Goal: Information Seeking & Learning: Find specific fact

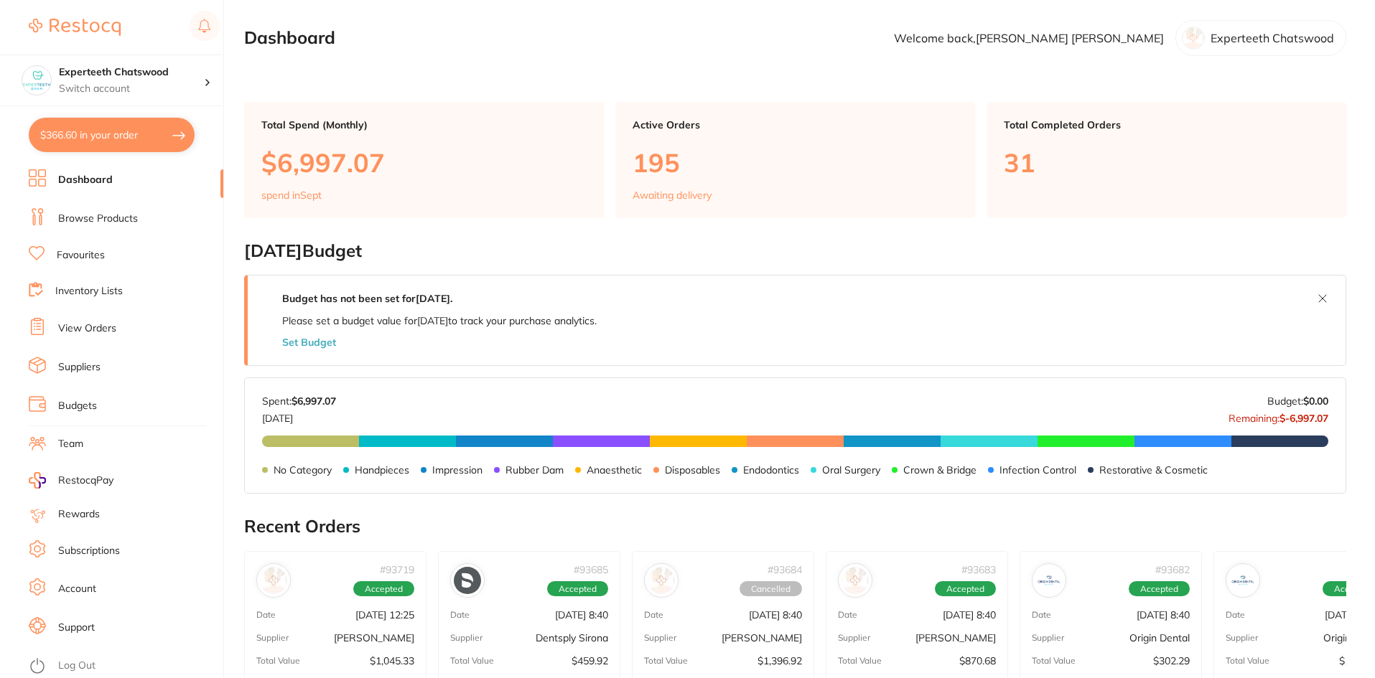
click at [126, 131] on button "$366.60 in your order" at bounding box center [112, 135] width 166 height 34
checkbox input "true"
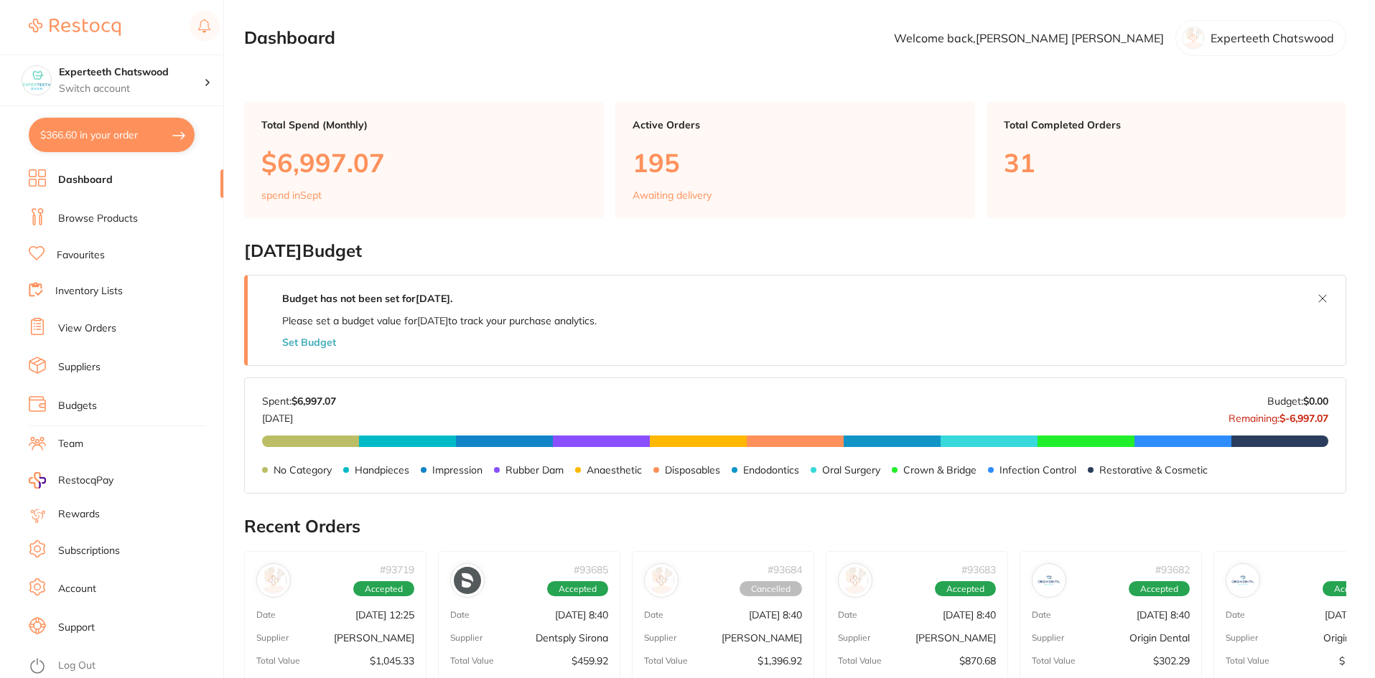
checkbox input "true"
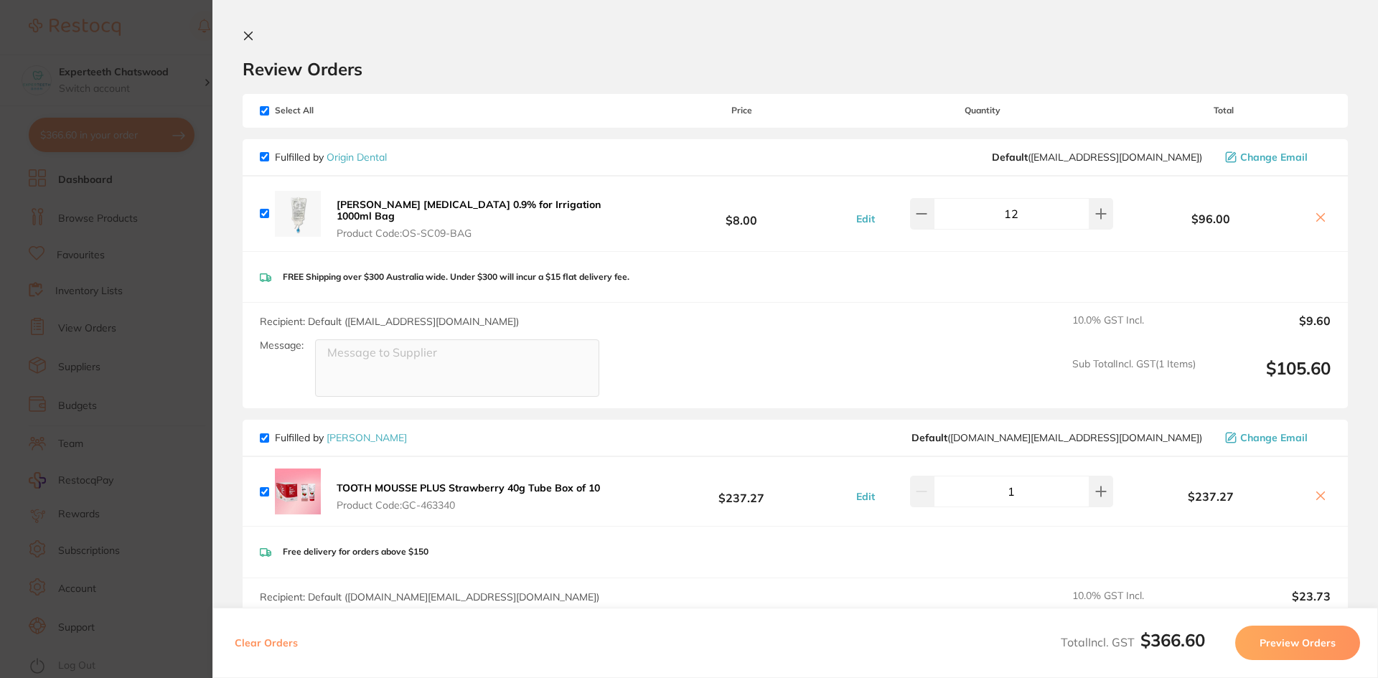
click at [245, 37] on icon at bounding box center [248, 35] width 11 height 11
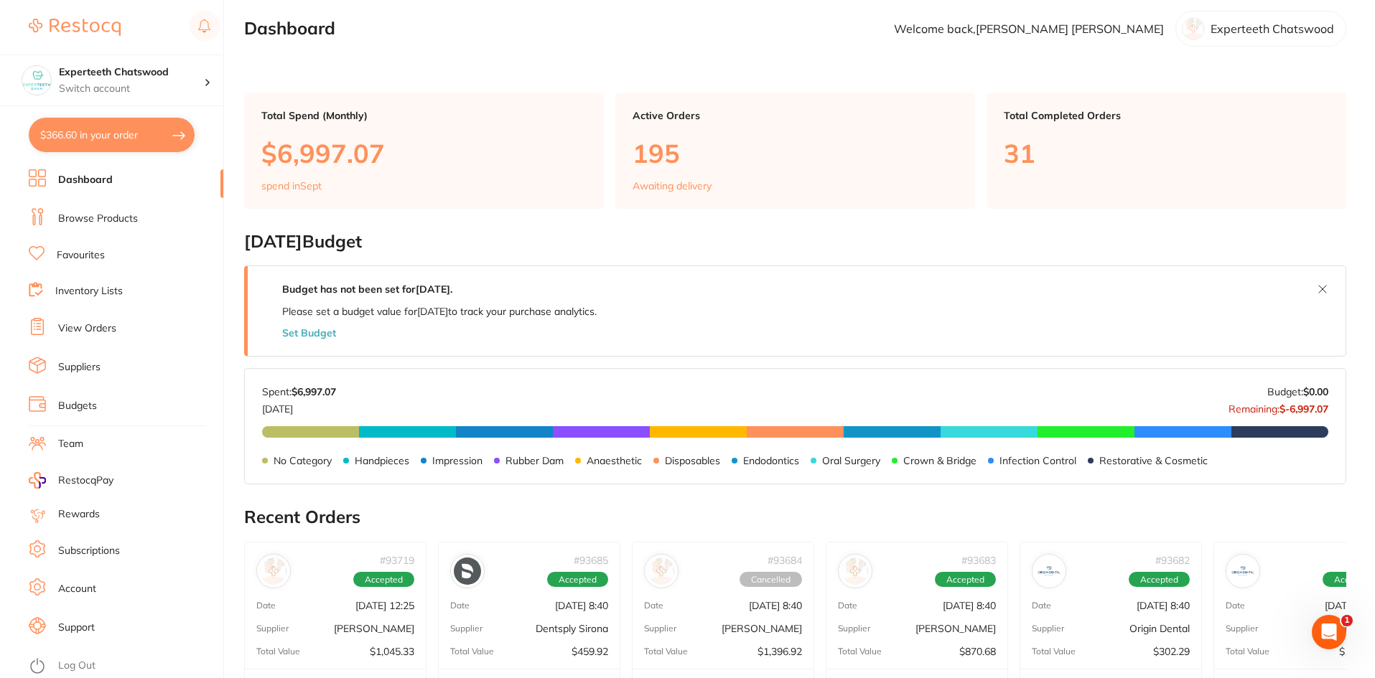
click at [95, 217] on link "Browse Products" at bounding box center [98, 219] width 80 height 14
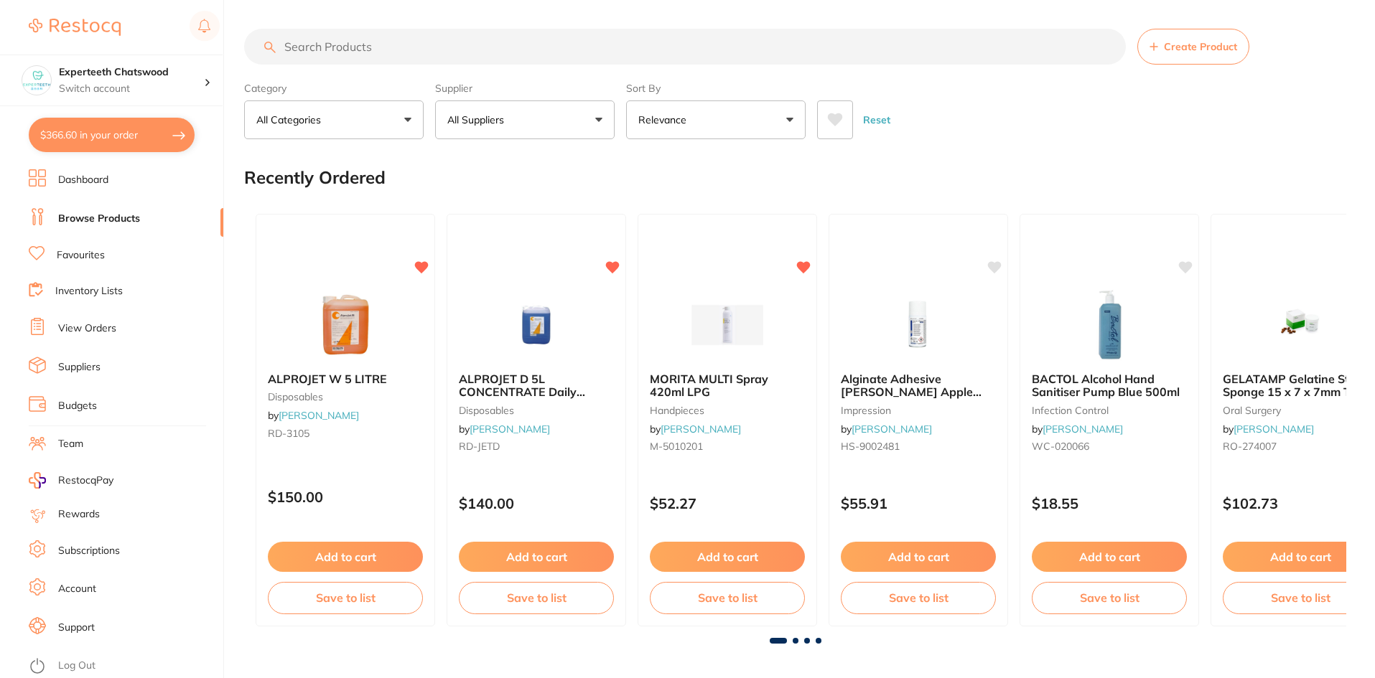
click at [357, 47] on input "search" at bounding box center [685, 47] width 882 height 36
type input "v"
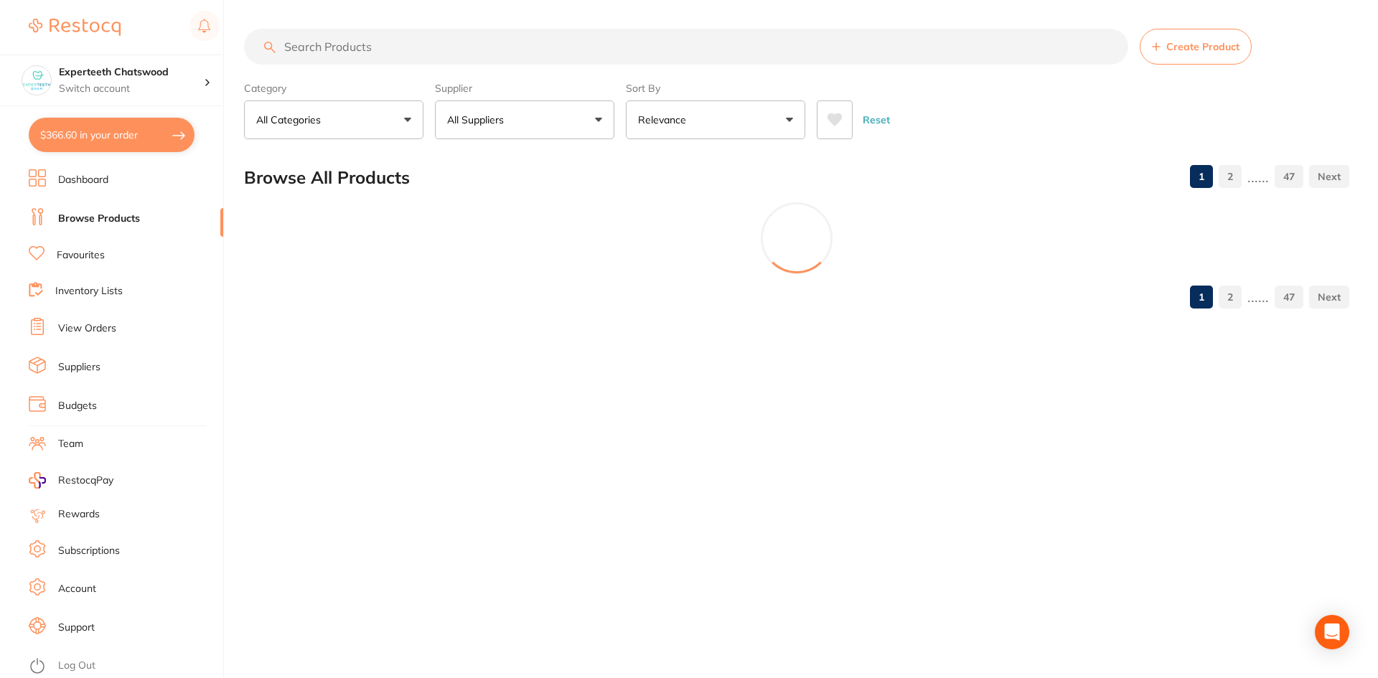
click at [358, 47] on input "search" at bounding box center [686, 47] width 884 height 36
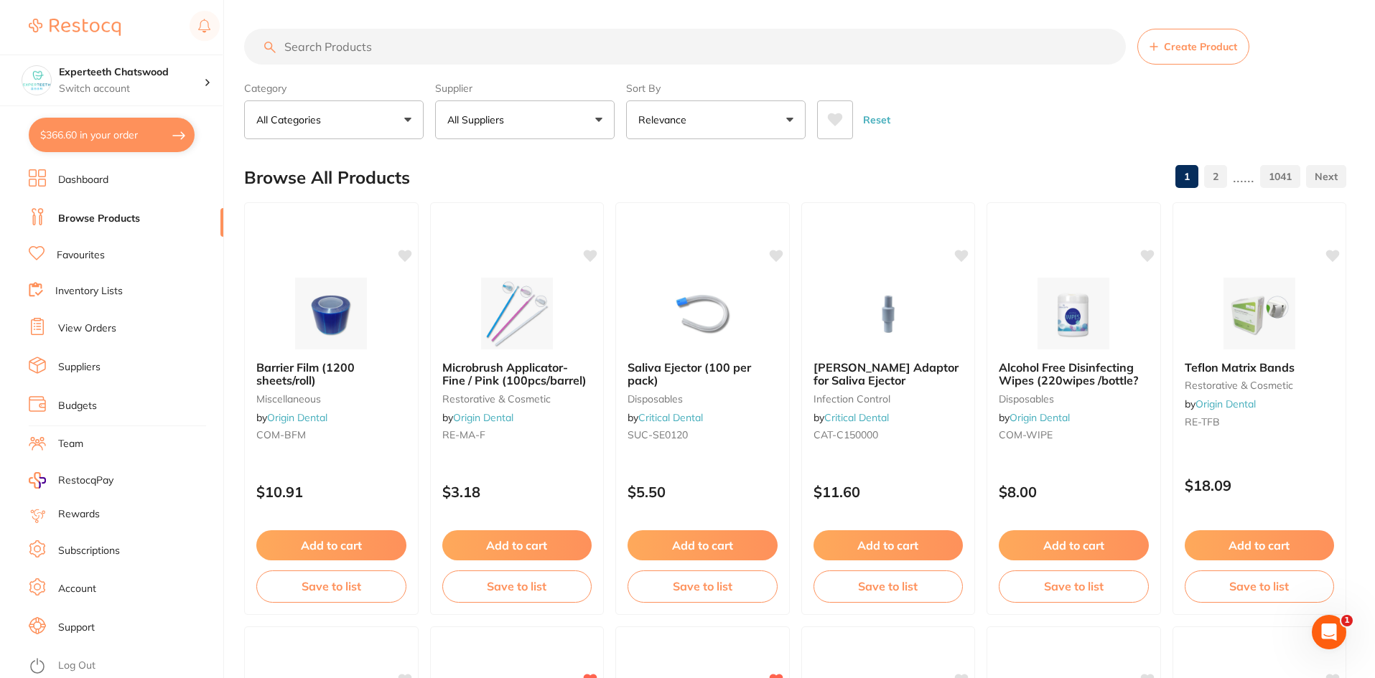
click at [384, 53] on input "search" at bounding box center [685, 47] width 882 height 36
paste input "DIAMOND WEDGES"
type input "DIAMOND WEDGES"
click at [511, 122] on span at bounding box center [513, 120] width 6 height 6
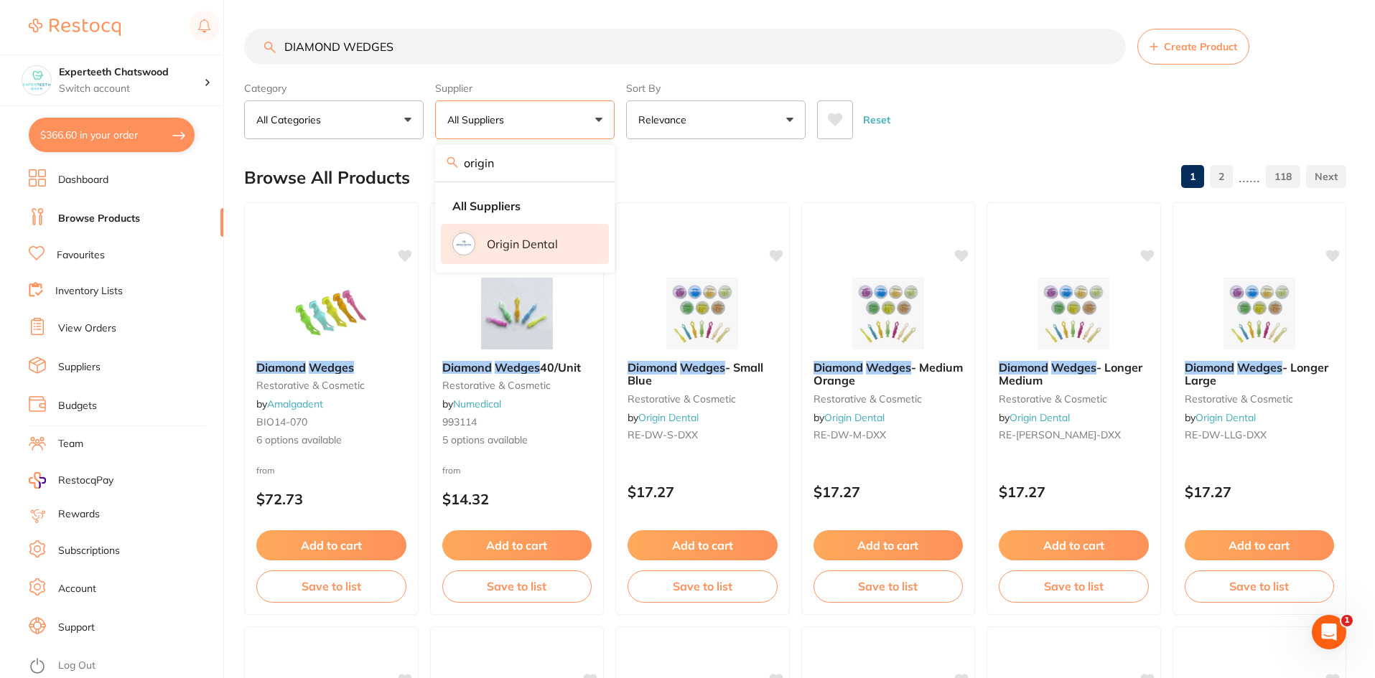
type input "origin"
click at [521, 235] on li "Origin Dental" at bounding box center [525, 244] width 168 height 40
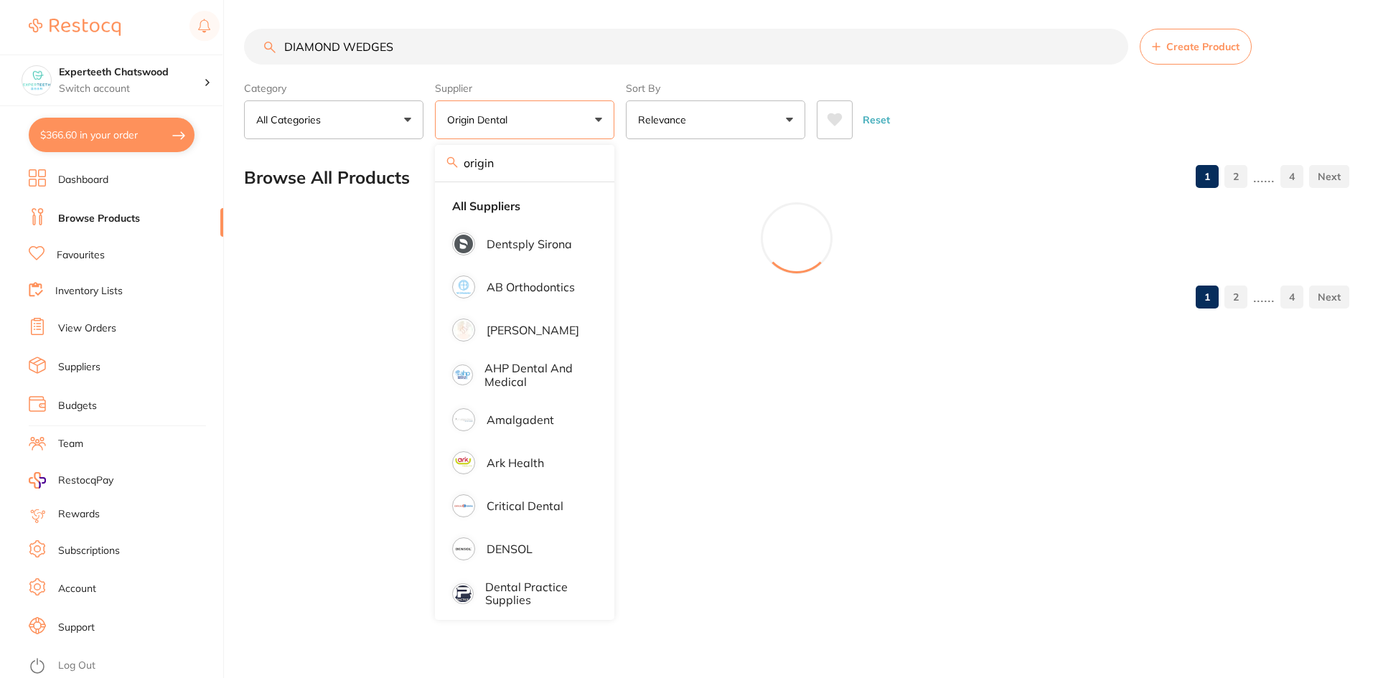
click at [966, 144] on main "DIAMOND WEDGES Create Product Category All Categories All Categories burs resto…" at bounding box center [811, 174] width 1134 height 349
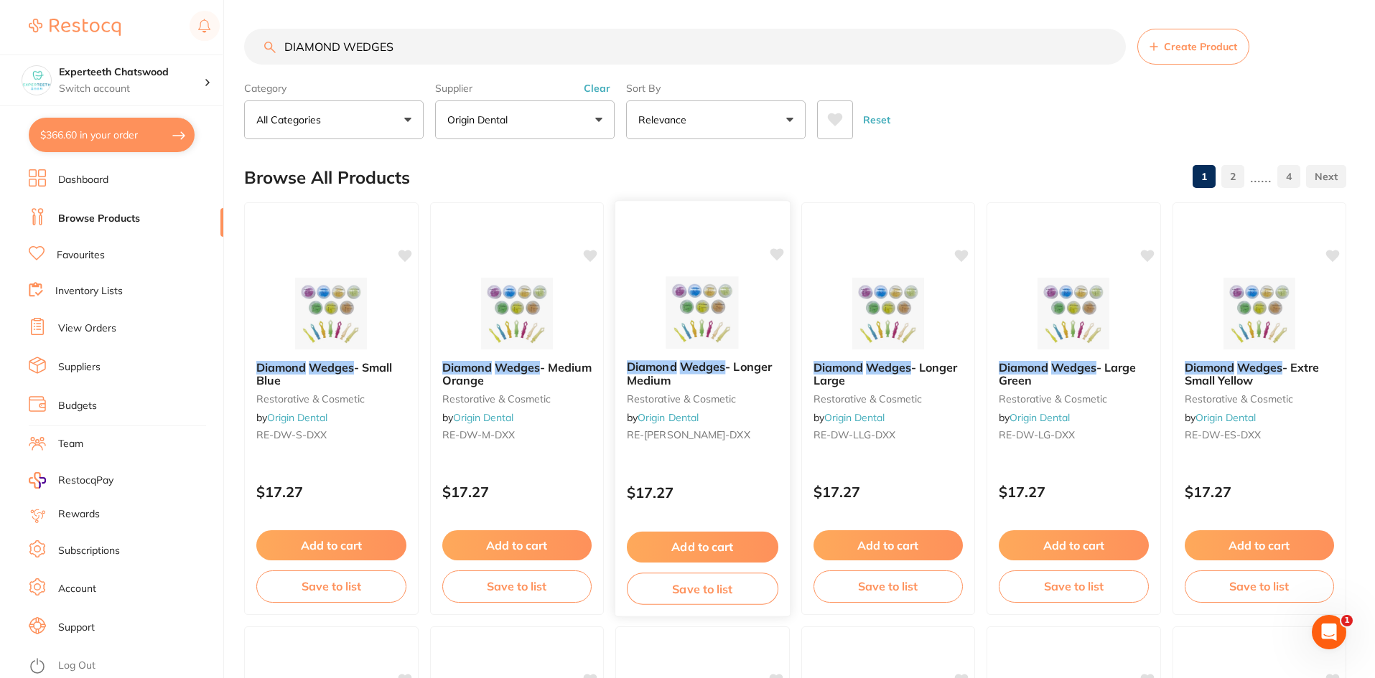
click at [709, 336] on img at bounding box center [702, 312] width 94 height 73
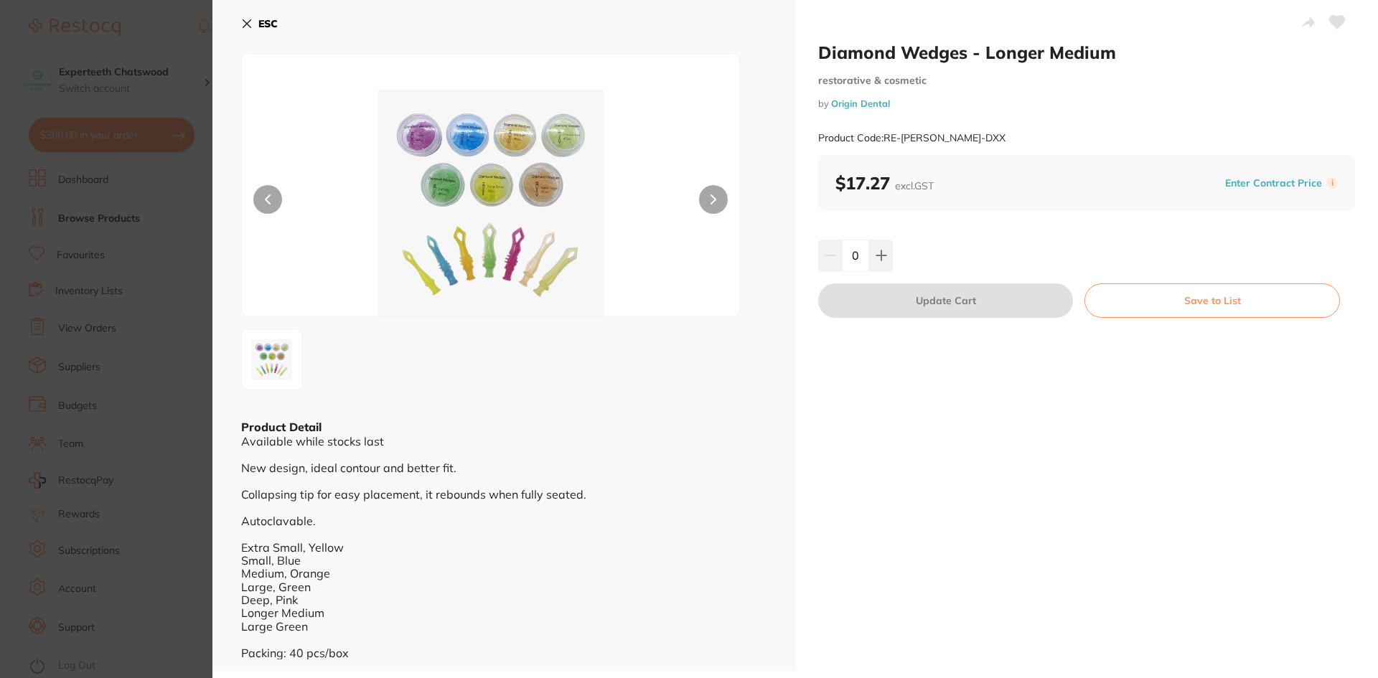
click at [242, 17] on button "ESC" at bounding box center [259, 23] width 37 height 24
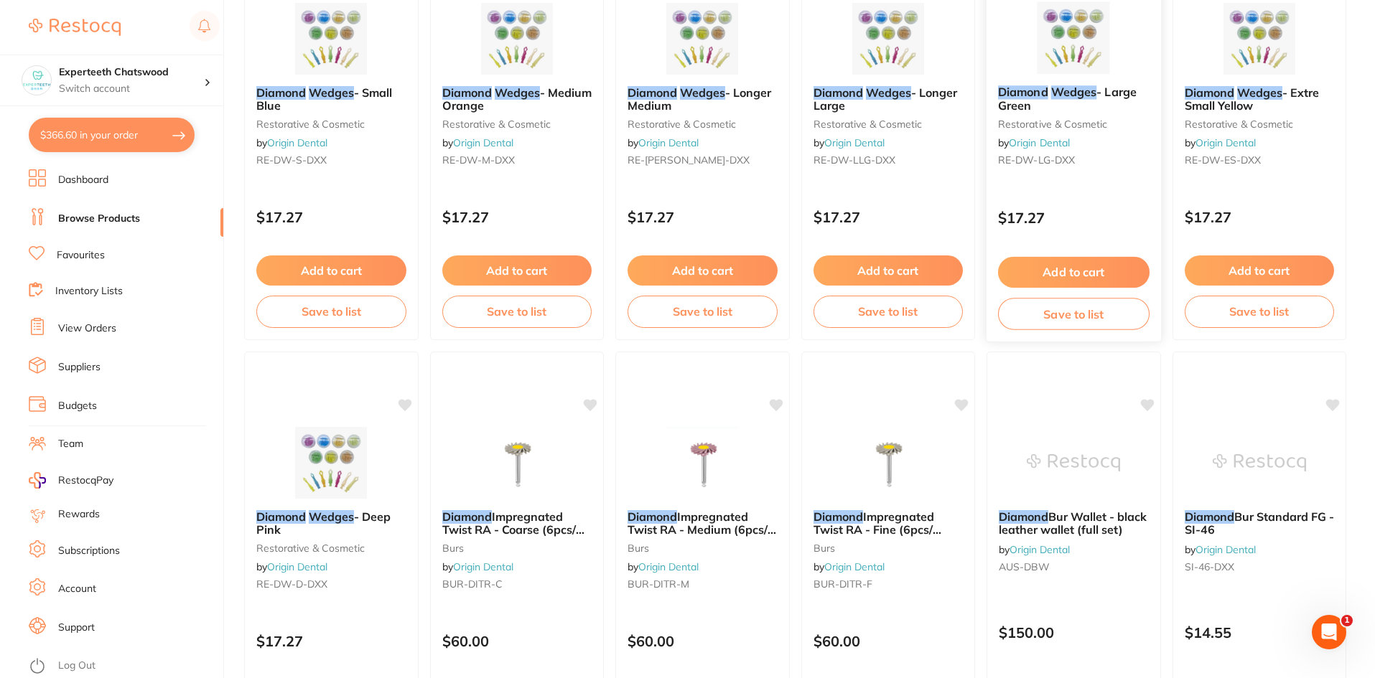
scroll to position [296, 0]
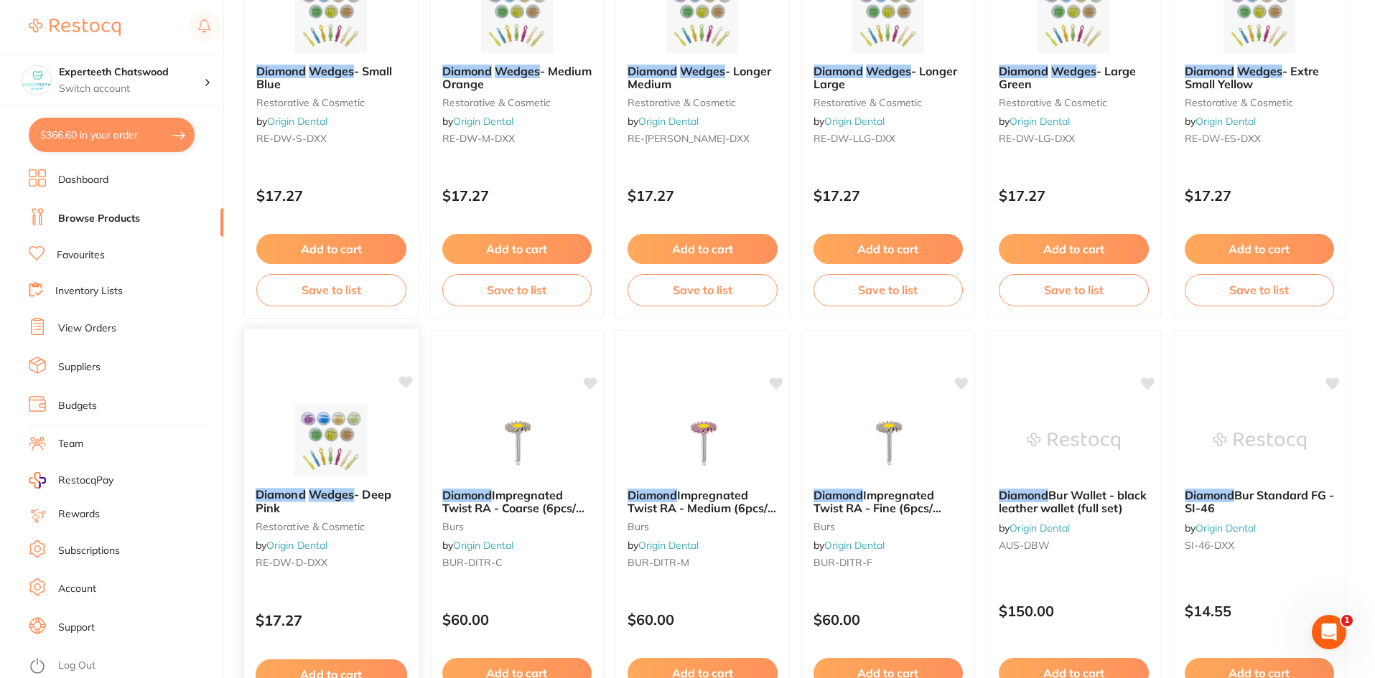
click at [351, 439] on img at bounding box center [331, 440] width 94 height 73
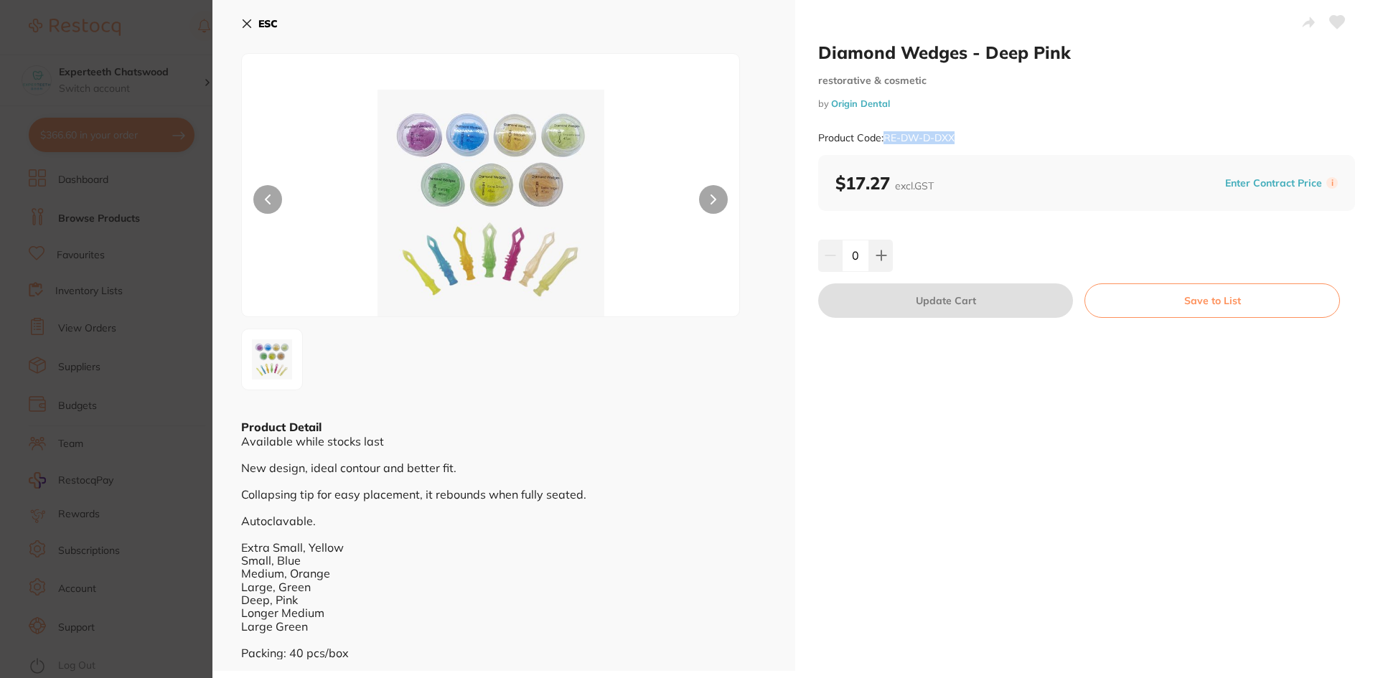
drag, startPoint x: 884, startPoint y: 137, endPoint x: 980, endPoint y: 140, distance: 96.2
click at [980, 140] on div "Product Code: RE-DW-D-DXX" at bounding box center [1086, 138] width 537 height 35
copy small "RE-DW-D-DXX"
click at [245, 24] on icon at bounding box center [246, 23] width 11 height 11
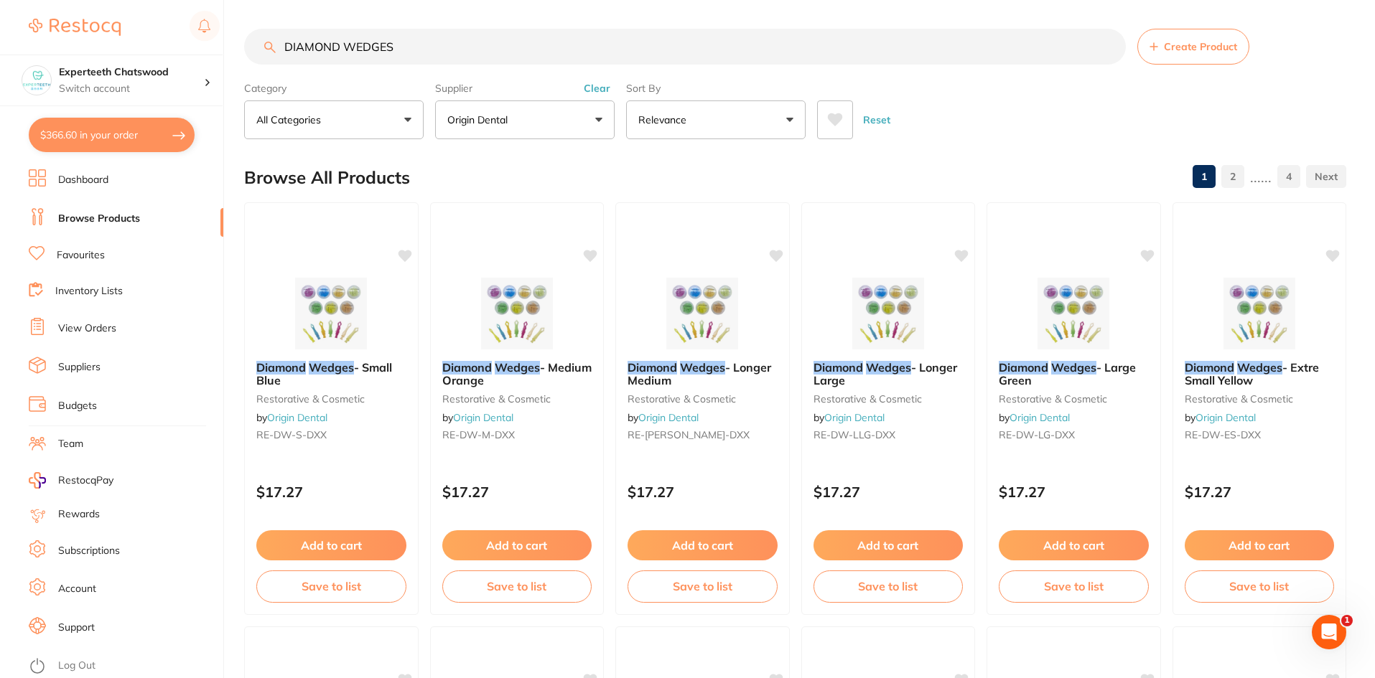
click at [286, 49] on input "DIAMOND WEDGES" at bounding box center [685, 47] width 882 height 36
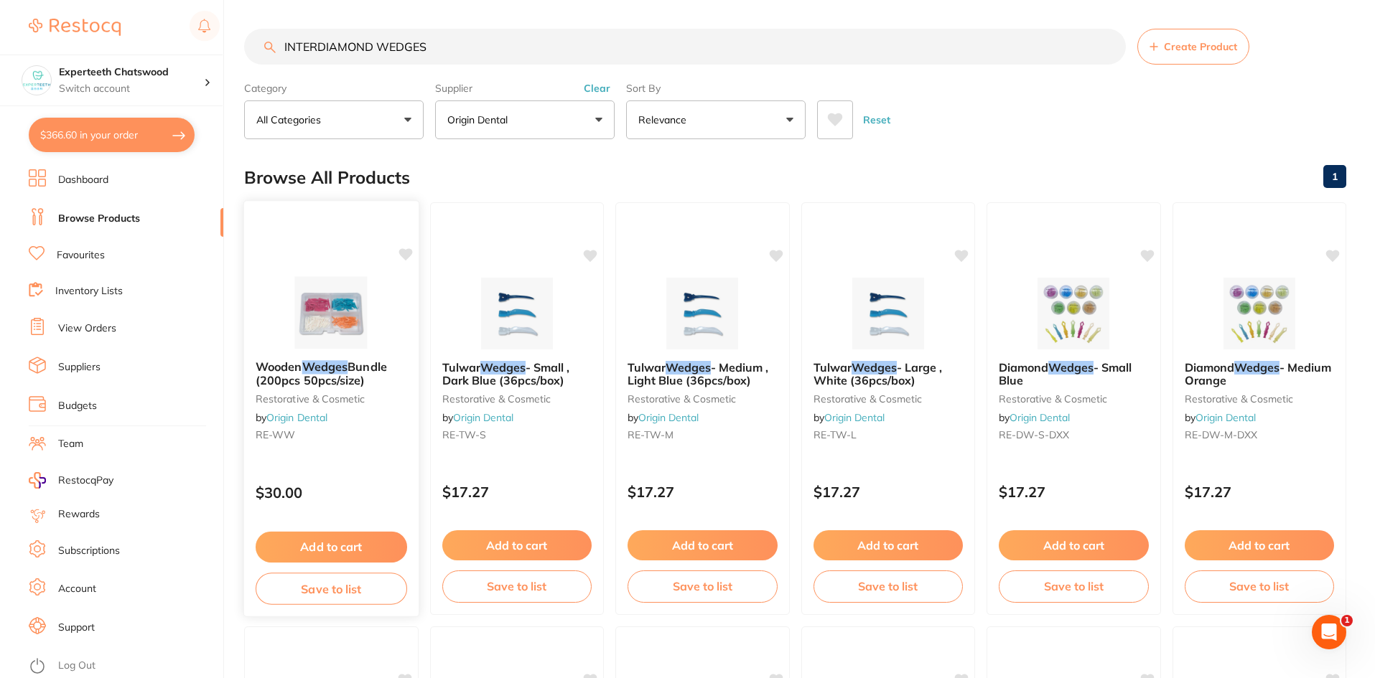
click at [326, 331] on img at bounding box center [331, 312] width 94 height 73
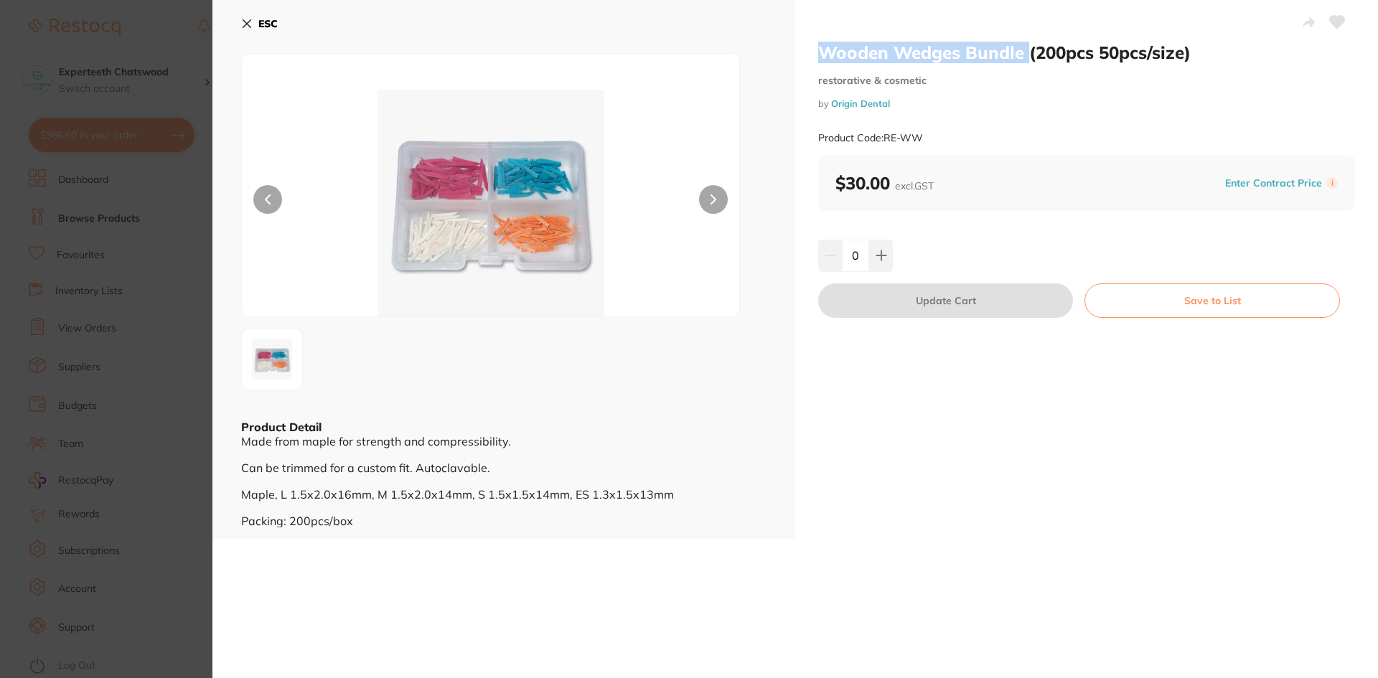
drag, startPoint x: 816, startPoint y: 50, endPoint x: 1025, endPoint y: 62, distance: 209.2
click at [1025, 62] on h2 "Wooden Wedges Bundle (200pcs 50pcs/size)" at bounding box center [1086, 53] width 537 height 22
copy h2 "Wooden Wedges Bundle"
click at [171, 484] on section "Wooden Wedges Bundle (200pcs 50pcs/size) restorative & cosmetic by Origin Denta…" at bounding box center [689, 339] width 1378 height 678
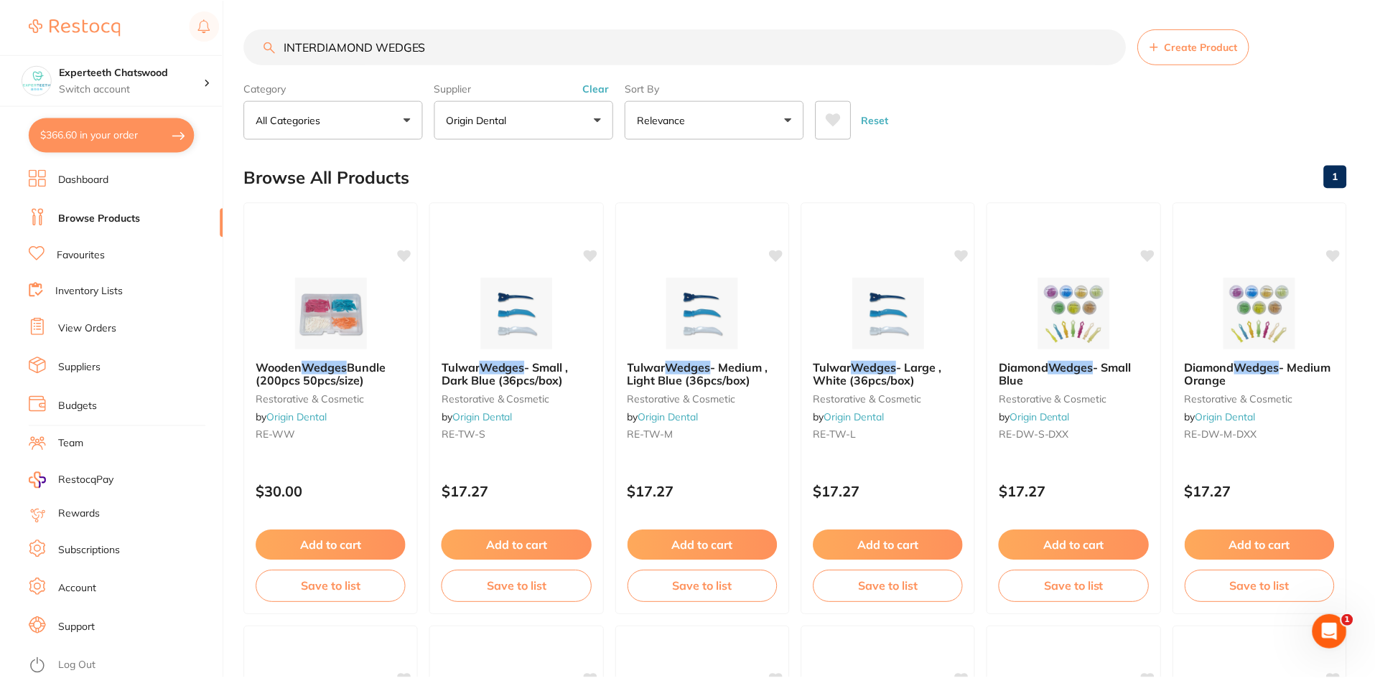
scroll to position [1, 0]
click at [335, 319] on img at bounding box center [331, 312] width 94 height 73
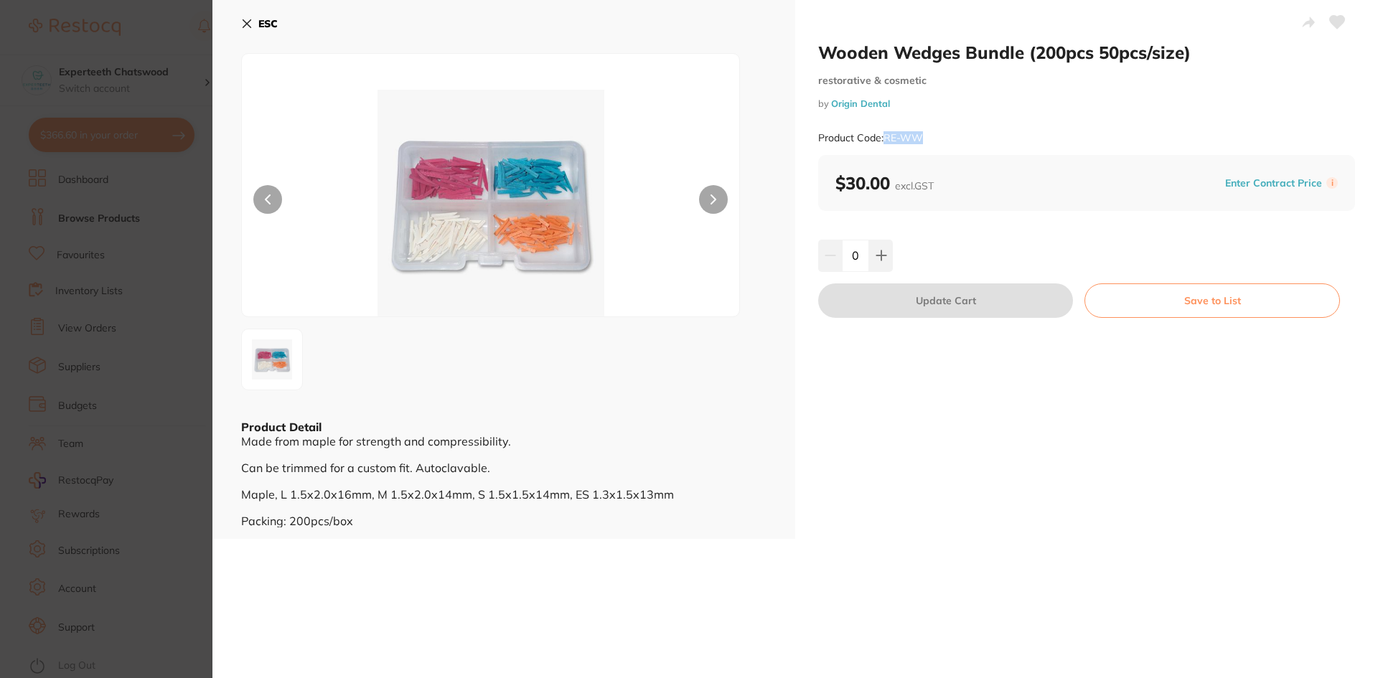
drag, startPoint x: 882, startPoint y: 136, endPoint x: 920, endPoint y: 134, distance: 38.8
click at [920, 134] on small "Product Code: RE-WW" at bounding box center [870, 138] width 105 height 12
click at [892, 138] on small "Product Code: RE-WW" at bounding box center [870, 138] width 105 height 12
drag, startPoint x: 884, startPoint y: 135, endPoint x: 937, endPoint y: 135, distance: 53.1
click at [937, 135] on div "Product Code: RE-WW" at bounding box center [1086, 138] width 537 height 35
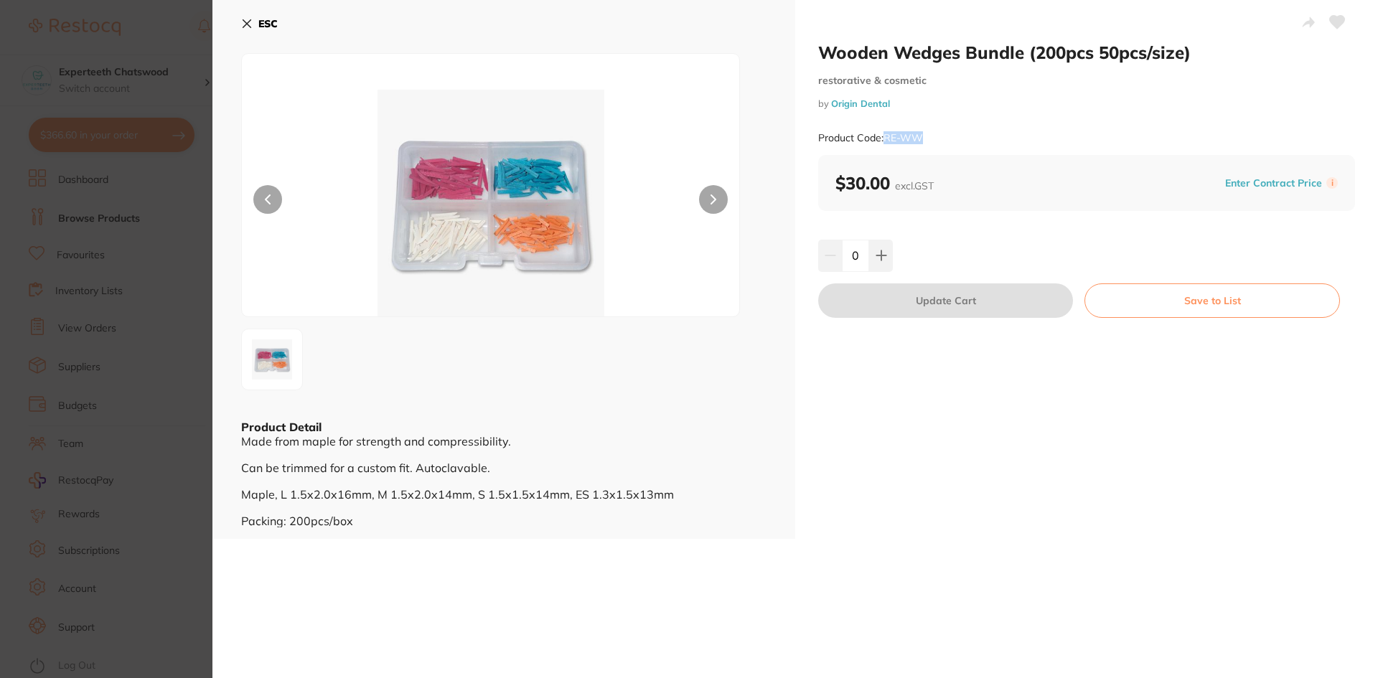
copy small "RE-WW"
click at [243, 22] on icon at bounding box center [246, 23] width 11 height 11
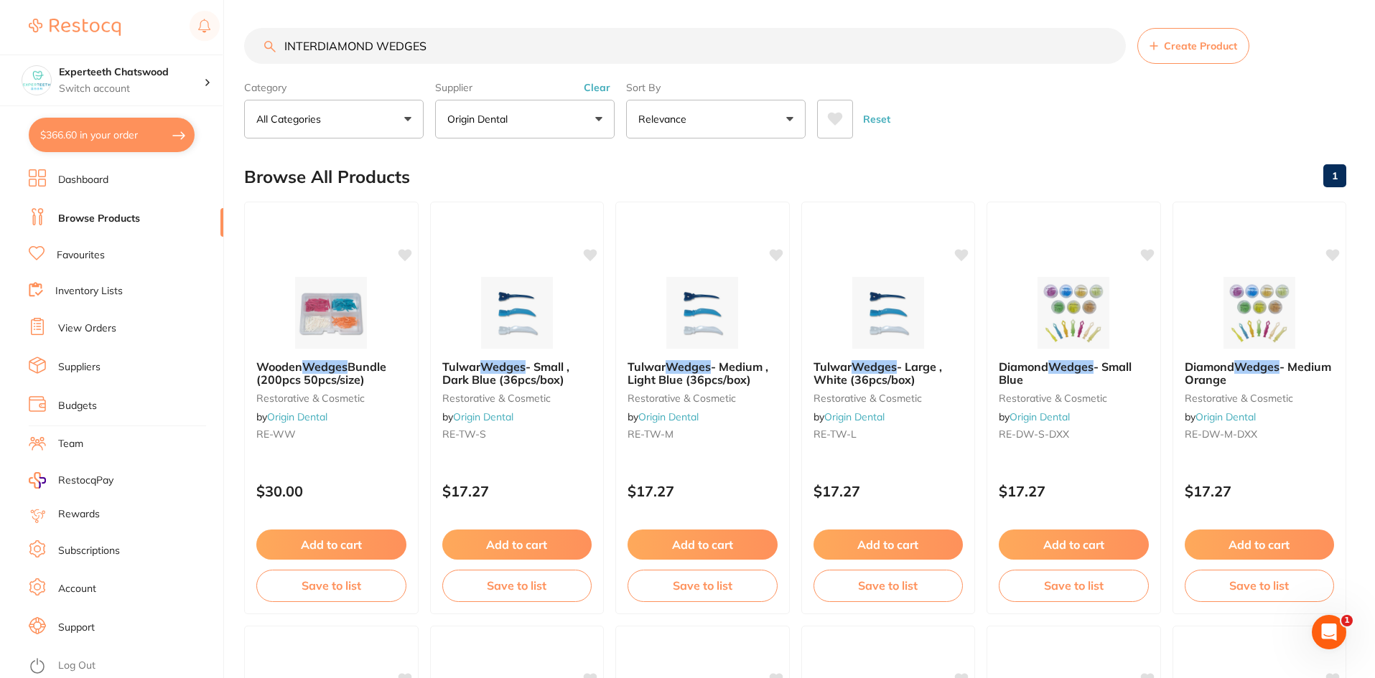
click at [450, 43] on input "INTERDIAMOND WEDGES" at bounding box center [685, 46] width 882 height 36
click at [317, 41] on input "INTERDIAMOND WEDGES" at bounding box center [685, 46] width 882 height 36
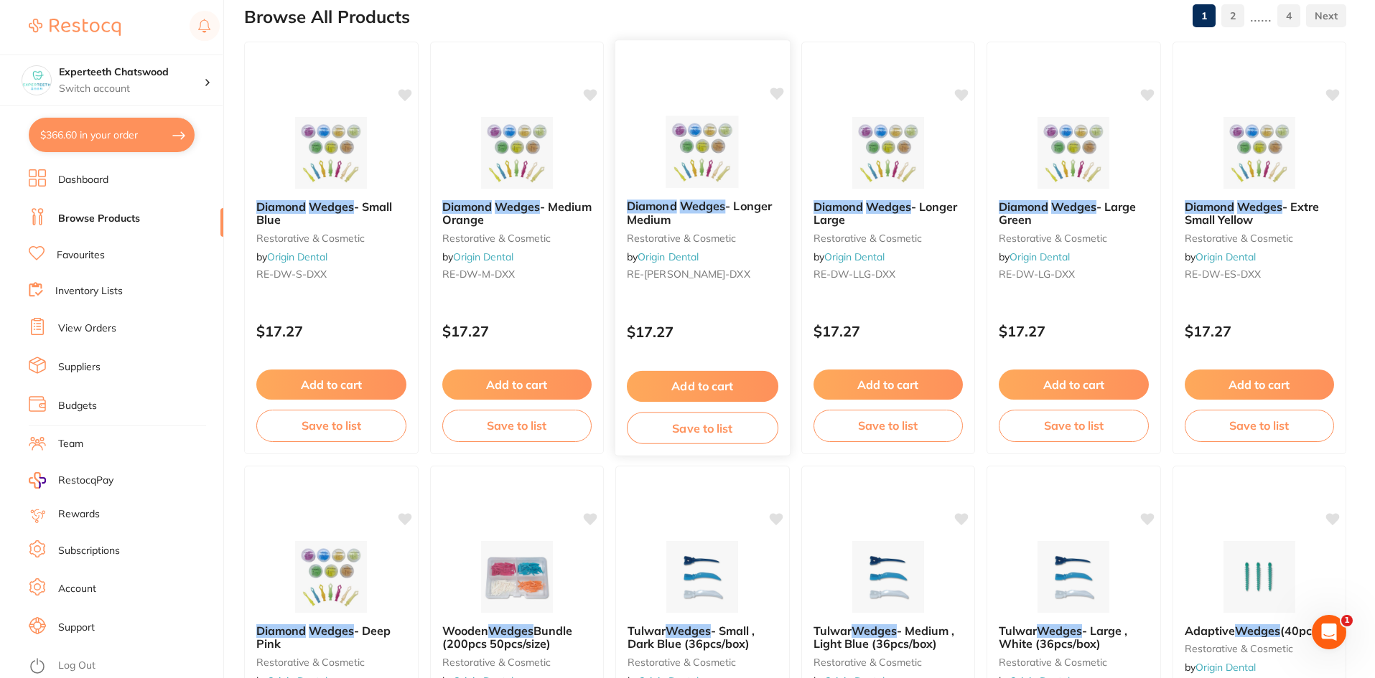
scroll to position [287, 0]
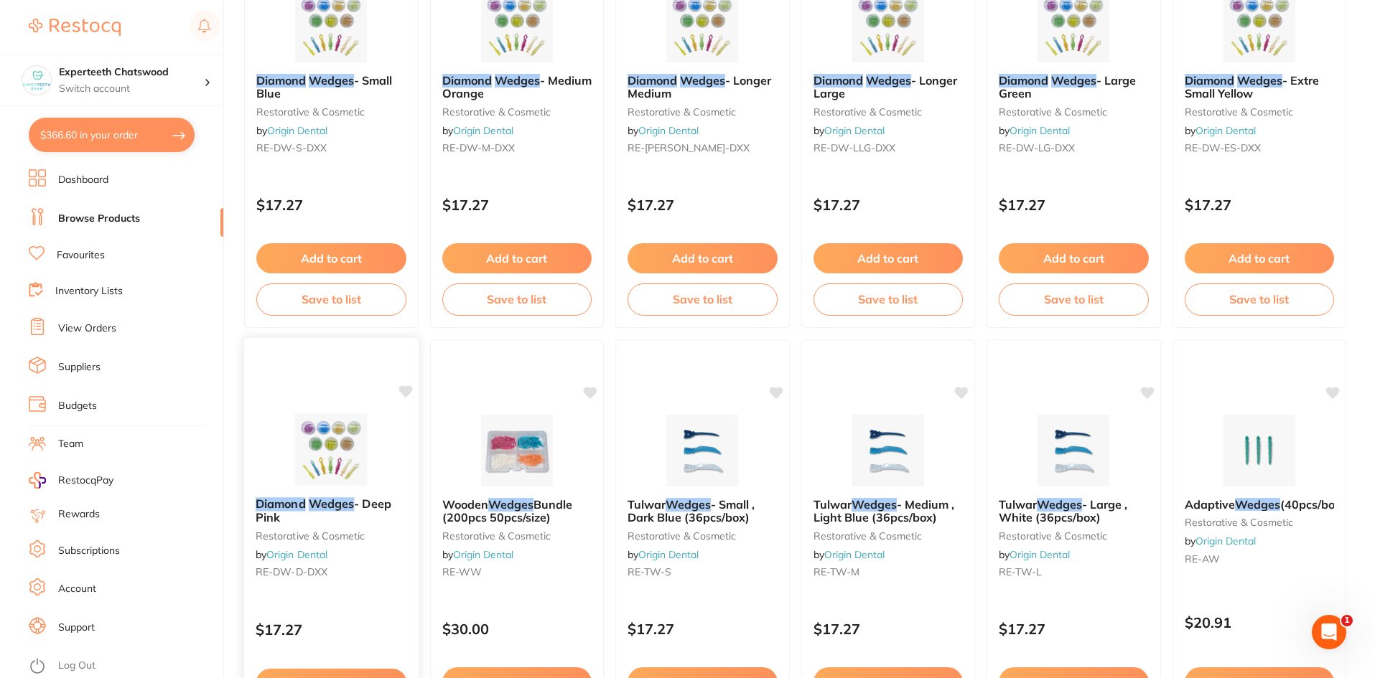
click at [323, 423] on img at bounding box center [331, 449] width 94 height 73
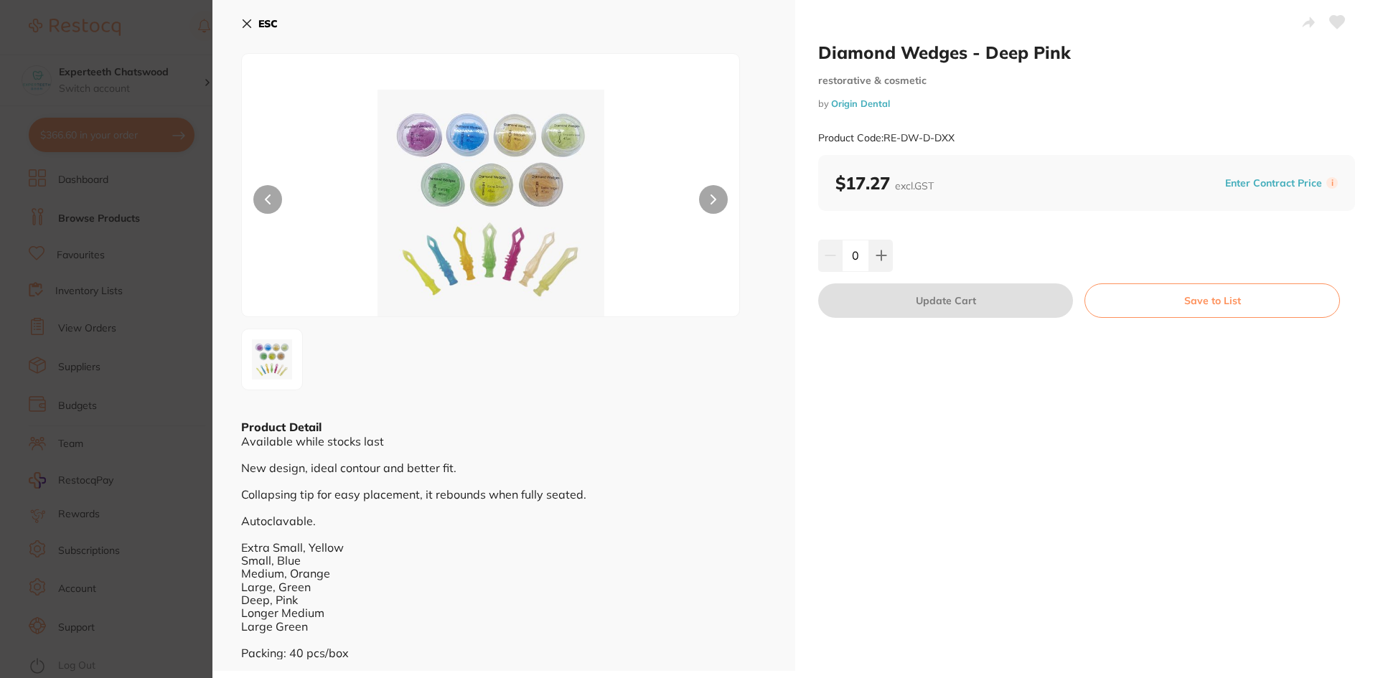
click at [244, 21] on icon at bounding box center [247, 24] width 8 height 8
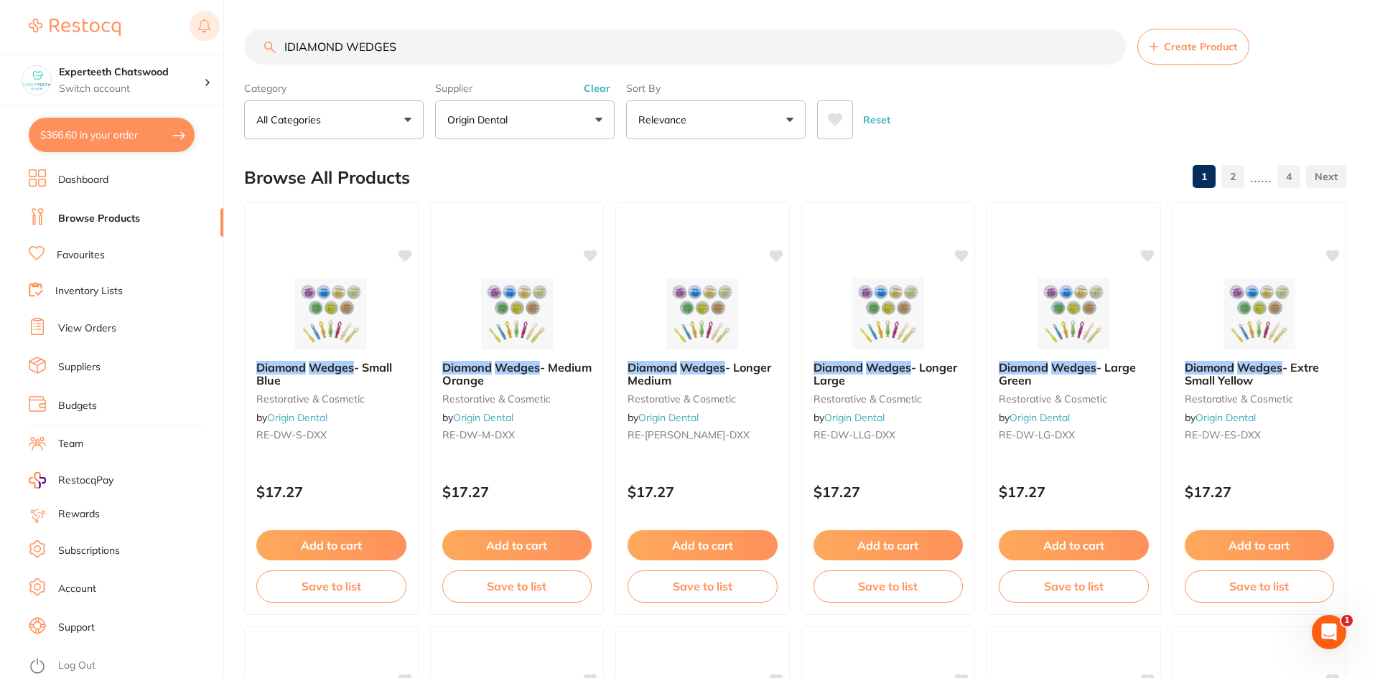
drag, startPoint x: 416, startPoint y: 42, endPoint x: 193, endPoint y: 17, distance: 224.6
click at [195, 19] on div "$366.60 Experteeth Chatswood Switch account Experteeth Chatswood $366.60 in you…" at bounding box center [687, 339] width 1375 height 678
paste input "Sectional Matrix Bands"
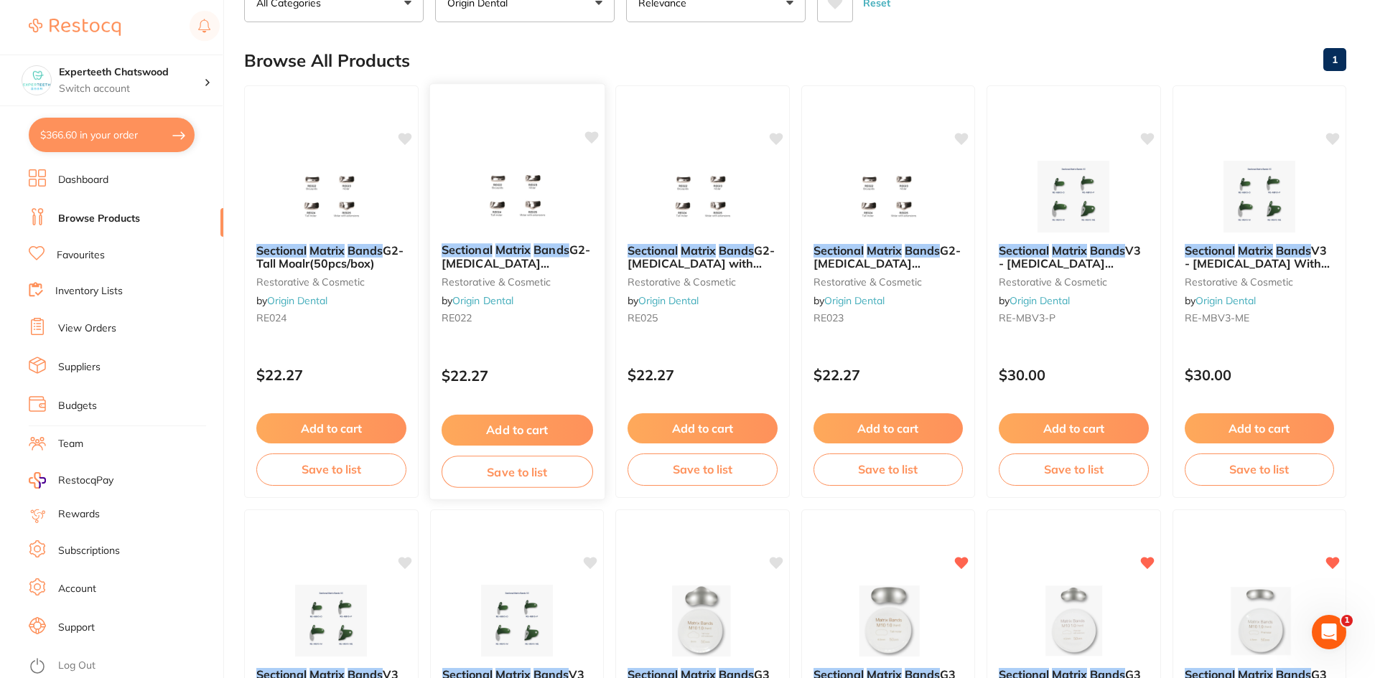
scroll to position [64, 0]
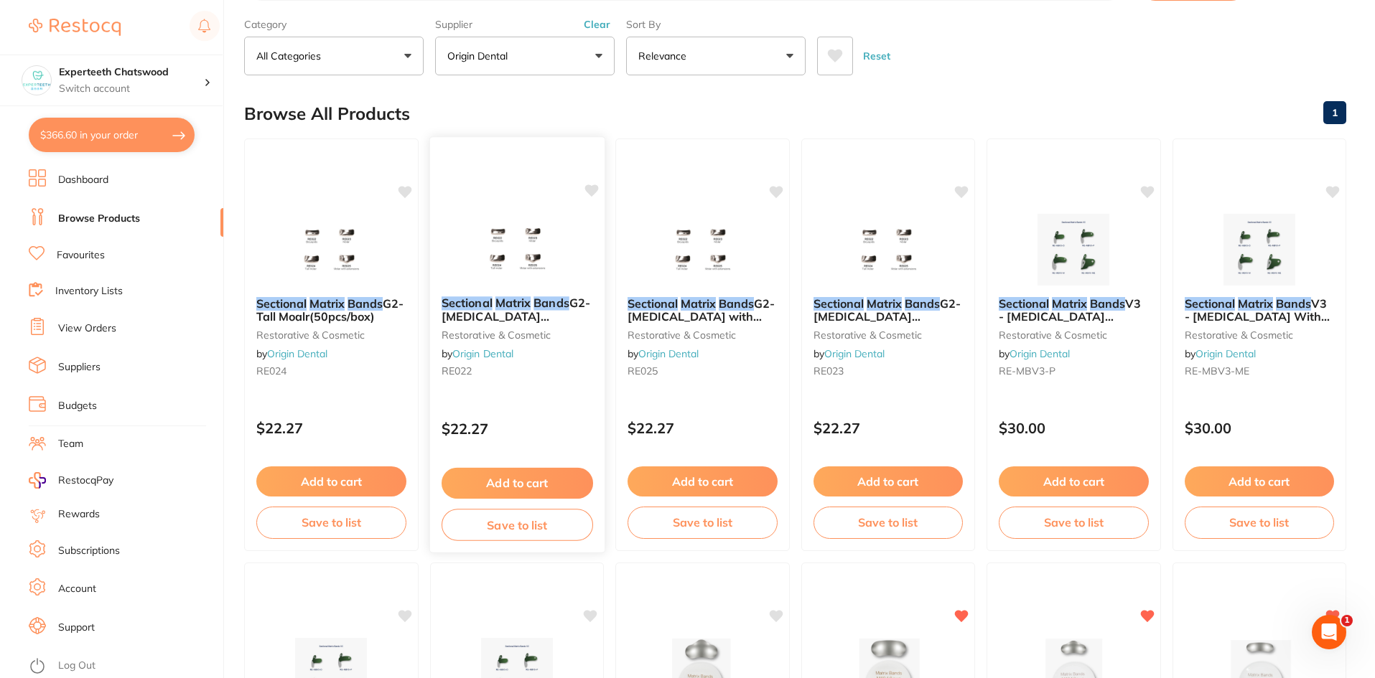
type input "Sectional Matrix Bands"
click at [508, 268] on img at bounding box center [516, 250] width 93 height 72
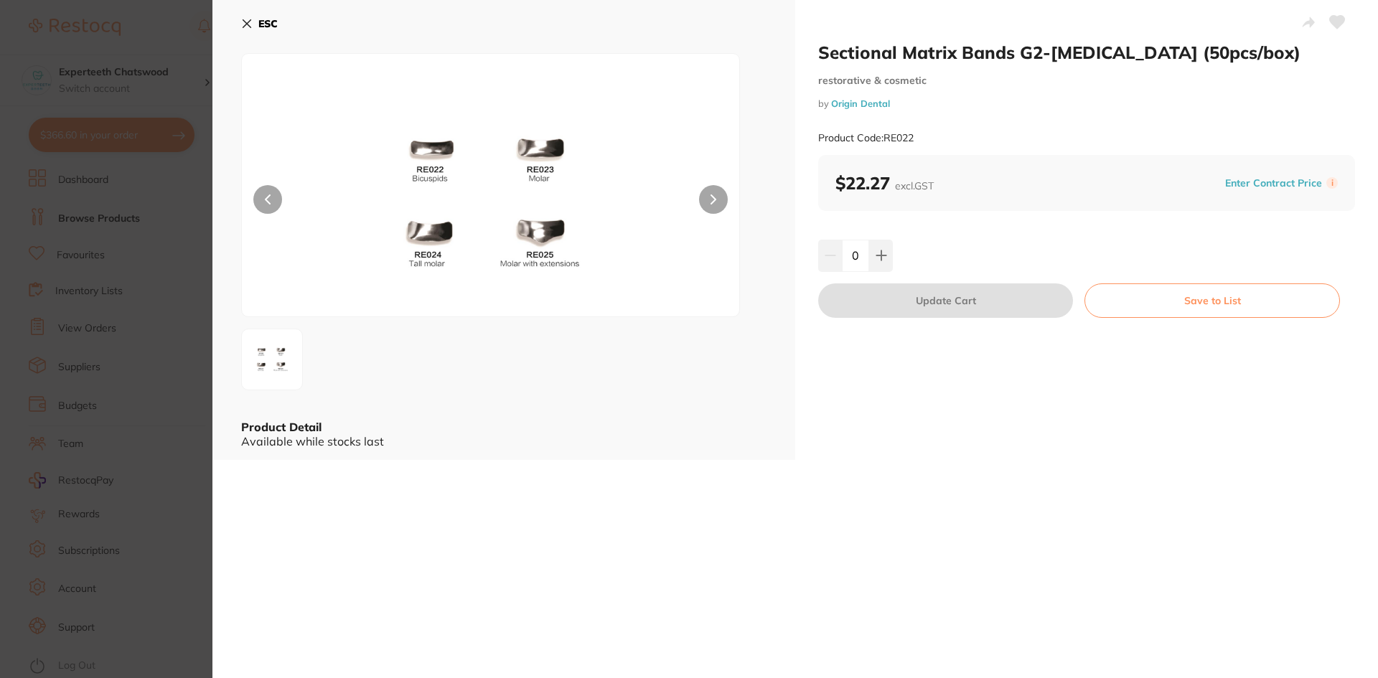
click at [716, 203] on button at bounding box center [713, 199] width 29 height 29
click at [243, 22] on icon at bounding box center [246, 23] width 11 height 11
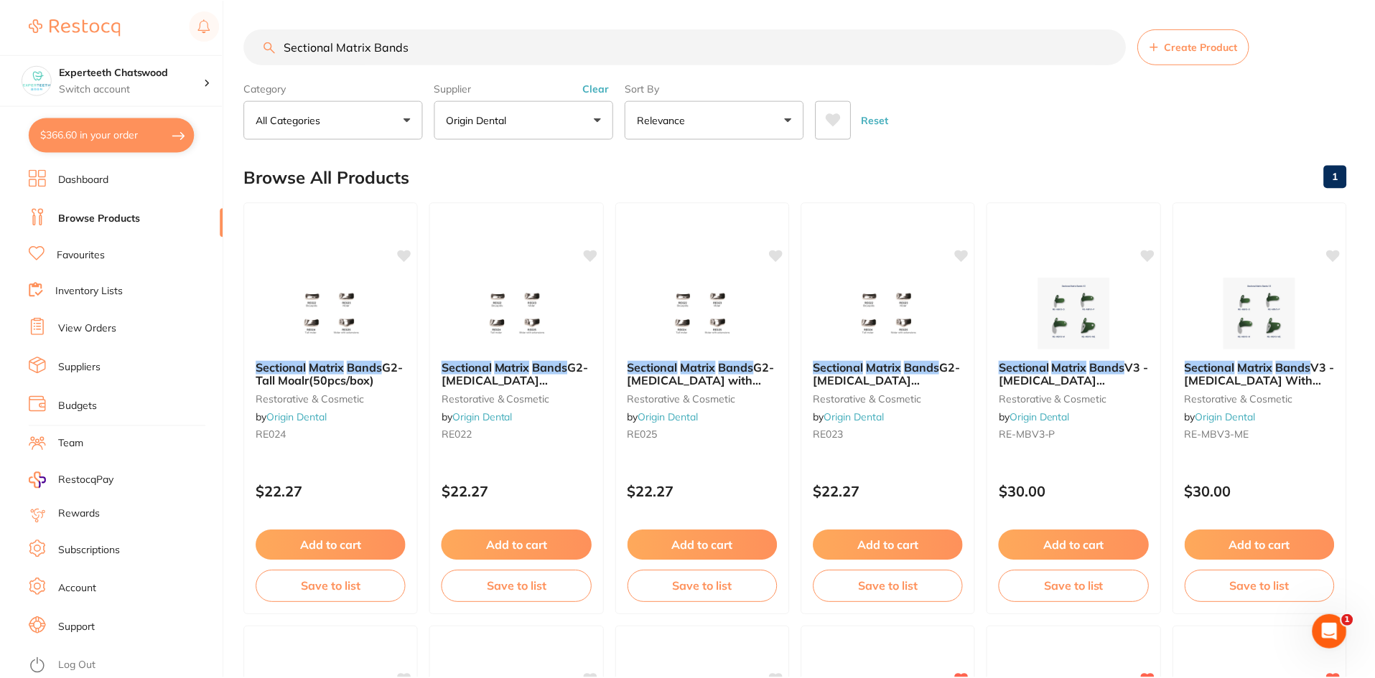
scroll to position [64, 0]
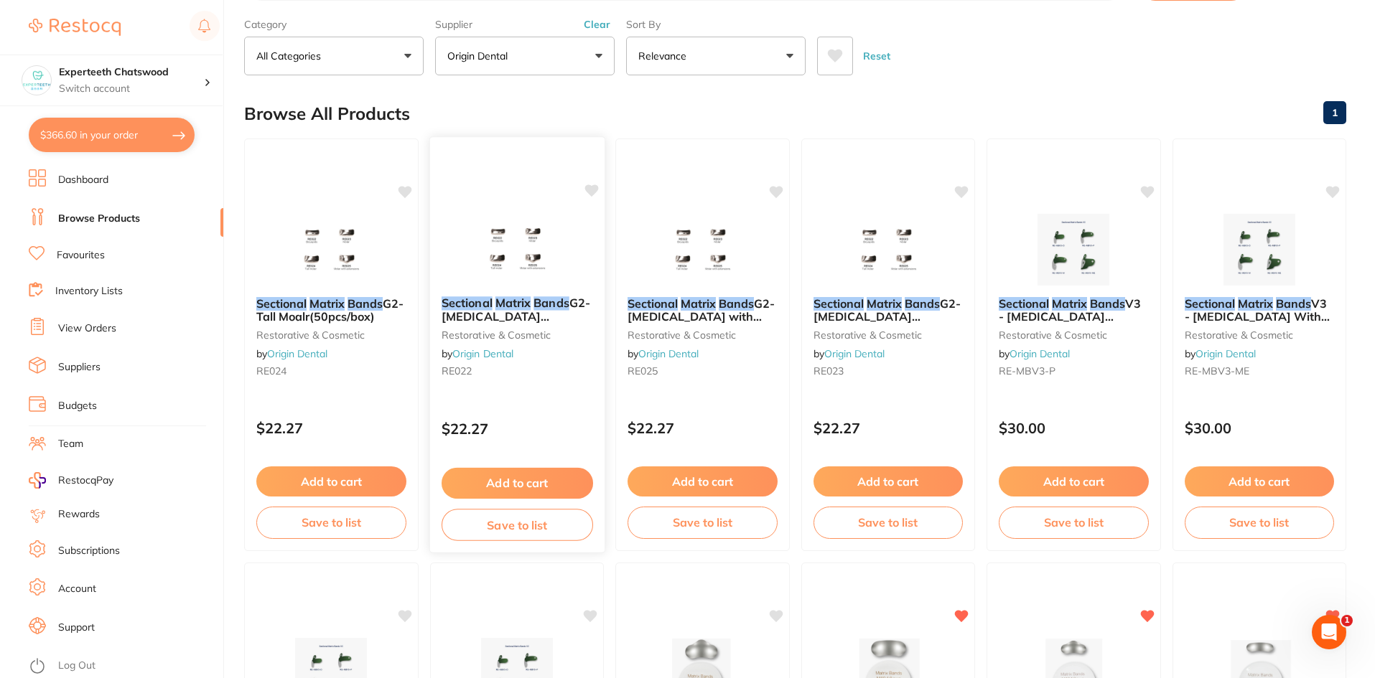
click at [528, 310] on span "G2-Bicuspid (50pcs/box)" at bounding box center [515, 316] width 149 height 41
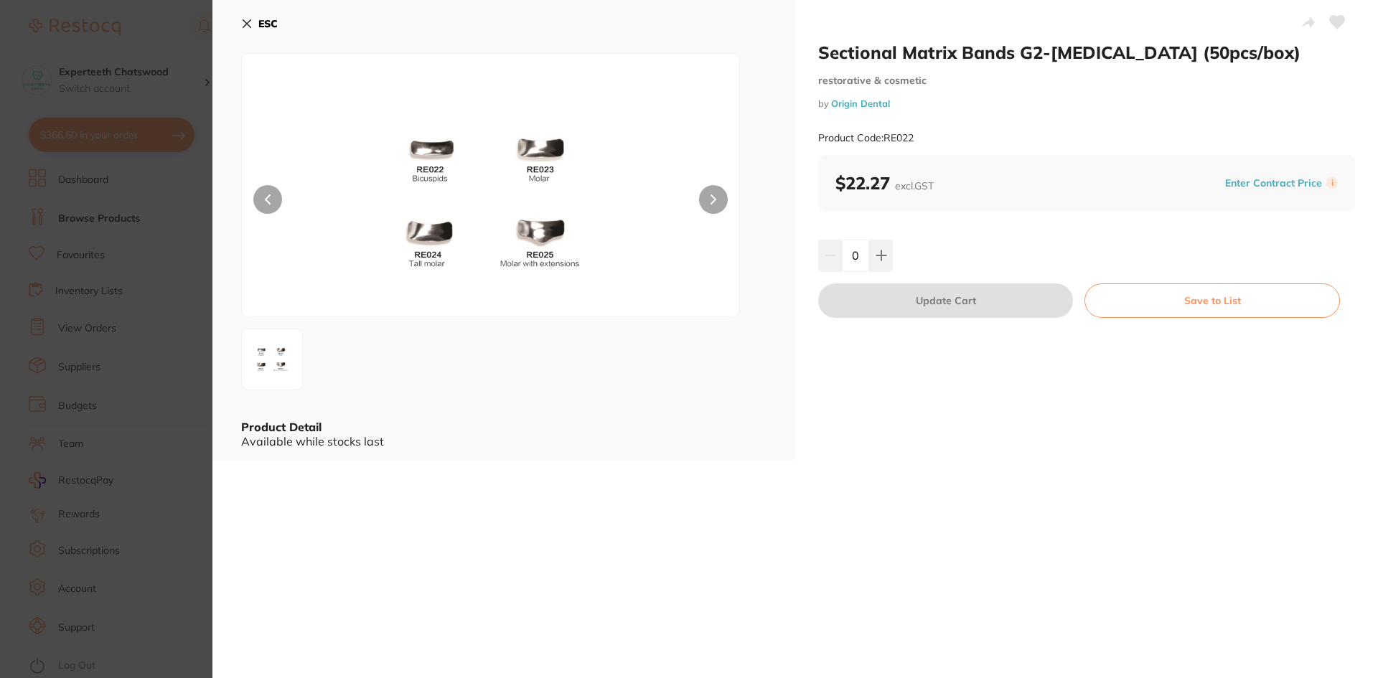
click at [257, 17] on button "ESC" at bounding box center [259, 23] width 37 height 24
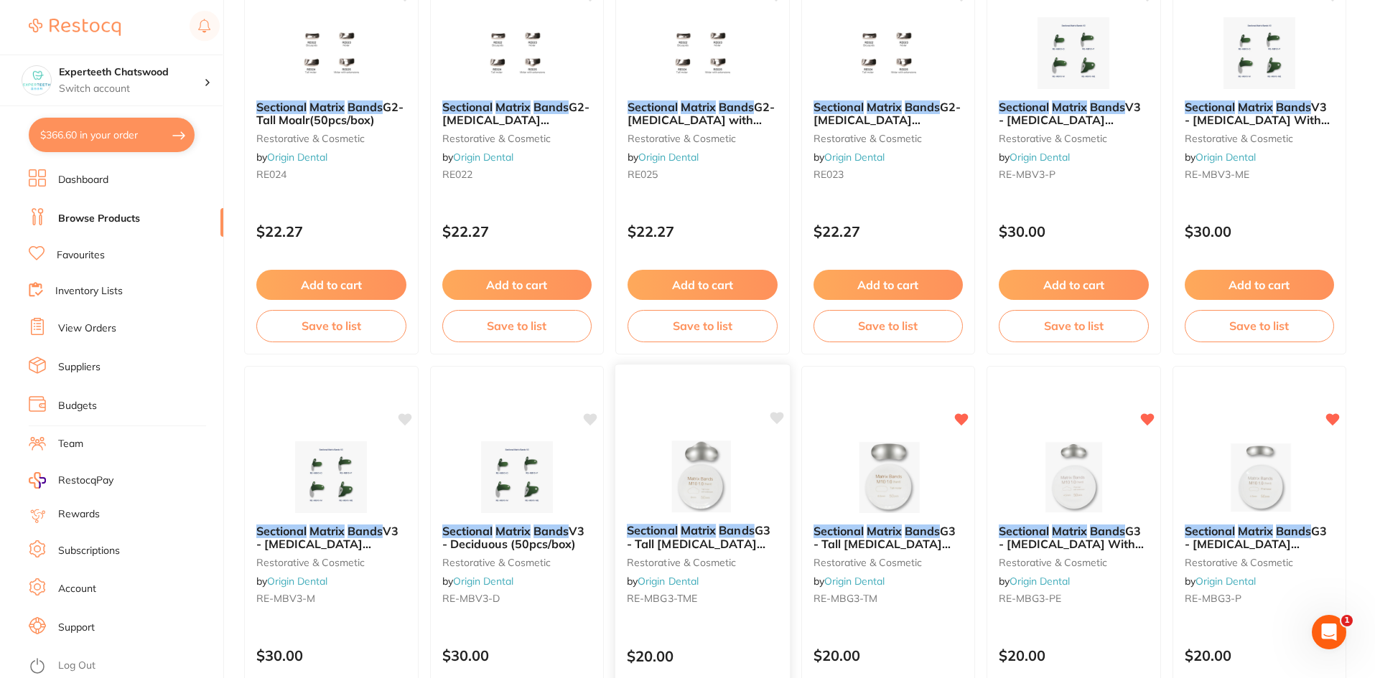
scroll to position [279, 0]
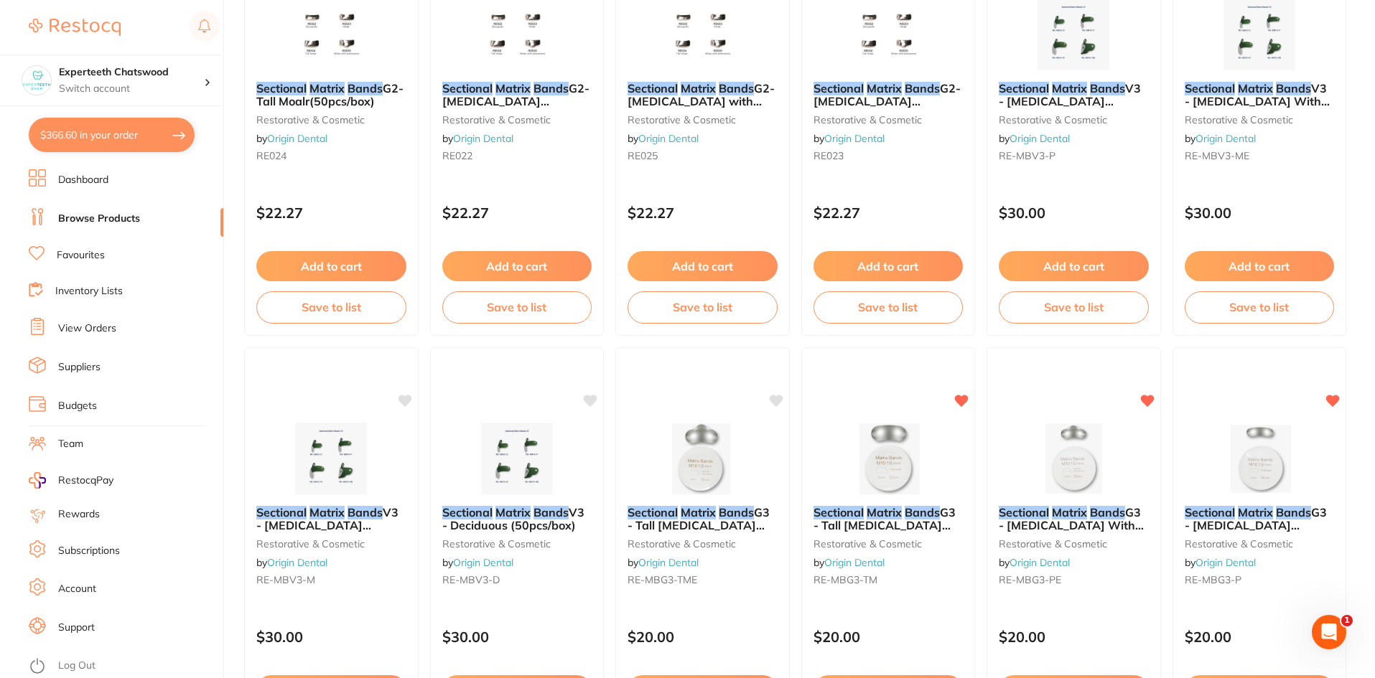
click at [707, 444] on img at bounding box center [701, 459] width 93 height 72
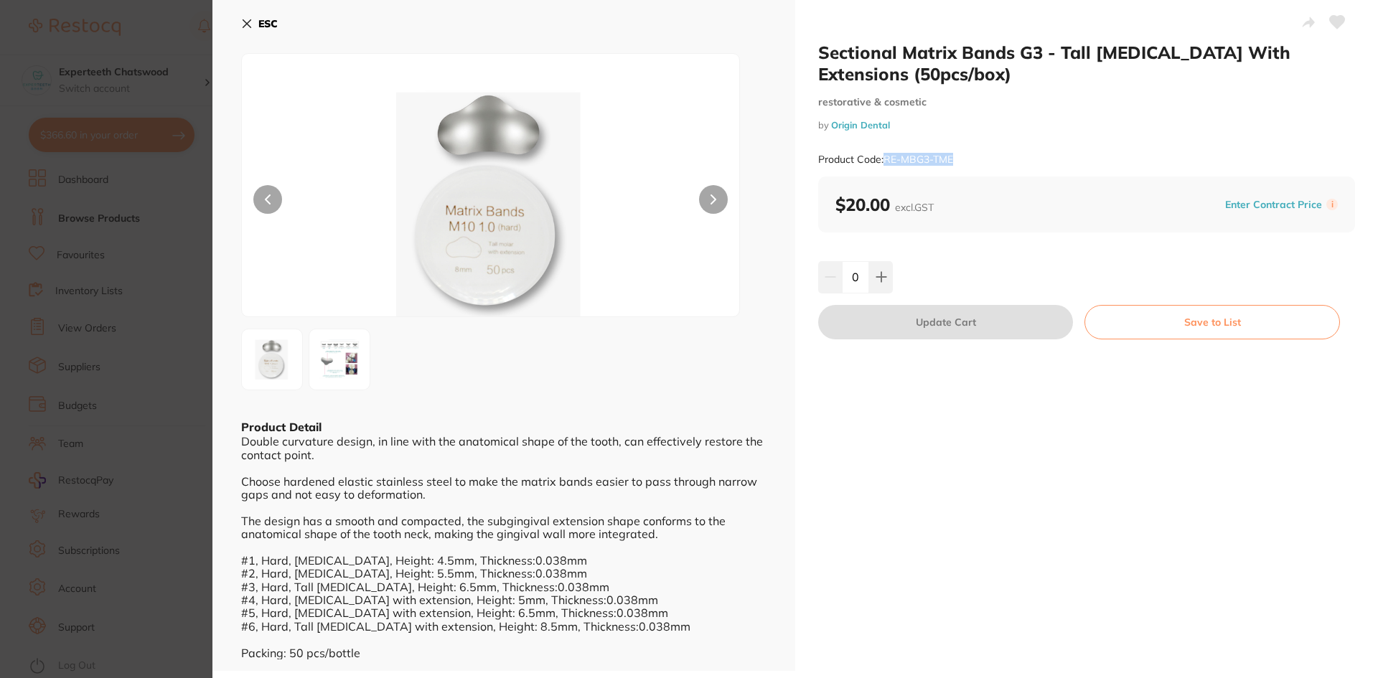
drag, startPoint x: 885, startPoint y: 156, endPoint x: 966, endPoint y: 156, distance: 81.1
click at [966, 156] on div "Product Code: RE-MBG3-TME" at bounding box center [1086, 159] width 537 height 35
copy small "RE-MBG3-TME"
click at [251, 20] on icon at bounding box center [247, 24] width 8 height 8
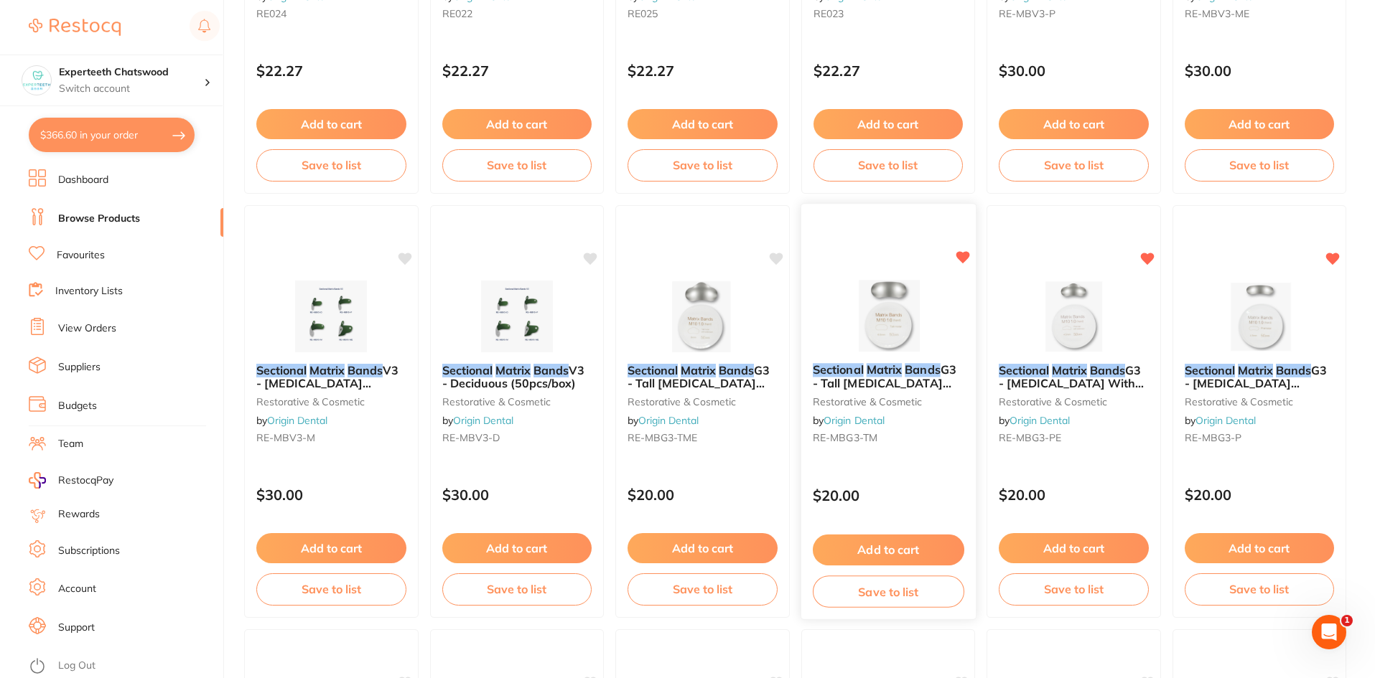
scroll to position [423, 0]
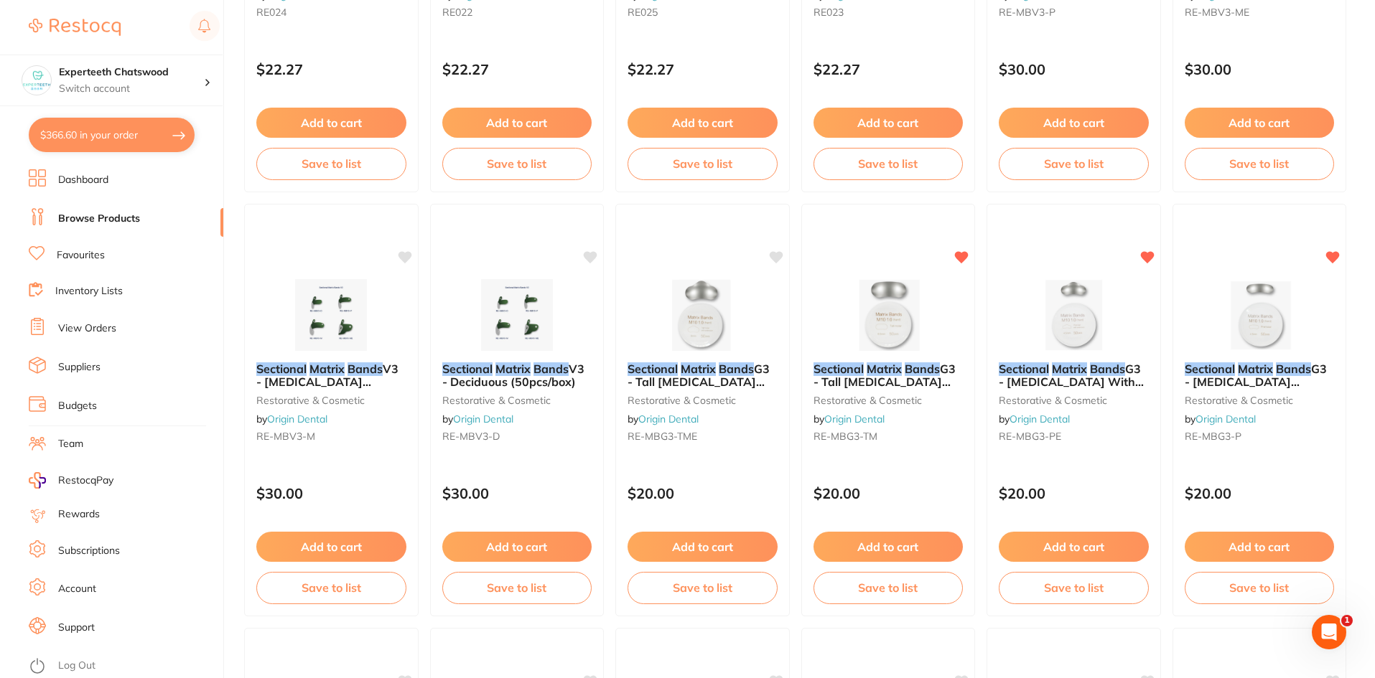
drag, startPoint x: 910, startPoint y: 305, endPoint x: 906, endPoint y: 312, distance: 8.4
click at [910, 305] on img at bounding box center [887, 315] width 93 height 72
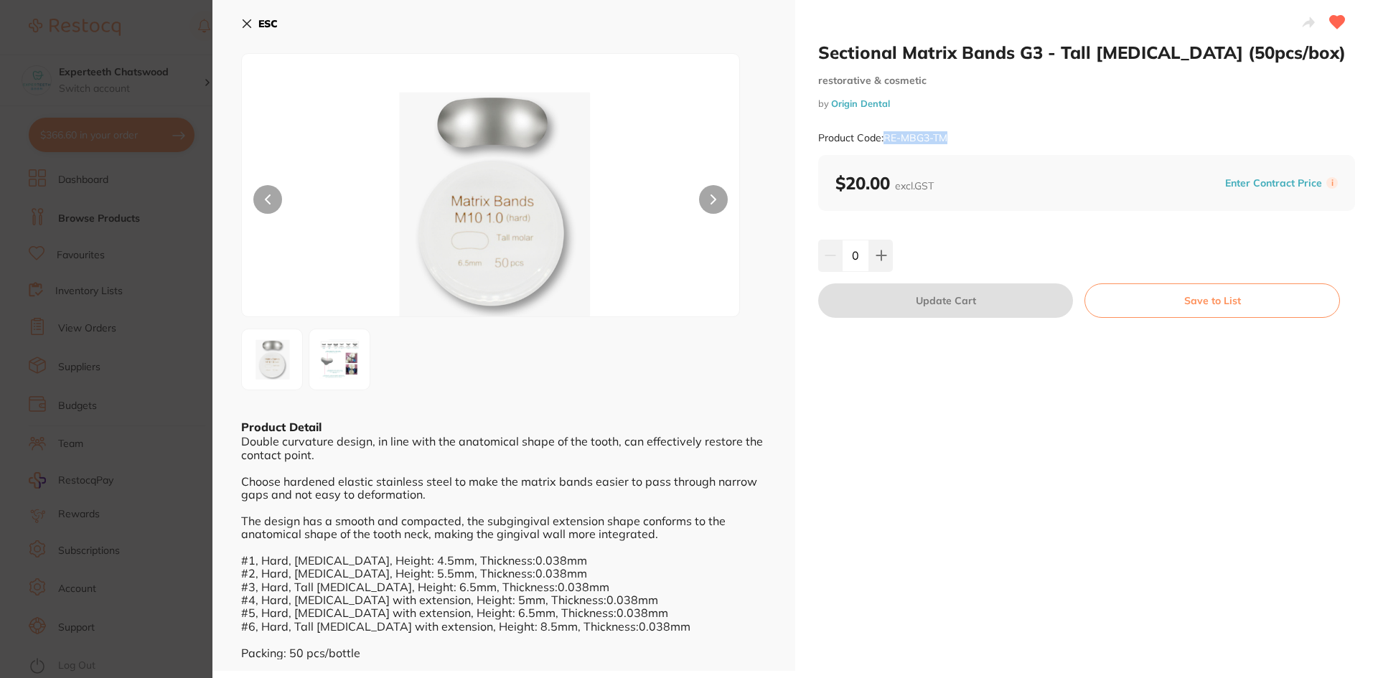
drag, startPoint x: 885, startPoint y: 135, endPoint x: 957, endPoint y: 141, distance: 72.0
click at [957, 141] on div "Product Code: RE-MBG3-TM" at bounding box center [1086, 138] width 537 height 35
copy small "RE-MBG3-TM"
click at [256, 29] on button "ESC" at bounding box center [259, 23] width 37 height 24
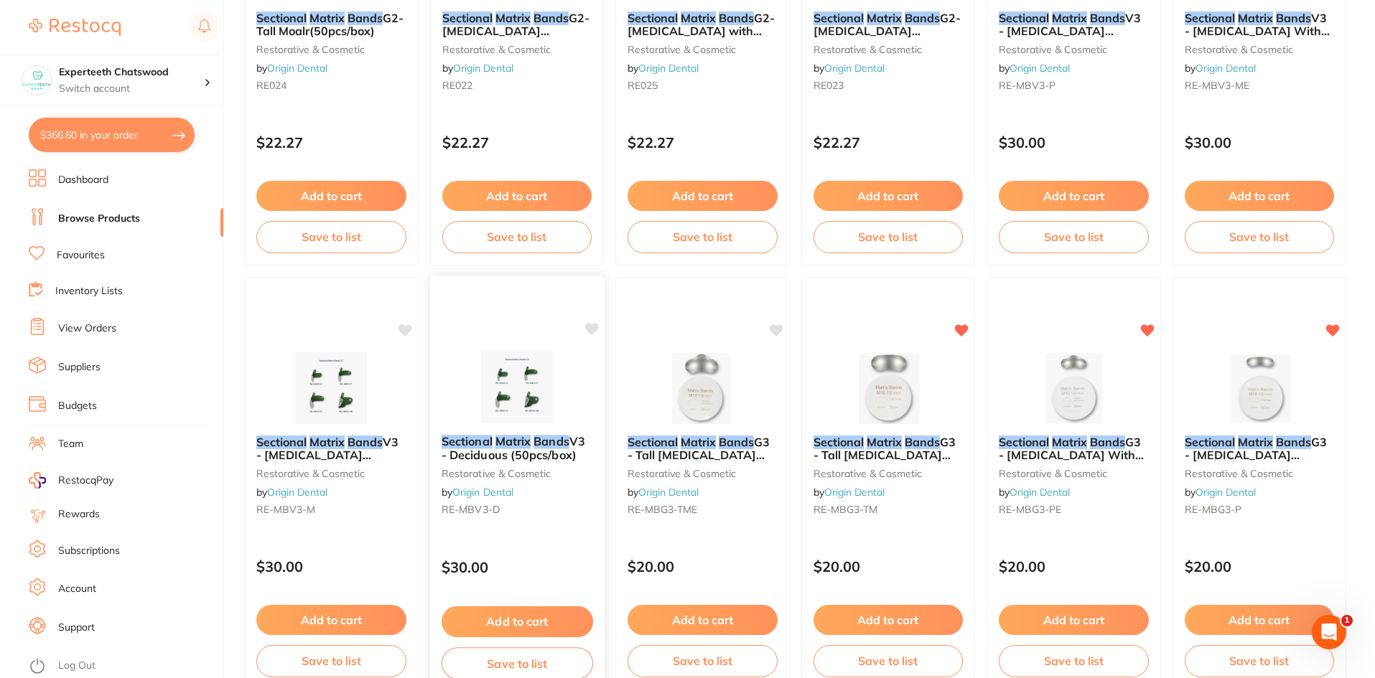
scroll to position [207, 0]
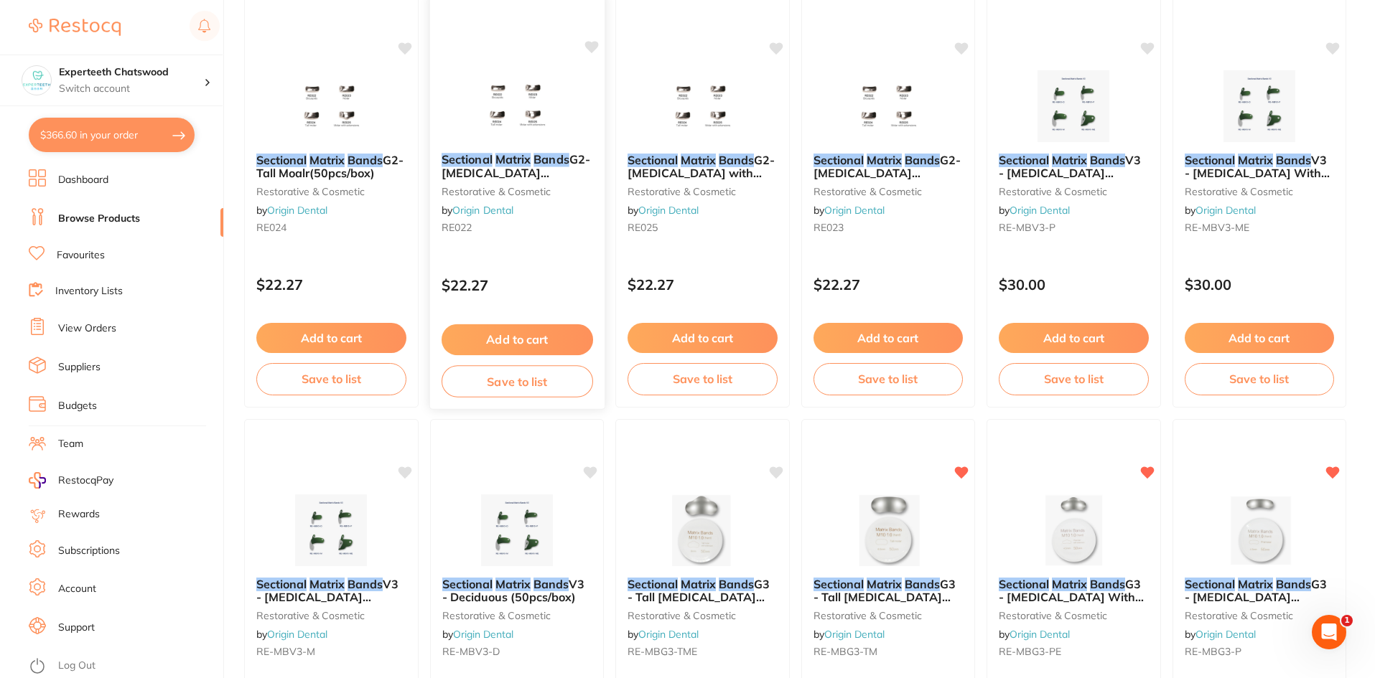
click at [537, 98] on img at bounding box center [516, 105] width 94 height 73
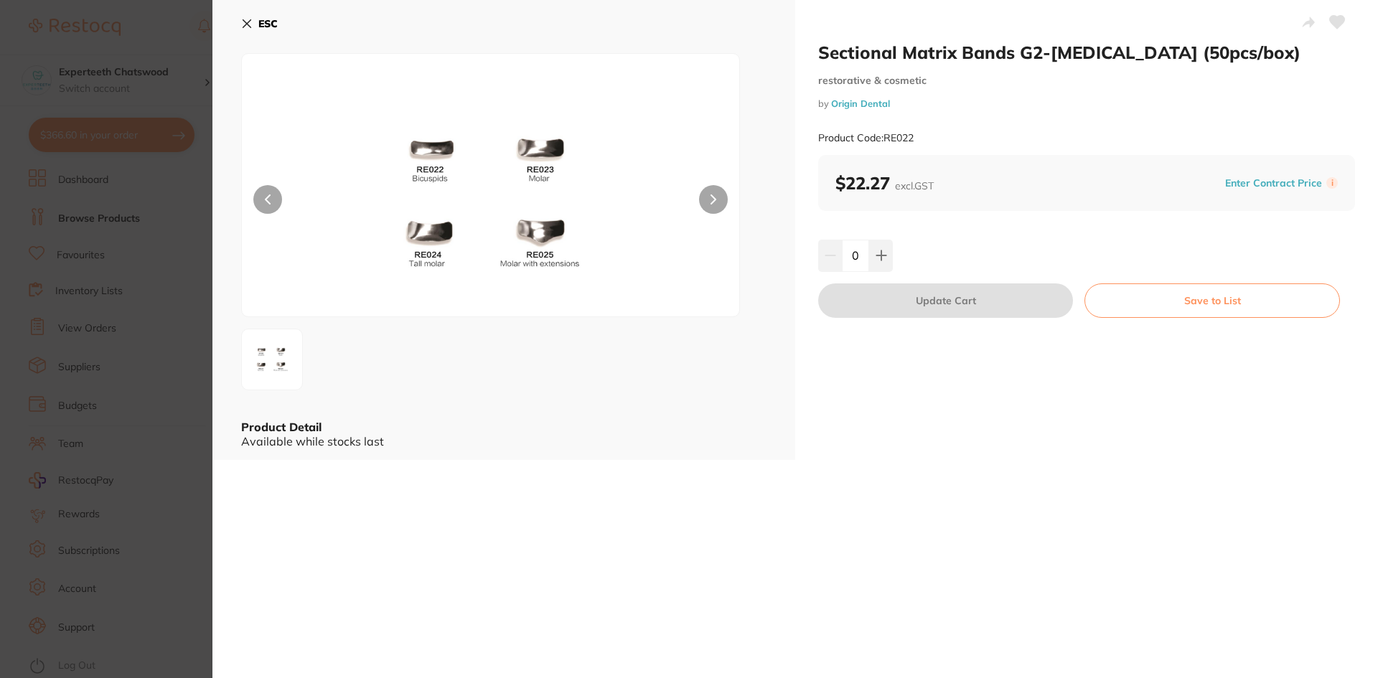
click at [241, 21] on icon at bounding box center [246, 23] width 11 height 11
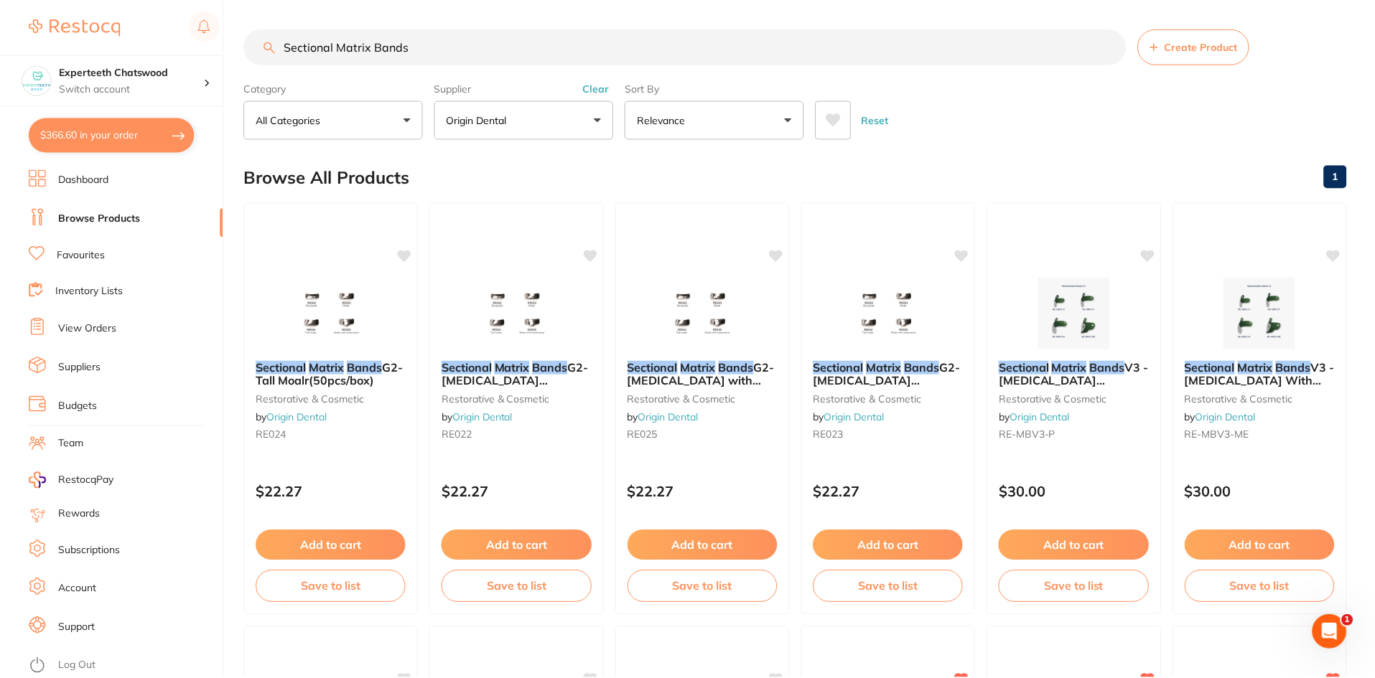
scroll to position [207, 0]
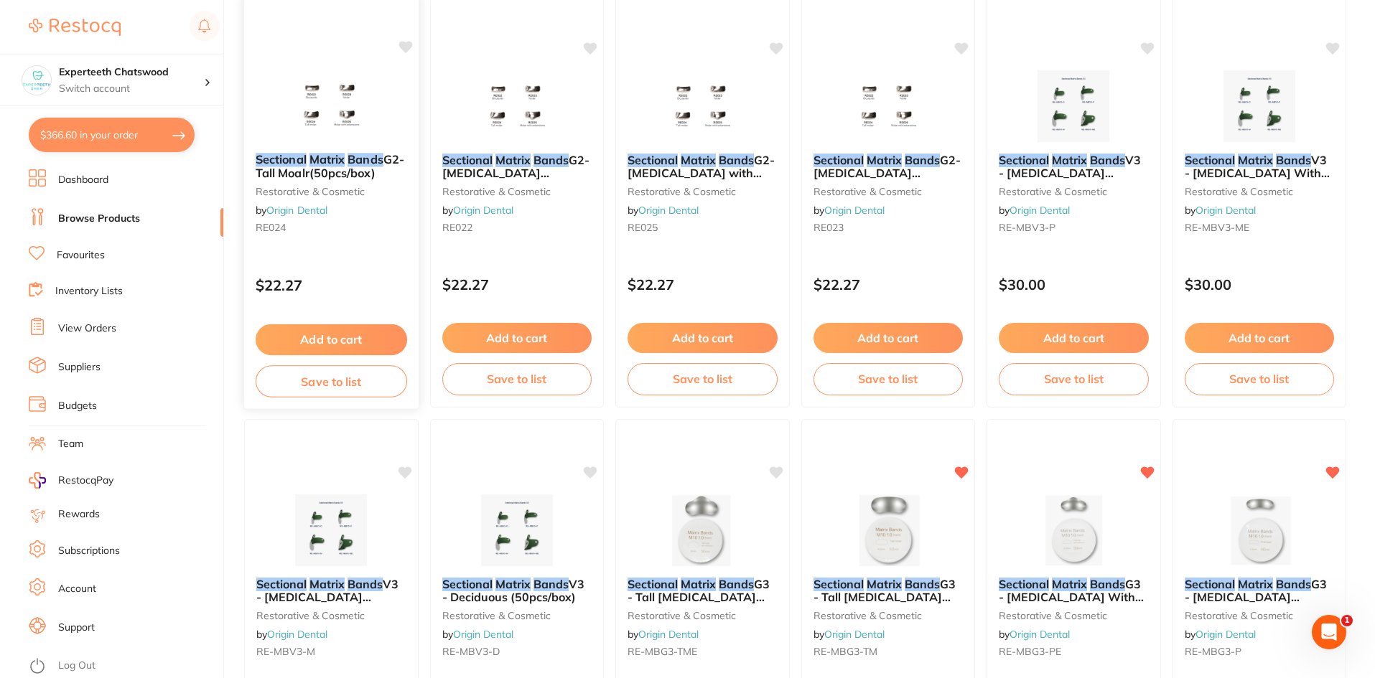
click at [335, 119] on img at bounding box center [331, 105] width 94 height 73
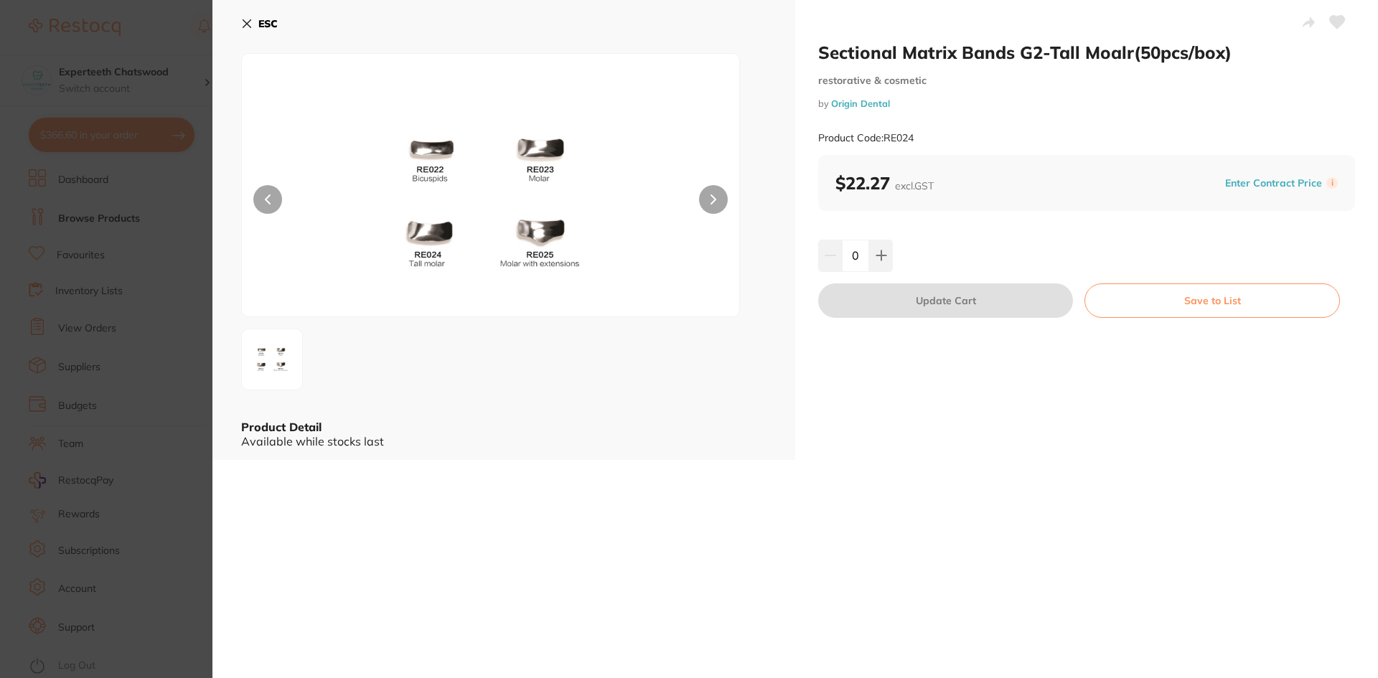
click at [245, 22] on icon at bounding box center [247, 24] width 8 height 8
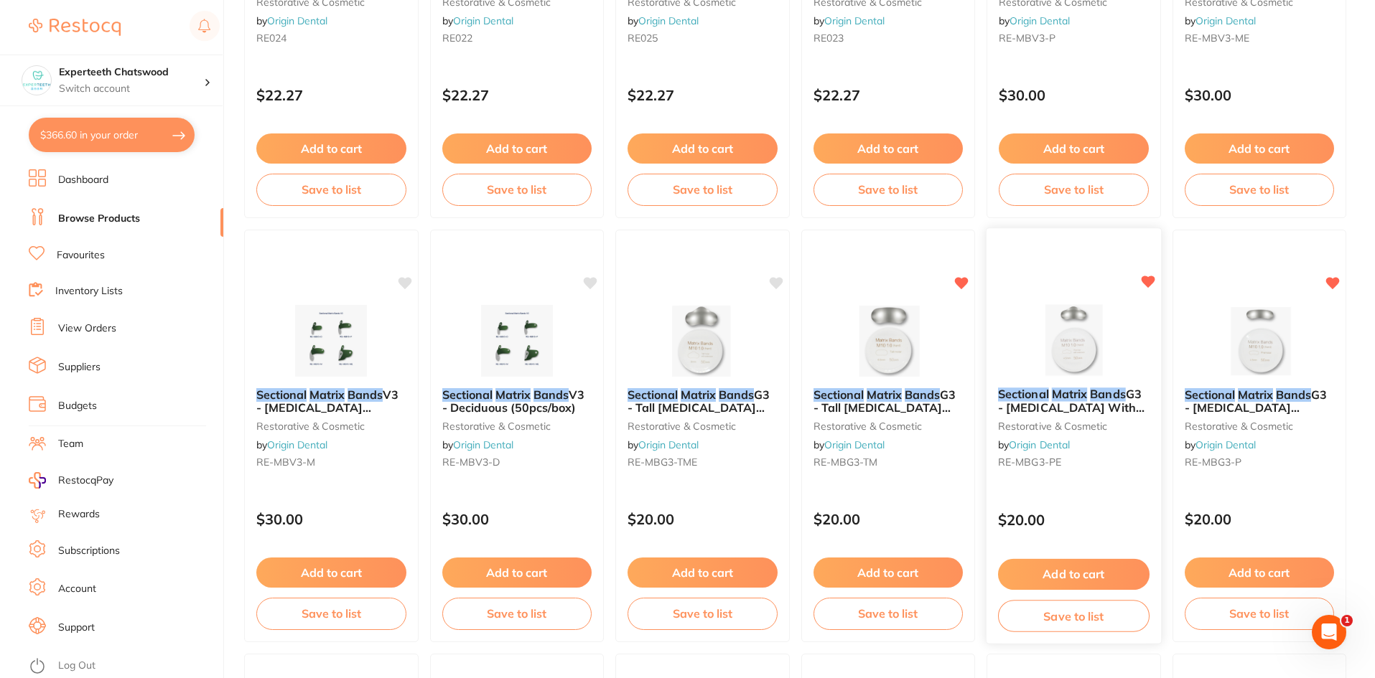
scroll to position [423, 0]
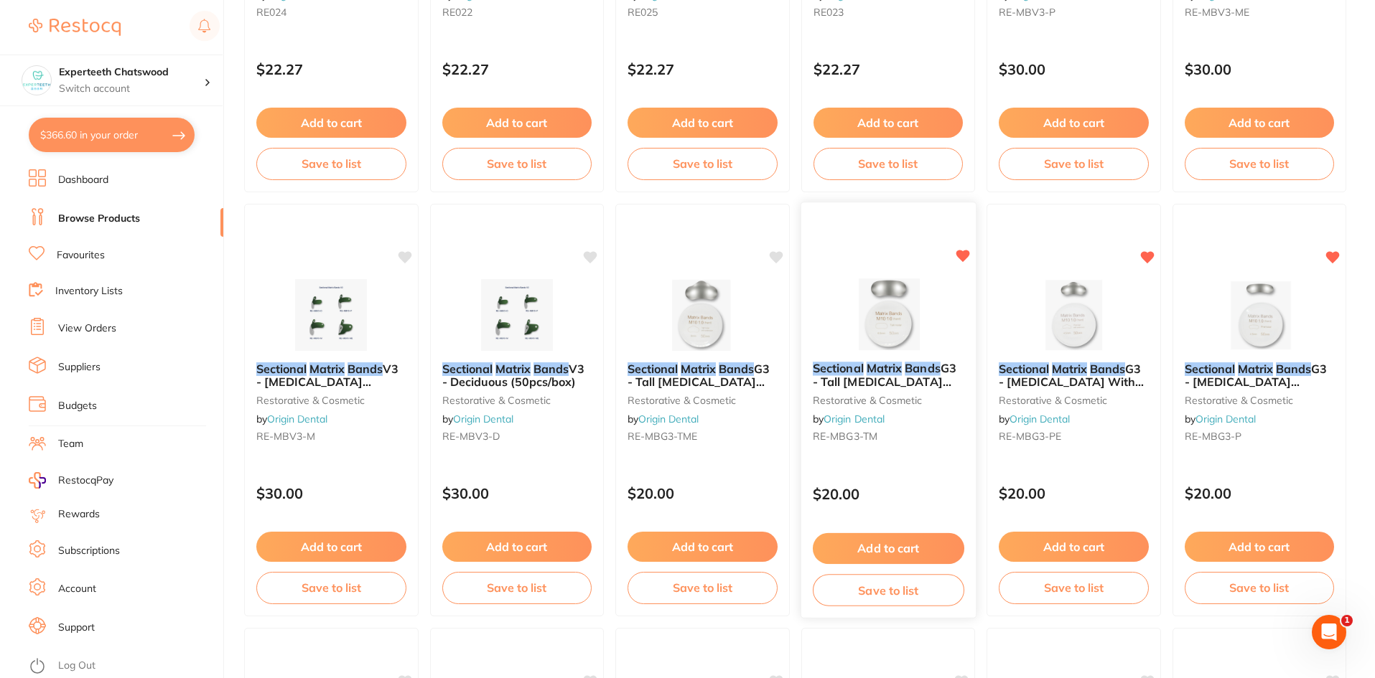
click at [877, 314] on img at bounding box center [888, 314] width 94 height 73
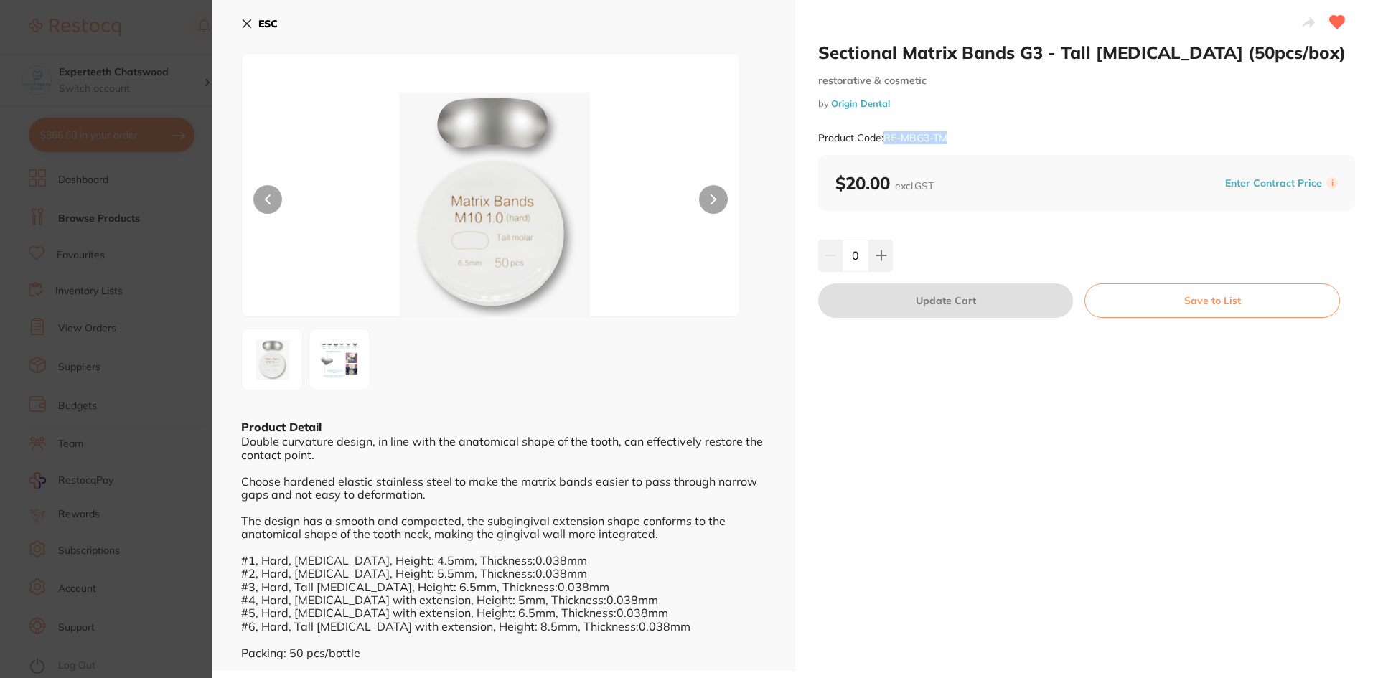
drag, startPoint x: 883, startPoint y: 134, endPoint x: 958, endPoint y: 139, distance: 74.8
click at [958, 139] on div "Product Code: RE-MBG3-TM" at bounding box center [1086, 138] width 537 height 35
copy small "RE-MBG3-TM"
click at [247, 24] on icon at bounding box center [247, 24] width 8 height 8
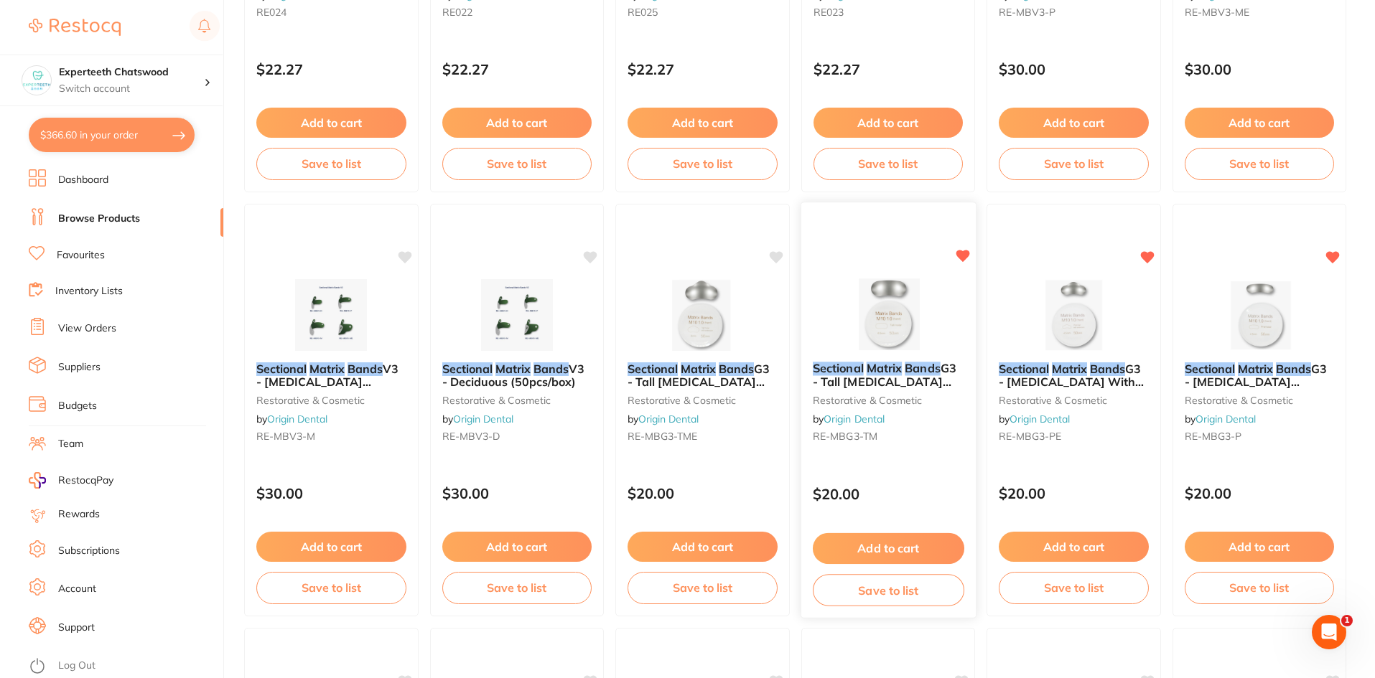
click at [879, 335] on img at bounding box center [888, 314] width 94 height 73
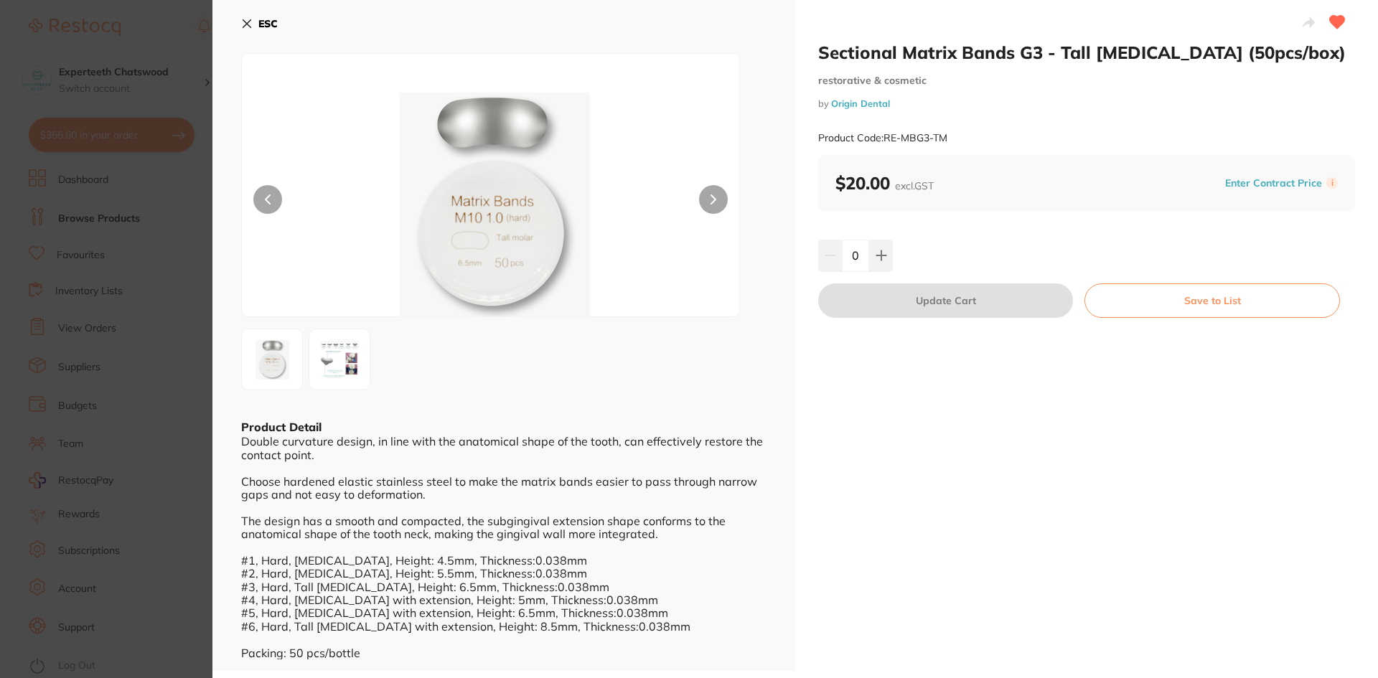
click at [205, 353] on section "Sectional Matrix Bands G3 - Tall Molar (50pcs/box) restorative & cosmetic by Or…" at bounding box center [689, 339] width 1378 height 678
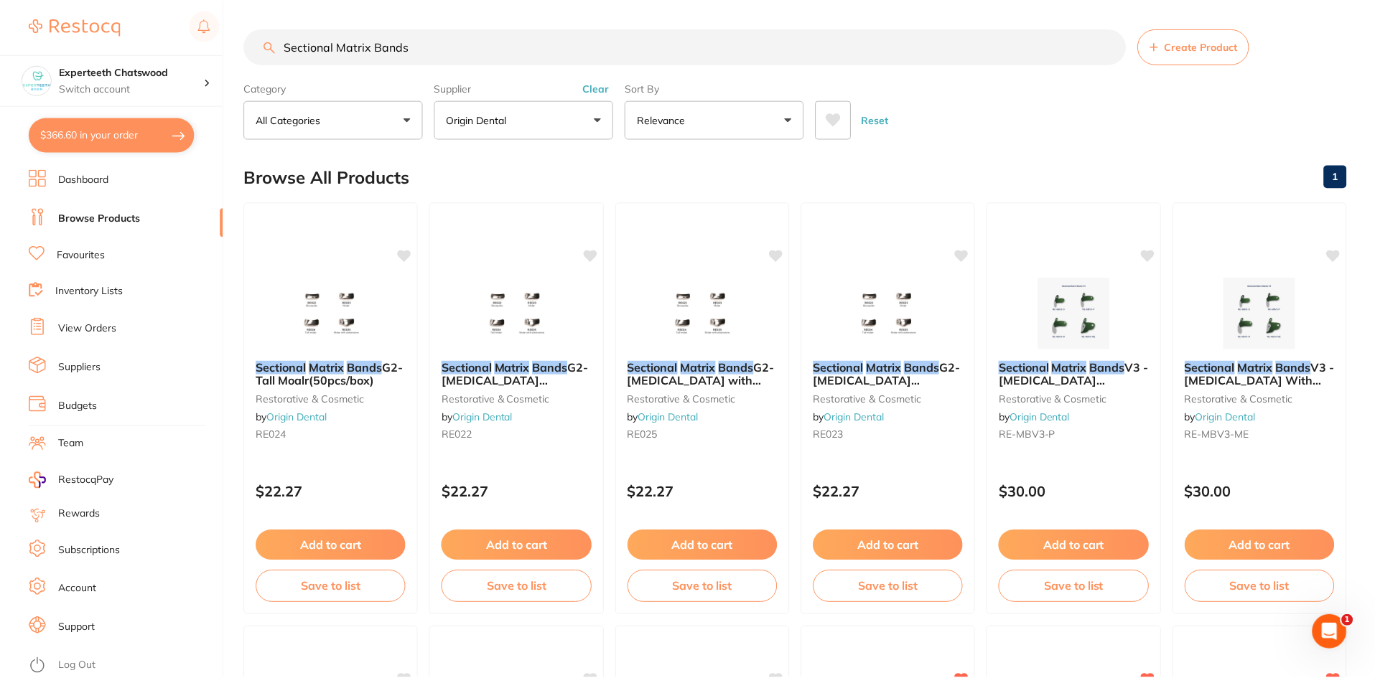
scroll to position [423, 0]
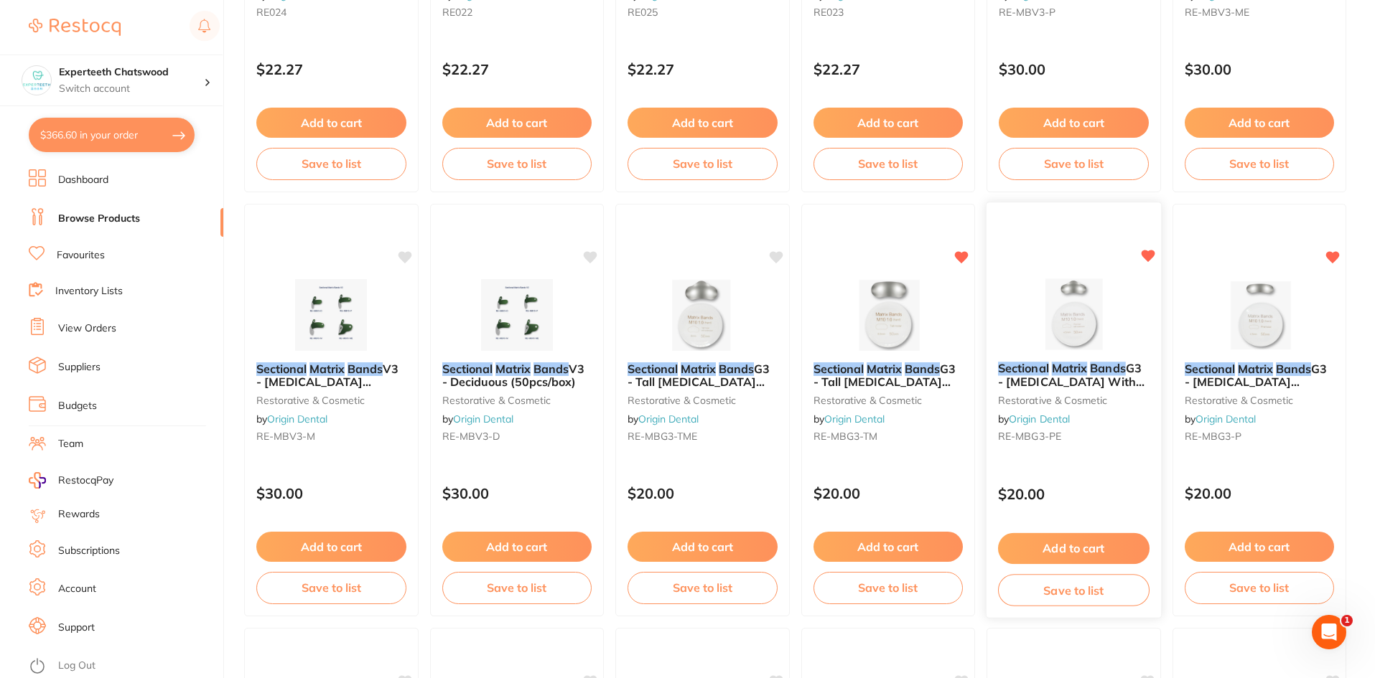
click at [1092, 336] on img at bounding box center [1074, 314] width 94 height 73
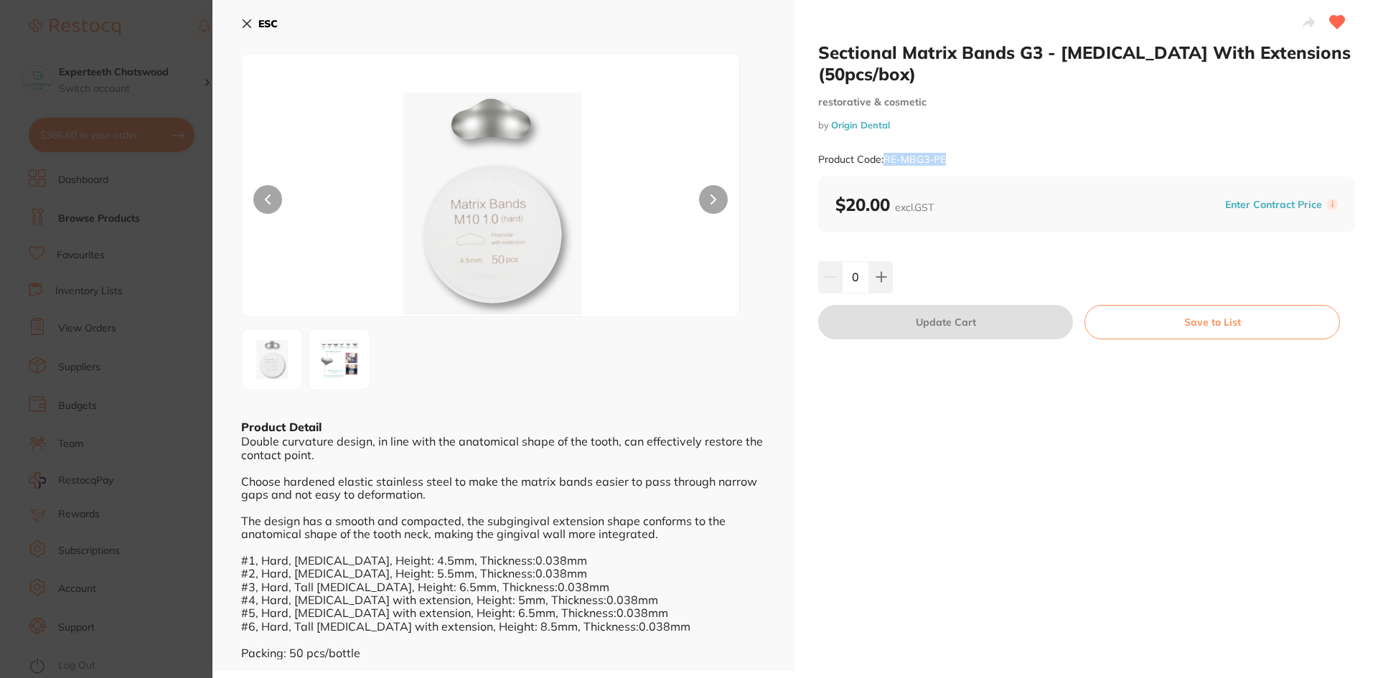
drag, startPoint x: 882, startPoint y: 159, endPoint x: 958, endPoint y: 159, distance: 76.1
click at [958, 159] on div "Product Code: RE-MBG3-PE" at bounding box center [1086, 159] width 537 height 35
copy small "RE-MBG3-PE"
click at [251, 23] on icon at bounding box center [246, 23] width 11 height 11
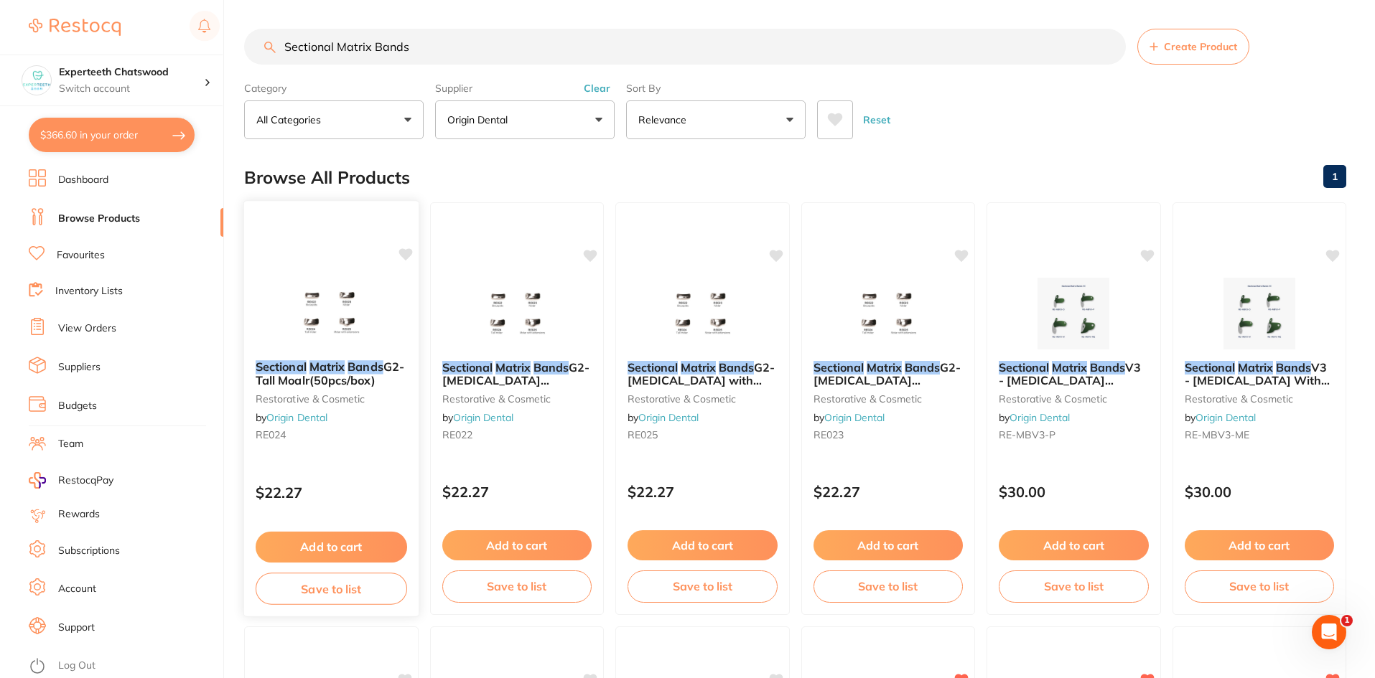
click at [350, 345] on img at bounding box center [331, 312] width 94 height 73
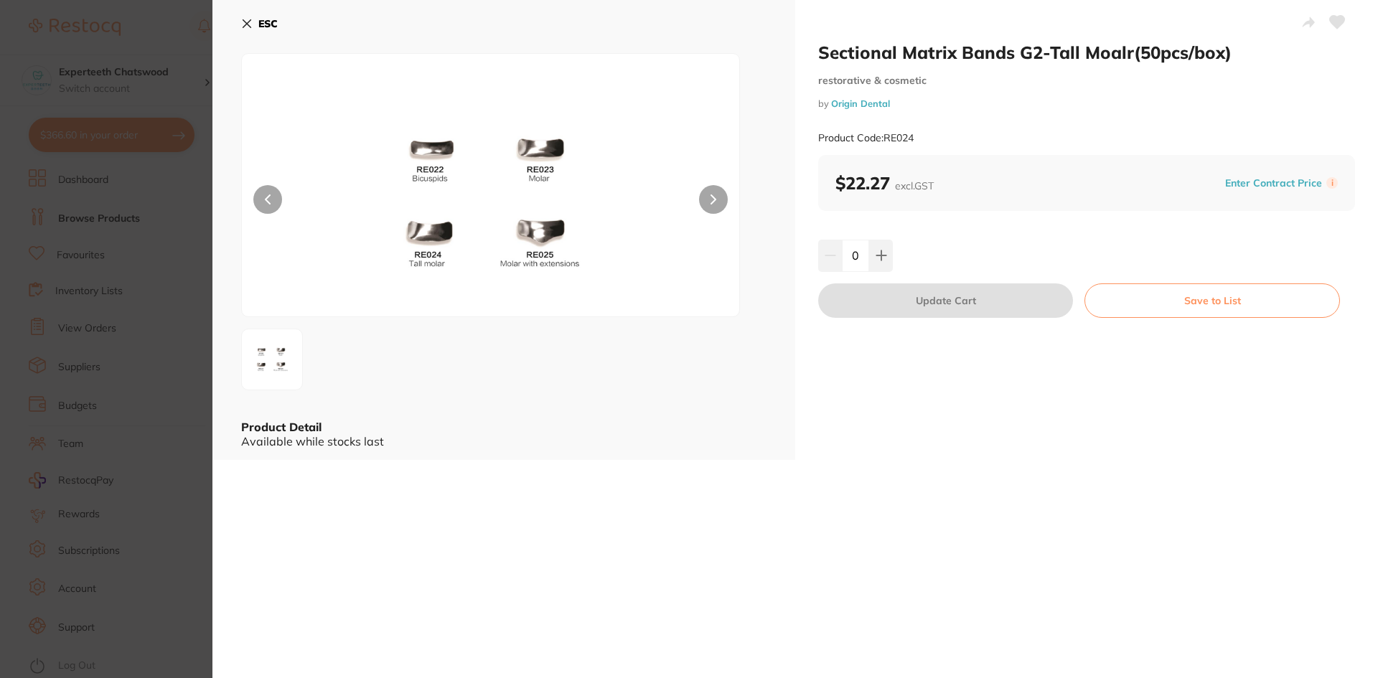
click at [245, 22] on icon at bounding box center [247, 24] width 8 height 8
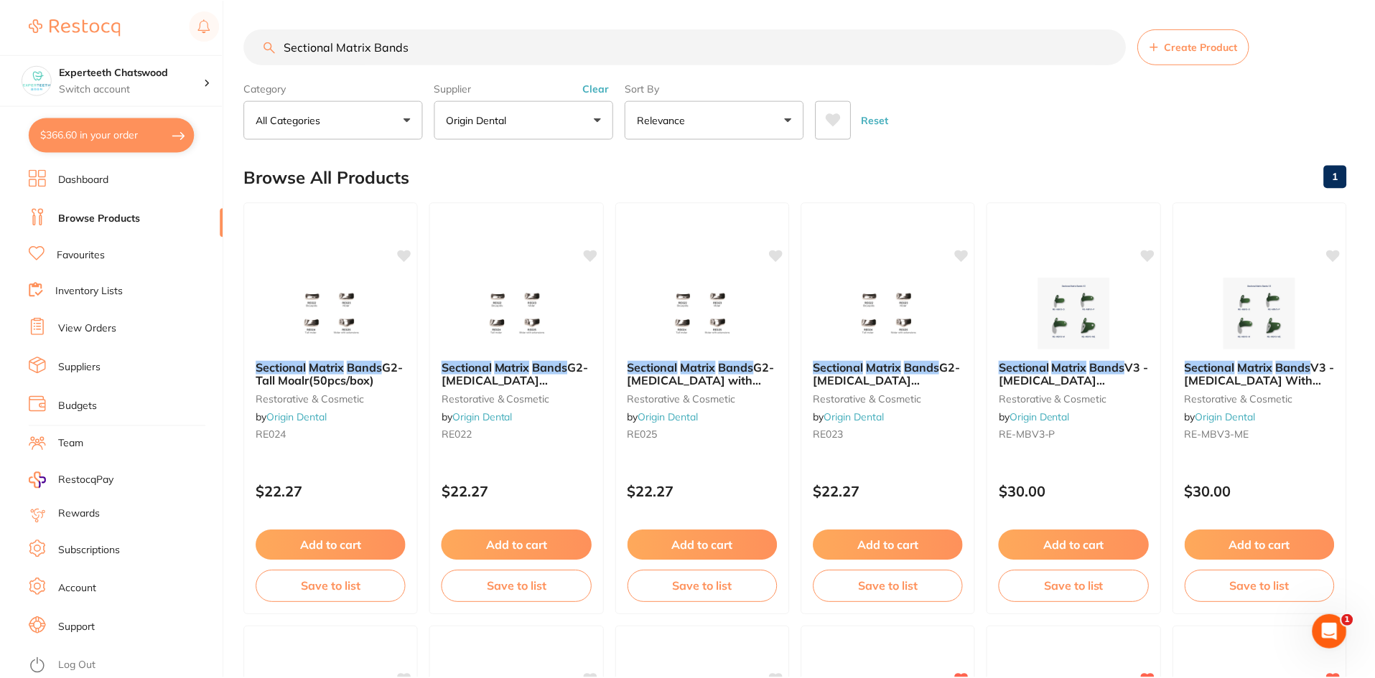
scroll to position [4, 0]
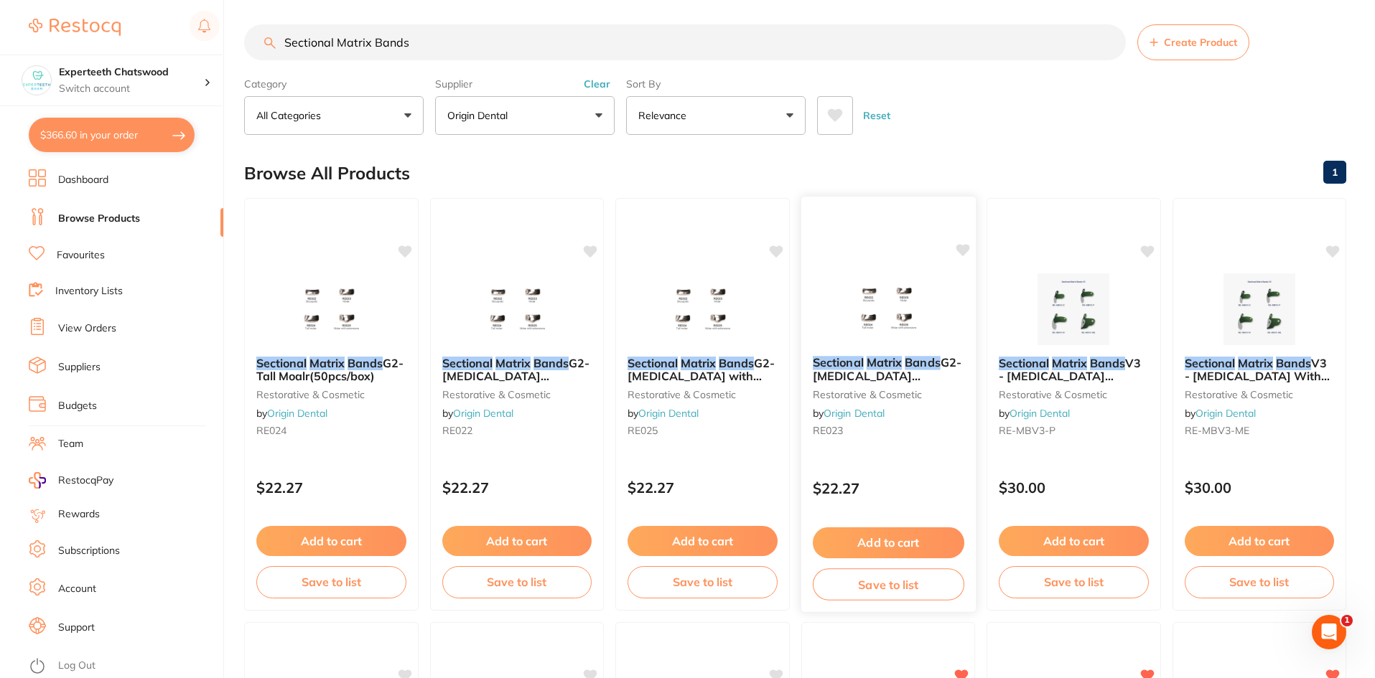
click at [889, 329] on img at bounding box center [888, 308] width 94 height 73
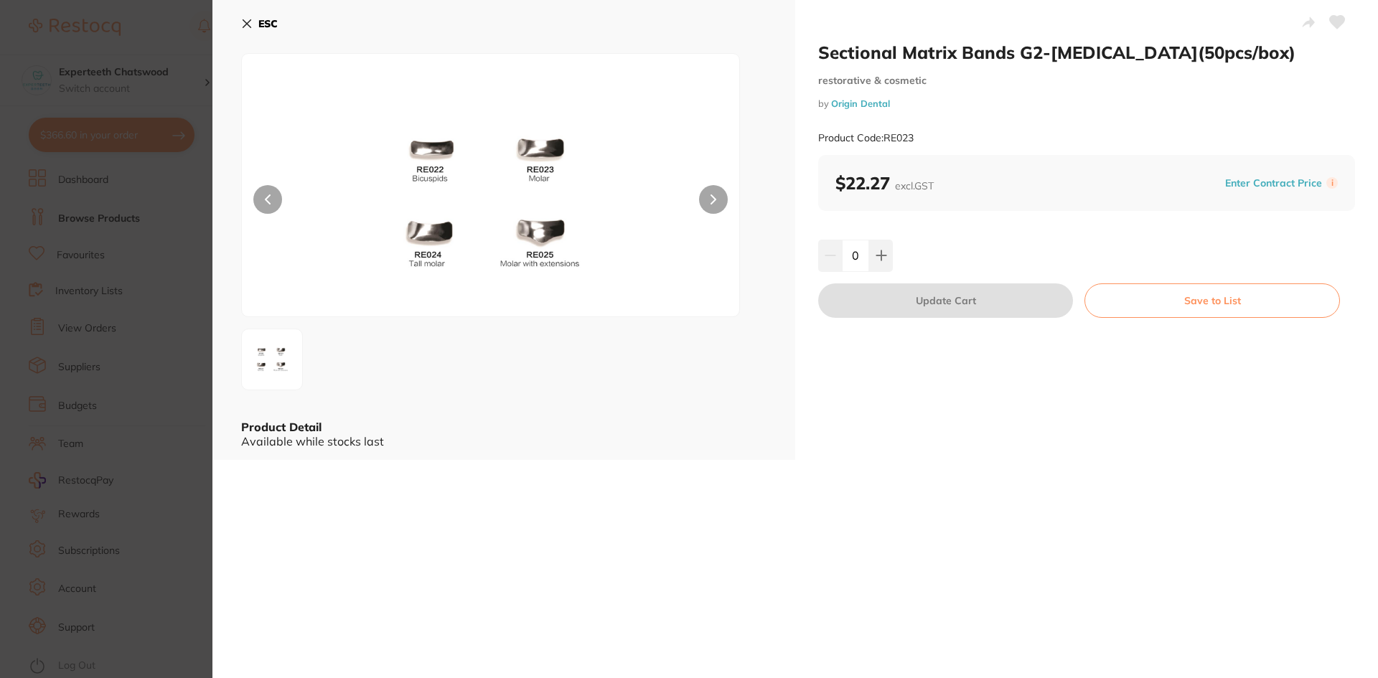
click at [160, 386] on section "Sectional Matrix Bands G2-[MEDICAL_DATA](50pcs/box) restorative & cosmetic by O…" at bounding box center [689, 339] width 1378 height 678
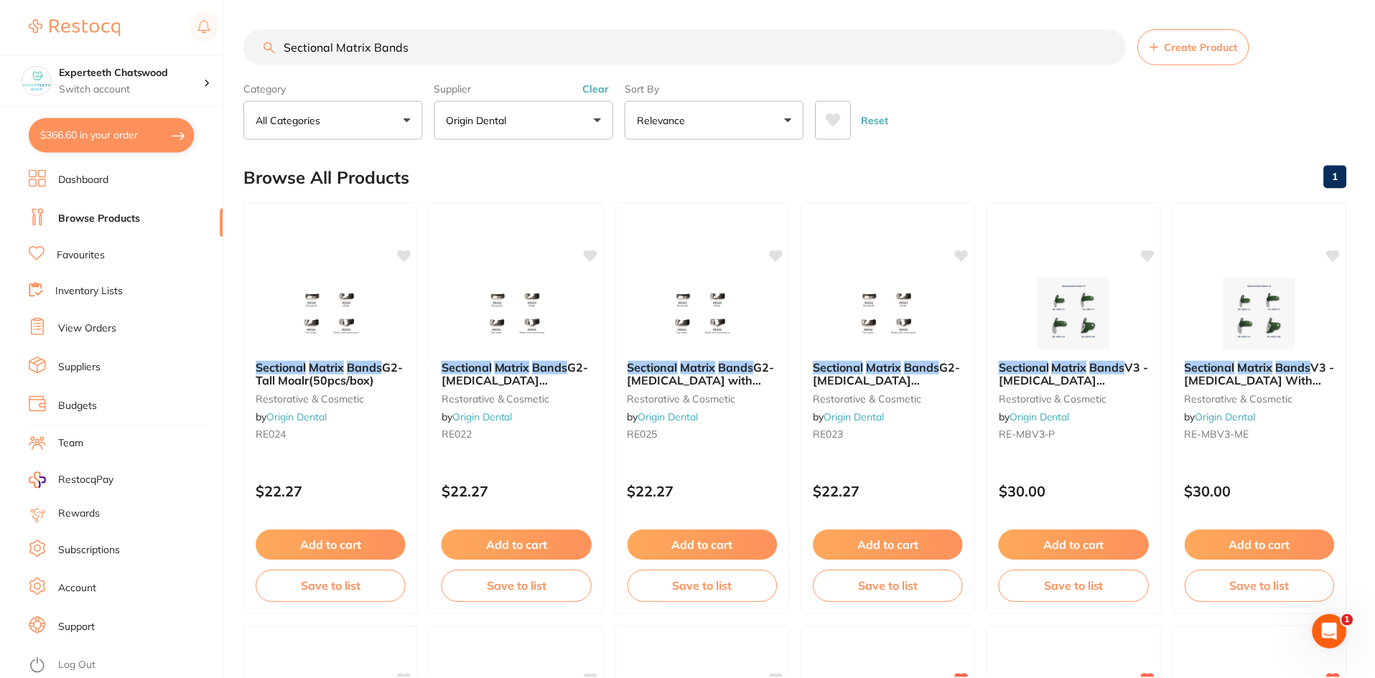
scroll to position [4, 0]
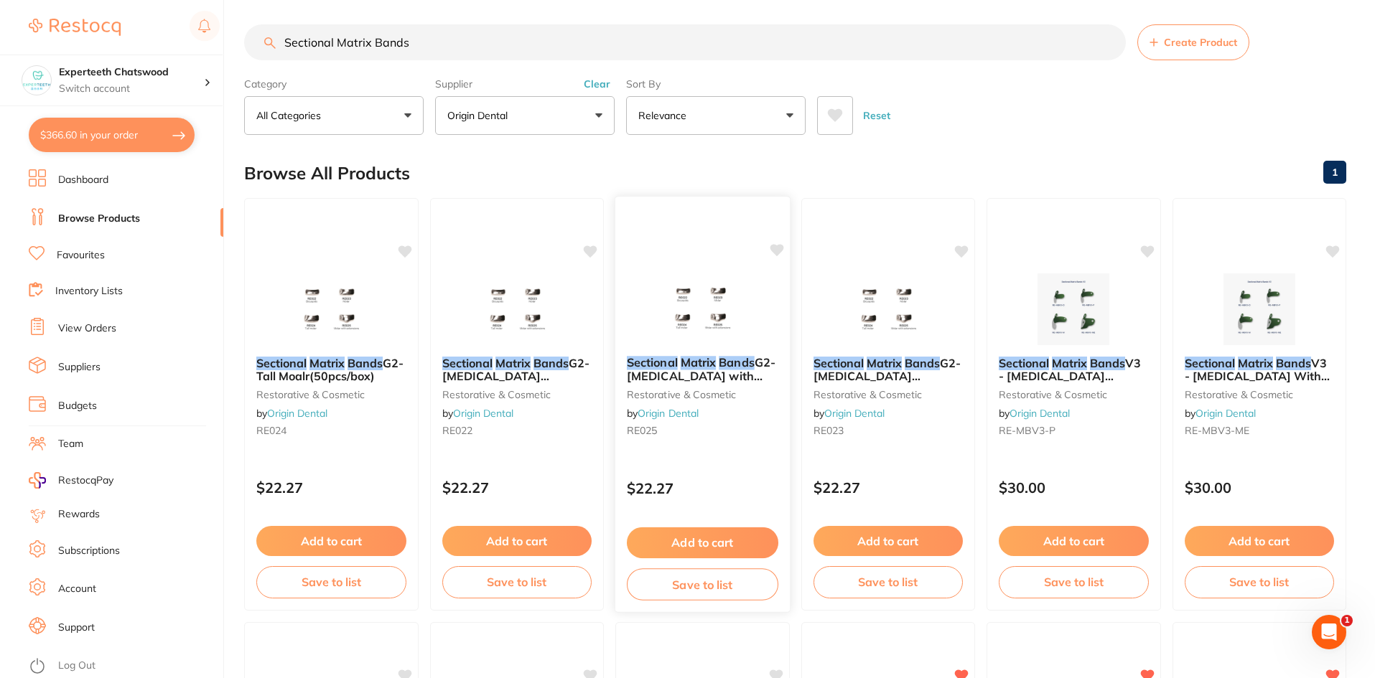
click at [688, 344] on img at bounding box center [702, 308] width 94 height 73
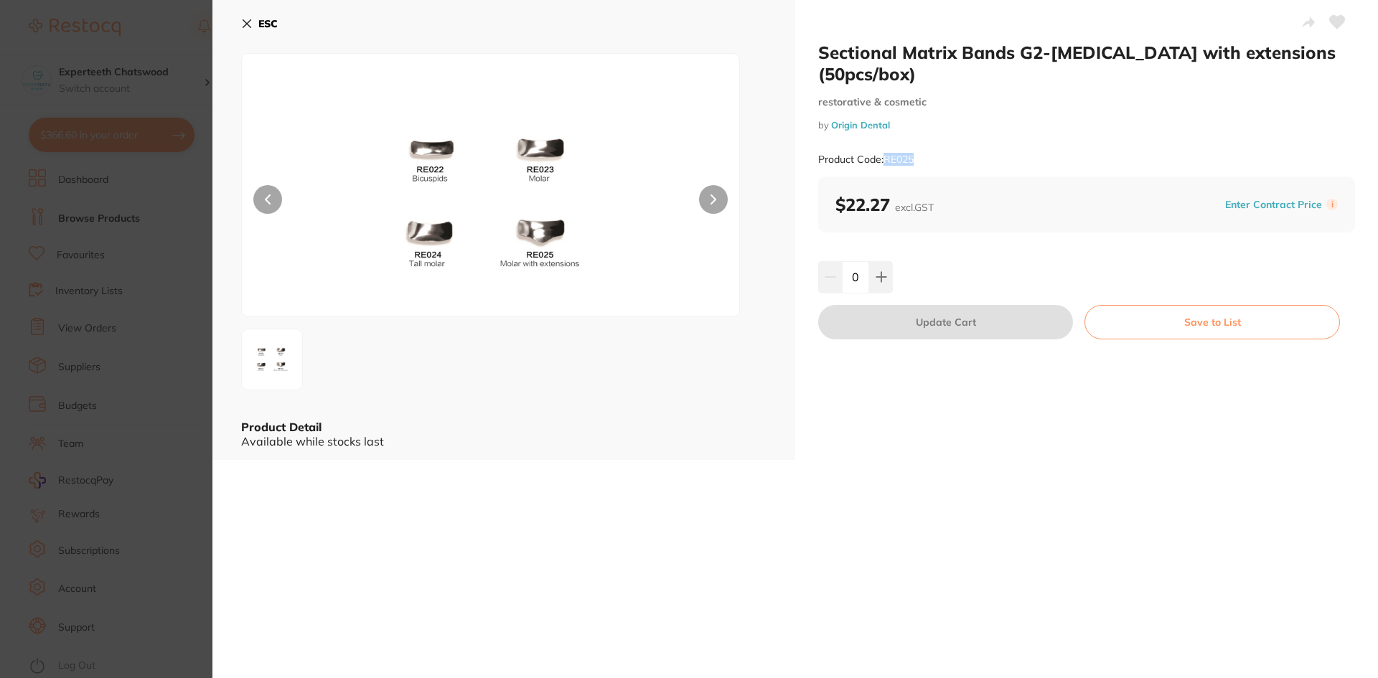
drag, startPoint x: 885, startPoint y: 137, endPoint x: 921, endPoint y: 137, distance: 35.9
click at [921, 142] on div "Product Code: RE025" at bounding box center [1086, 159] width 537 height 35
click at [244, 24] on icon at bounding box center [246, 23] width 11 height 11
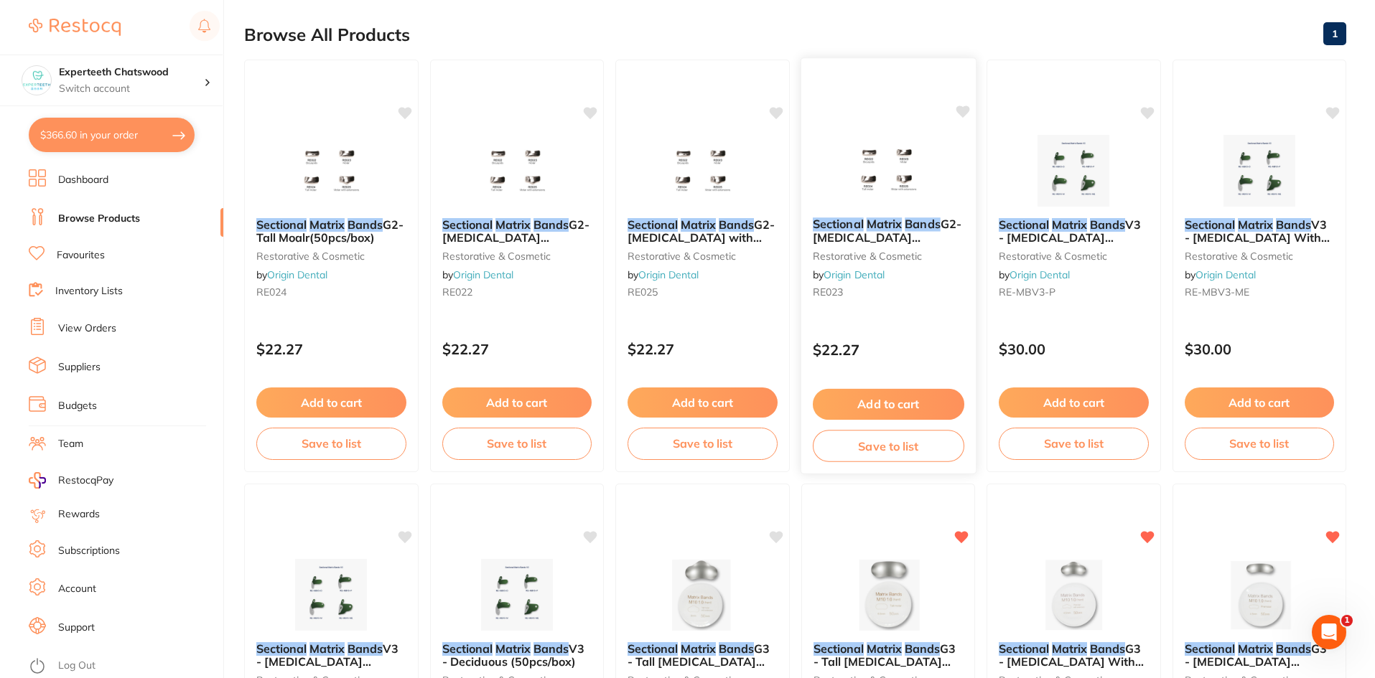
scroll to position [148, 0]
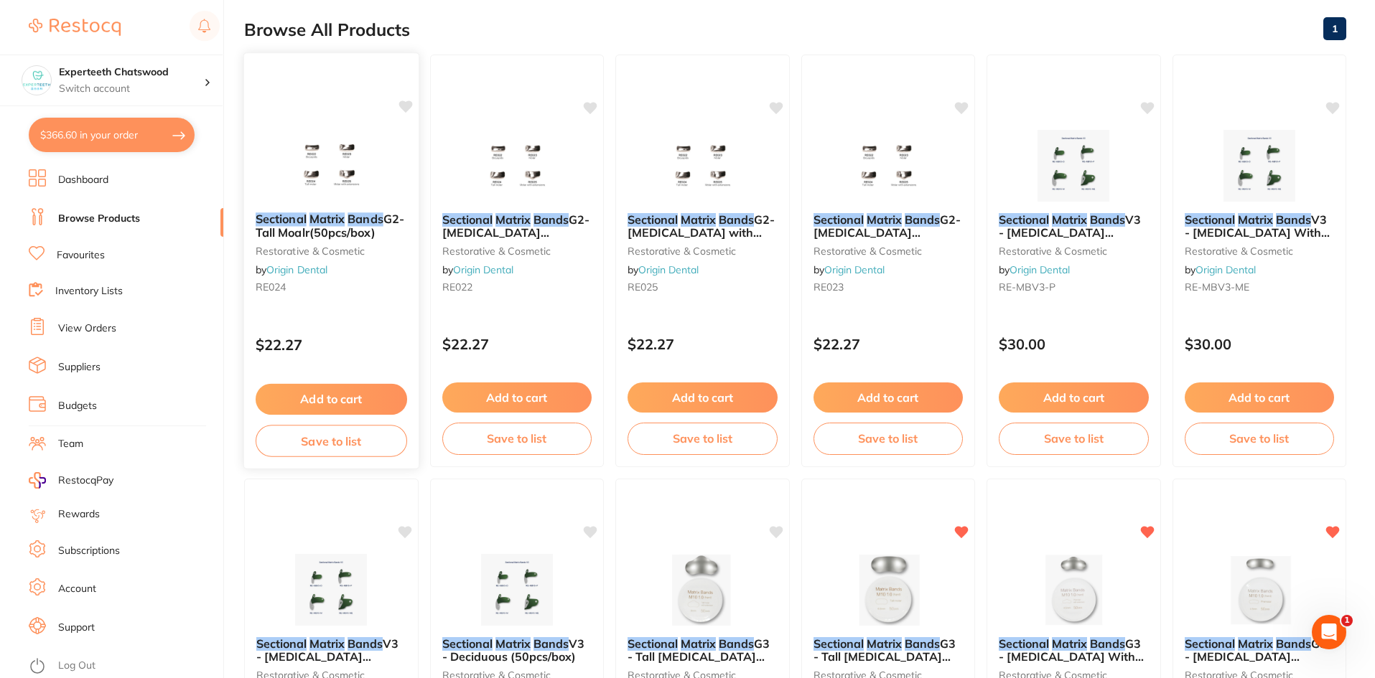
click at [357, 203] on div "Sectional Matrix Bands G2-Tall Moalr(50pcs/box) restorative & cosmetic by Origi…" at bounding box center [331, 256] width 174 height 110
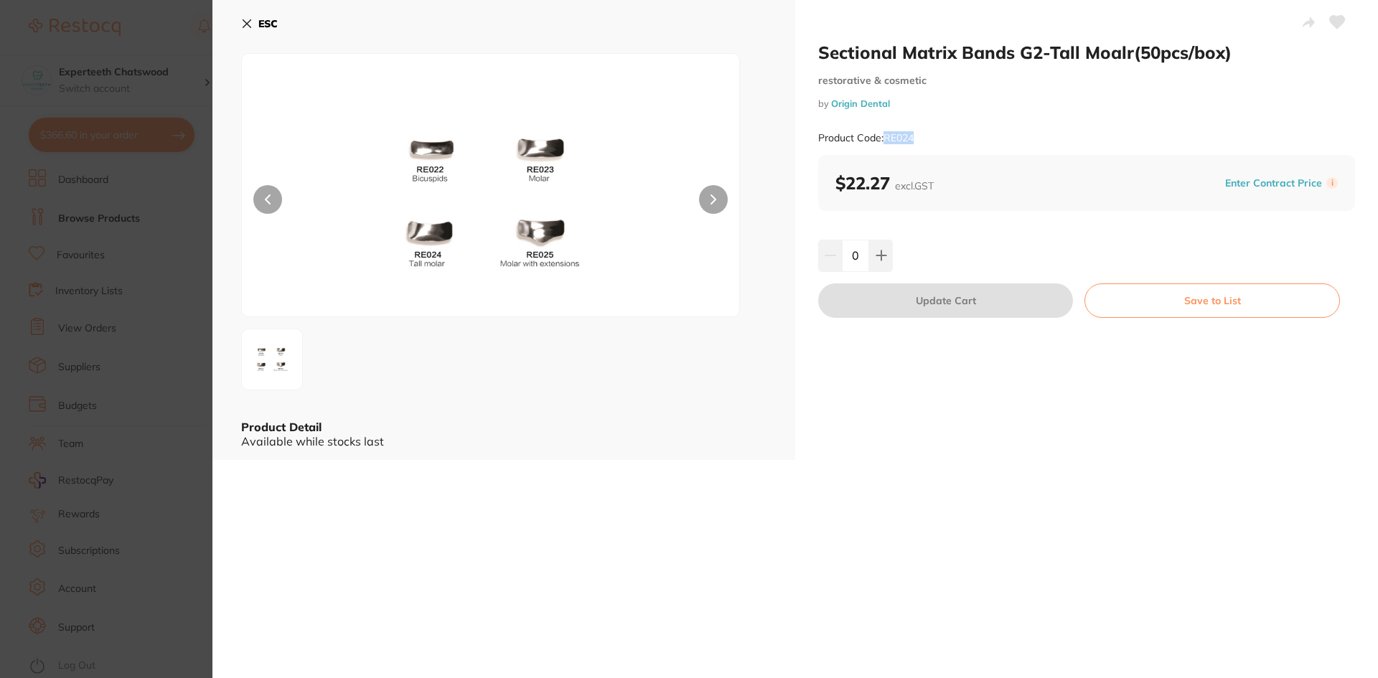
drag, startPoint x: 884, startPoint y: 136, endPoint x: 925, endPoint y: 137, distance: 40.9
click at [925, 137] on div "Product Code: RE024" at bounding box center [1086, 138] width 537 height 35
copy small "RE024"
click at [248, 22] on icon at bounding box center [247, 24] width 8 height 8
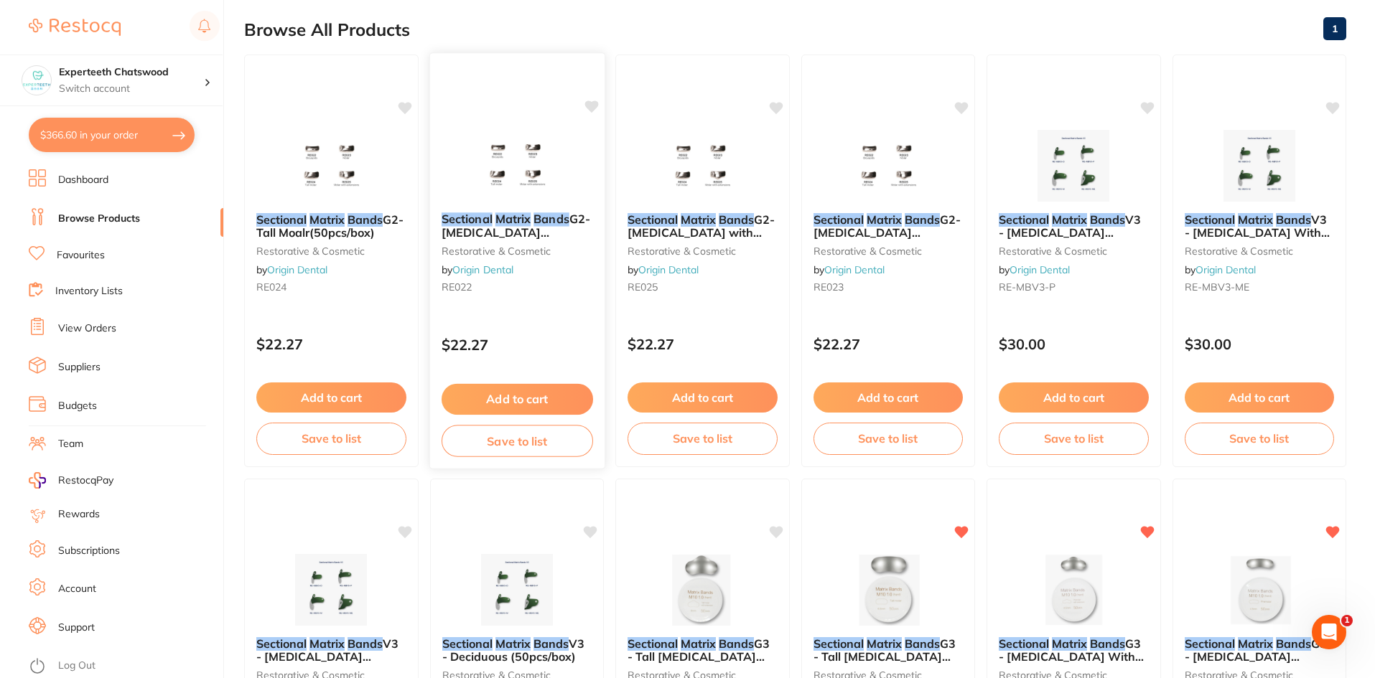
click at [495, 241] on div "Sectional Matrix Bands G2-[MEDICAL_DATA] (50pcs/box) restorative & cosmetic by …" at bounding box center [516, 256] width 174 height 110
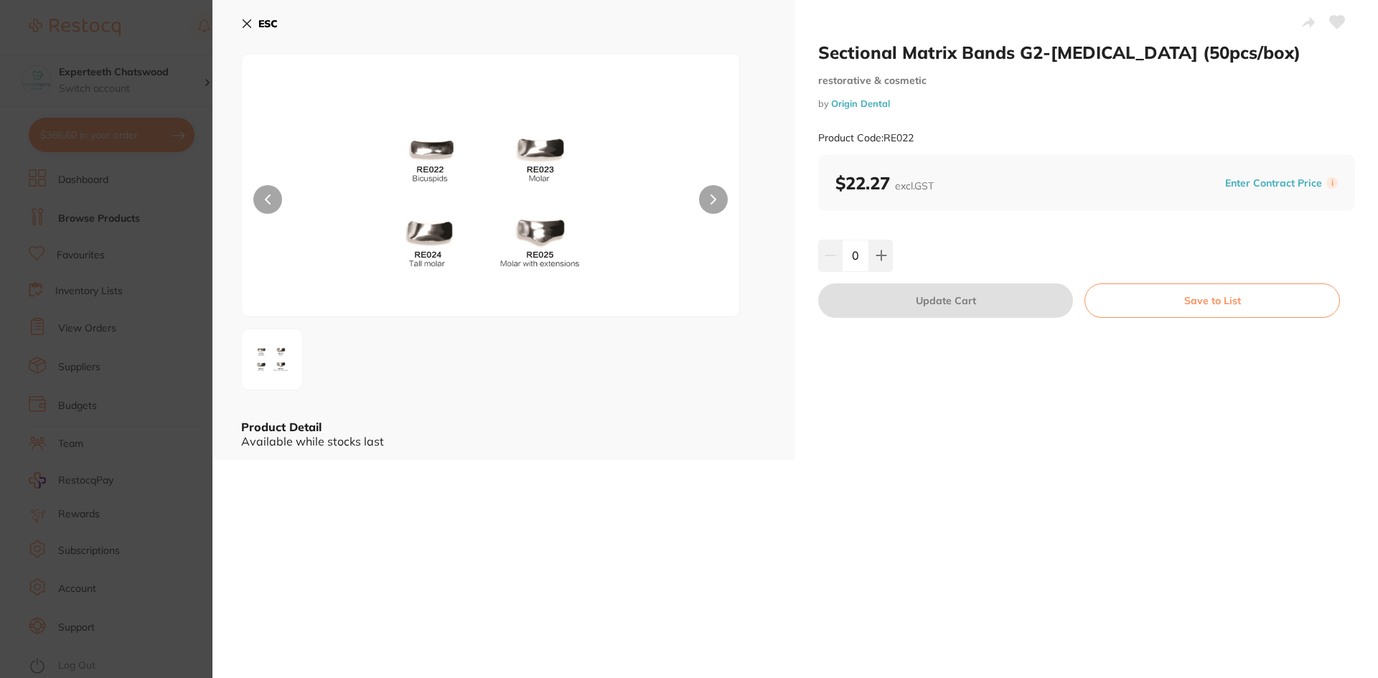
click at [247, 21] on icon at bounding box center [246, 23] width 11 height 11
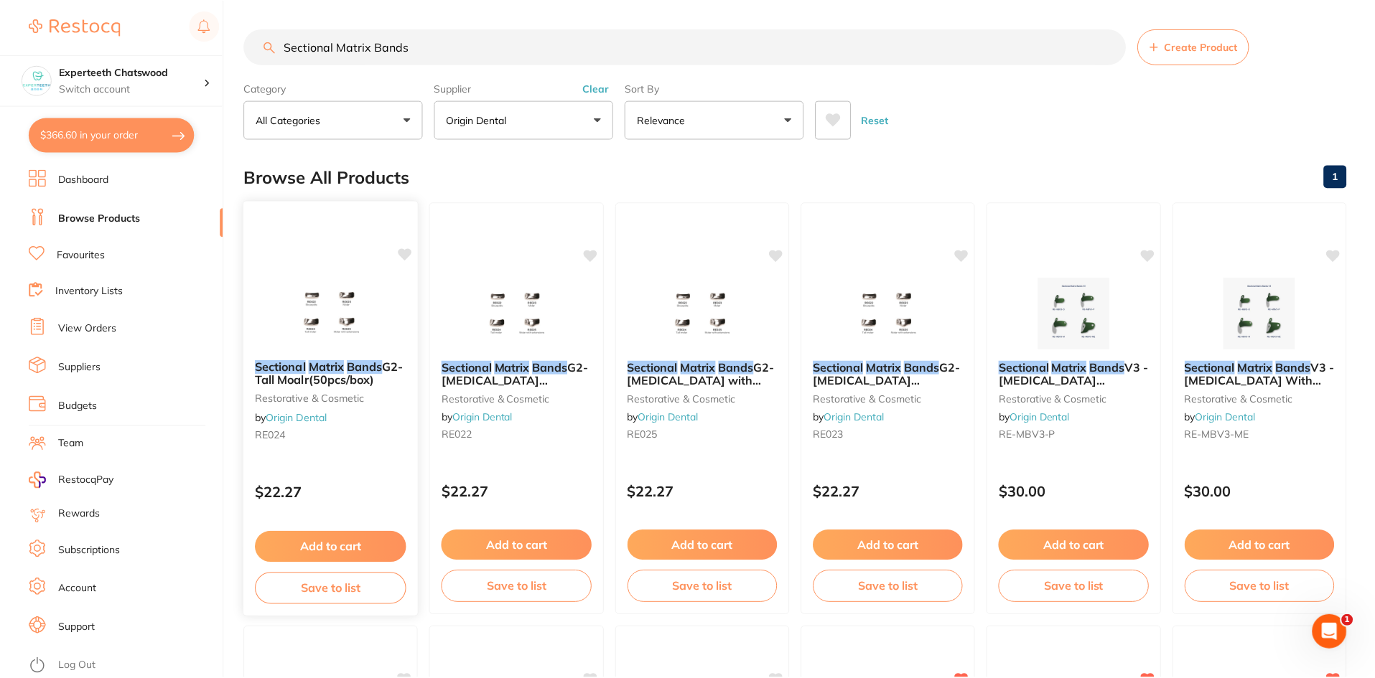
scroll to position [148, 0]
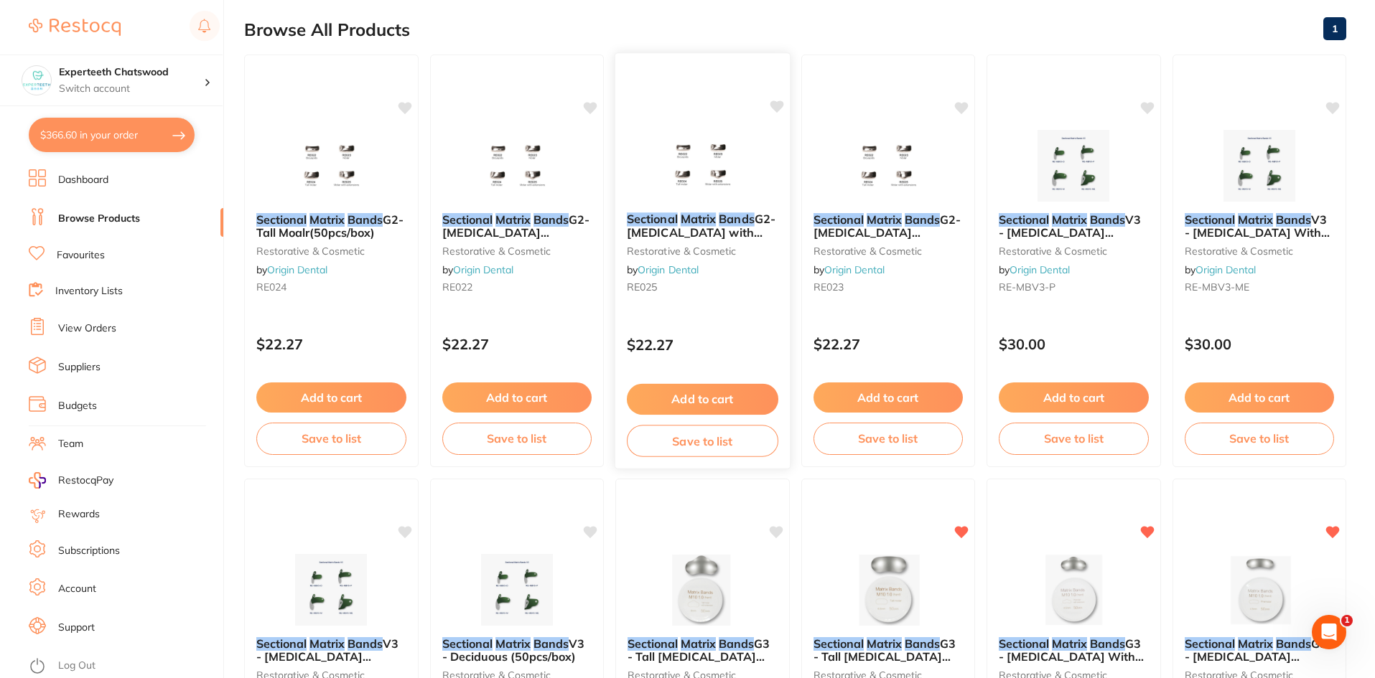
click at [691, 165] on img at bounding box center [702, 164] width 94 height 73
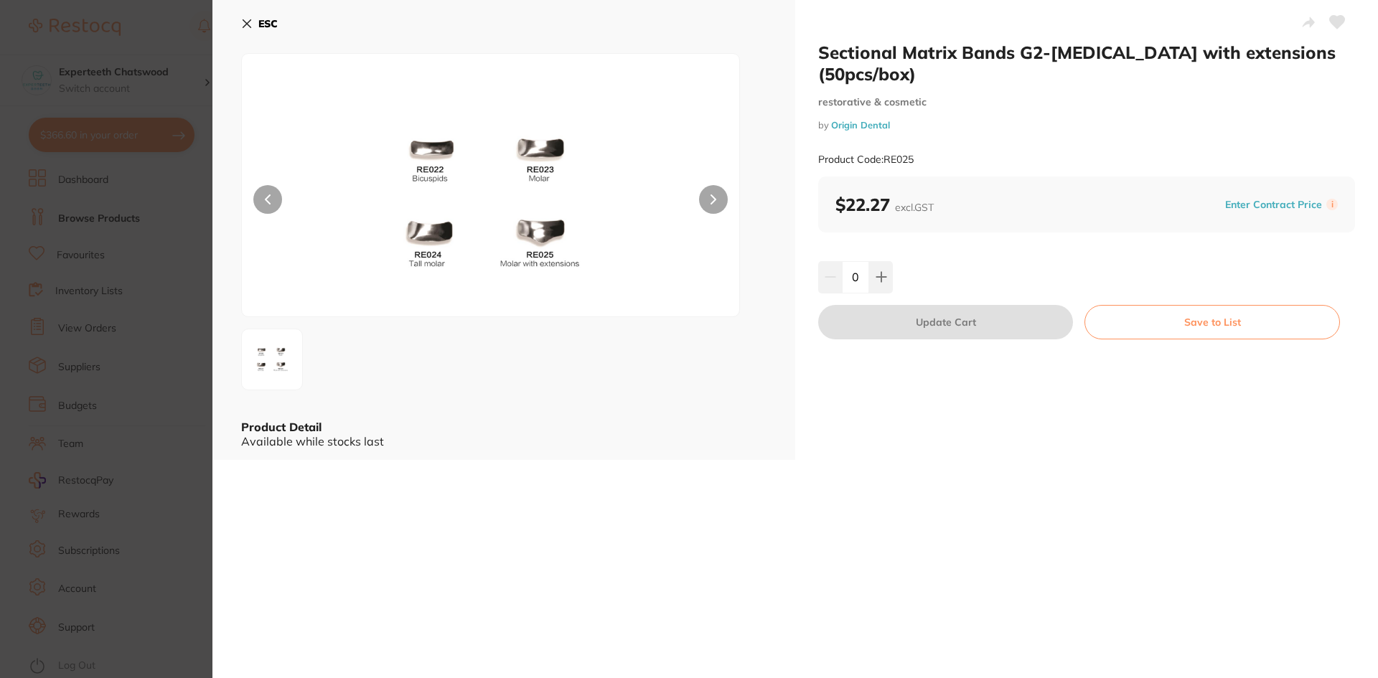
click at [251, 24] on icon at bounding box center [246, 23] width 11 height 11
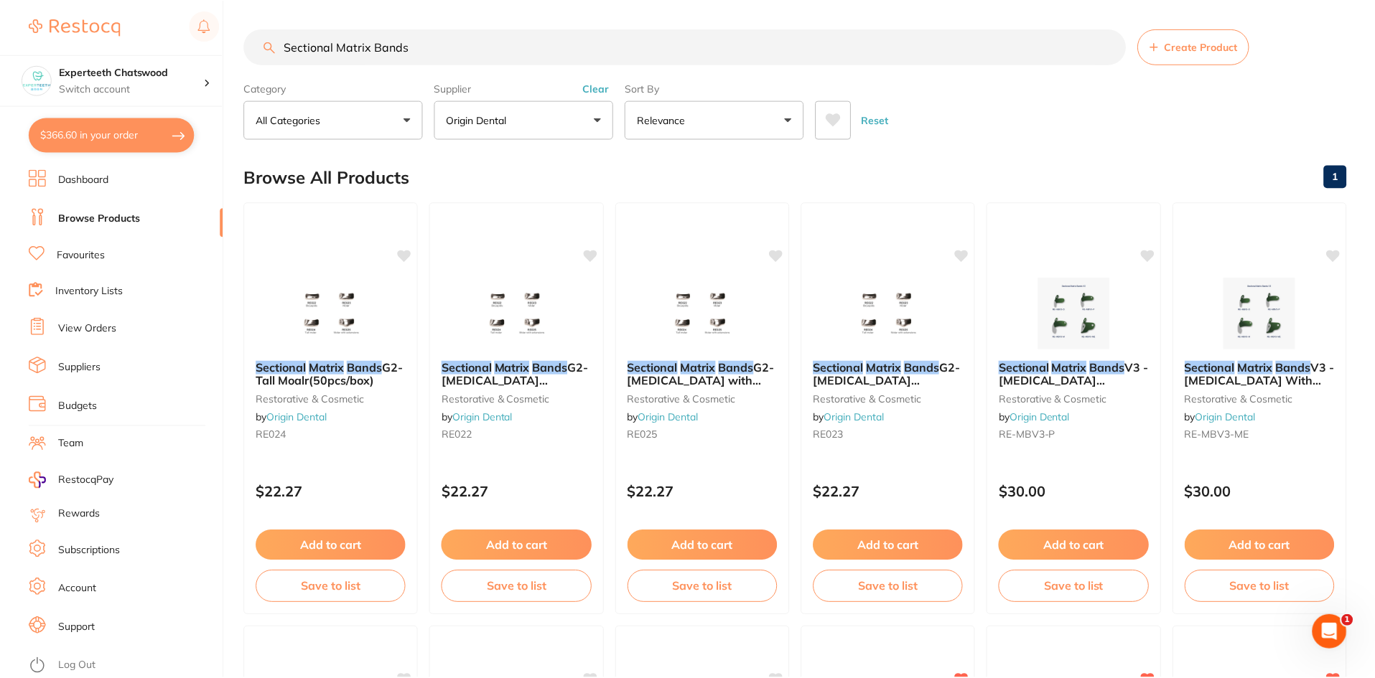
scroll to position [148, 0]
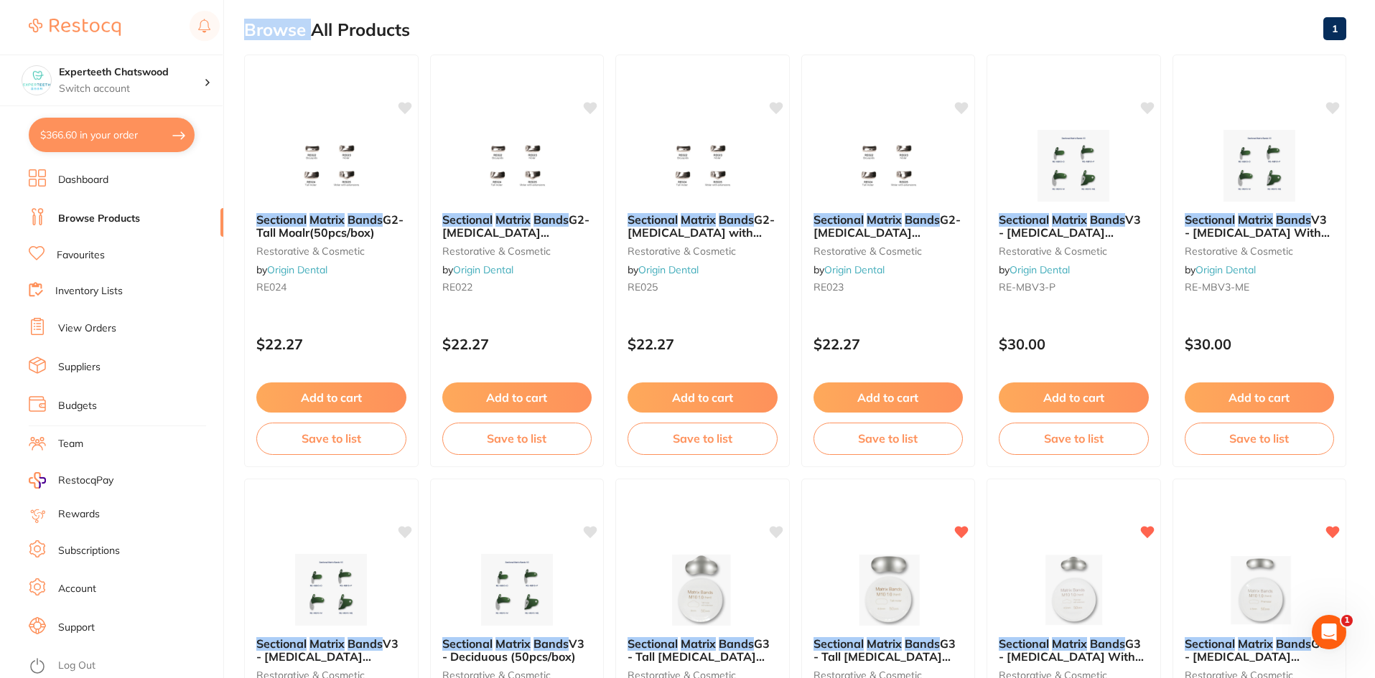
click at [251, 24] on h2 "Browse All Products" at bounding box center [327, 30] width 166 height 20
click at [502, 173] on img at bounding box center [516, 166] width 93 height 72
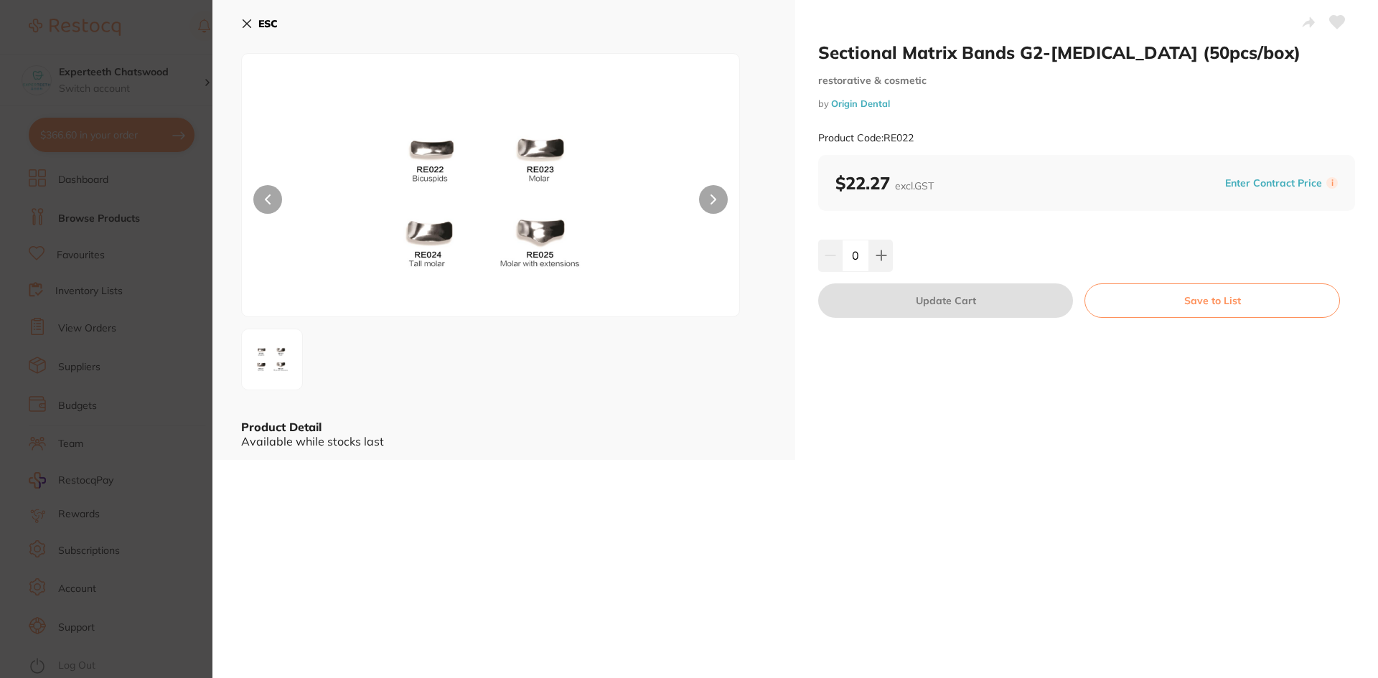
click at [248, 20] on icon at bounding box center [246, 23] width 11 height 11
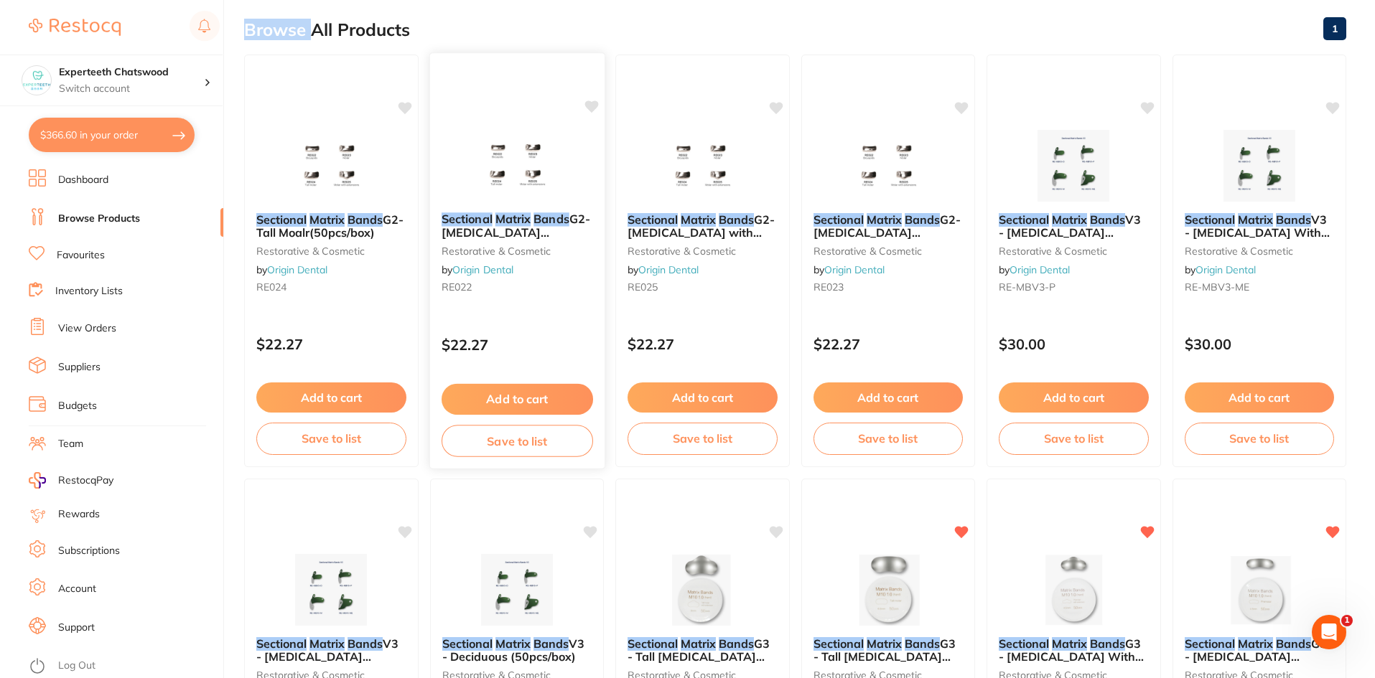
click at [515, 167] on img at bounding box center [516, 164] width 94 height 73
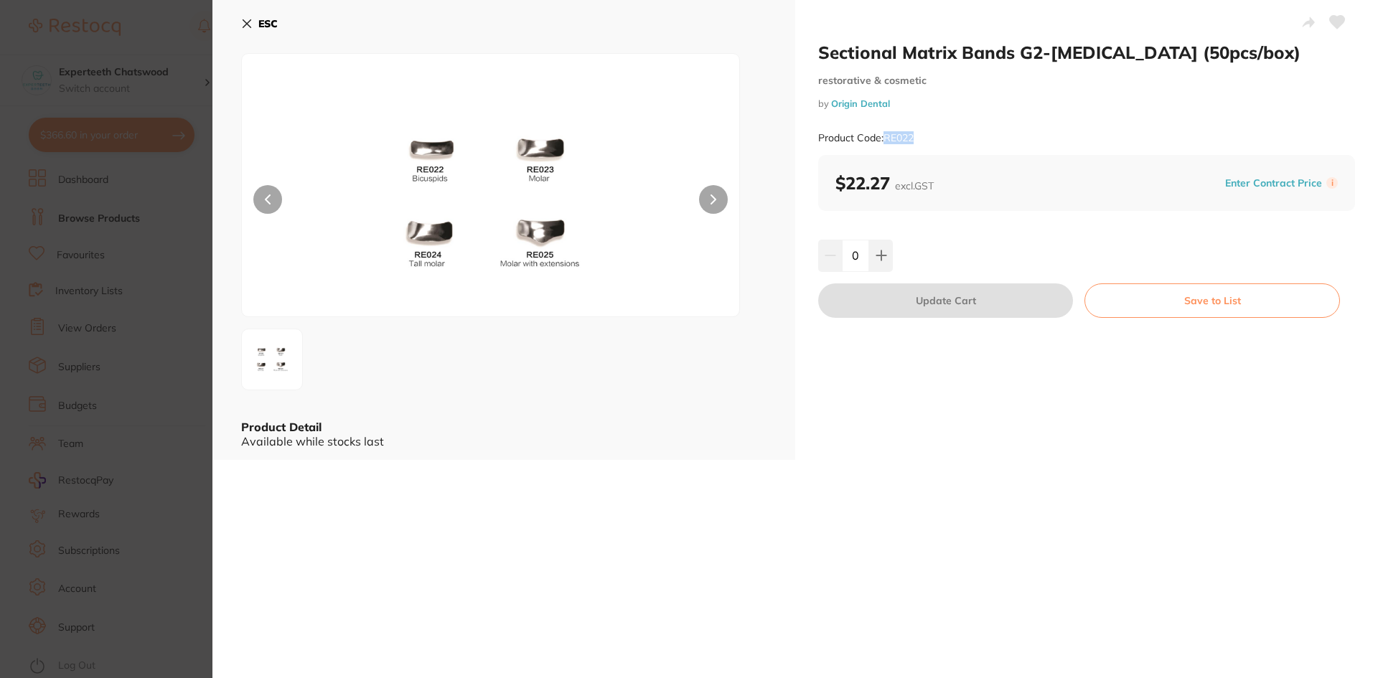
drag, startPoint x: 885, startPoint y: 136, endPoint x: 922, endPoint y: 139, distance: 37.5
click at [922, 139] on div "Product Code: RE022" at bounding box center [1086, 138] width 537 height 35
copy small "RE022"
click at [882, 147] on div "Product Code: RE022" at bounding box center [1086, 138] width 537 height 35
drag, startPoint x: 884, startPoint y: 136, endPoint x: 917, endPoint y: 139, distance: 32.5
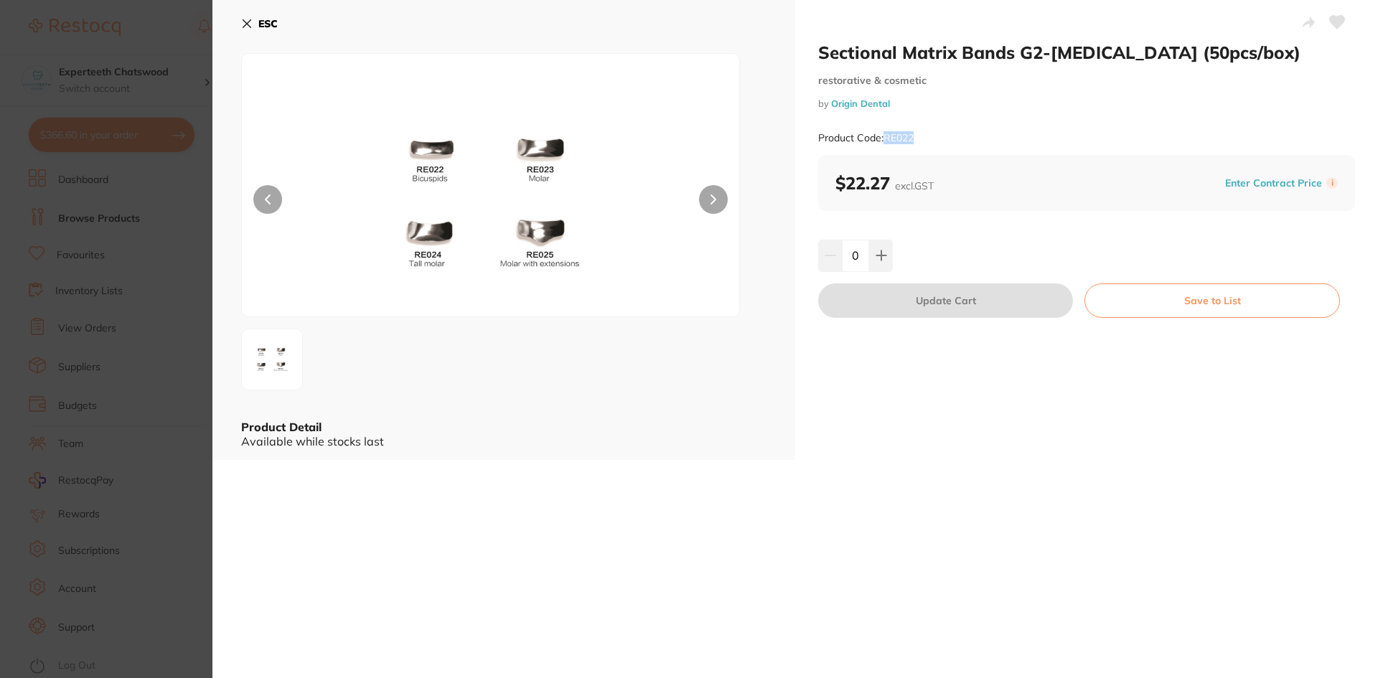
click at [917, 139] on div "Product Code: RE022" at bounding box center [1086, 138] width 537 height 35
copy small "RE022"
click at [1060, 69] on div "Sectional Matrix Bands G2-Bicuspid (50pcs/box) restorative & cosmetic by Origin…" at bounding box center [1086, 98] width 537 height 113
drag, startPoint x: 1049, startPoint y: 52, endPoint x: 1118, endPoint y: 52, distance: 68.9
click at [1118, 52] on h2 "Sectional Matrix Bands G2-[MEDICAL_DATA] (50pcs/box)" at bounding box center [1086, 53] width 537 height 22
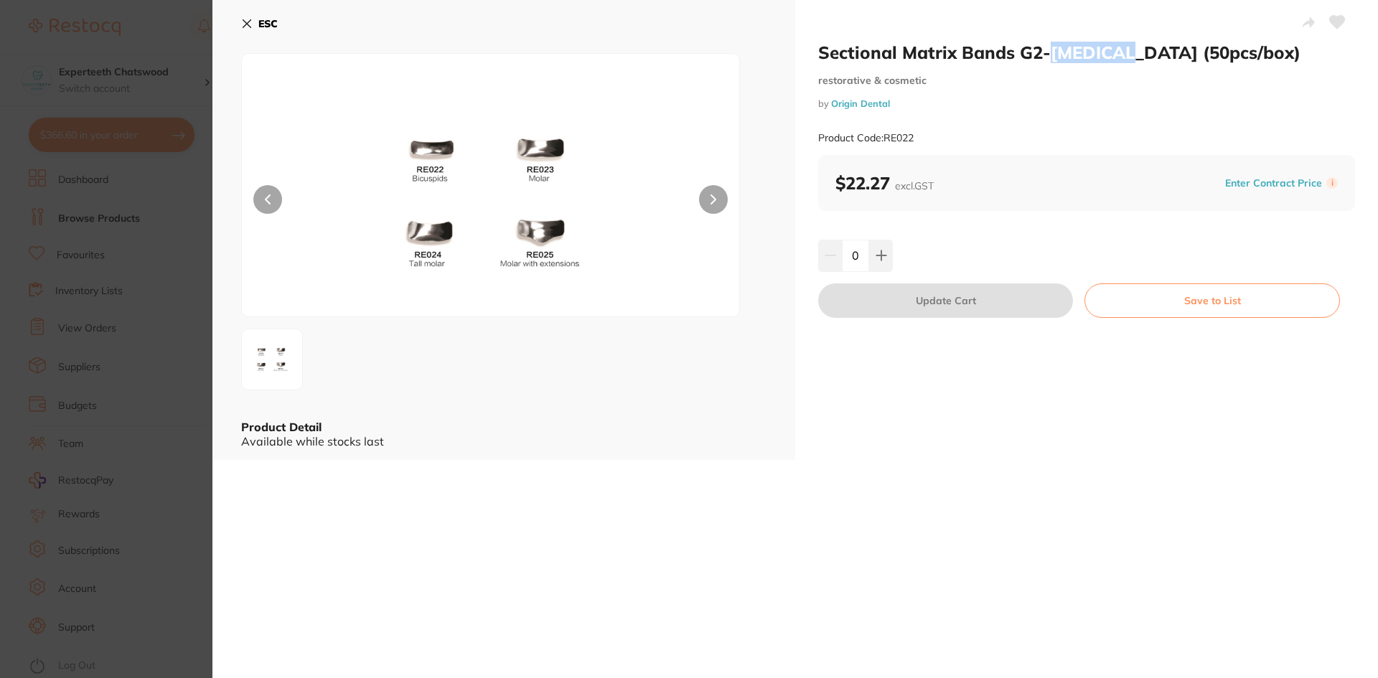
copy h2 "Bicuspid"
click at [927, 48] on h2 "Sectional Matrix Bands G2-[MEDICAL_DATA] (50pcs/box)" at bounding box center [1086, 53] width 537 height 22
click at [245, 19] on icon at bounding box center [246, 23] width 11 height 11
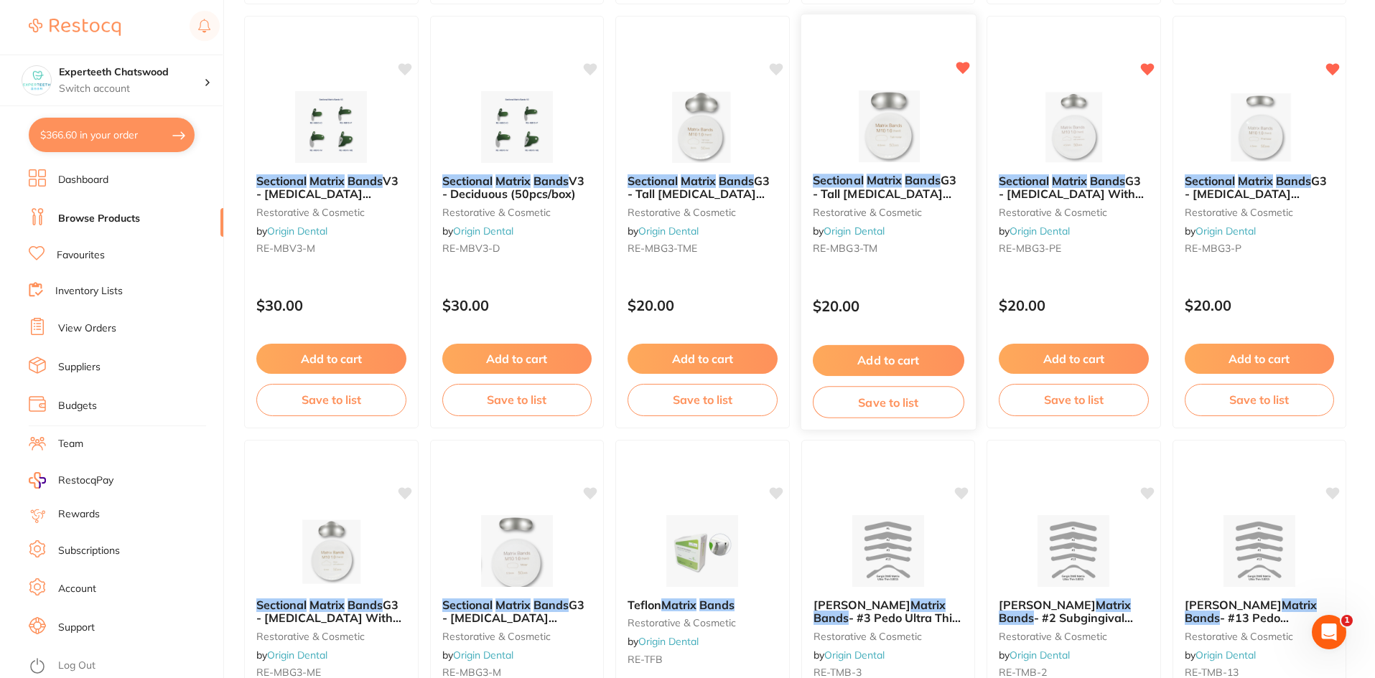
scroll to position [579, 0]
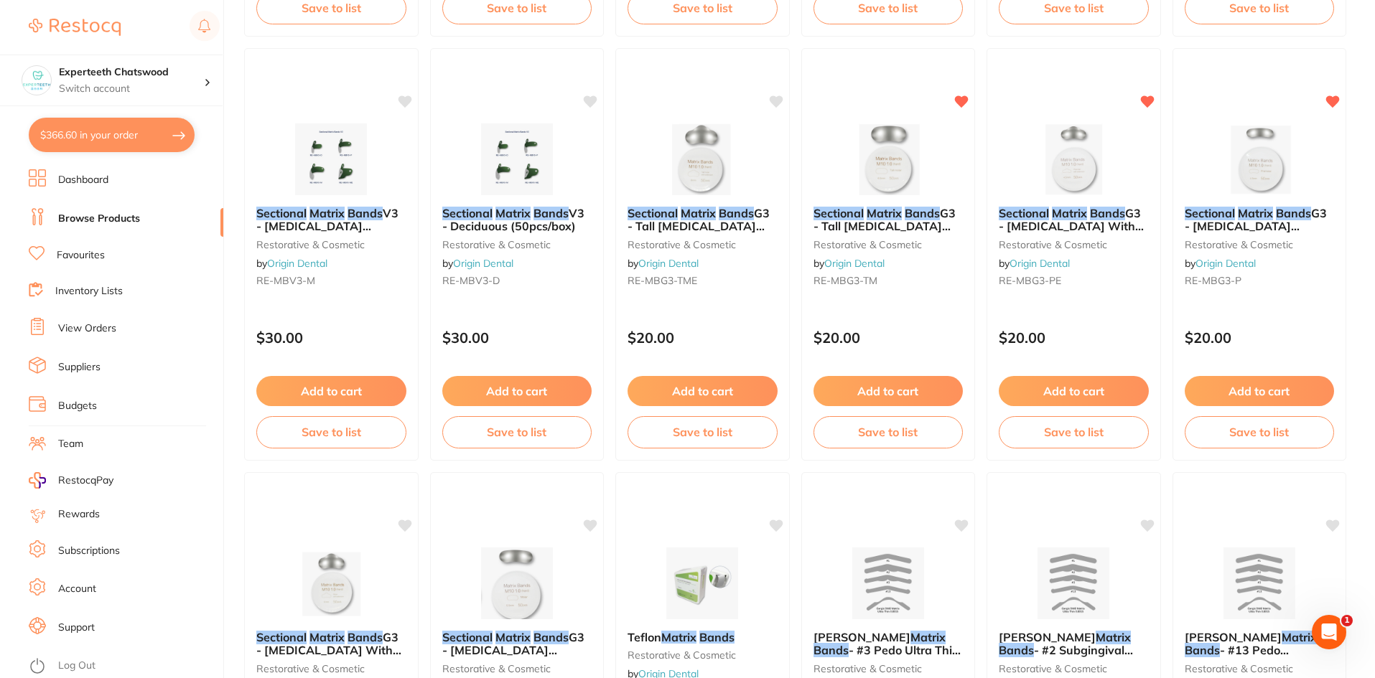
click at [686, 167] on img at bounding box center [701, 159] width 93 height 72
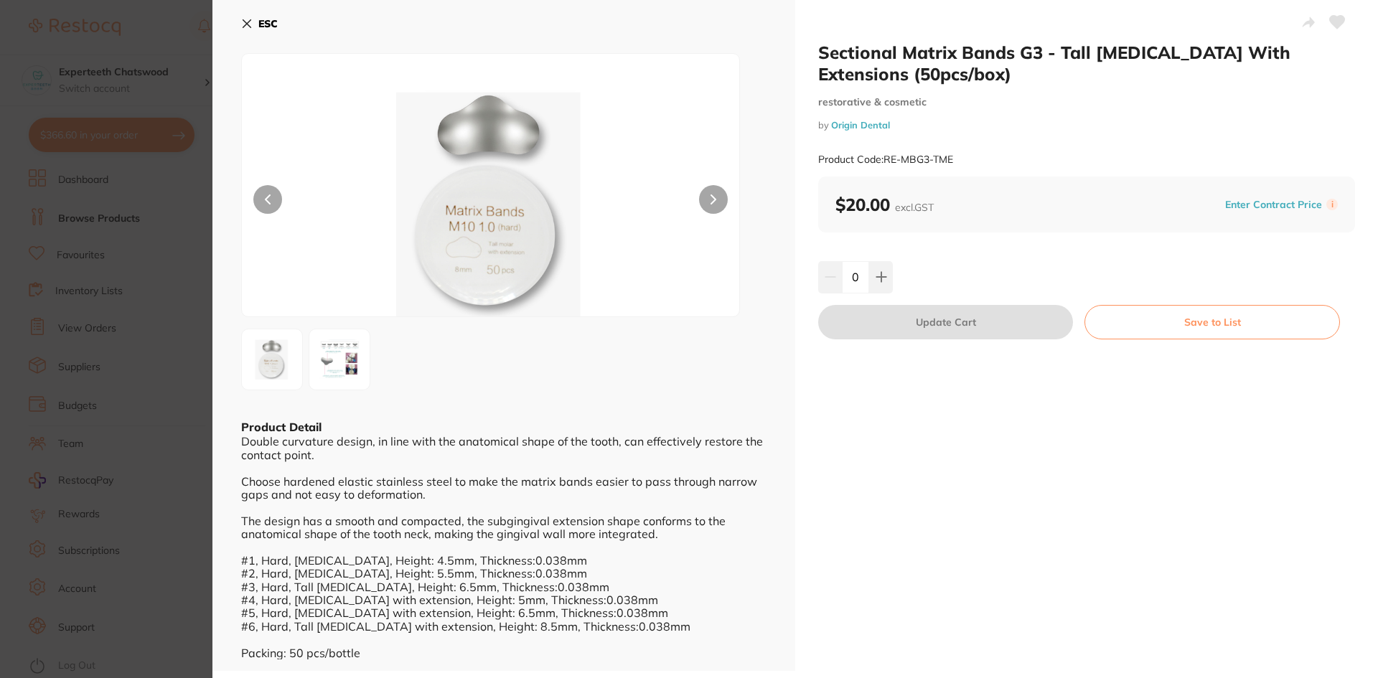
click at [253, 27] on button "ESC" at bounding box center [259, 23] width 37 height 24
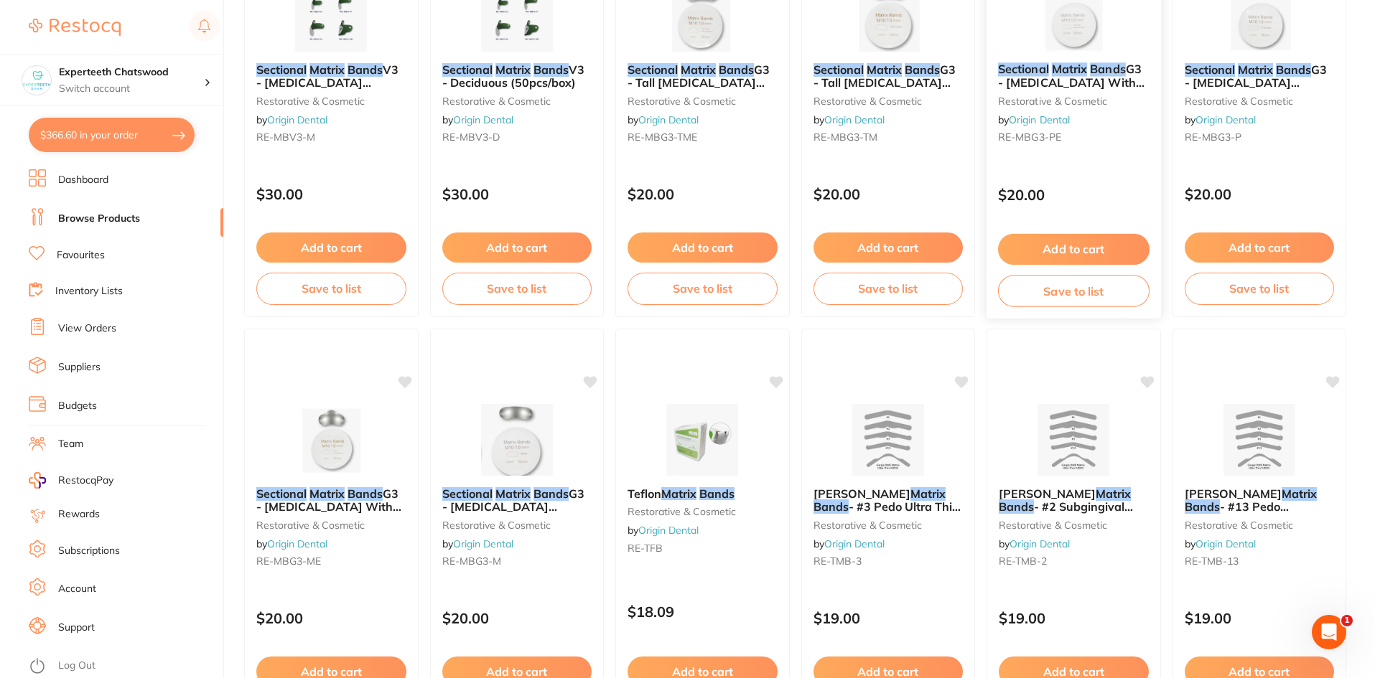
scroll to position [794, 0]
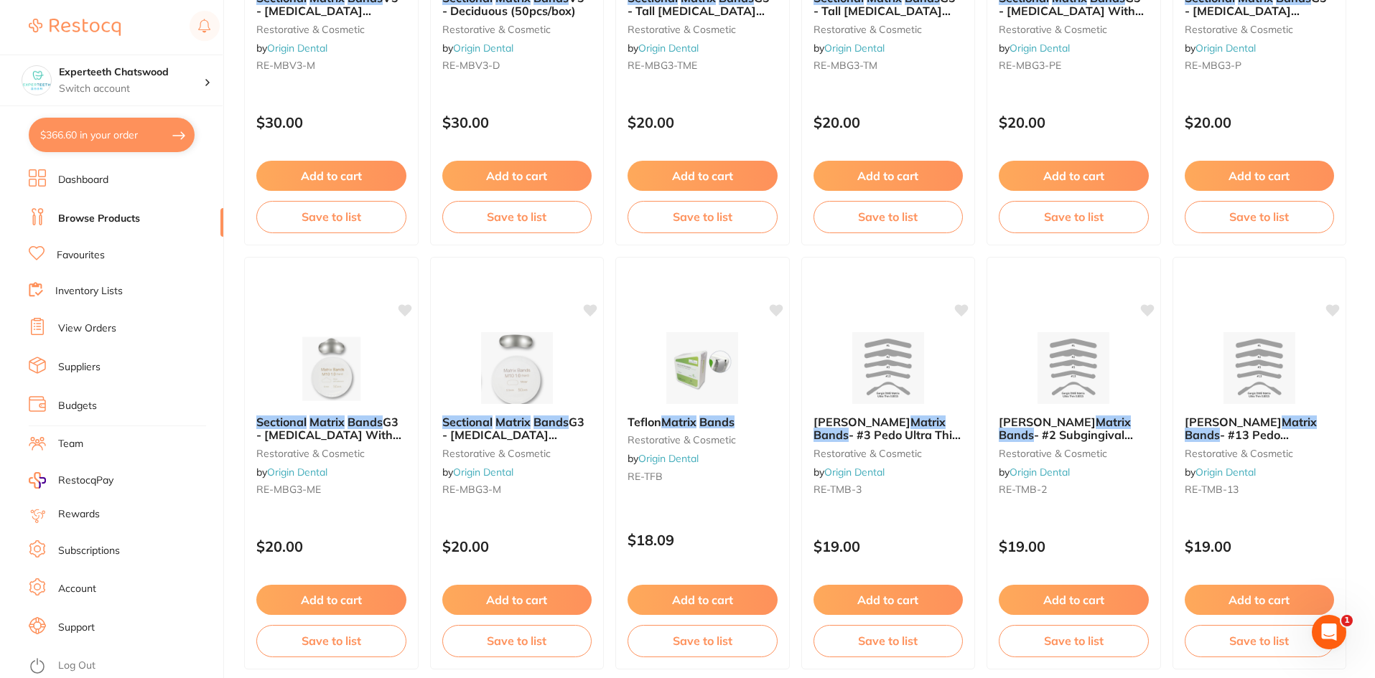
click at [529, 377] on img at bounding box center [516, 368] width 93 height 72
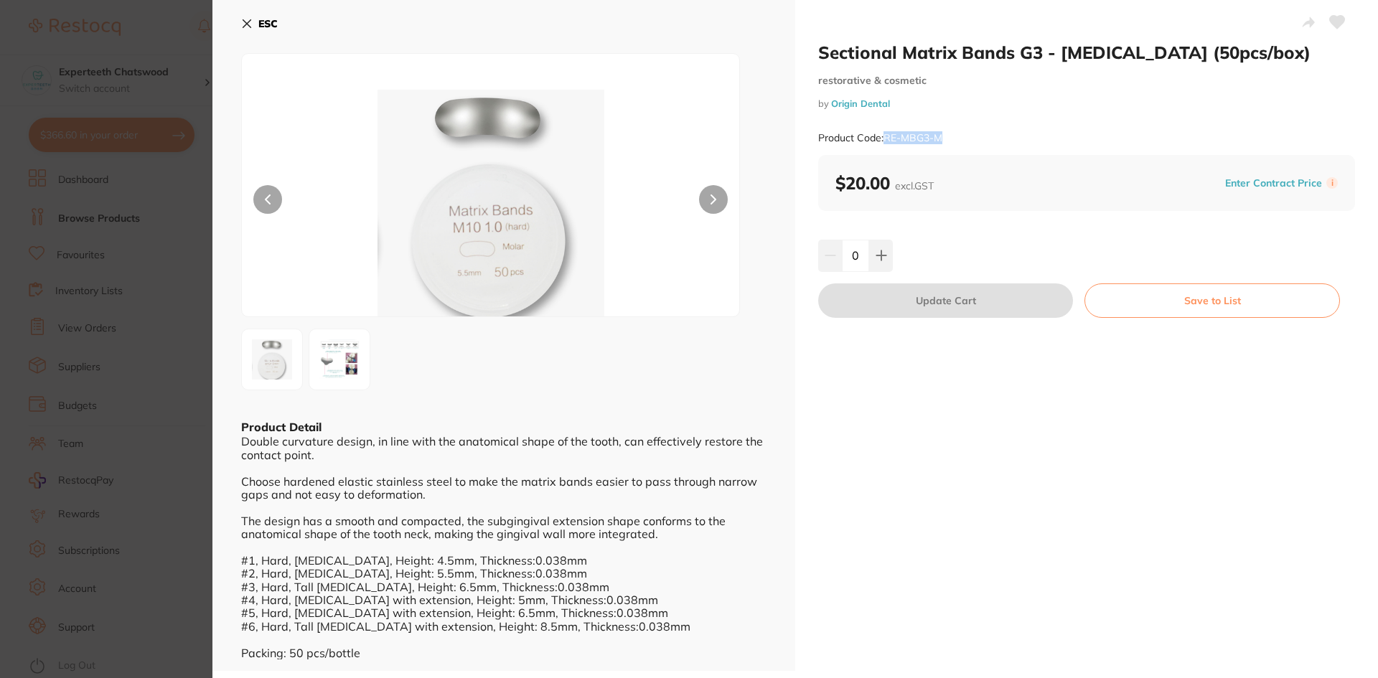
drag, startPoint x: 885, startPoint y: 137, endPoint x: 955, endPoint y: 139, distance: 70.4
click at [955, 139] on div "Product Code: RE-MBG3-M" at bounding box center [1086, 138] width 537 height 35
copy small "RE-MBG3-M"
click at [250, 23] on icon at bounding box center [246, 23] width 11 height 11
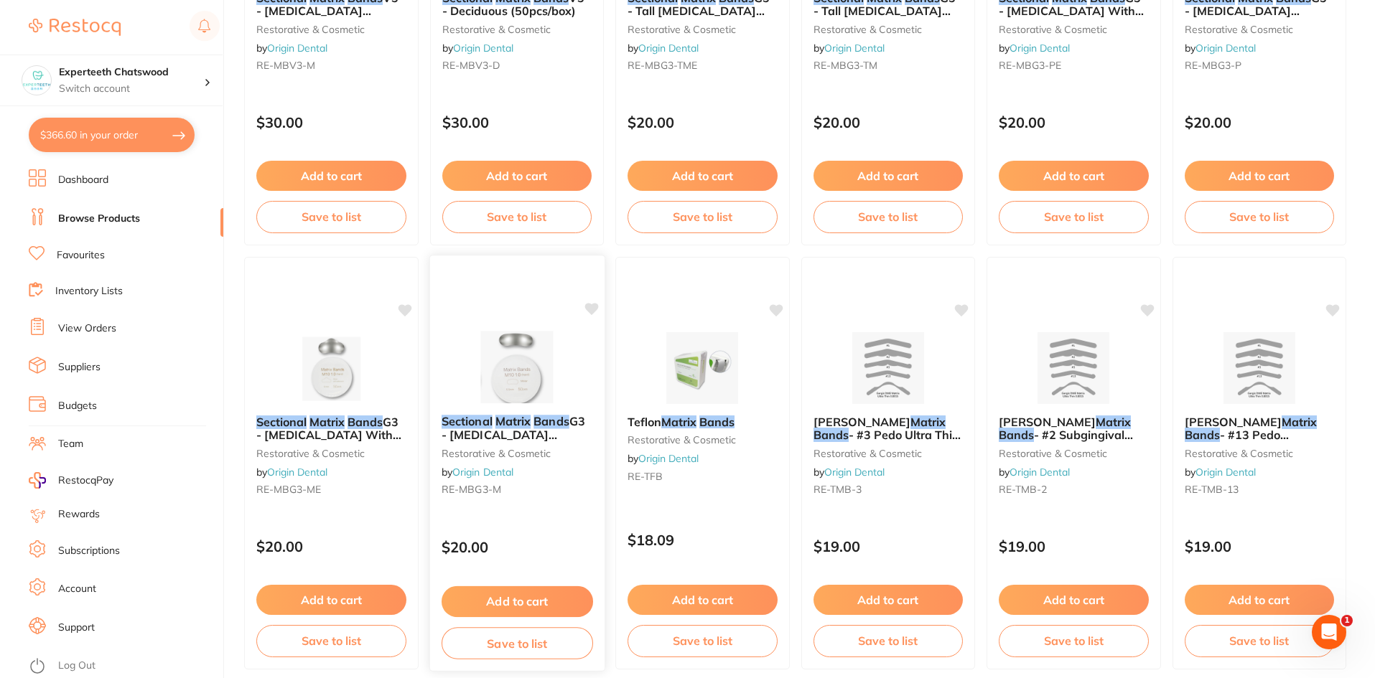
scroll to position [722, 0]
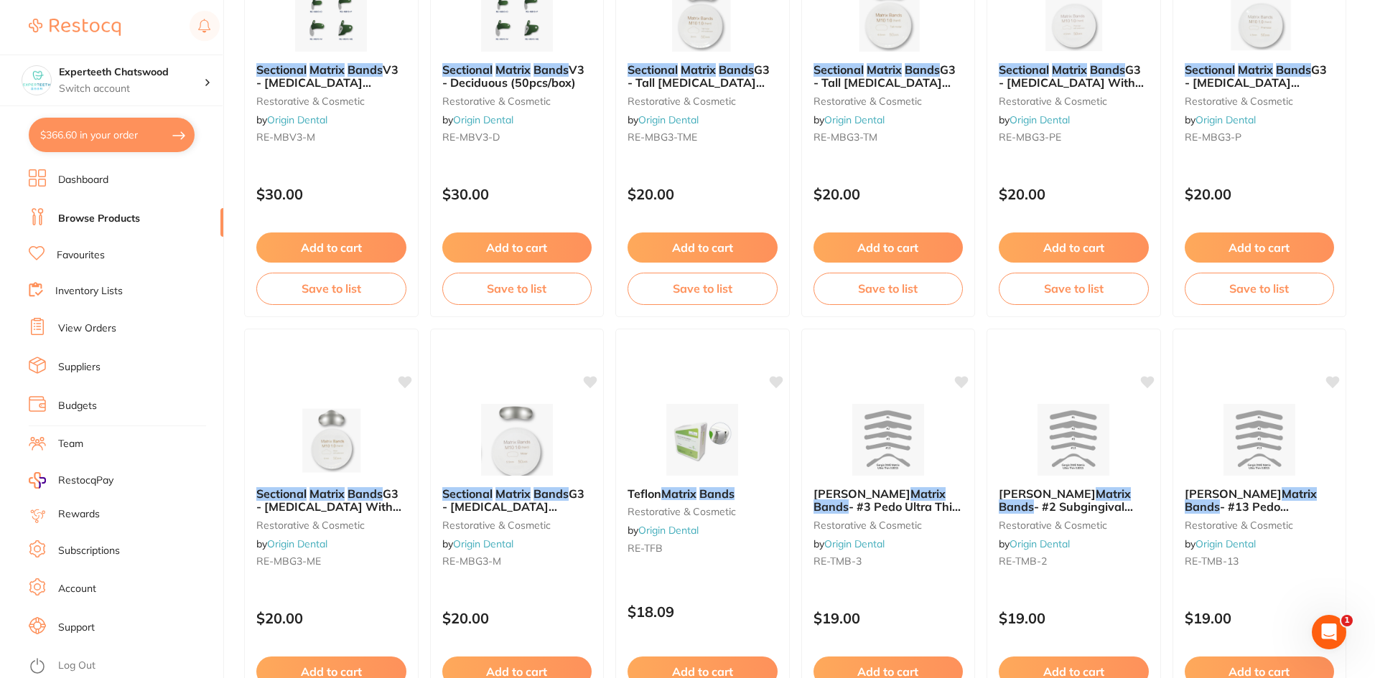
click at [363, 429] on img at bounding box center [330, 440] width 93 height 72
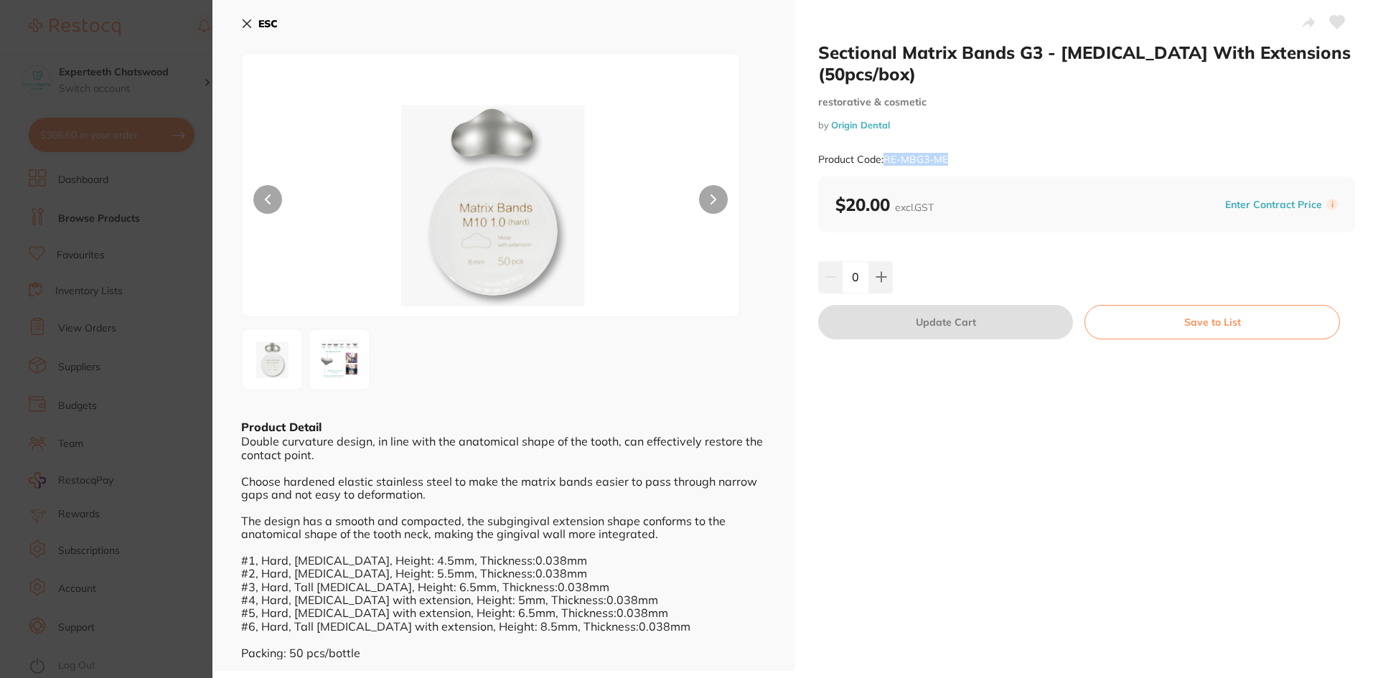
drag, startPoint x: 884, startPoint y: 138, endPoint x: 953, endPoint y: 138, distance: 68.9
click at [953, 142] on div "Product Code: RE-MBG3-ME" at bounding box center [1086, 159] width 537 height 35
copy small "RE-MBG3-ME"
click at [245, 23] on icon at bounding box center [246, 23] width 11 height 11
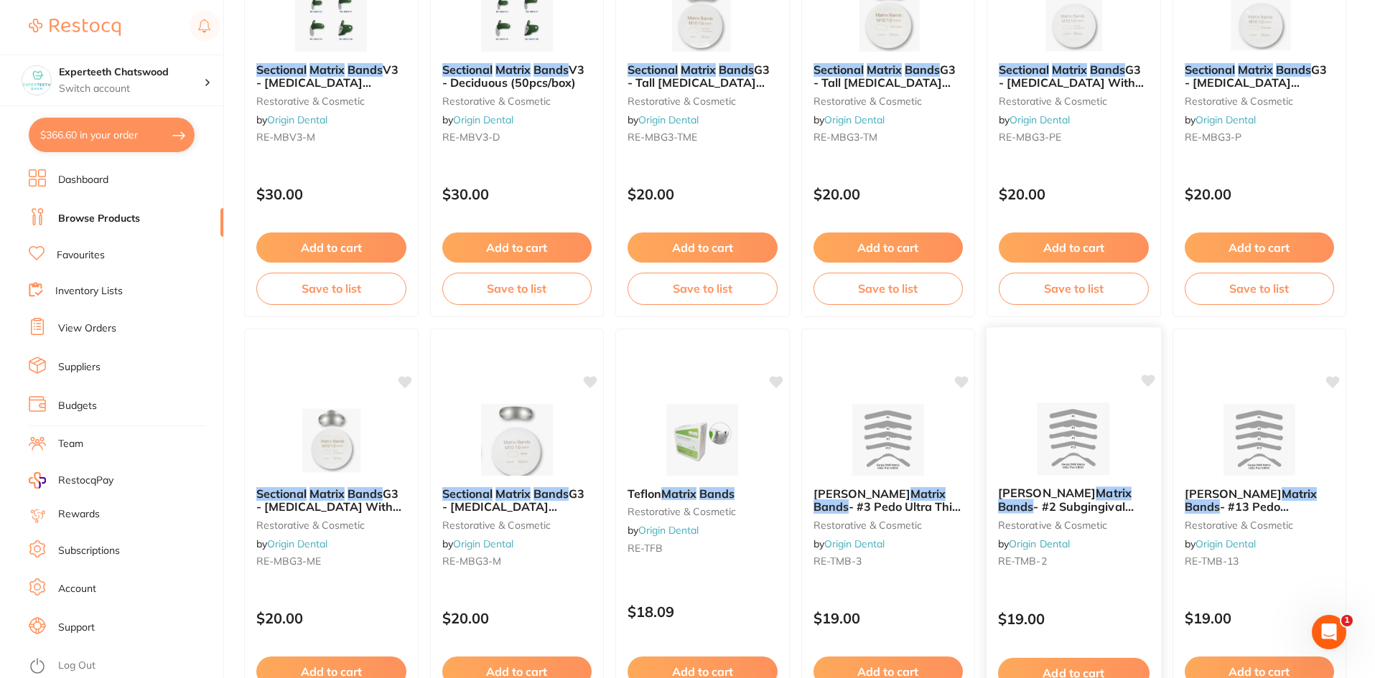
scroll to position [650, 0]
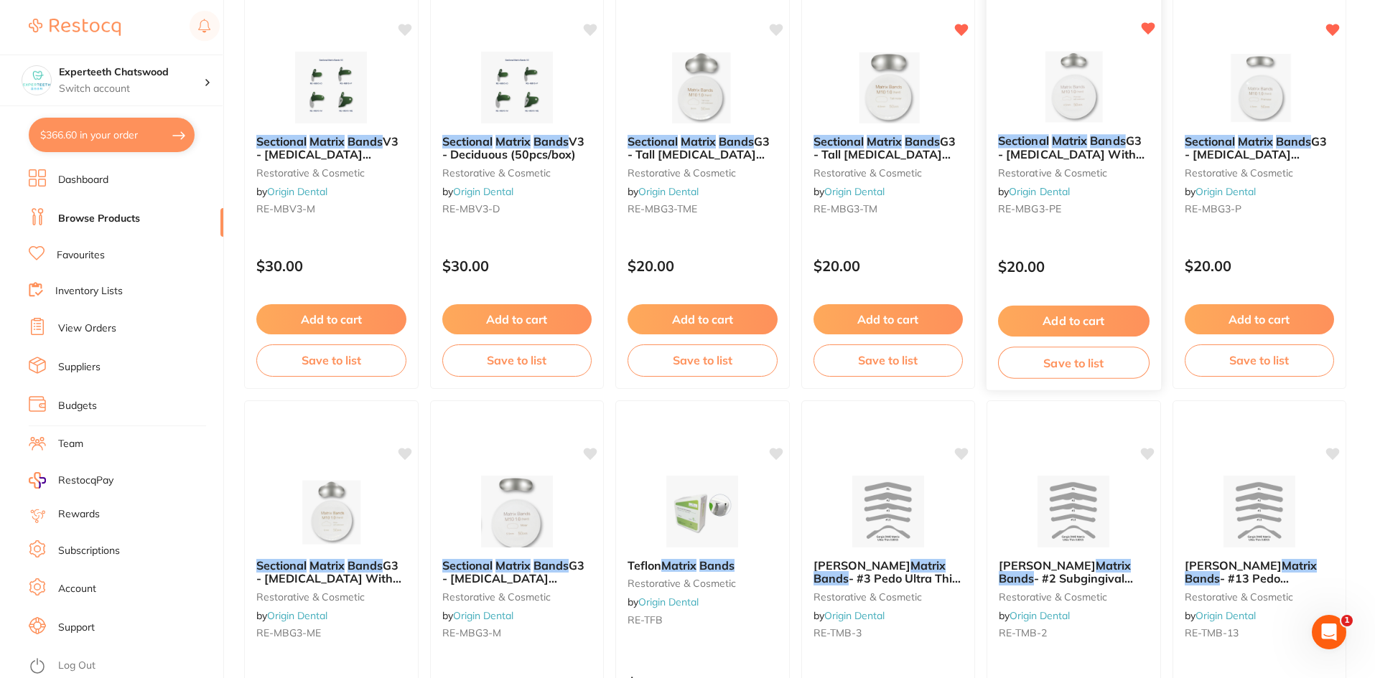
click at [1077, 116] on img at bounding box center [1074, 86] width 94 height 73
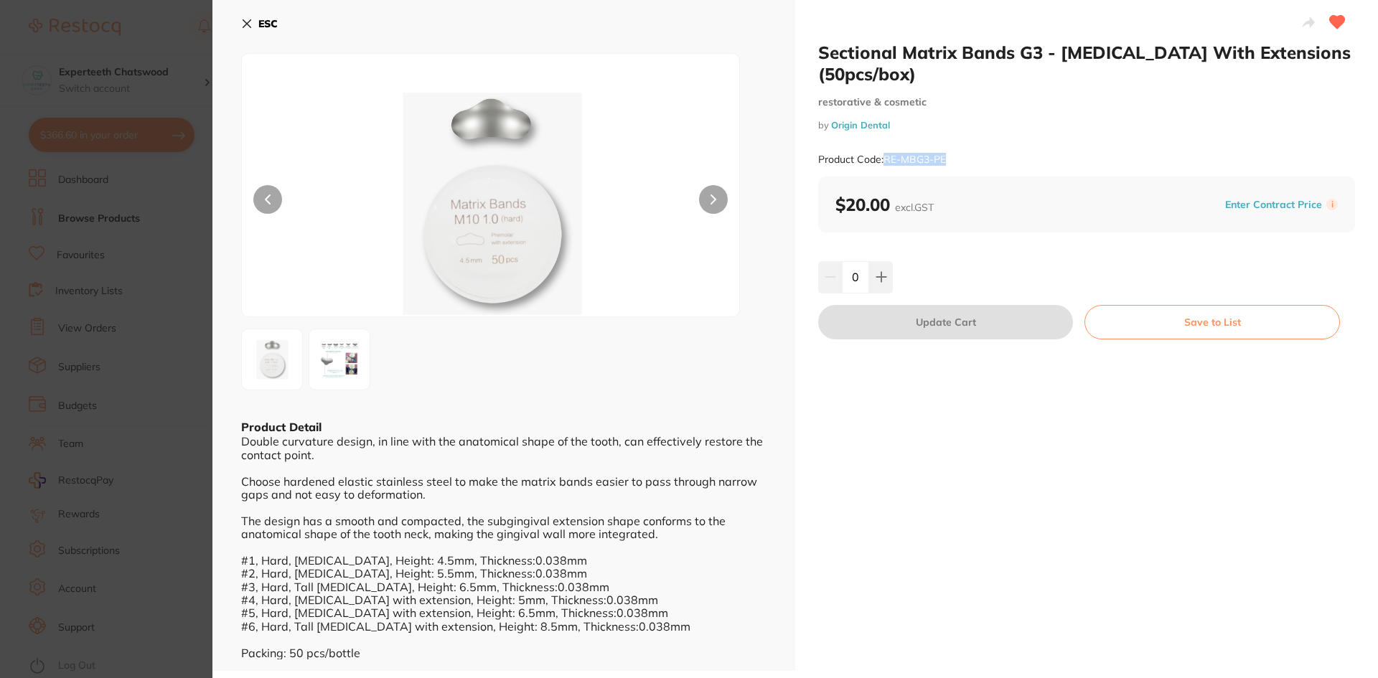
drag, startPoint x: 885, startPoint y: 158, endPoint x: 958, endPoint y: 158, distance: 73.2
click at [958, 158] on div "Product Code: RE-MBG3-PE" at bounding box center [1086, 159] width 537 height 35
copy small "RE-MBG3-PE"
click at [235, 24] on div "ESC Product Detail Double curvature design, in line with the anatomical shape o…" at bounding box center [503, 335] width 583 height 671
click at [248, 27] on icon at bounding box center [246, 23] width 11 height 11
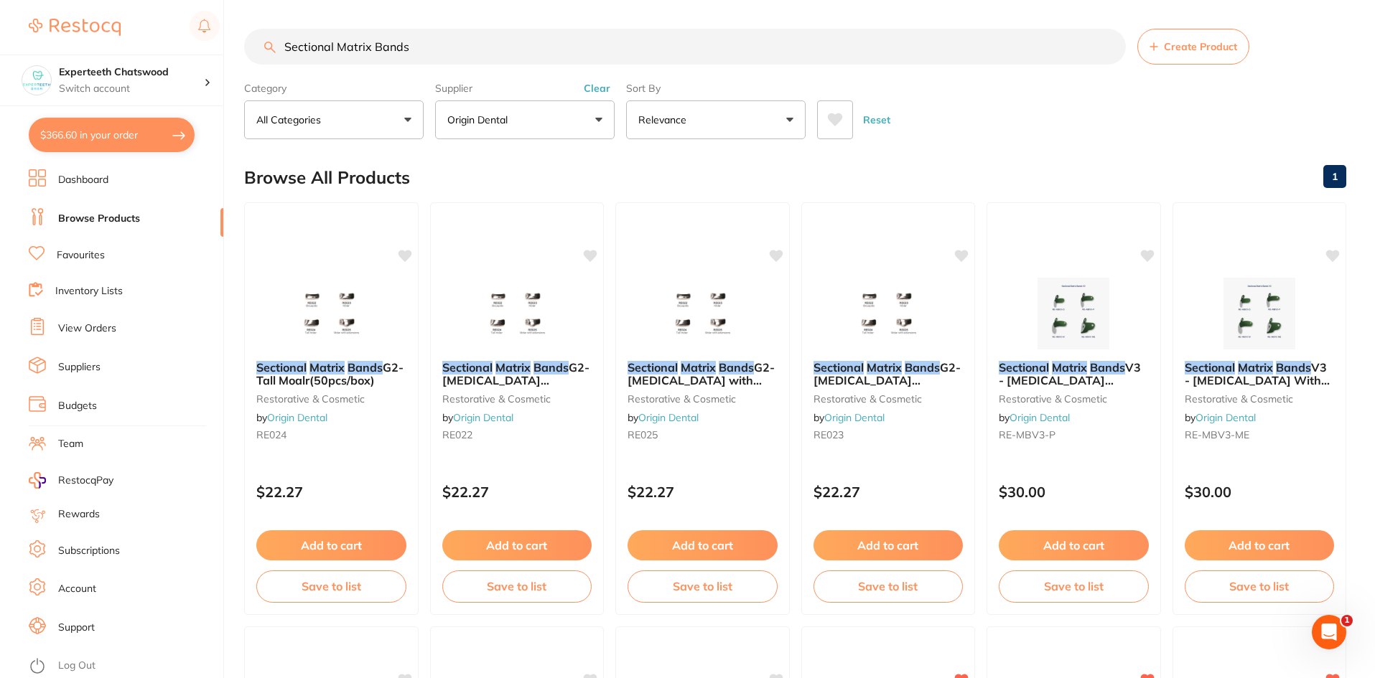
drag, startPoint x: 436, startPoint y: 47, endPoint x: 198, endPoint y: -2, distance: 242.6
click at [198, 0] on html "$366.60 Experteeth Chatswood Switch account Experteeth Chatswood $366.60 in you…" at bounding box center [687, 339] width 1375 height 678
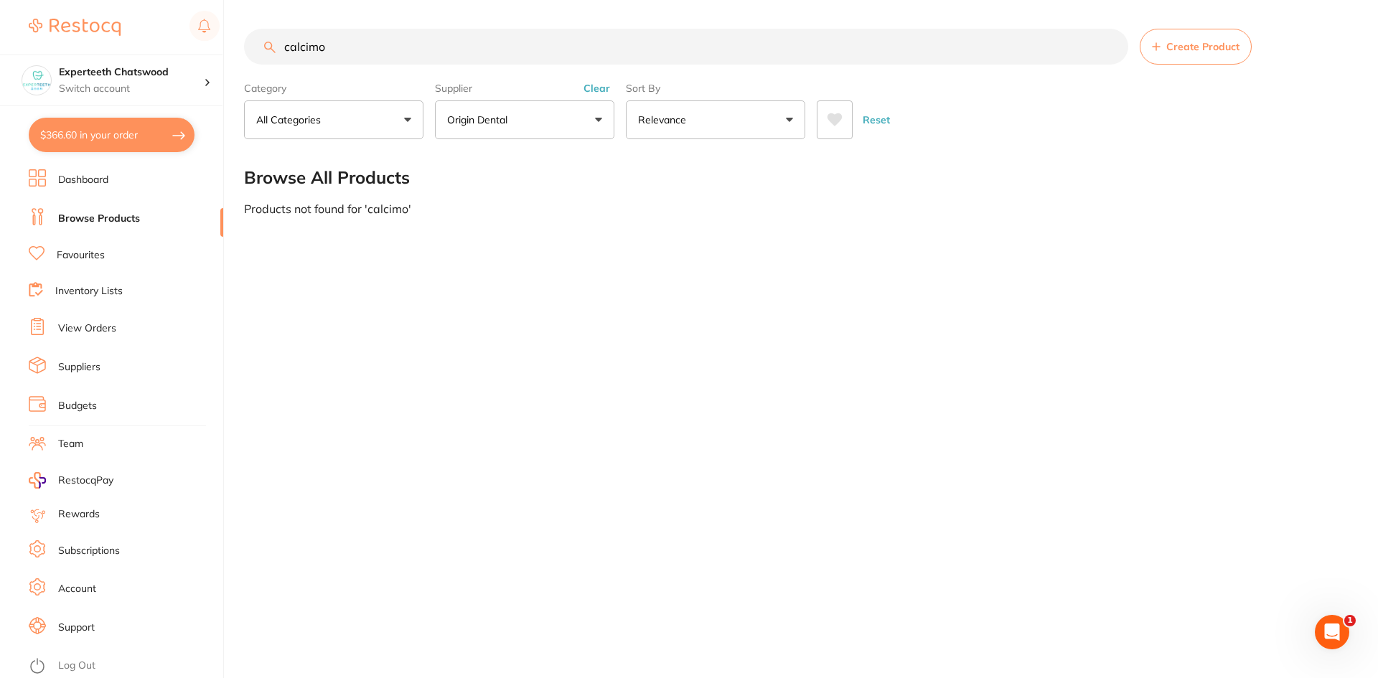
click at [457, 106] on button "Origin Dental" at bounding box center [524, 119] width 179 height 39
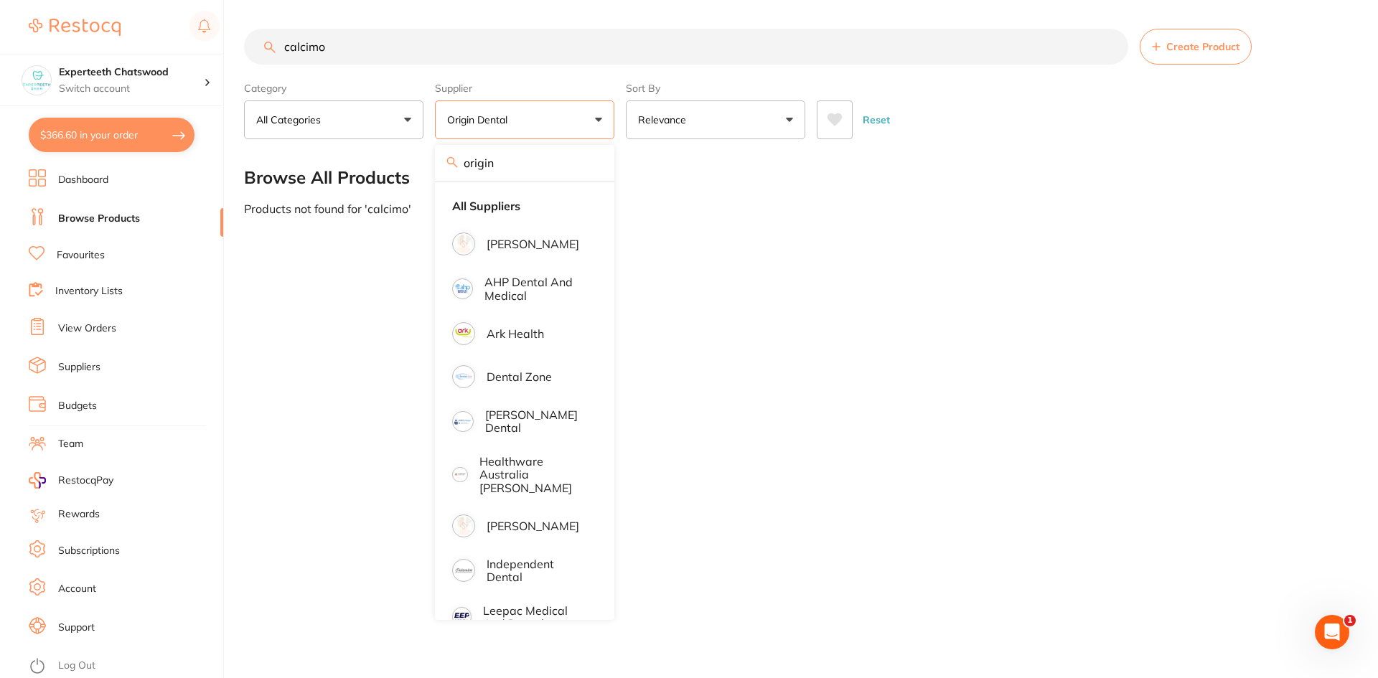
click at [502, 170] on input "origin" at bounding box center [524, 163] width 179 height 36
click at [524, 520] on p "[PERSON_NAME]" at bounding box center [533, 526] width 93 height 13
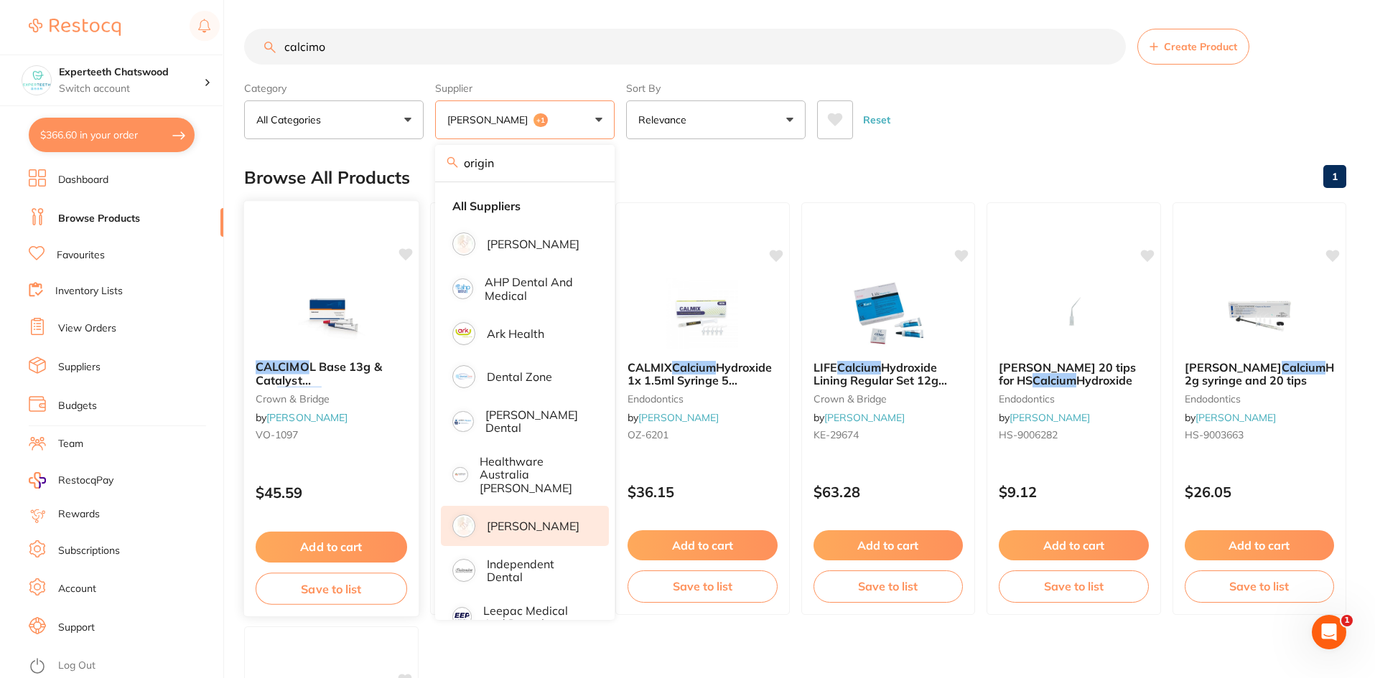
click at [324, 301] on img at bounding box center [331, 312] width 94 height 73
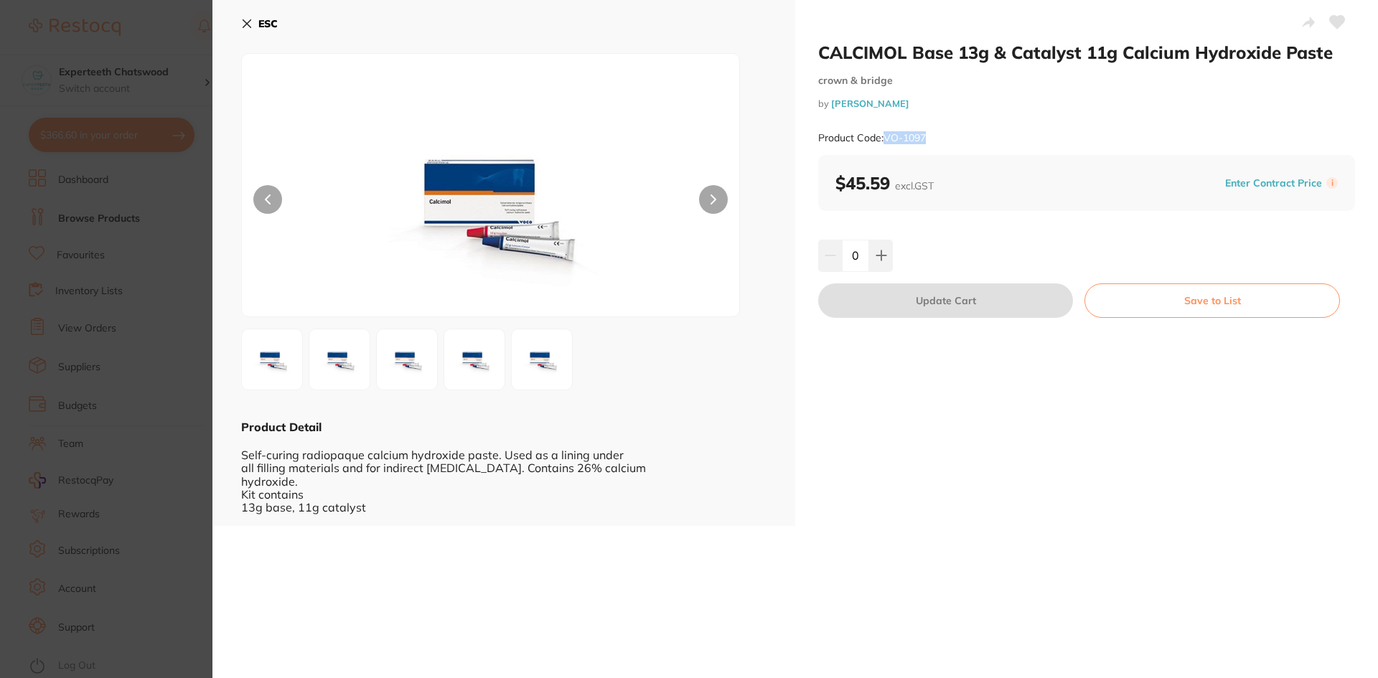
drag, startPoint x: 885, startPoint y: 136, endPoint x: 933, endPoint y: 134, distance: 48.1
click at [933, 134] on div "Product Code: VO-1097" at bounding box center [1086, 138] width 537 height 35
copy small "VO-1097"
click at [253, 22] on button "ESC" at bounding box center [259, 23] width 37 height 24
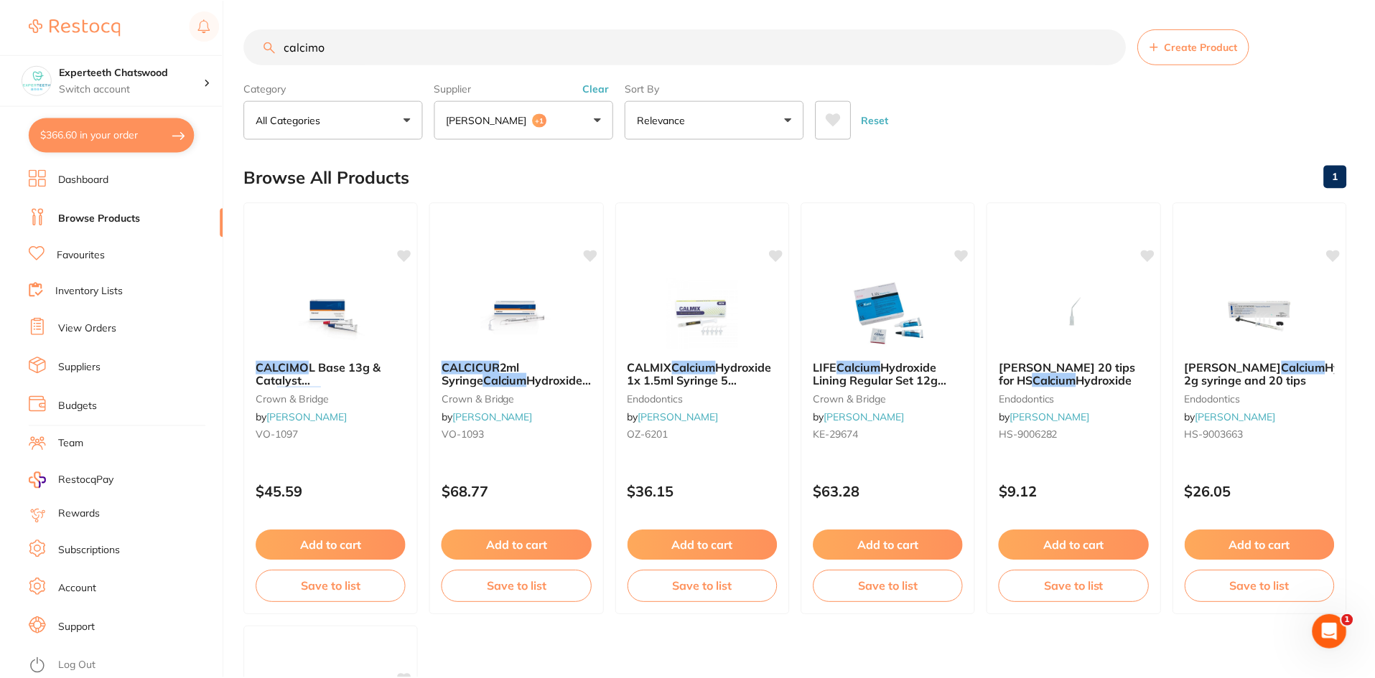
scroll to position [1, 0]
click at [342, 49] on input "calcimo" at bounding box center [685, 45] width 882 height 36
drag, startPoint x: 357, startPoint y: 45, endPoint x: 275, endPoint y: 18, distance: 86.9
click at [275, 18] on main "calcimo Create Product Category All Categories All Categories crown & bridge en…" at bounding box center [809, 556] width 1131 height 1114
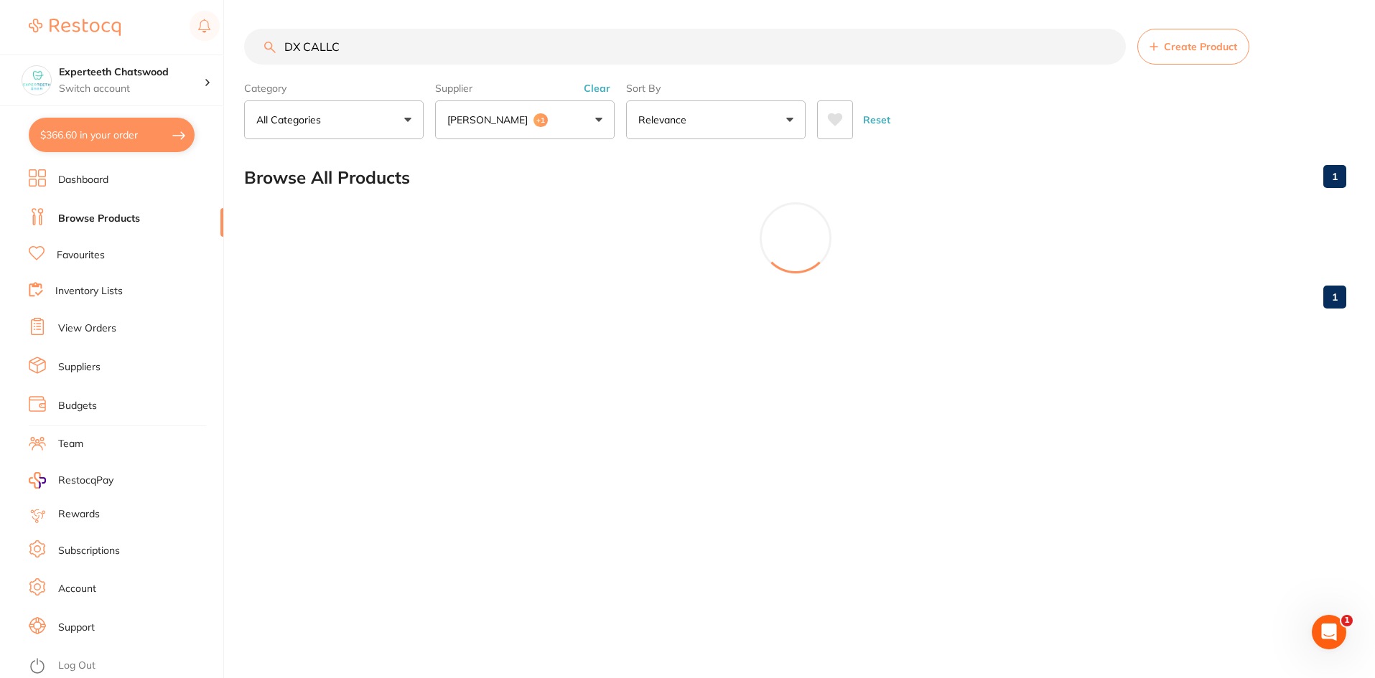
type input "DX CALLC"
click at [580, 137] on button "Henry Schein Halas +1" at bounding box center [524, 119] width 179 height 39
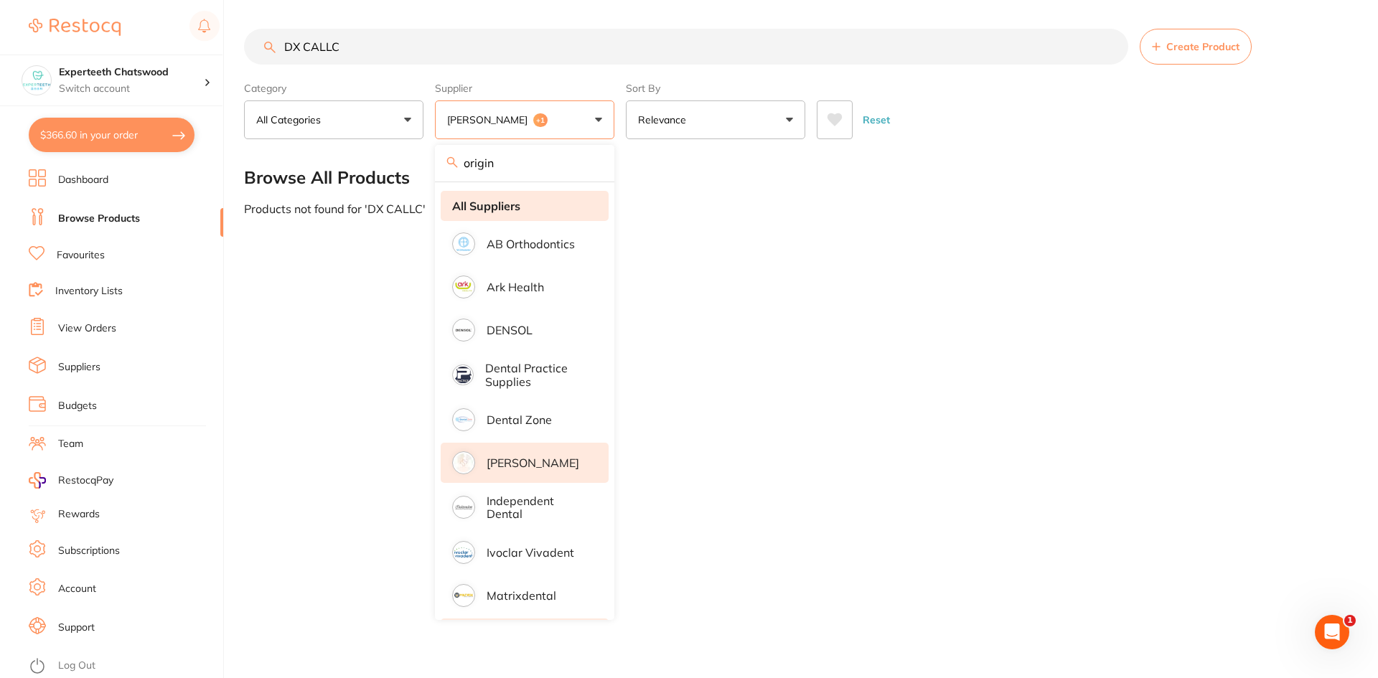
click at [495, 204] on strong "All Suppliers" at bounding box center [486, 206] width 68 height 13
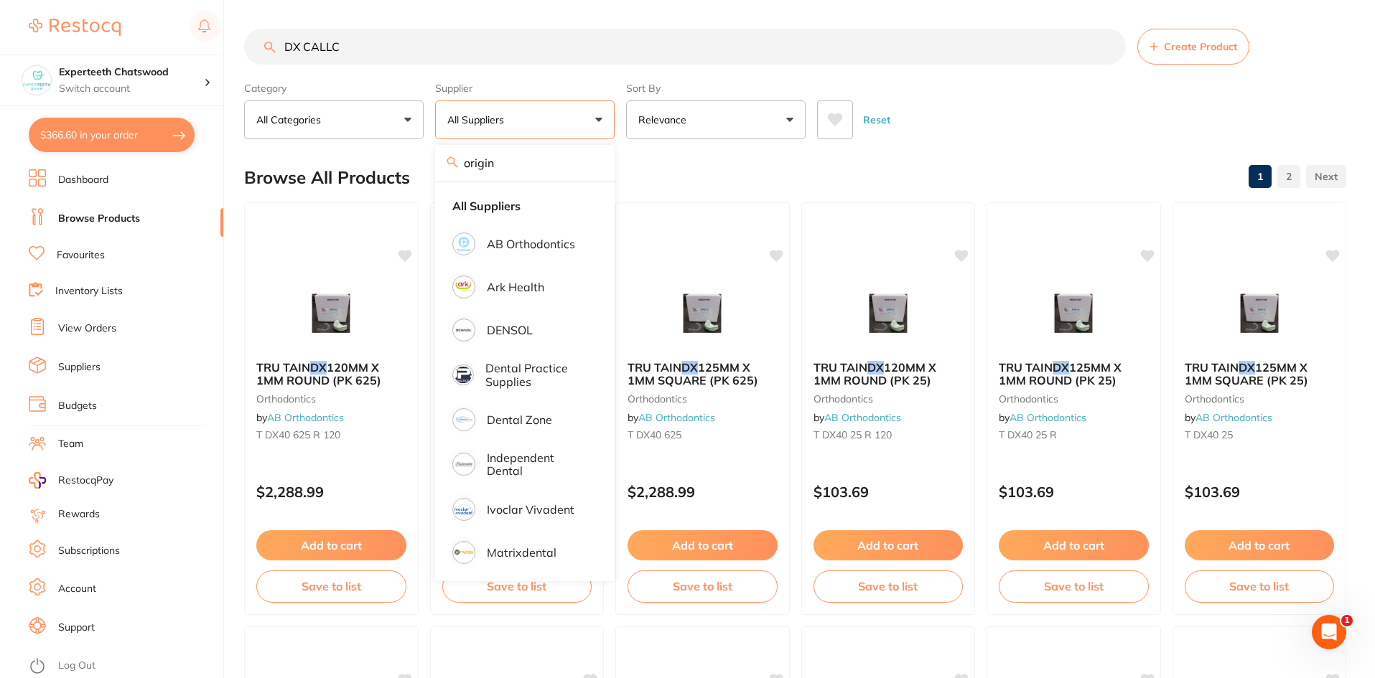
click at [980, 102] on div "Reset" at bounding box center [1076, 114] width 518 height 50
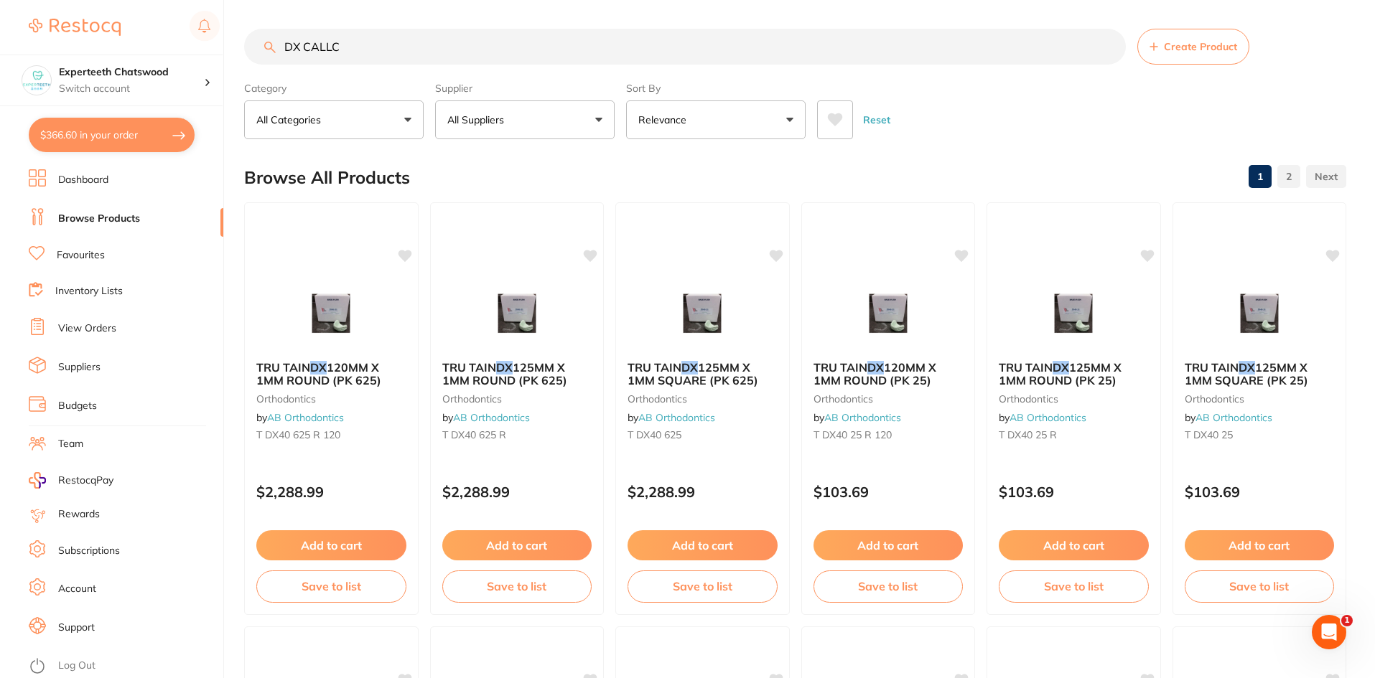
click at [299, 46] on input "DX CALLC" at bounding box center [685, 47] width 882 height 36
click at [310, 53] on input "DX CALLC" at bounding box center [685, 47] width 882 height 36
click at [303, 50] on input "DX CALLC" at bounding box center [685, 47] width 882 height 36
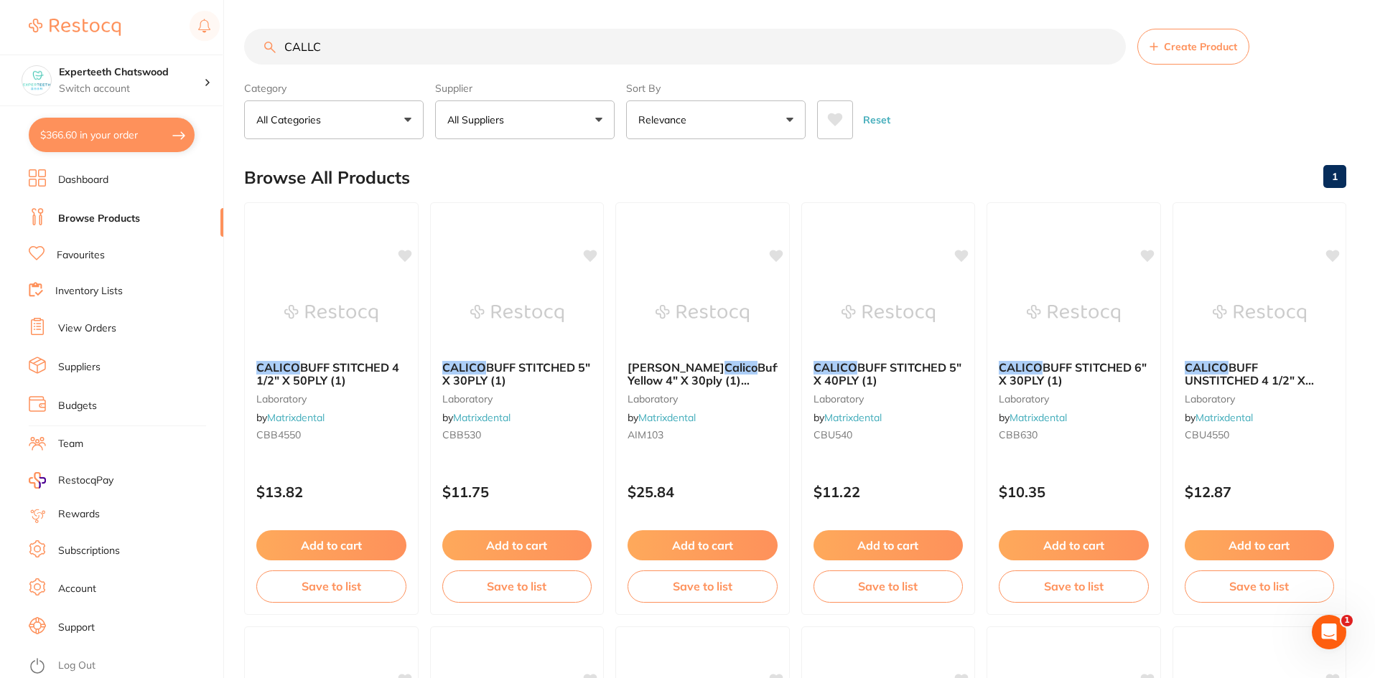
type input "CALLC"
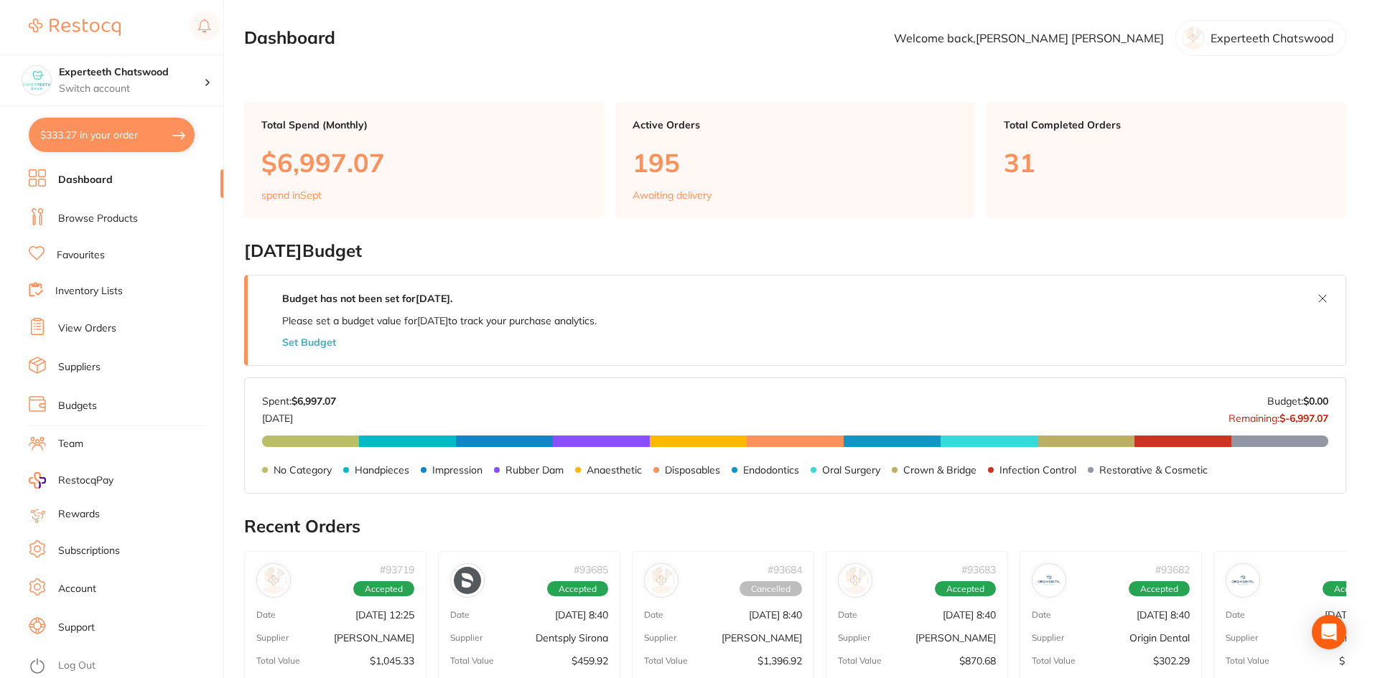
click at [134, 141] on button "$333.27 in your order" at bounding box center [112, 135] width 166 height 34
checkbox input "true"
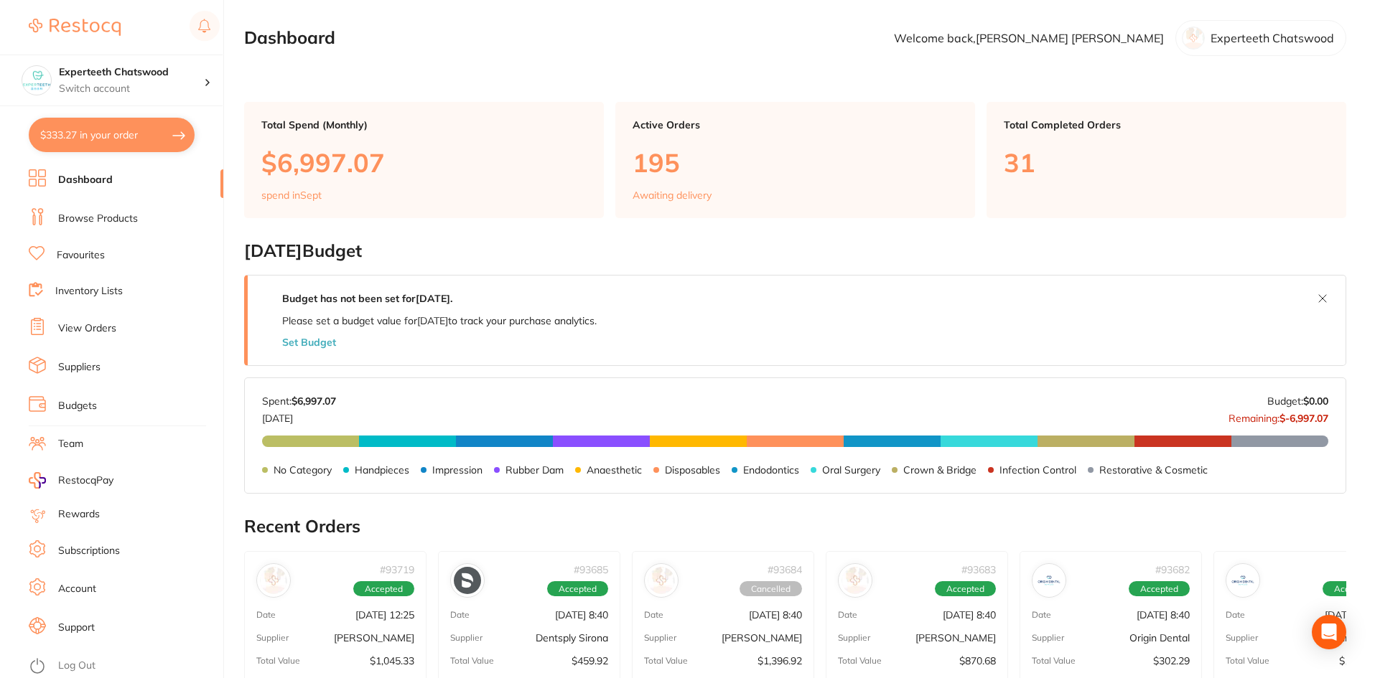
checkbox input "true"
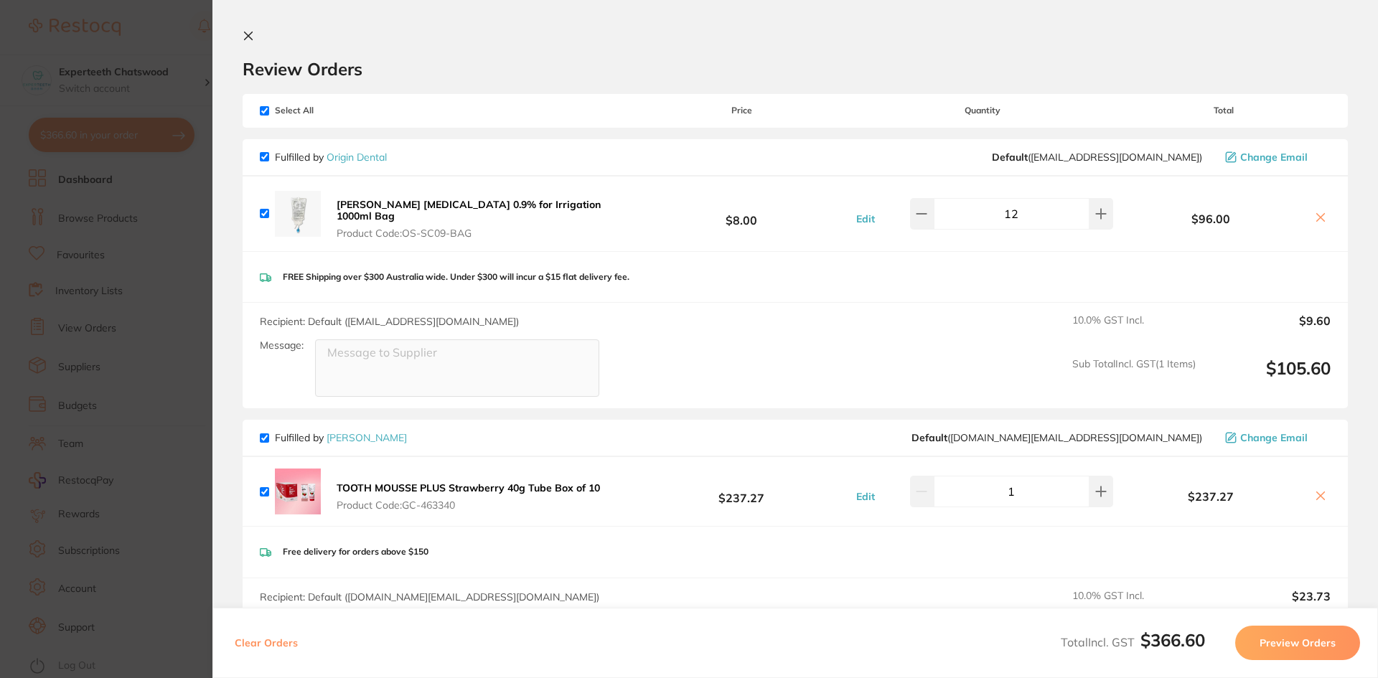
click at [248, 35] on icon at bounding box center [249, 36] width 8 height 8
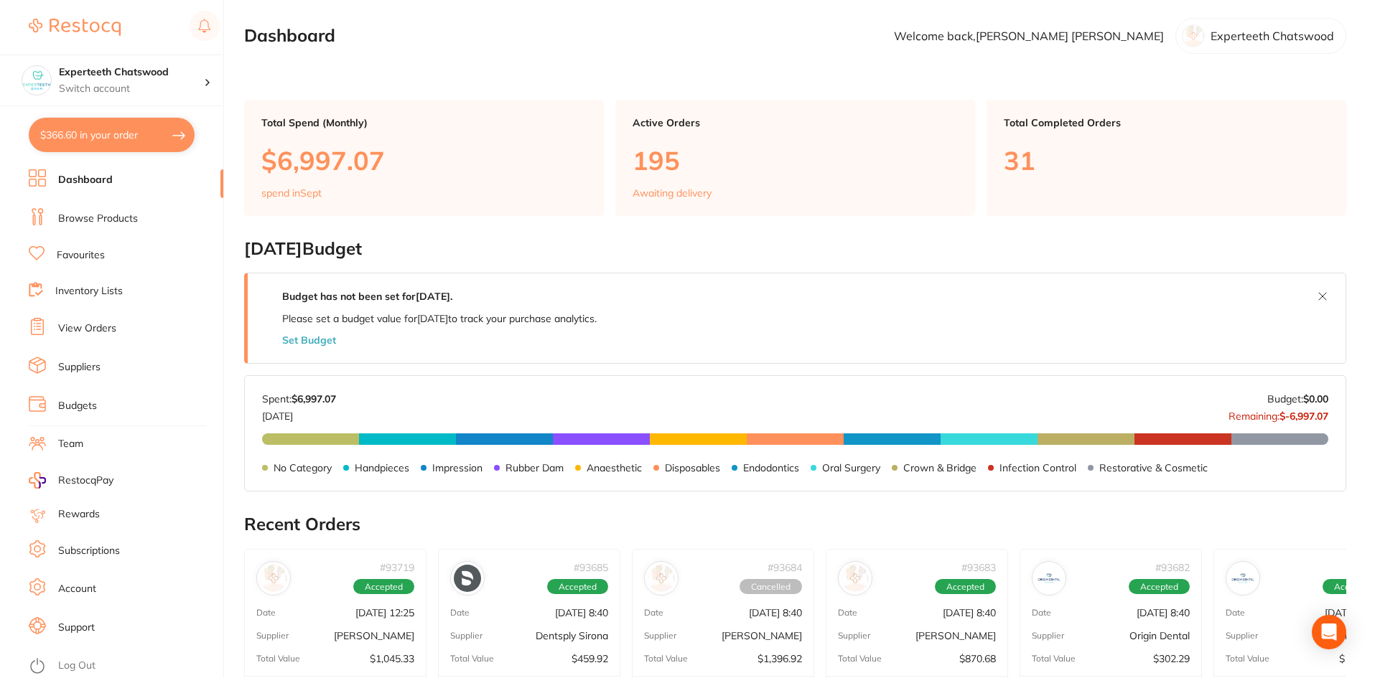
click at [101, 225] on link "Browse Products" at bounding box center [98, 219] width 80 height 14
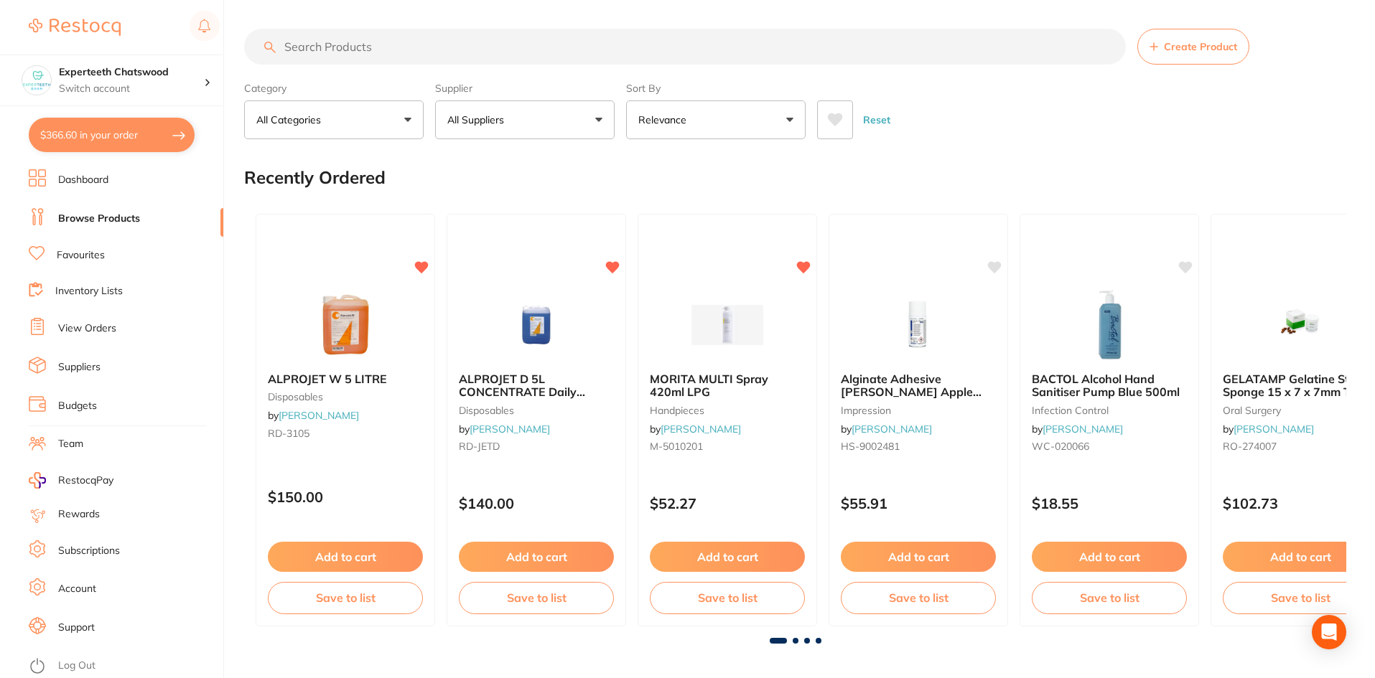
click at [304, 52] on input "search" at bounding box center [685, 47] width 882 height 36
click at [340, 48] on input "search" at bounding box center [685, 47] width 882 height 36
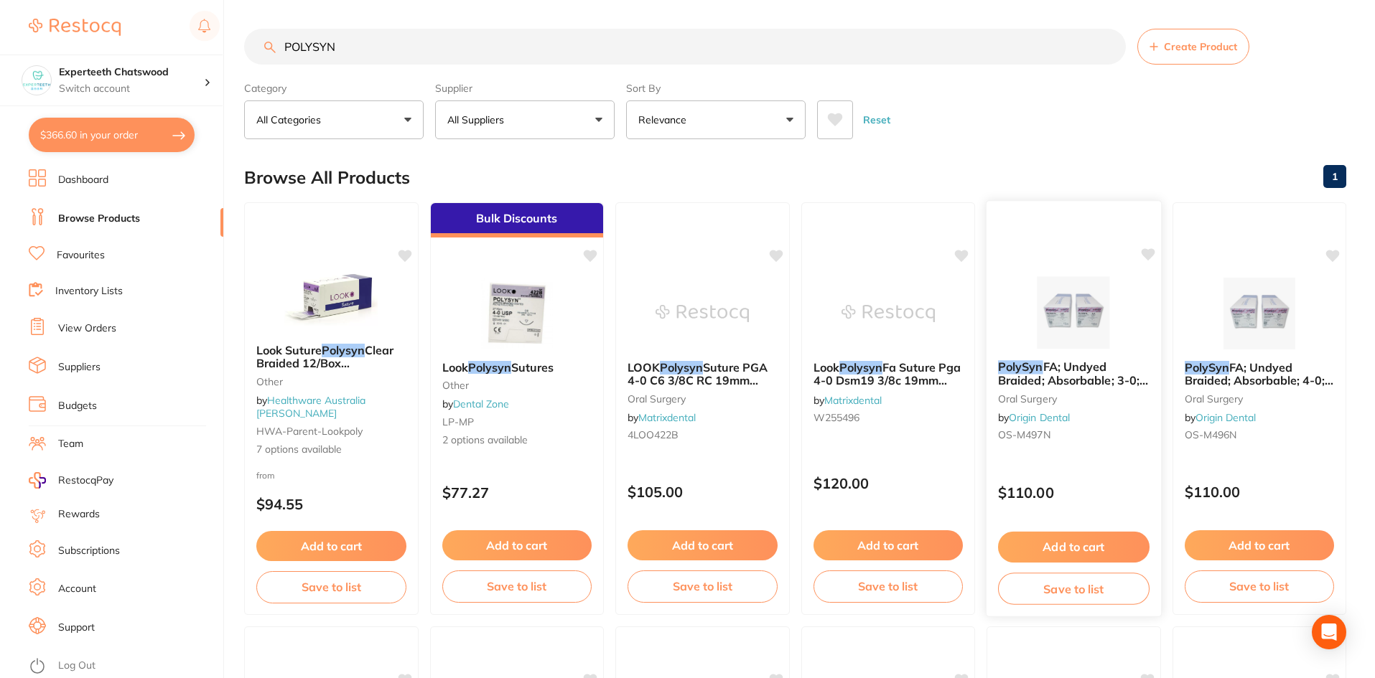
click at [1094, 320] on img at bounding box center [1074, 312] width 94 height 73
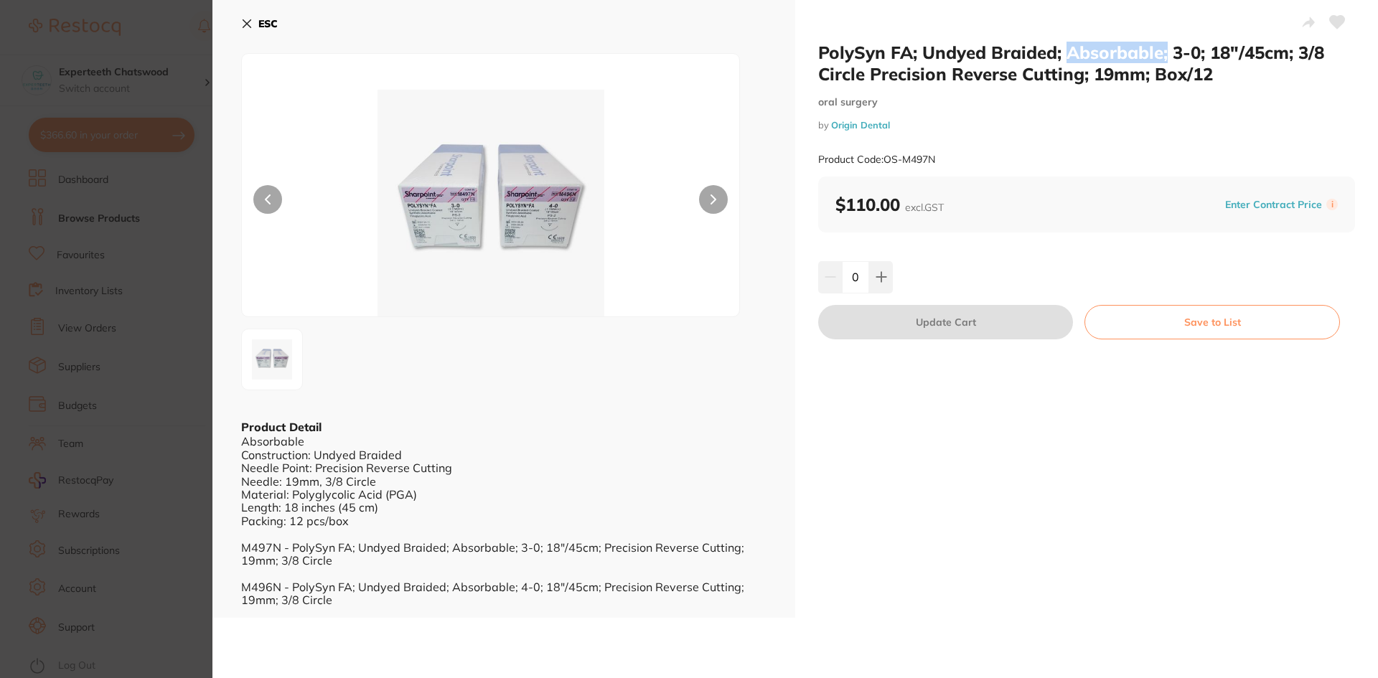
drag, startPoint x: 1065, startPoint y: 53, endPoint x: 1166, endPoint y: 57, distance: 101.3
click at [1166, 57] on h2 "PolySyn FA; Undyed Braided; Absorbable; 3-0; 18″/45cm; 3/8 Circle Precision Rev…" at bounding box center [1086, 63] width 537 height 43
drag, startPoint x: 883, startPoint y: 162, endPoint x: 944, endPoint y: 162, distance: 61.0
click at [944, 162] on div "Product Code: OS-M497N" at bounding box center [1086, 159] width 537 height 35
copy small "OS-M497N"
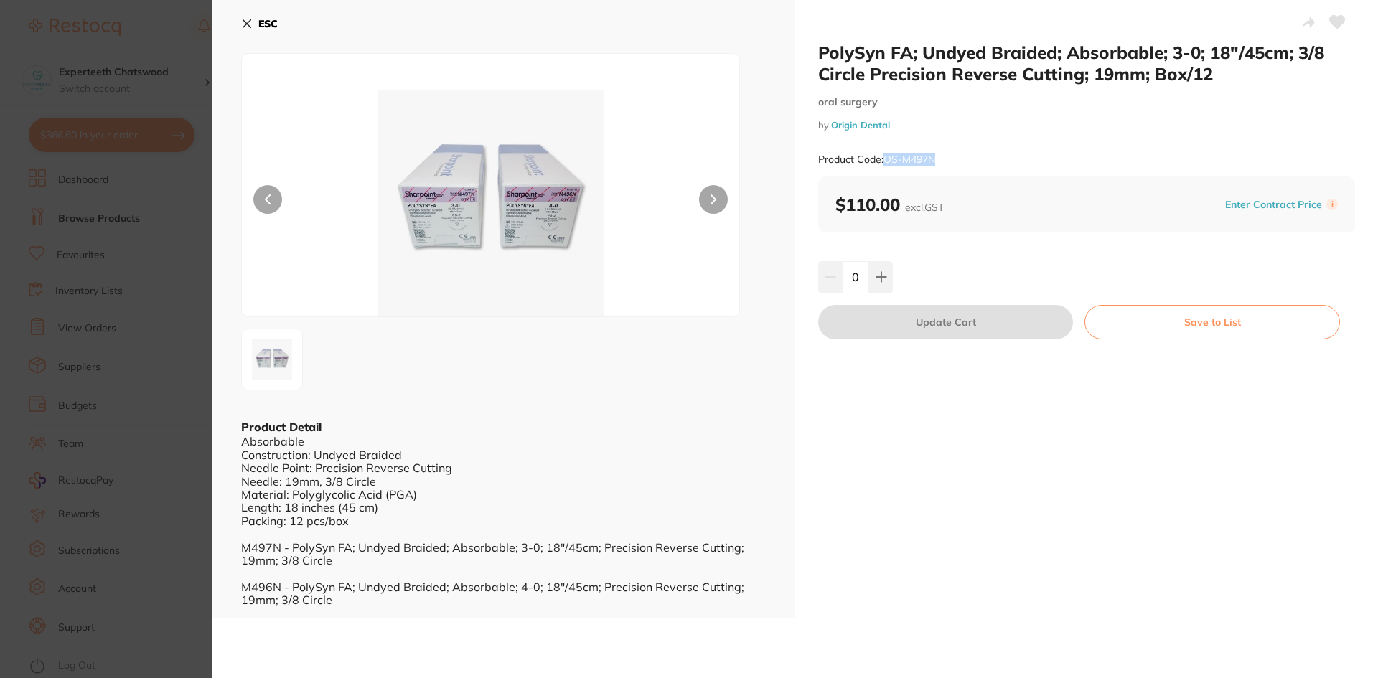
click at [245, 23] on icon at bounding box center [246, 23] width 11 height 11
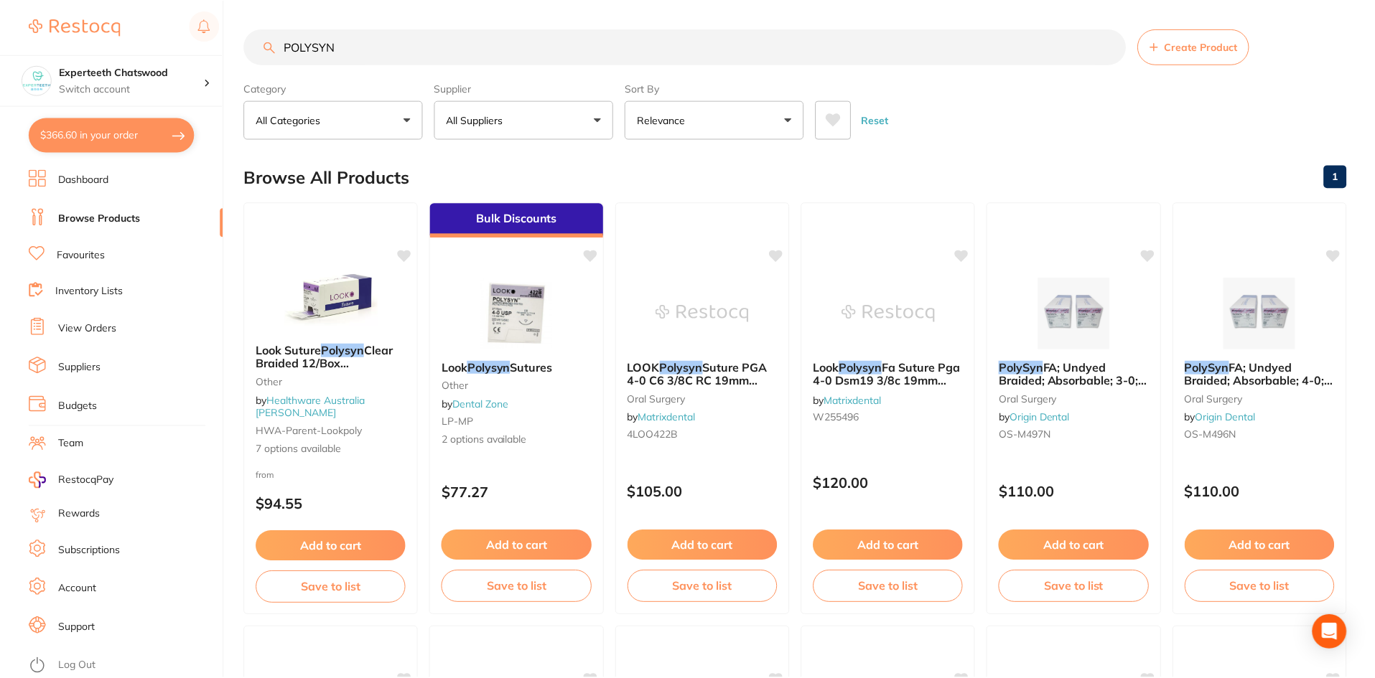
scroll to position [2, 0]
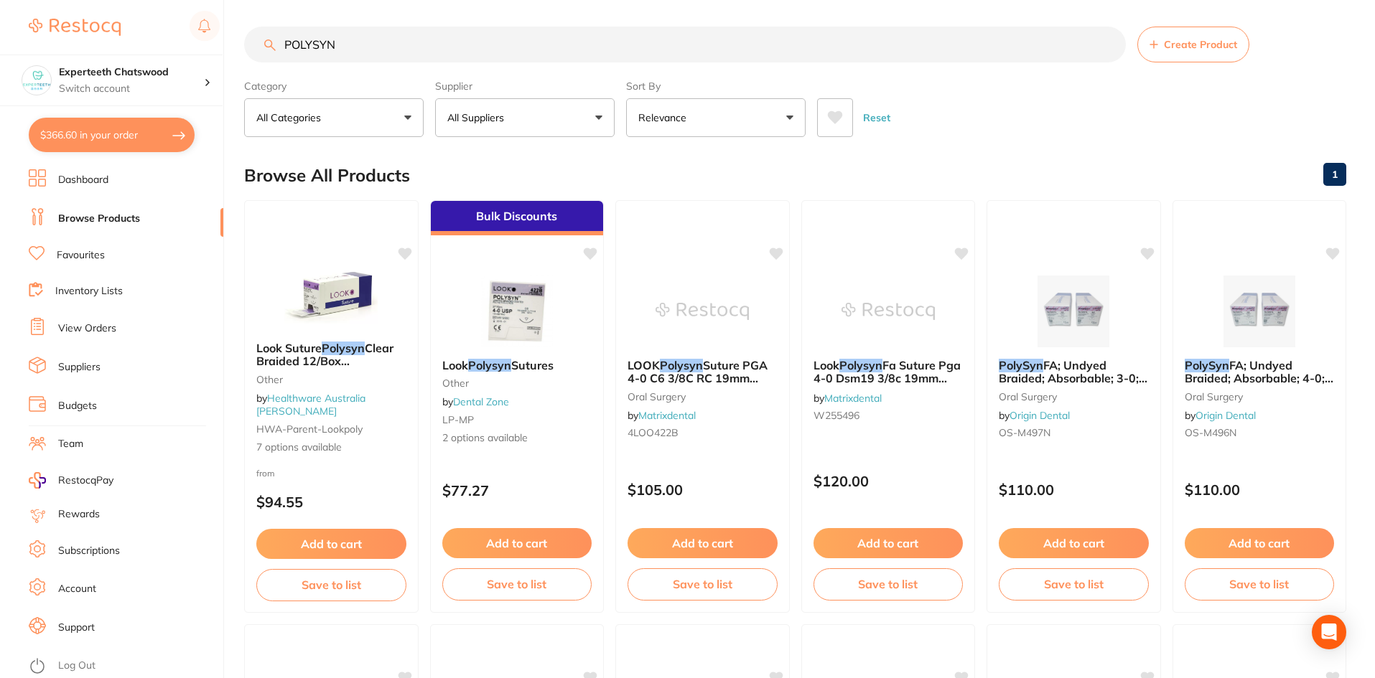
drag, startPoint x: 357, startPoint y: 39, endPoint x: 251, endPoint y: 17, distance: 107.8
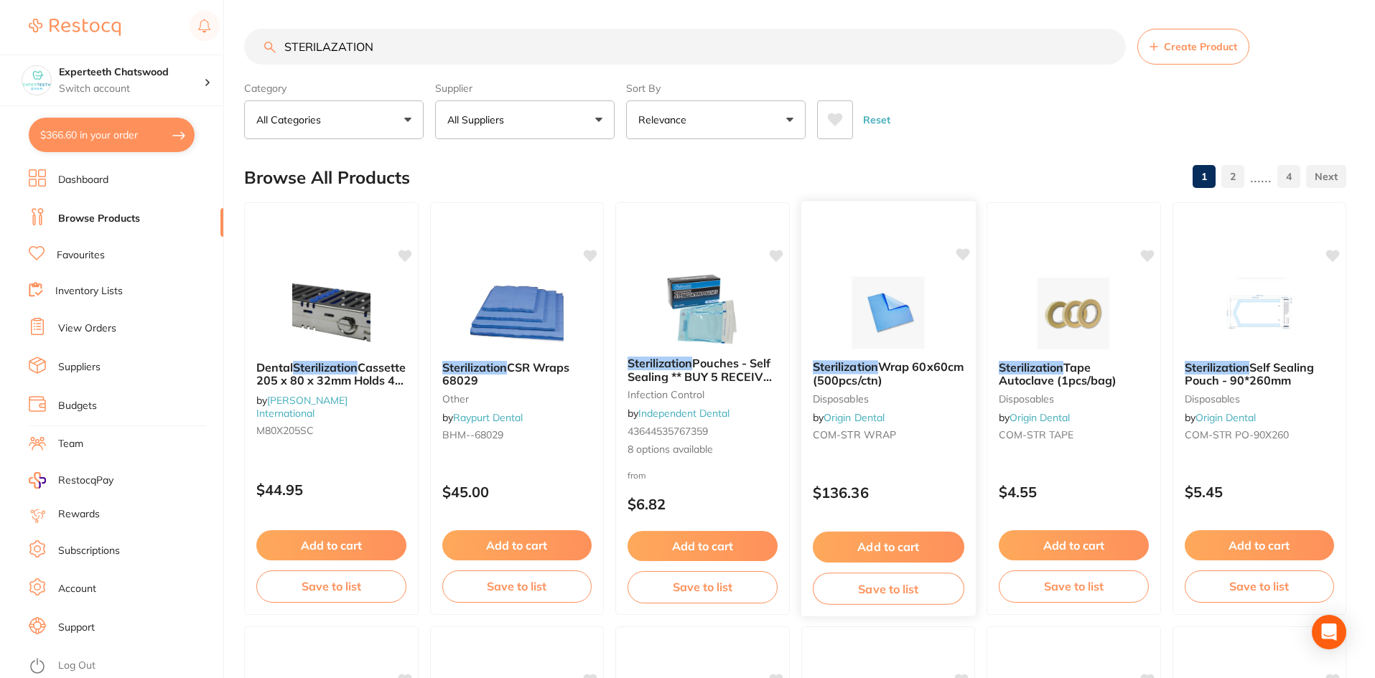
click at [878, 322] on img at bounding box center [888, 312] width 94 height 73
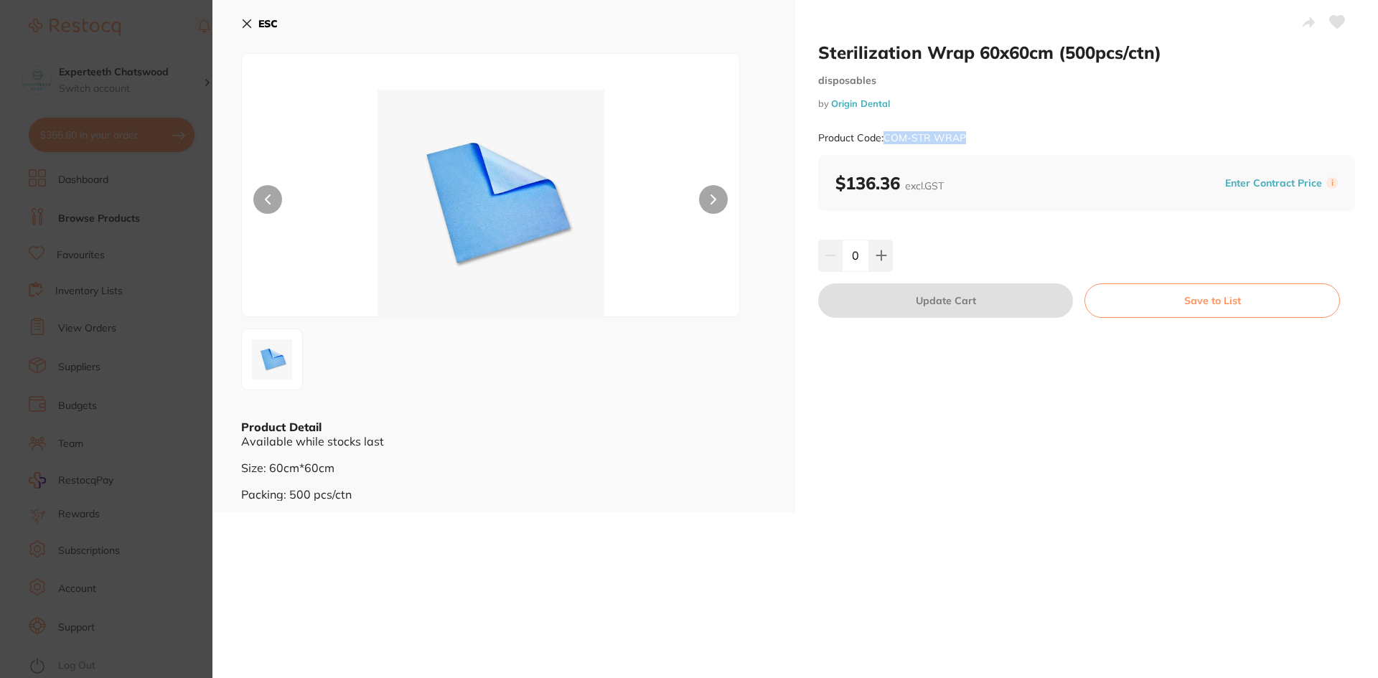
drag, startPoint x: 886, startPoint y: 136, endPoint x: 966, endPoint y: 147, distance: 81.1
click at [966, 147] on div "Product Code: COM-STR WRAP" at bounding box center [1086, 138] width 537 height 35
copy small "COM-STR WRAP"
click at [1064, 56] on h2 "Sterilization Wrap 60x60cm (500pcs/ctn)" at bounding box center [1086, 53] width 537 height 22
drag, startPoint x: 974, startPoint y: 50, endPoint x: 1035, endPoint y: 53, distance: 61.1
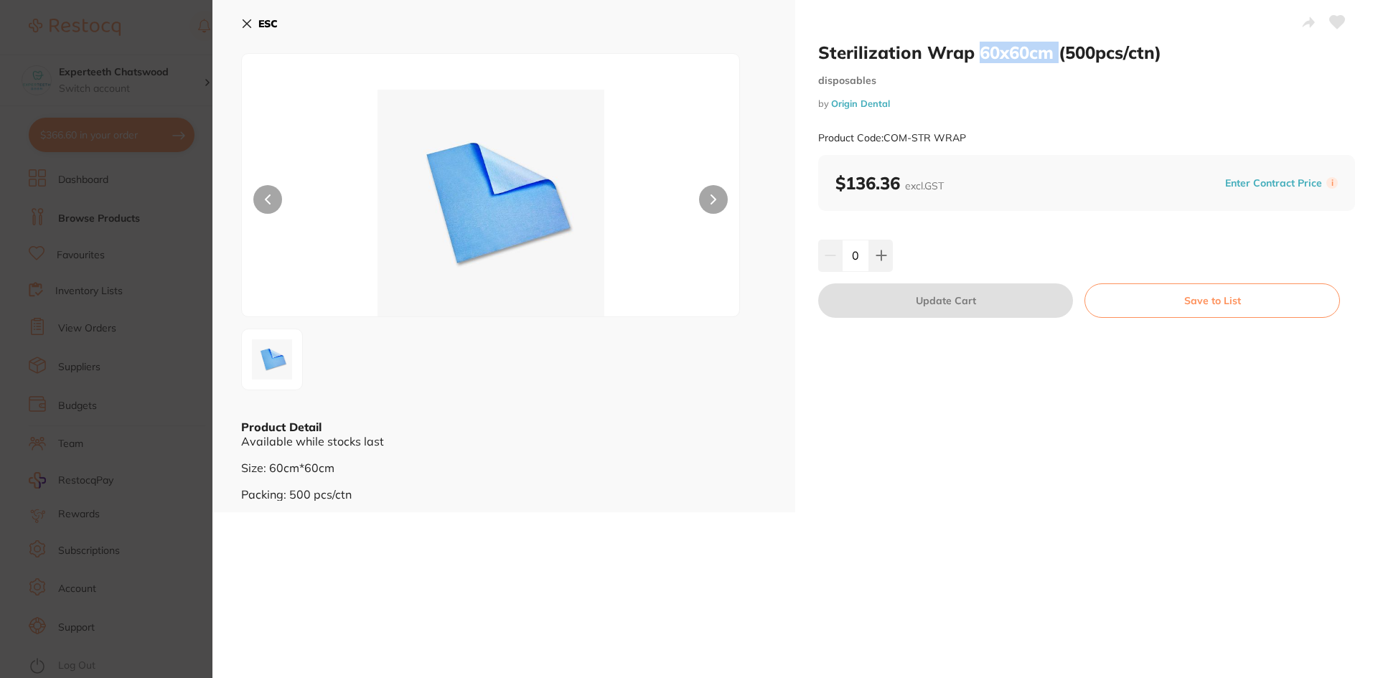
click at [1054, 52] on h2 "Sterilization Wrap 60x60cm (500pcs/ctn)" at bounding box center [1086, 53] width 537 height 22
click at [249, 15] on button "ESC" at bounding box center [259, 23] width 37 height 24
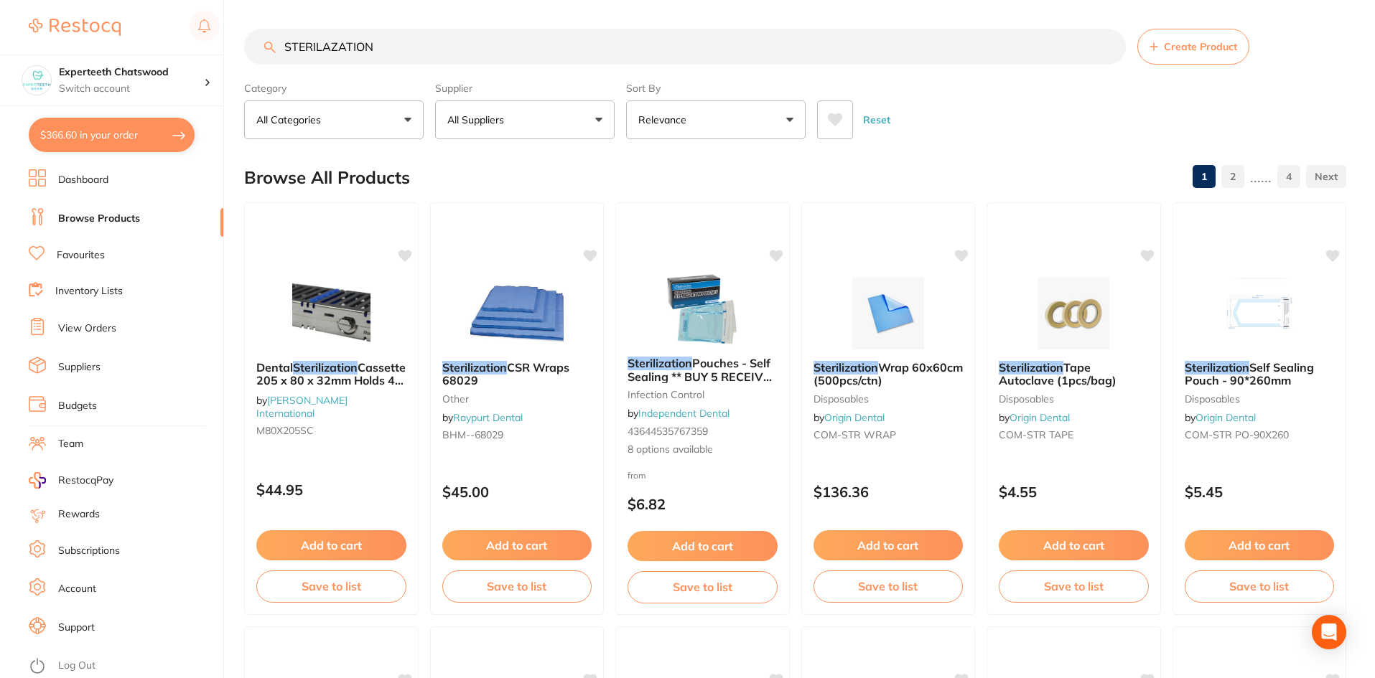
drag, startPoint x: 332, startPoint y: 36, endPoint x: 258, endPoint y: 19, distance: 76.5
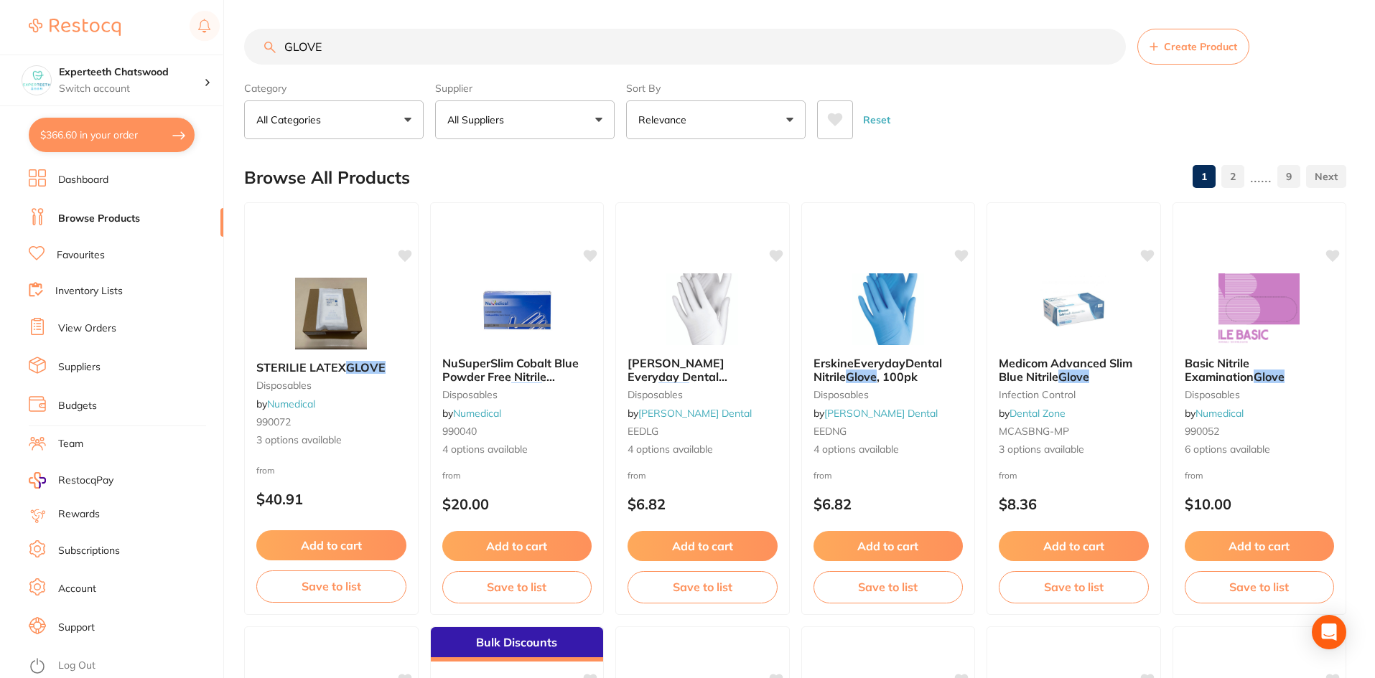
type input "GLOVE"
click at [538, 118] on button "All Suppliers" at bounding box center [524, 119] width 179 height 39
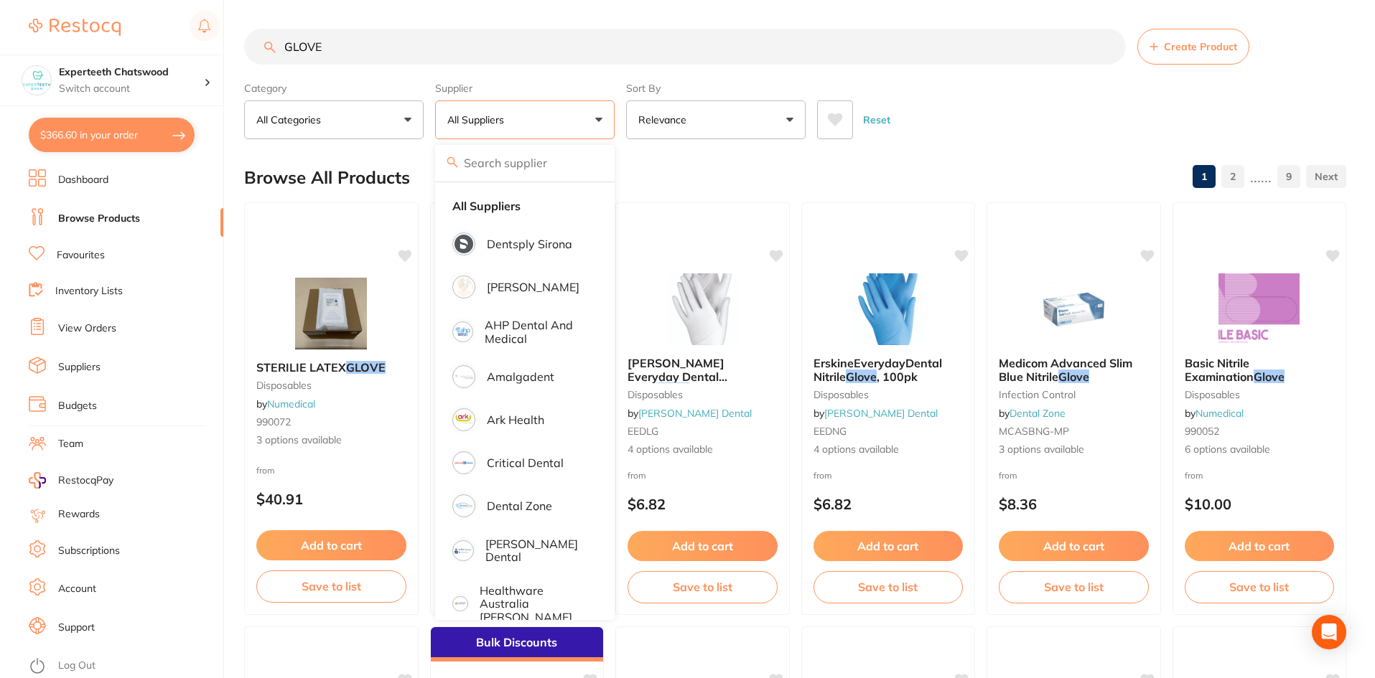
click at [497, 157] on input "search" at bounding box center [524, 163] width 179 height 36
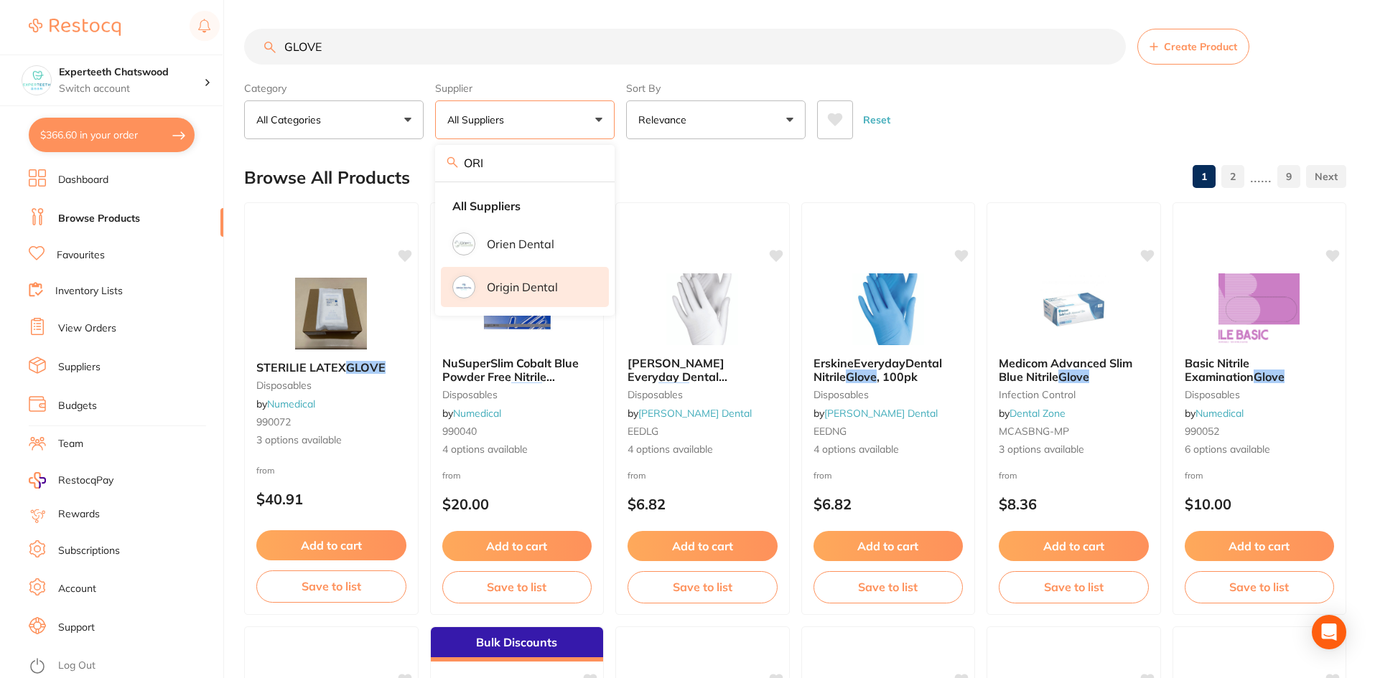
type input "ORI"
click at [475, 279] on li "Origin Dental" at bounding box center [525, 287] width 168 height 40
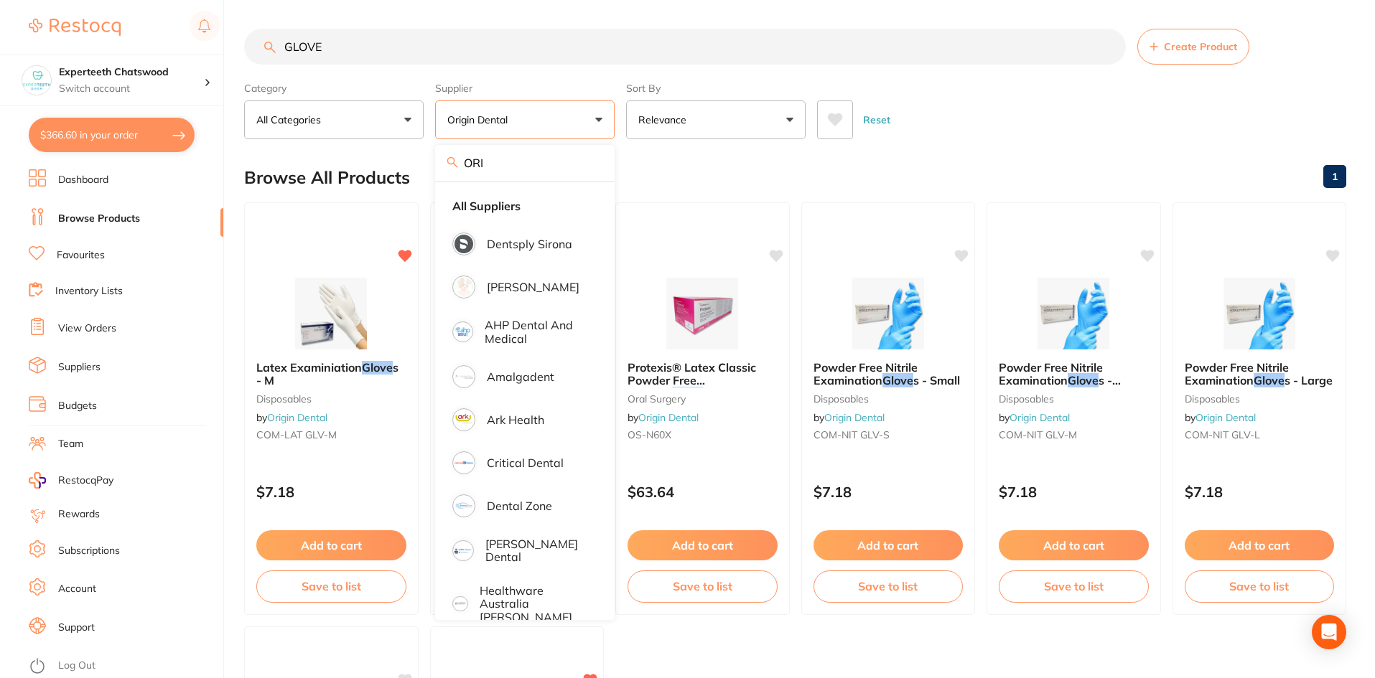
click at [948, 150] on main "GLOVE Create Product Category All Categories All Categories disposables oral su…" at bounding box center [809, 557] width 1131 height 1114
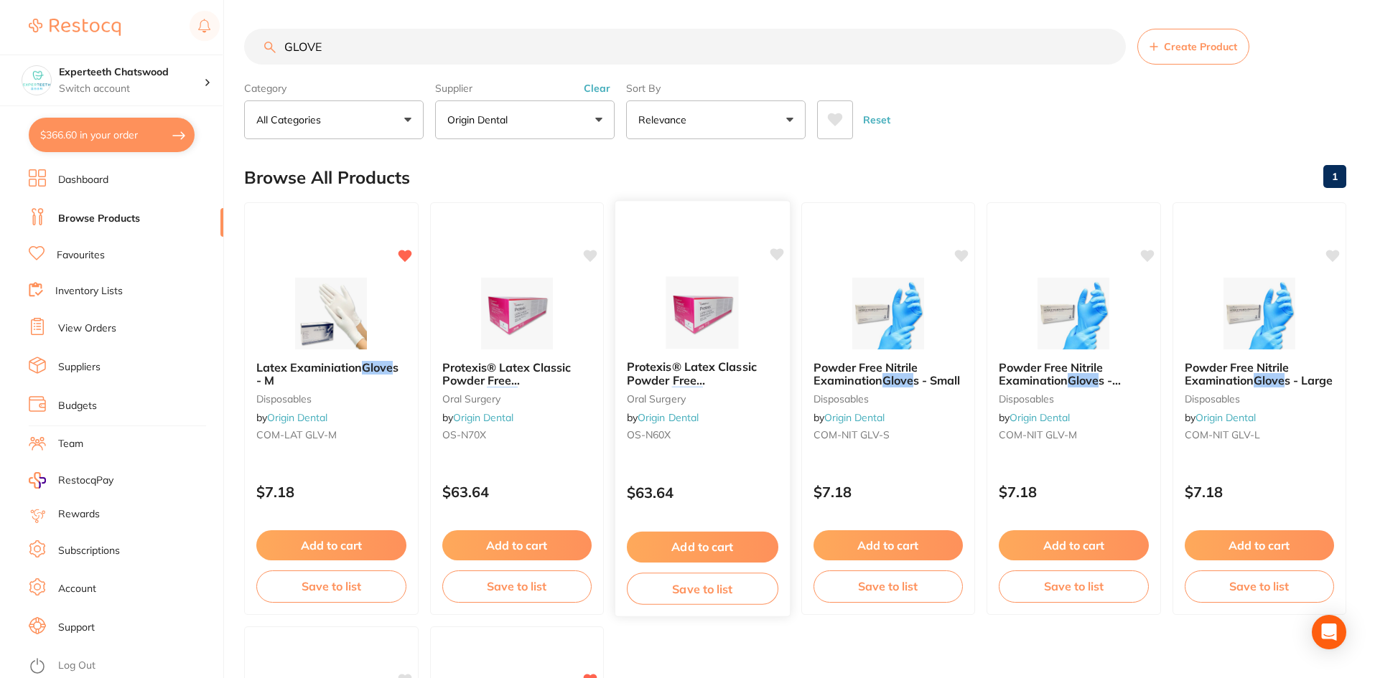
click at [675, 360] on div "Protexis® Latex Classic Powder Free Surgical Glove s - Cream - 6.0 oral surgery…" at bounding box center [702, 404] width 174 height 110
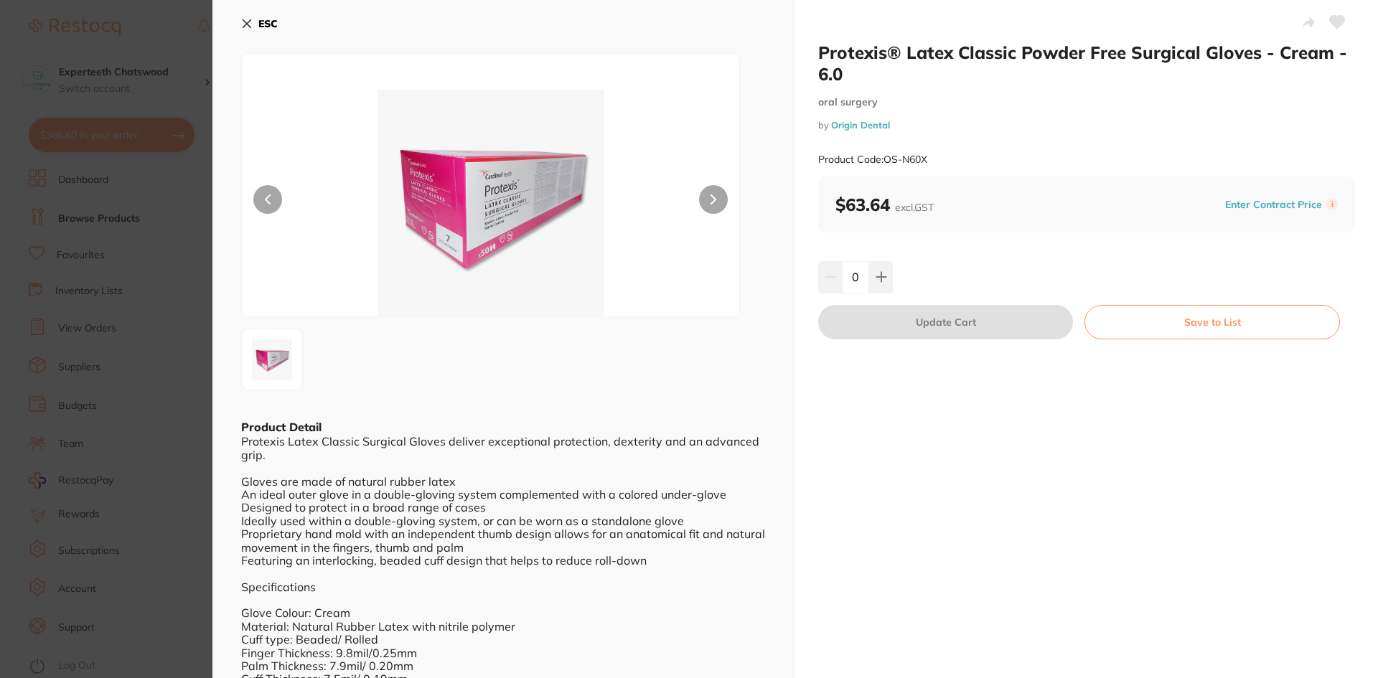
click at [247, 22] on icon at bounding box center [246, 23] width 11 height 11
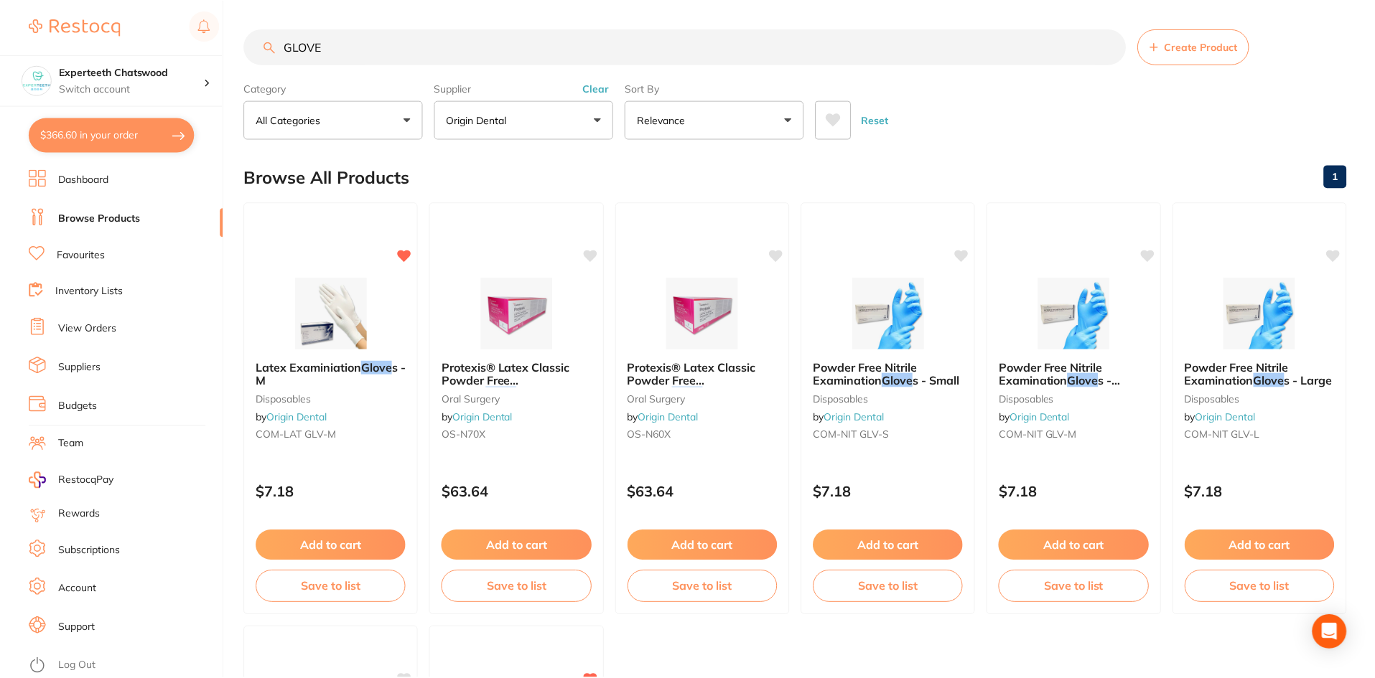
scroll to position [1, 0]
click at [512, 368] on span "Protexis® Latex Classic Powder Free Surgical" at bounding box center [506, 379] width 130 height 41
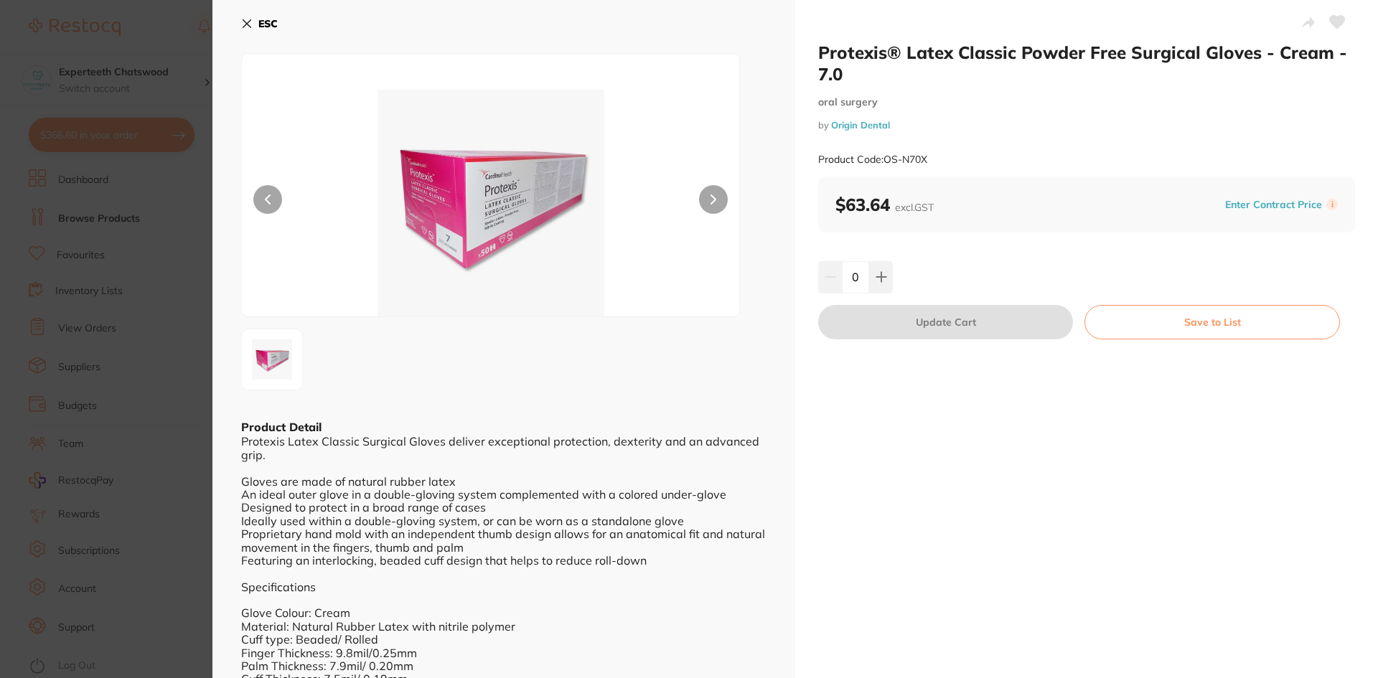
click at [251, 20] on icon at bounding box center [247, 24] width 8 height 8
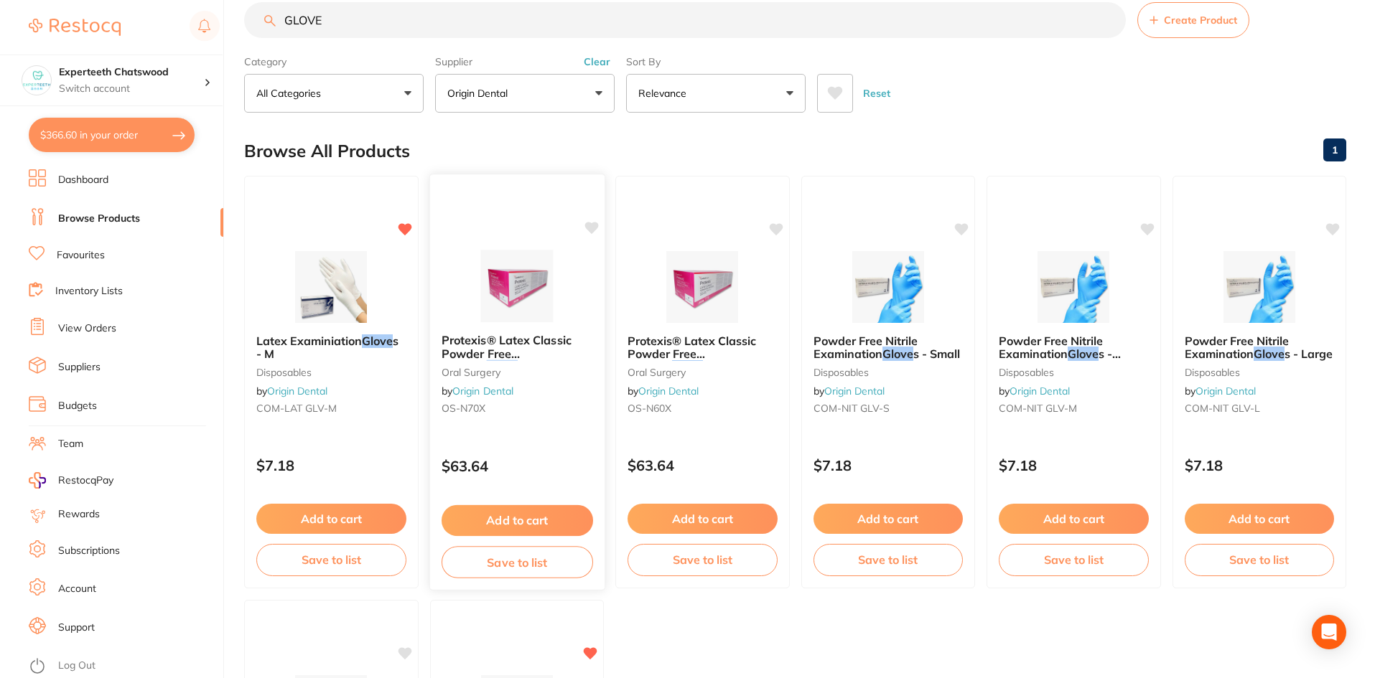
scroll to position [1, 0]
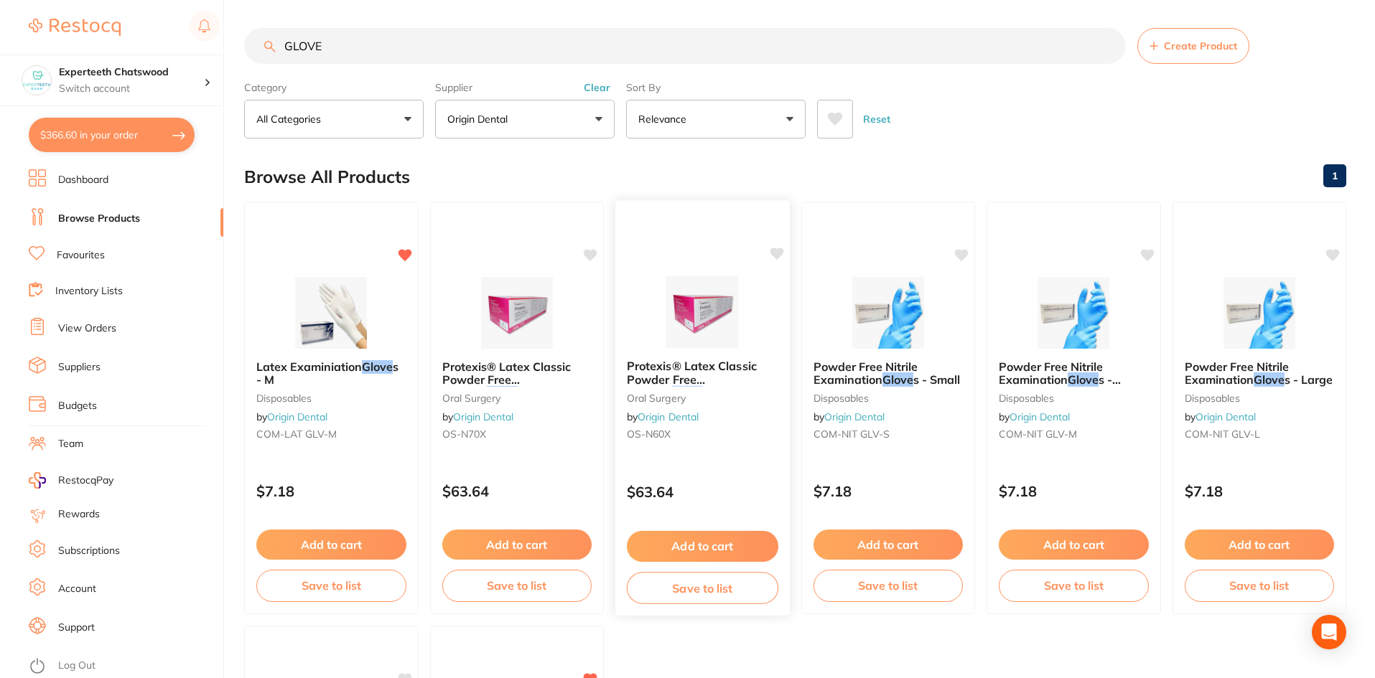
click at [694, 344] on img at bounding box center [702, 312] width 94 height 73
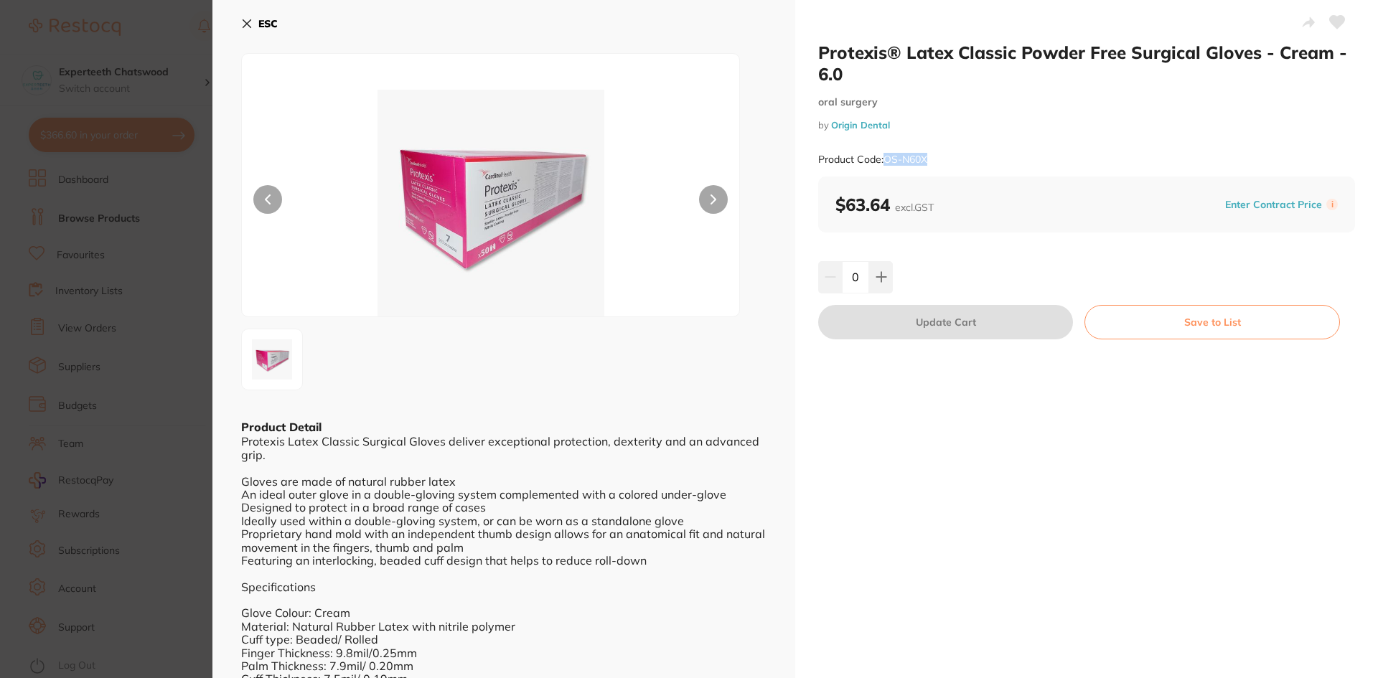
drag, startPoint x: 882, startPoint y: 159, endPoint x: 956, endPoint y: 160, distance: 74.0
click at [956, 160] on div "Product Code: OS-N60X" at bounding box center [1086, 159] width 537 height 35
copy small "OS-N60X"
click at [248, 22] on icon at bounding box center [247, 24] width 8 height 8
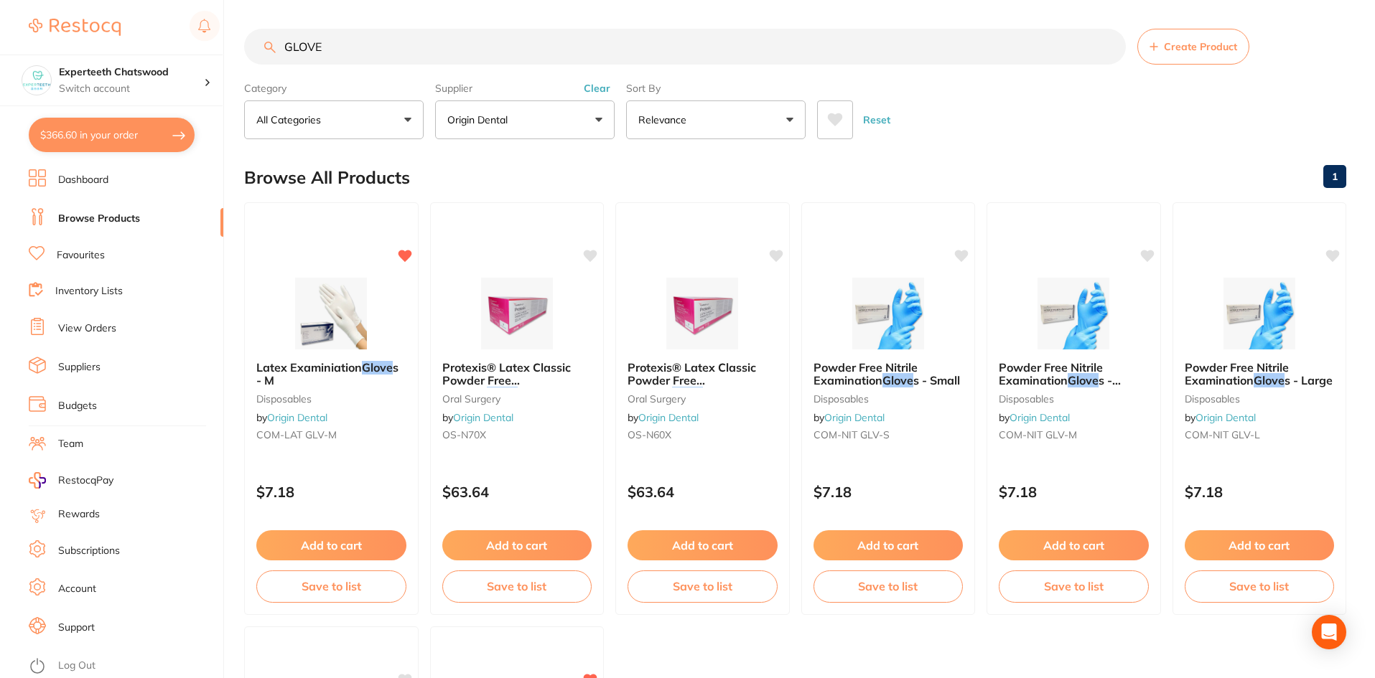
drag, startPoint x: 345, startPoint y: 37, endPoint x: 238, endPoint y: 34, distance: 107.7
click at [238, 34] on div "$366.60 Experteeth Chatswood Switch account Experteeth Chatswood $366.60 in you…" at bounding box center [687, 339] width 1375 height 678
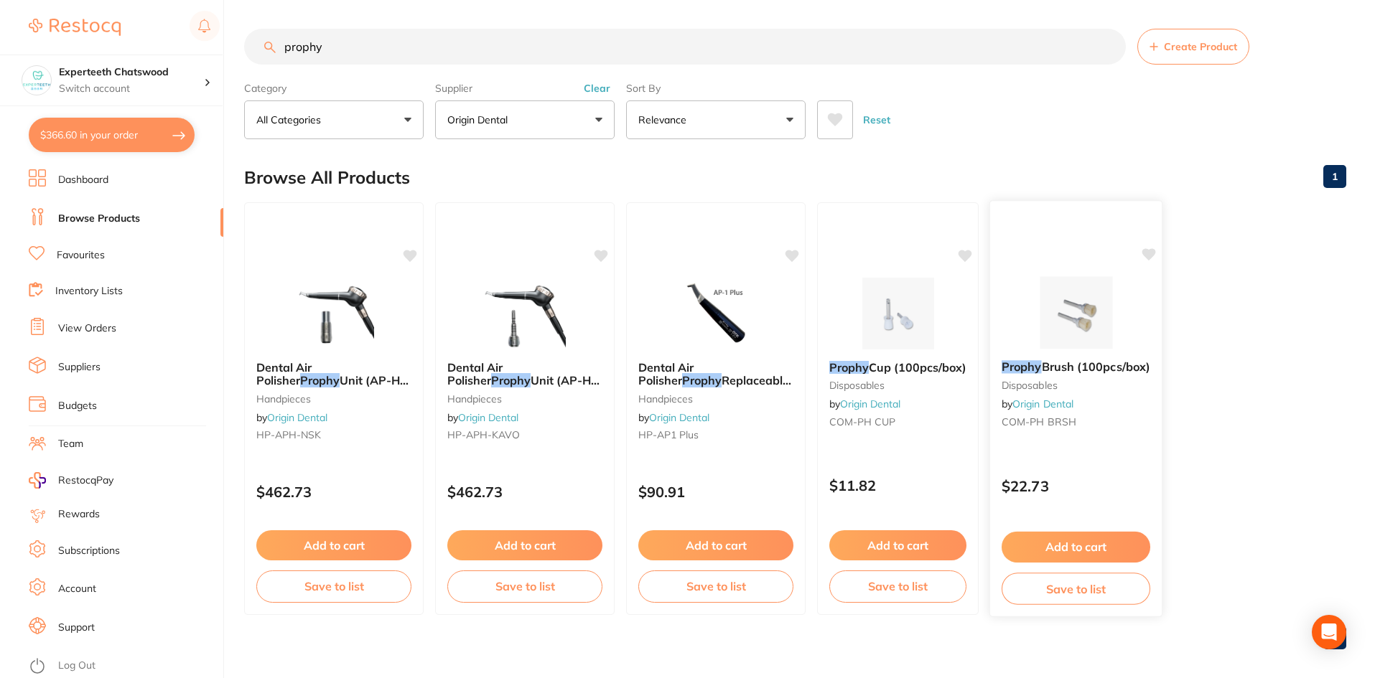
type input "prophy"
click at [1048, 315] on img at bounding box center [1076, 312] width 94 height 73
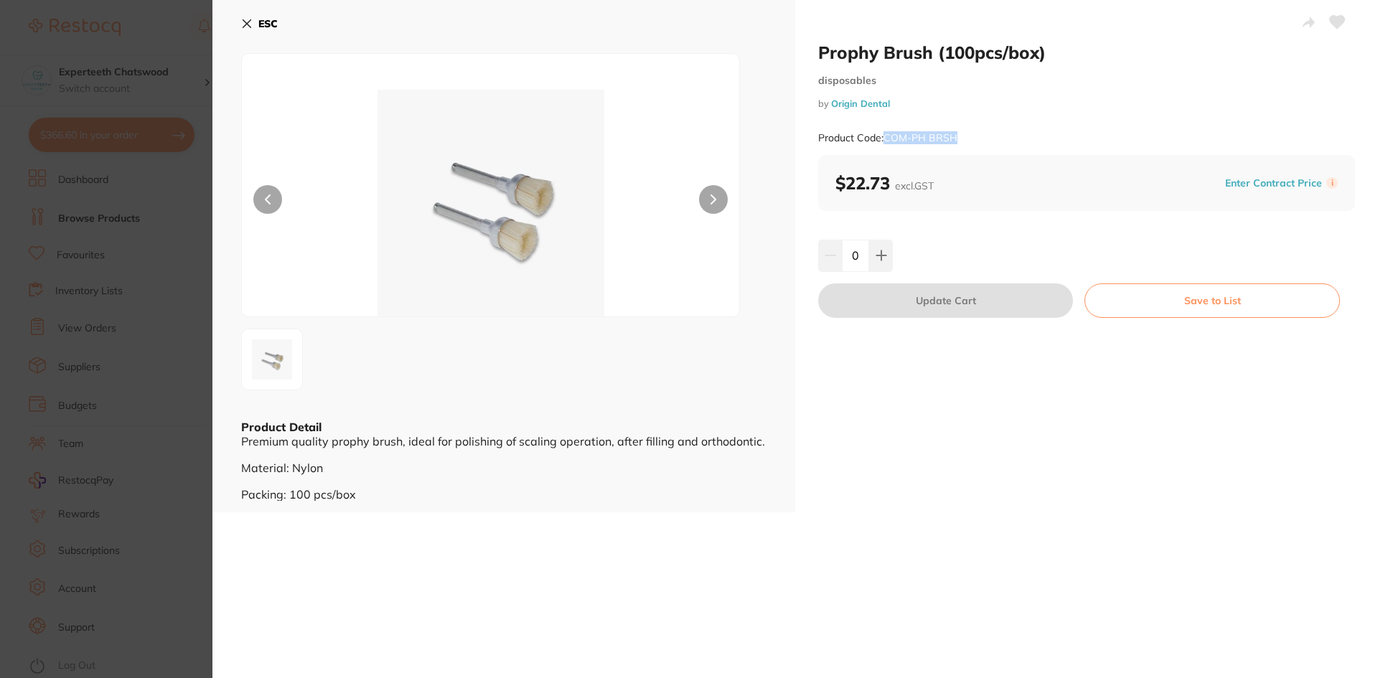
drag, startPoint x: 884, startPoint y: 136, endPoint x: 967, endPoint y: 141, distance: 83.4
click at [967, 141] on div "Product Code: COM-PH BRSH" at bounding box center [1086, 138] width 537 height 35
copy small "COM-PH BRSH"
click at [151, 291] on section "Prophy Brush (100pcs/box) disposables by Origin Dental Product Code: COM-PH BRS…" at bounding box center [689, 339] width 1378 height 678
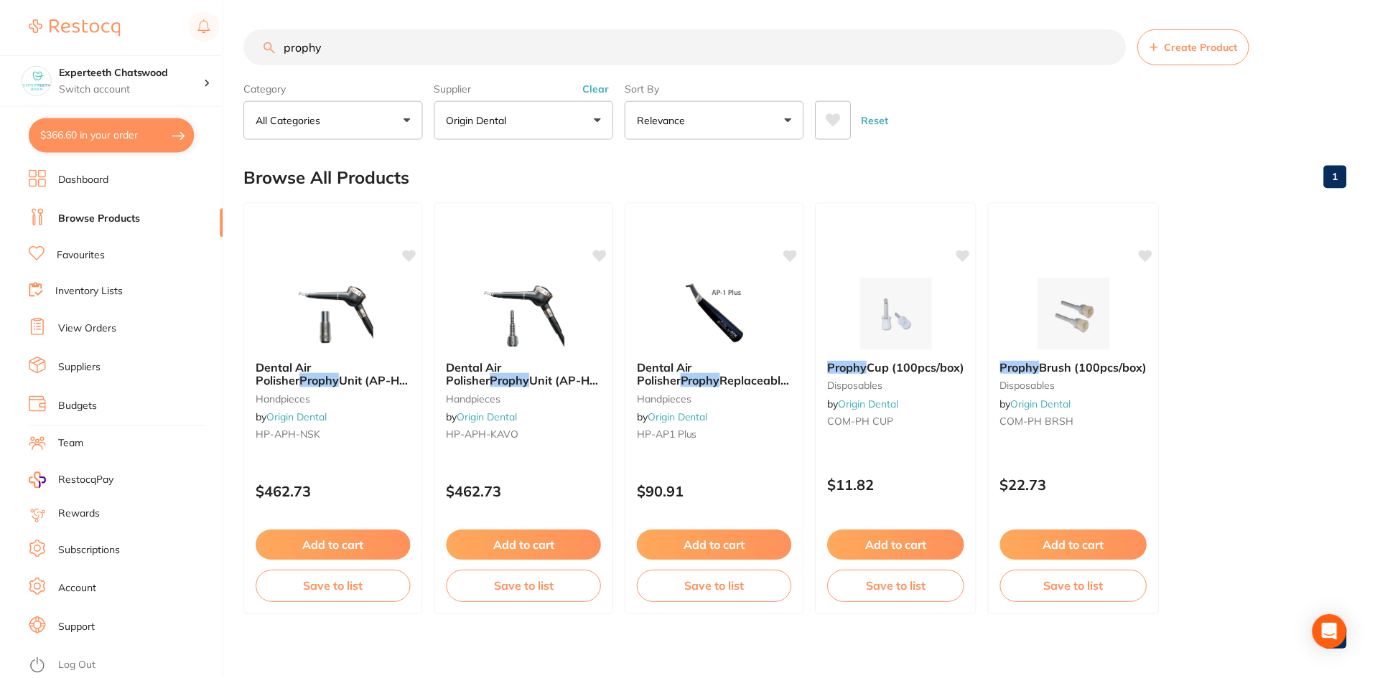
scroll to position [3, 0]
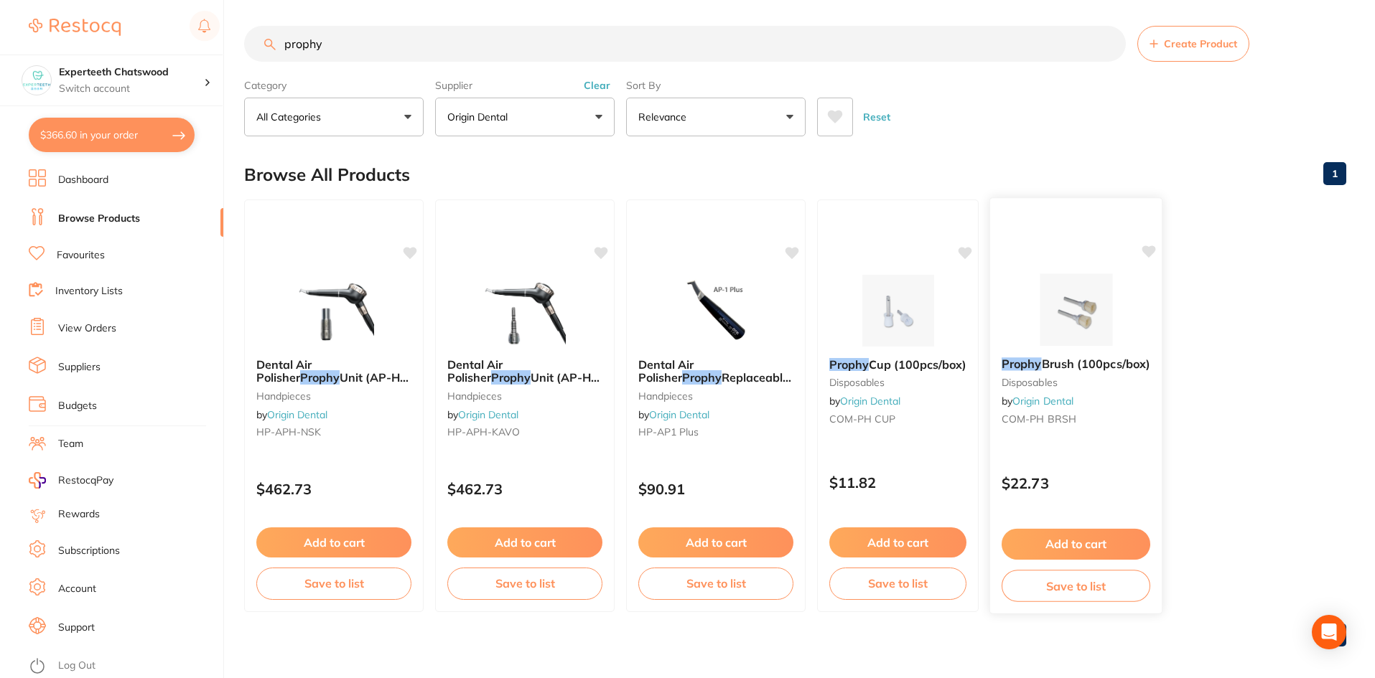
click at [1056, 329] on img at bounding box center [1076, 309] width 94 height 73
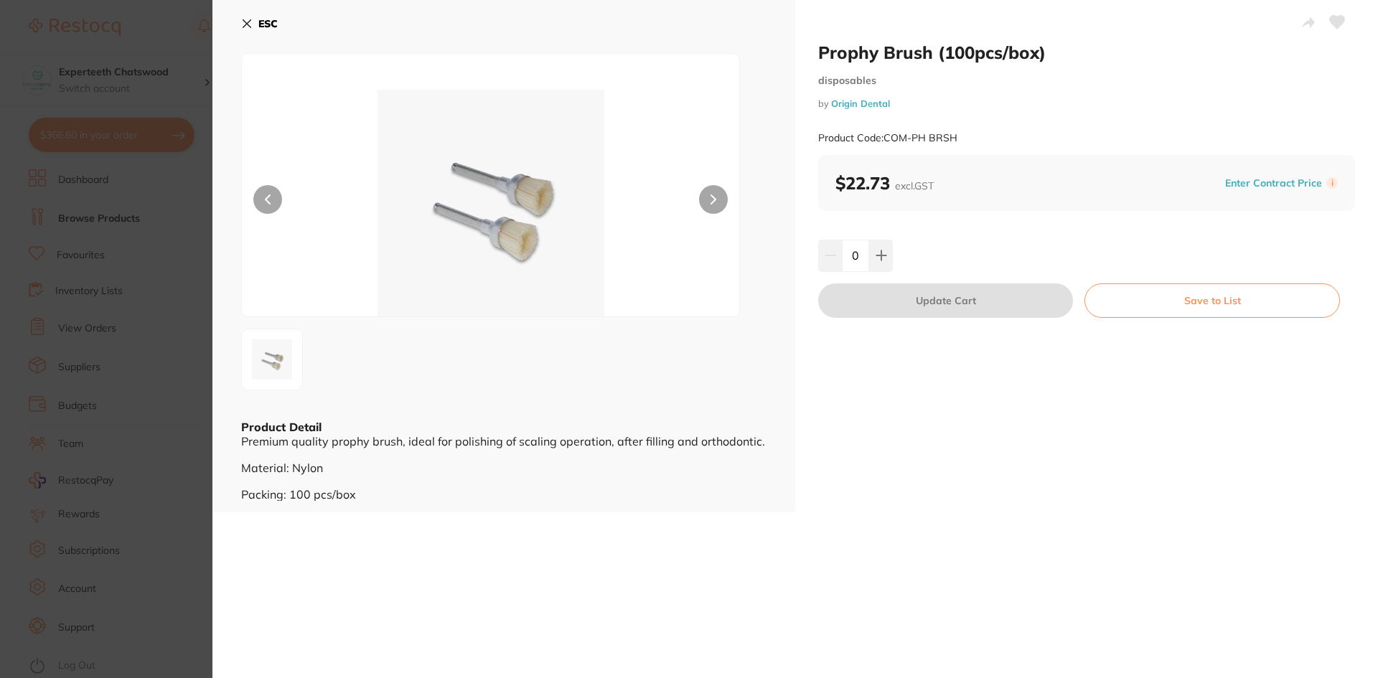
click at [247, 27] on icon at bounding box center [246, 23] width 11 height 11
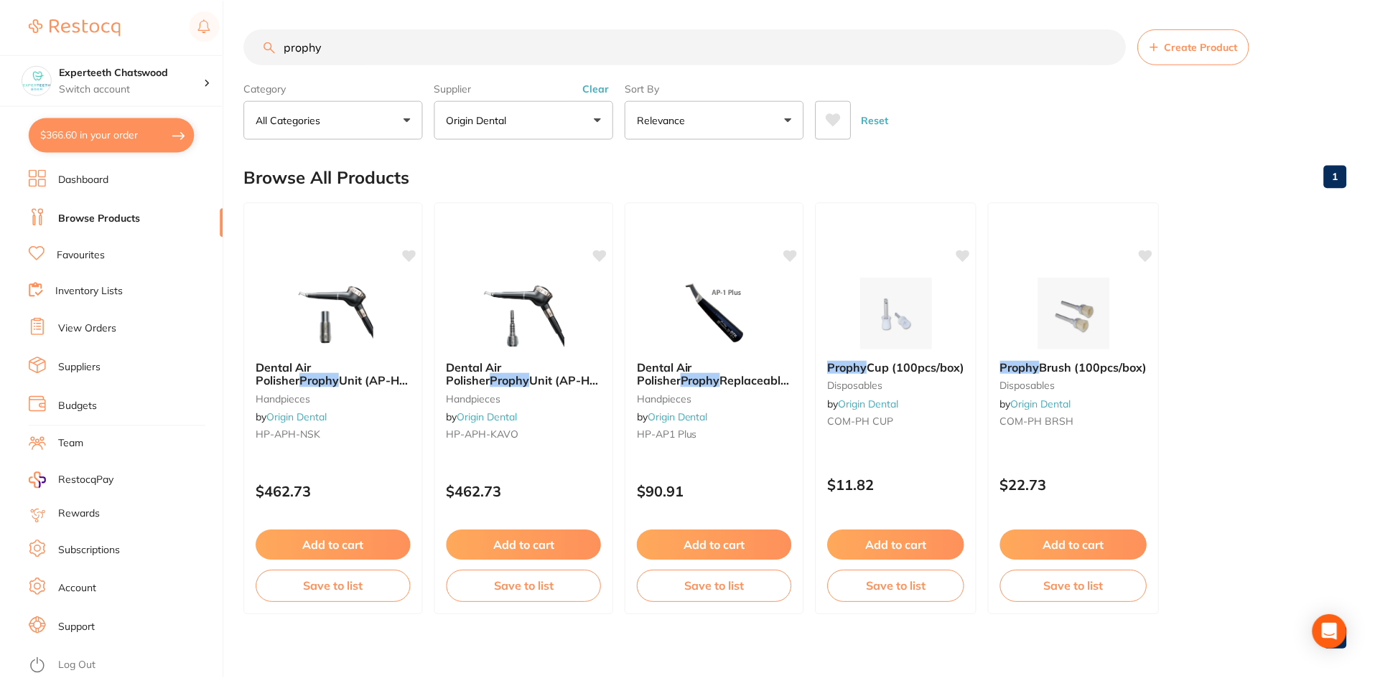
scroll to position [3, 0]
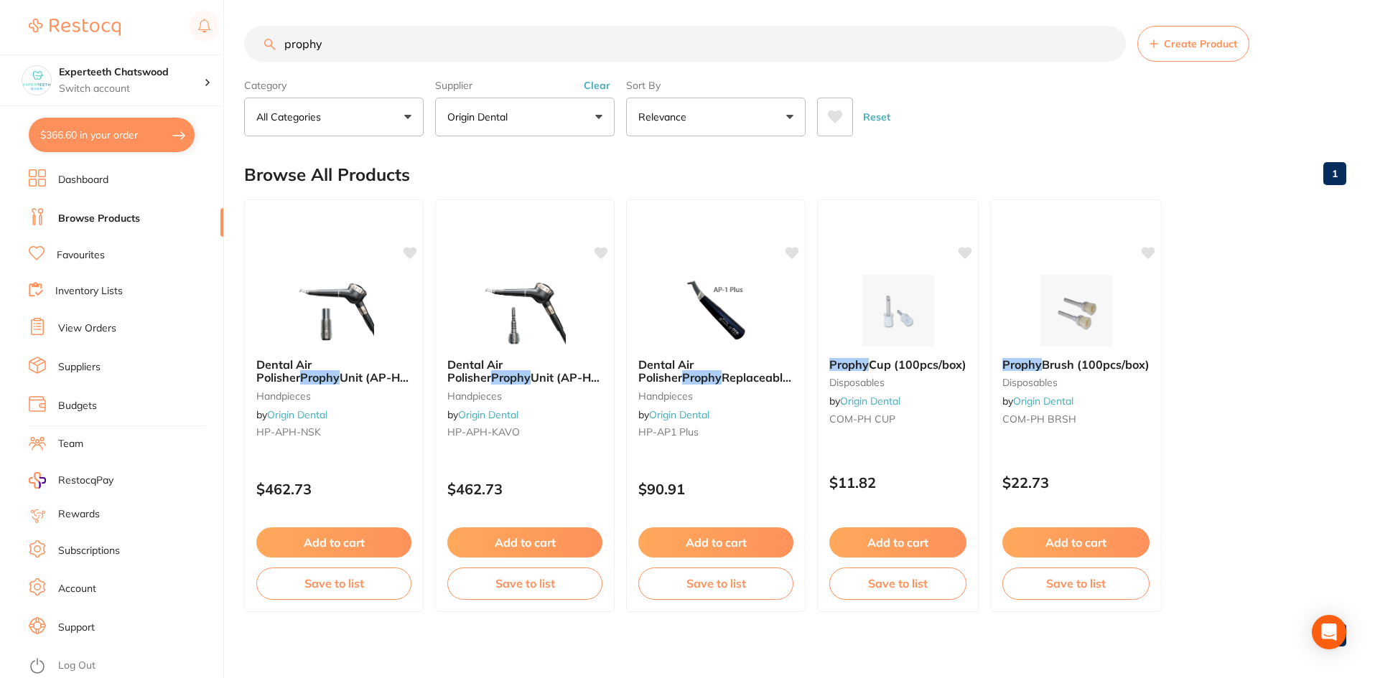
drag, startPoint x: 373, startPoint y: 31, endPoint x: 266, endPoint y: 31, distance: 107.0
click at [266, 31] on input "prophy" at bounding box center [685, 44] width 882 height 36
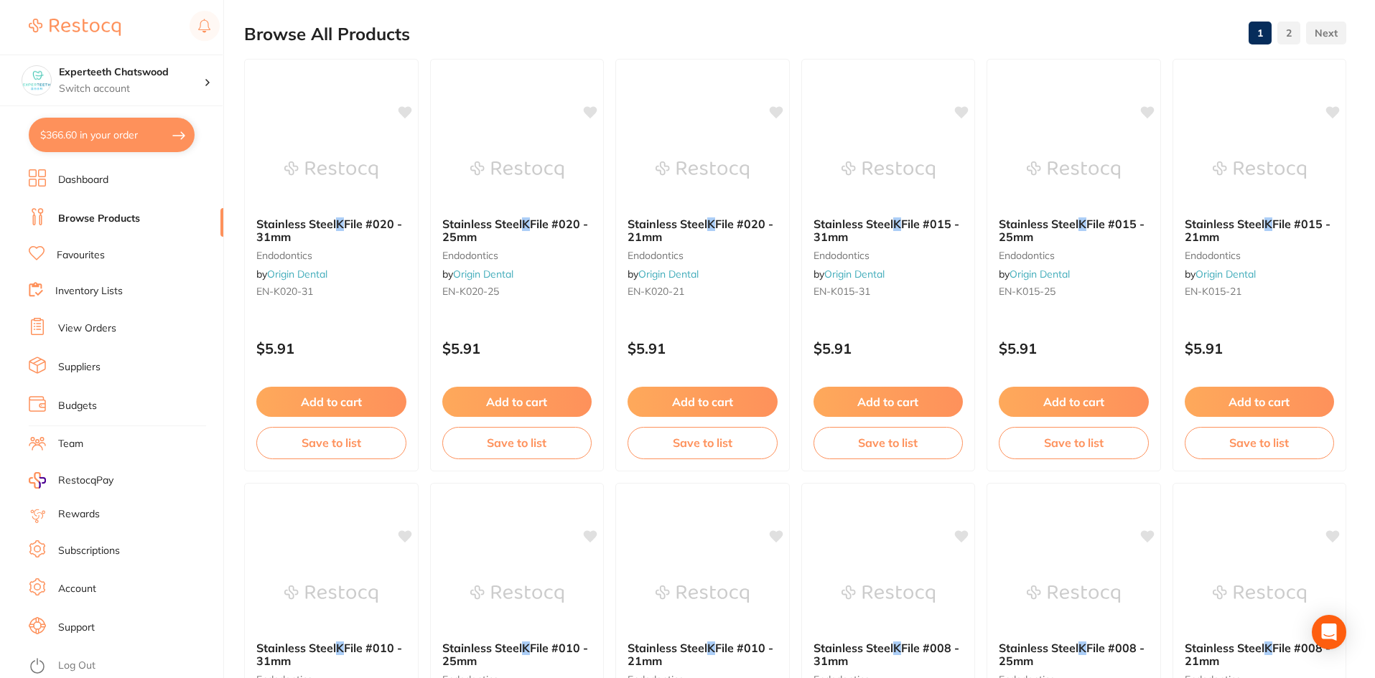
scroll to position [0, 0]
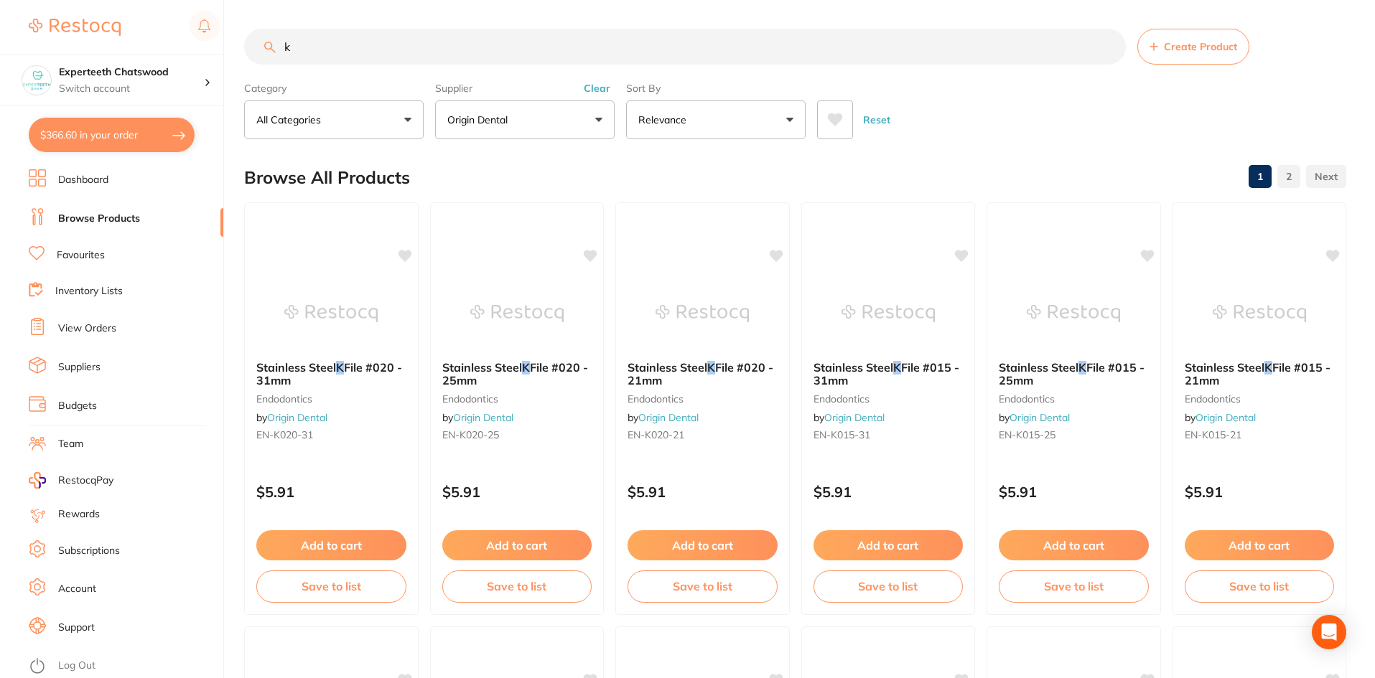
drag, startPoint x: 301, startPoint y: 52, endPoint x: 265, endPoint y: 38, distance: 39.1
click at [266, 38] on input "k" at bounding box center [685, 47] width 882 height 36
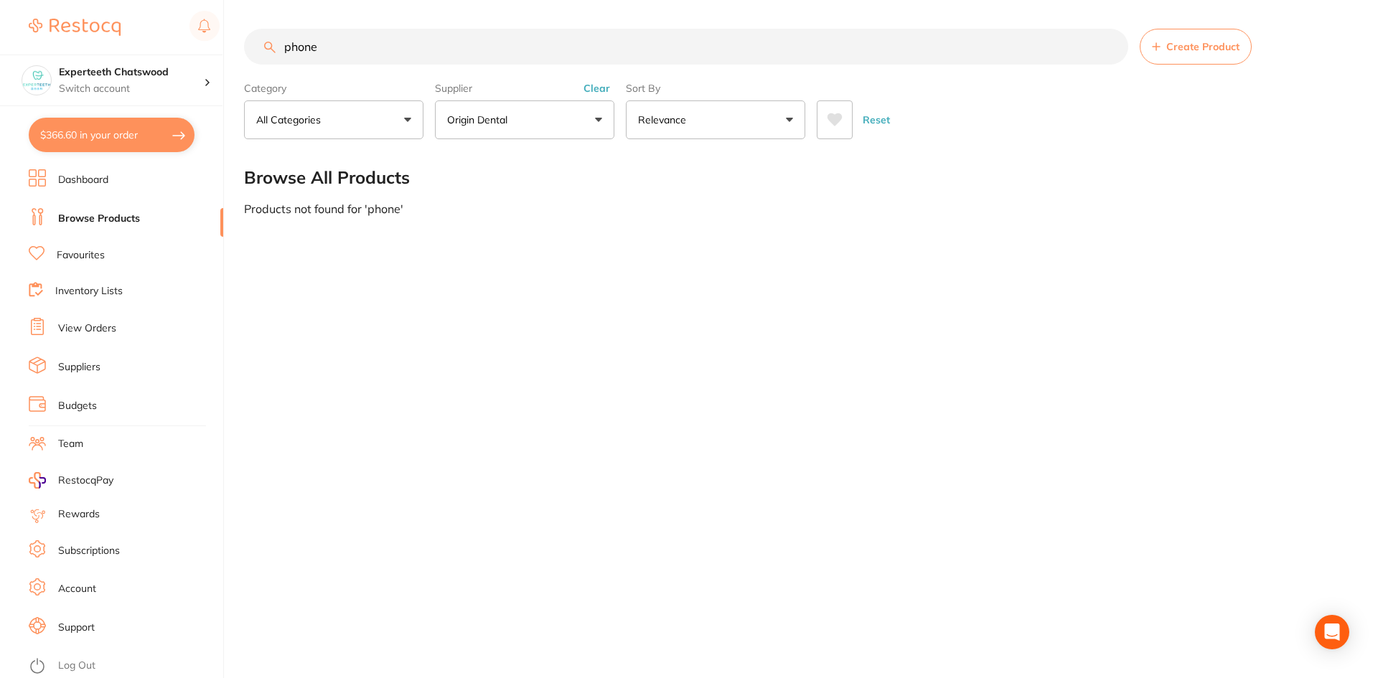
drag, startPoint x: 372, startPoint y: 54, endPoint x: 248, endPoint y: 28, distance: 126.1
click at [248, 28] on main "phone Create Product Category All Categories All Categories No categories found…" at bounding box center [811, 122] width 1134 height 244
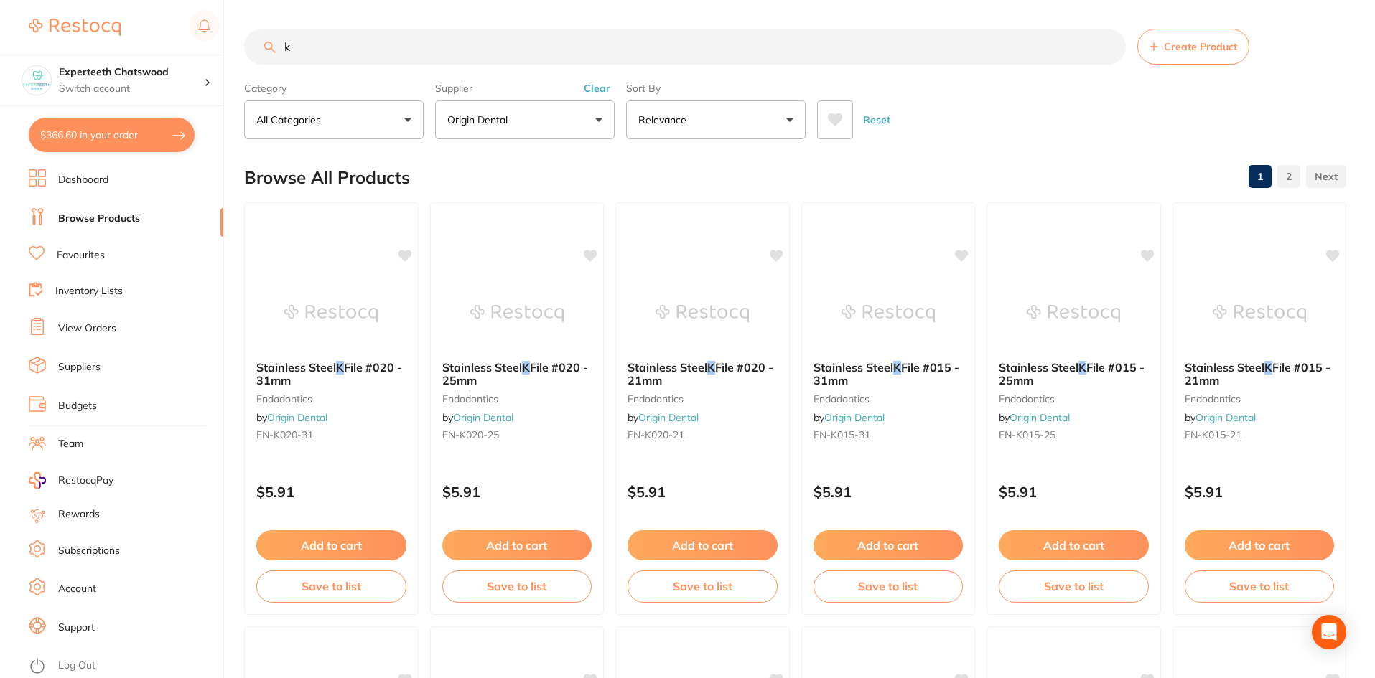
drag, startPoint x: 329, startPoint y: 49, endPoint x: 273, endPoint y: 39, distance: 56.8
click at [273, 39] on input "k" at bounding box center [685, 47] width 882 height 36
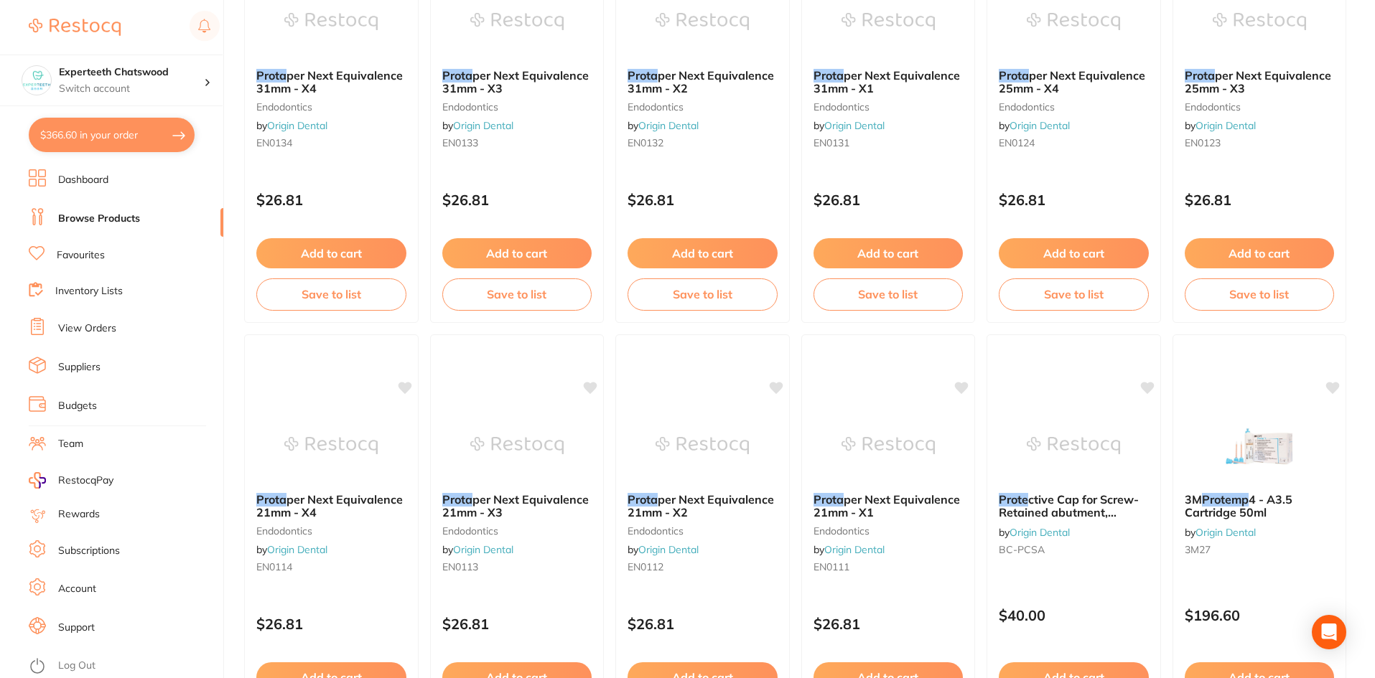
scroll to position [72, 0]
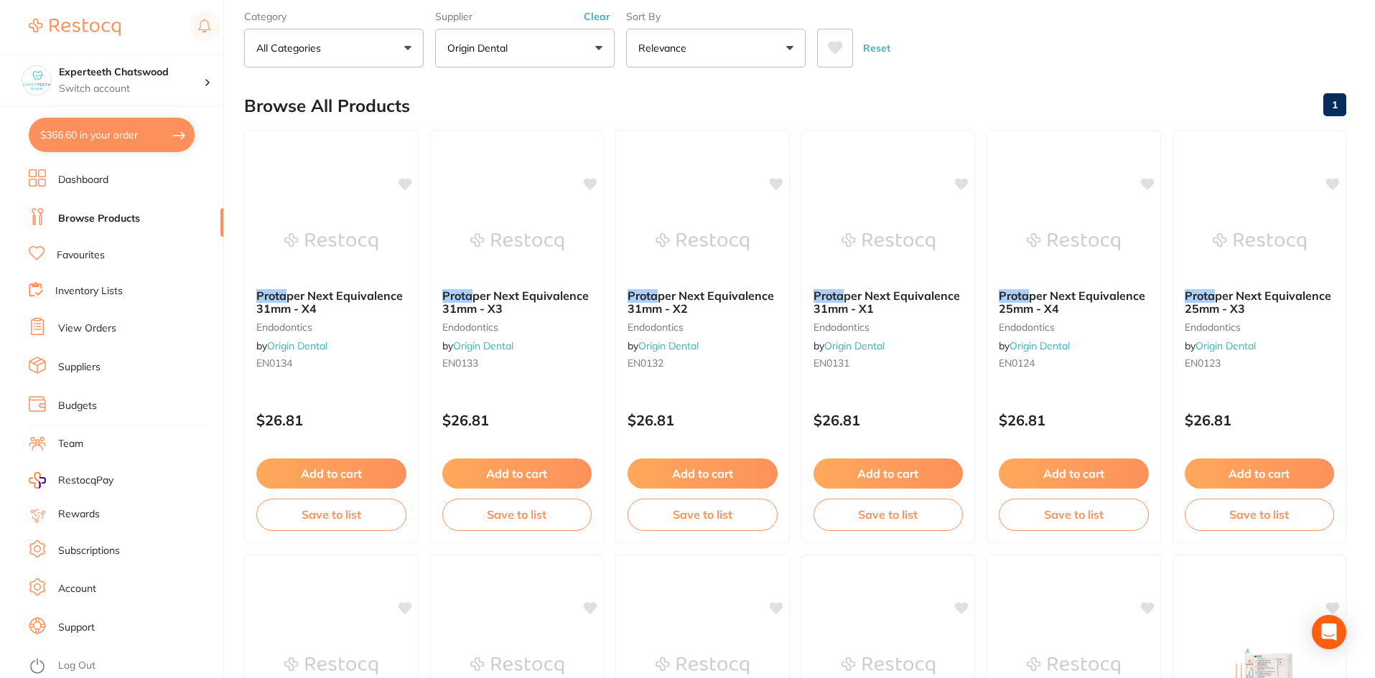
click at [712, 253] on img at bounding box center [701, 242] width 93 height 72
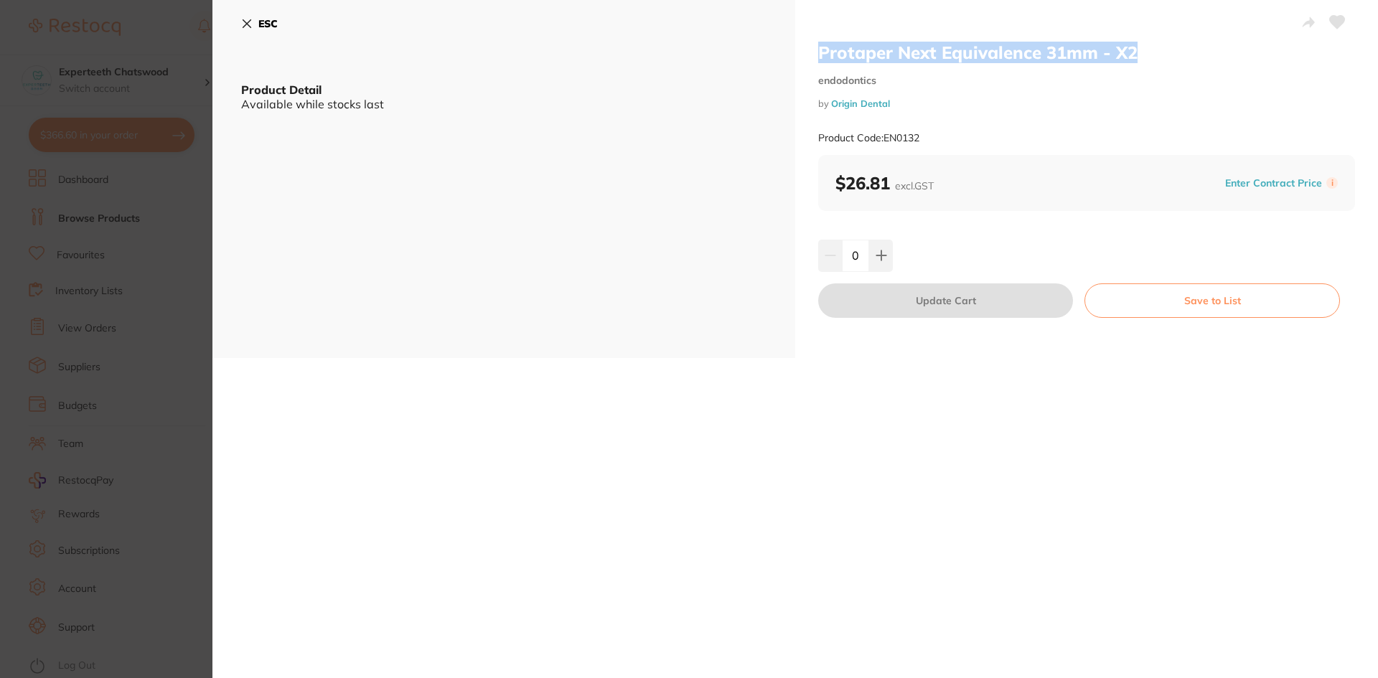
drag, startPoint x: 817, startPoint y: 54, endPoint x: 1167, endPoint y: 49, distance: 350.3
click at [1167, 49] on h2 "Protaper Next Equivalence 31mm - X2" at bounding box center [1086, 53] width 537 height 22
copy h2 "Protaper Next Equivalence 31mm - X2"
click at [243, 20] on icon at bounding box center [247, 24] width 8 height 8
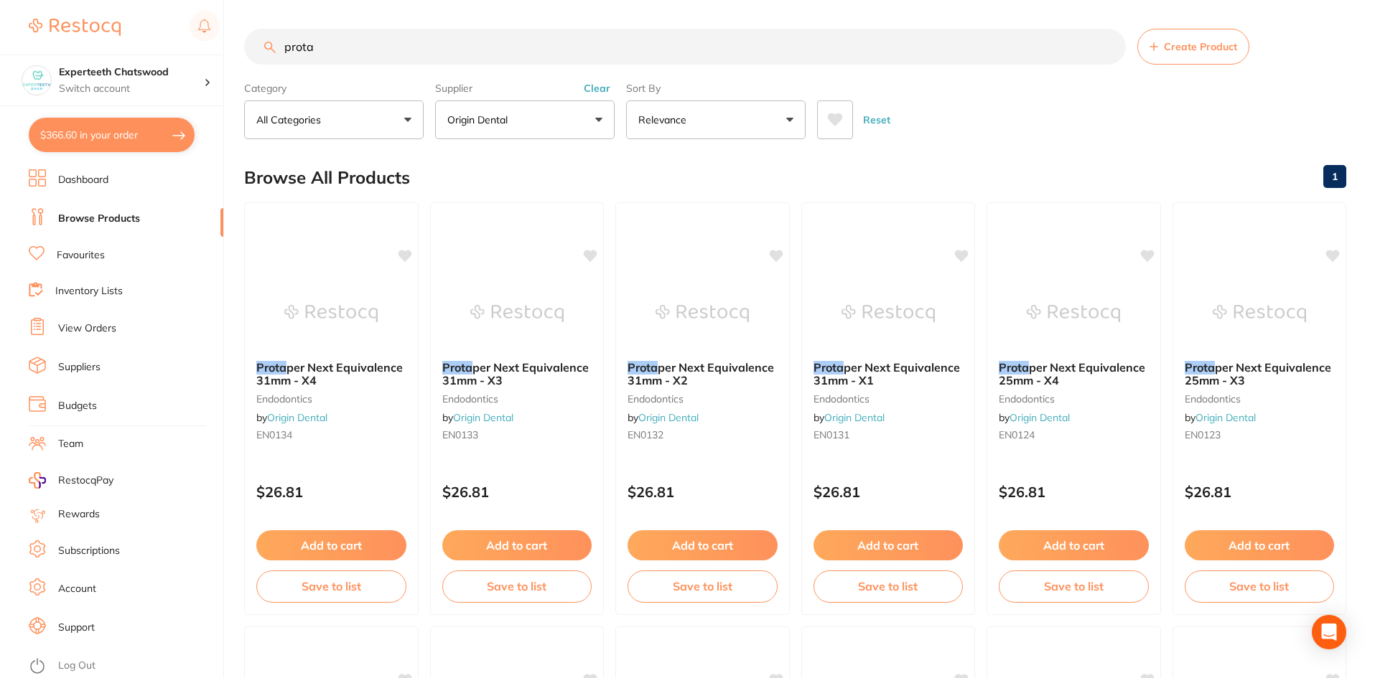
drag, startPoint x: 344, startPoint y: 41, endPoint x: 242, endPoint y: 39, distance: 101.9
click at [242, 39] on div "$366.60 Experteeth Chatswood Switch account Experteeth Chatswood $366.60 in you…" at bounding box center [687, 339] width 1375 height 678
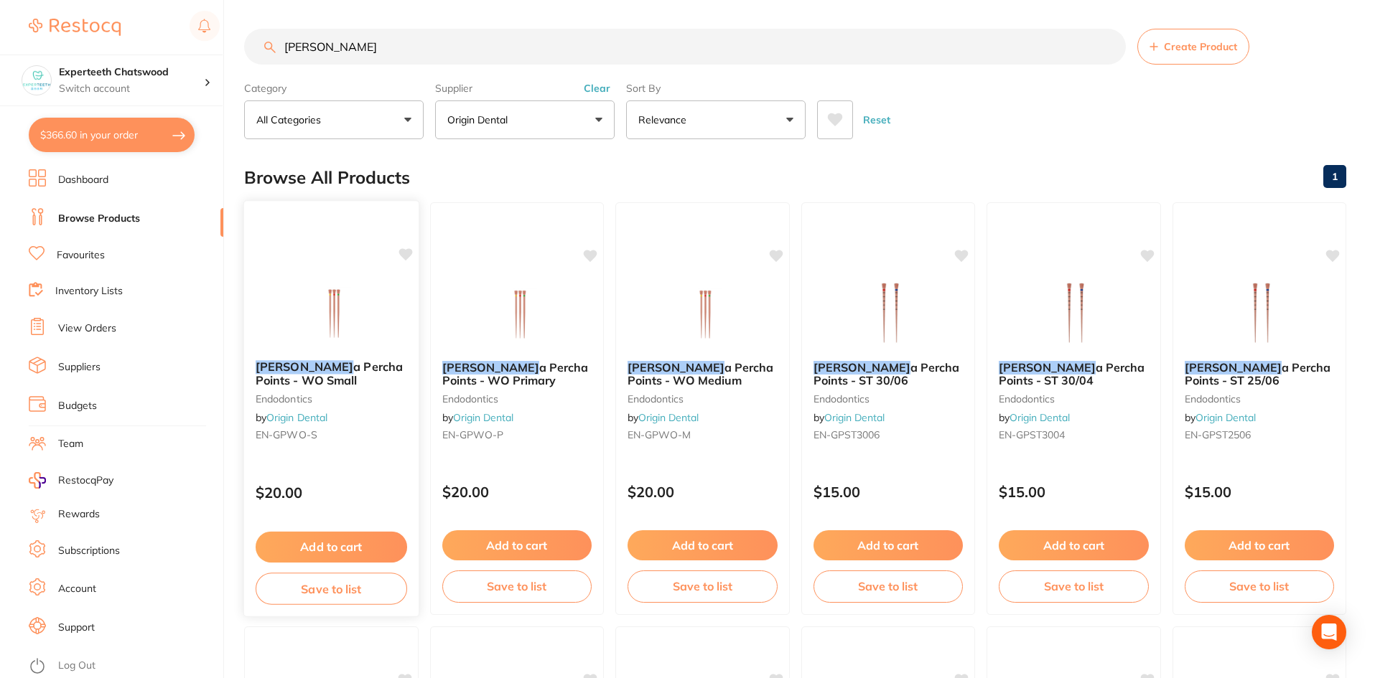
click at [326, 359] on div "[PERSON_NAME] a Percha Points - WO Small endodontics by Origin Dental EN-GPWO-S" at bounding box center [331, 404] width 174 height 110
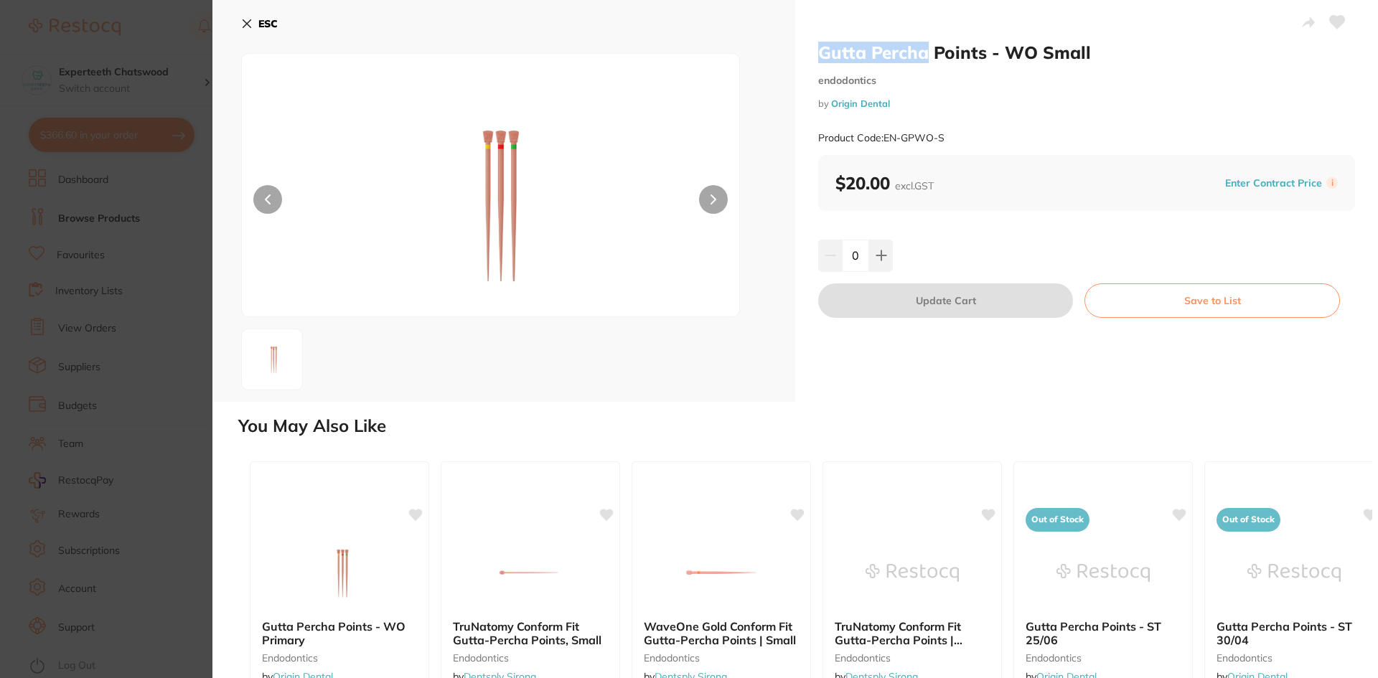
drag, startPoint x: 818, startPoint y: 52, endPoint x: 923, endPoint y: 50, distance: 105.5
click at [923, 50] on h2 "Gutta Percha Points - WO Small" at bounding box center [1086, 53] width 537 height 22
click at [244, 21] on icon at bounding box center [247, 24] width 8 height 8
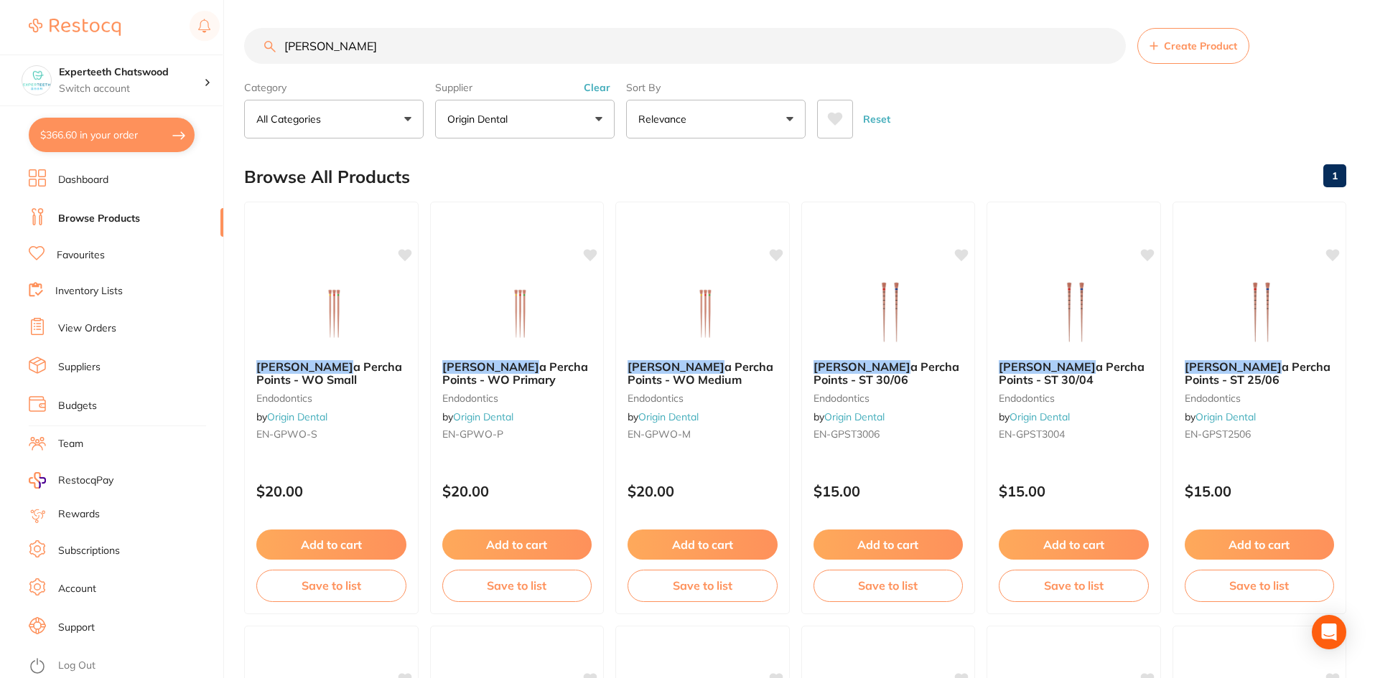
click at [340, 52] on input "[PERSON_NAME]" at bounding box center [685, 46] width 882 height 36
drag, startPoint x: 327, startPoint y: 50, endPoint x: 273, endPoint y: 50, distance: 53.8
click at [273, 50] on div "[PERSON_NAME] Create Product" at bounding box center [795, 46] width 1102 height 36
type input "optragate"
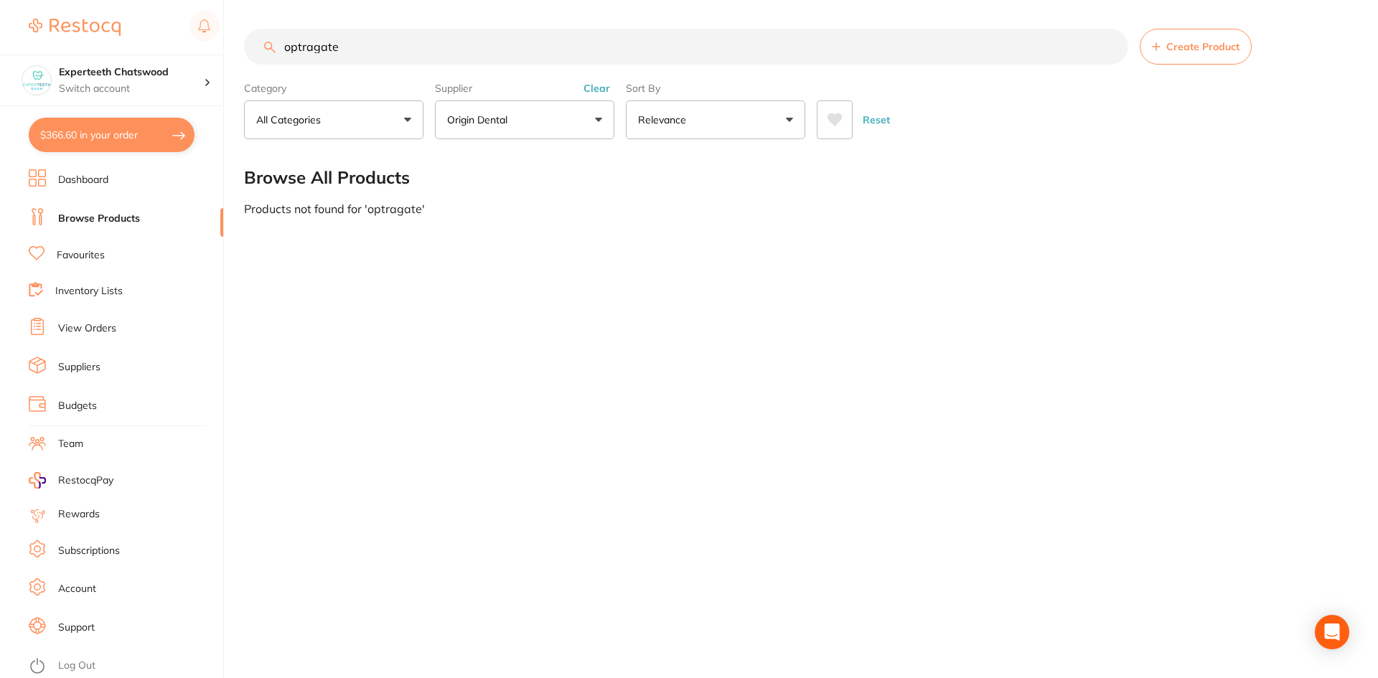
click at [532, 115] on button "Origin Dental" at bounding box center [524, 119] width 179 height 39
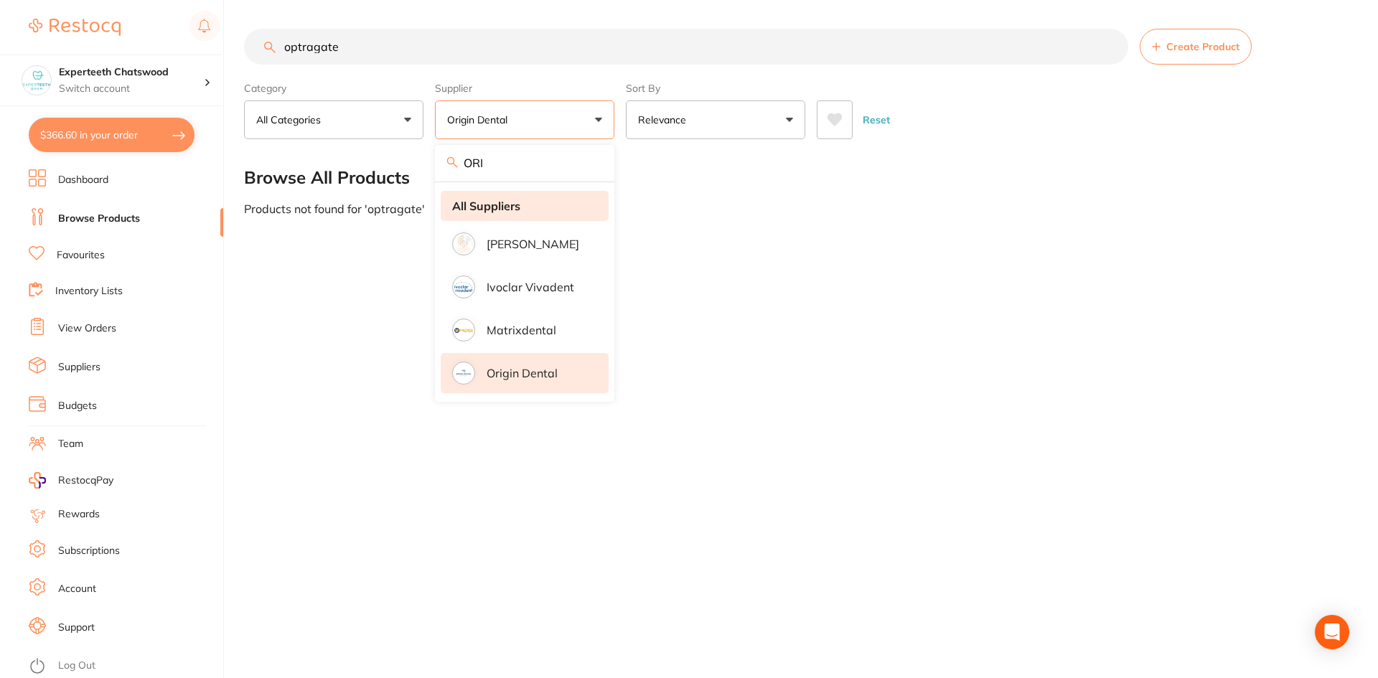
click at [472, 207] on strong "All Suppliers" at bounding box center [486, 206] width 68 height 13
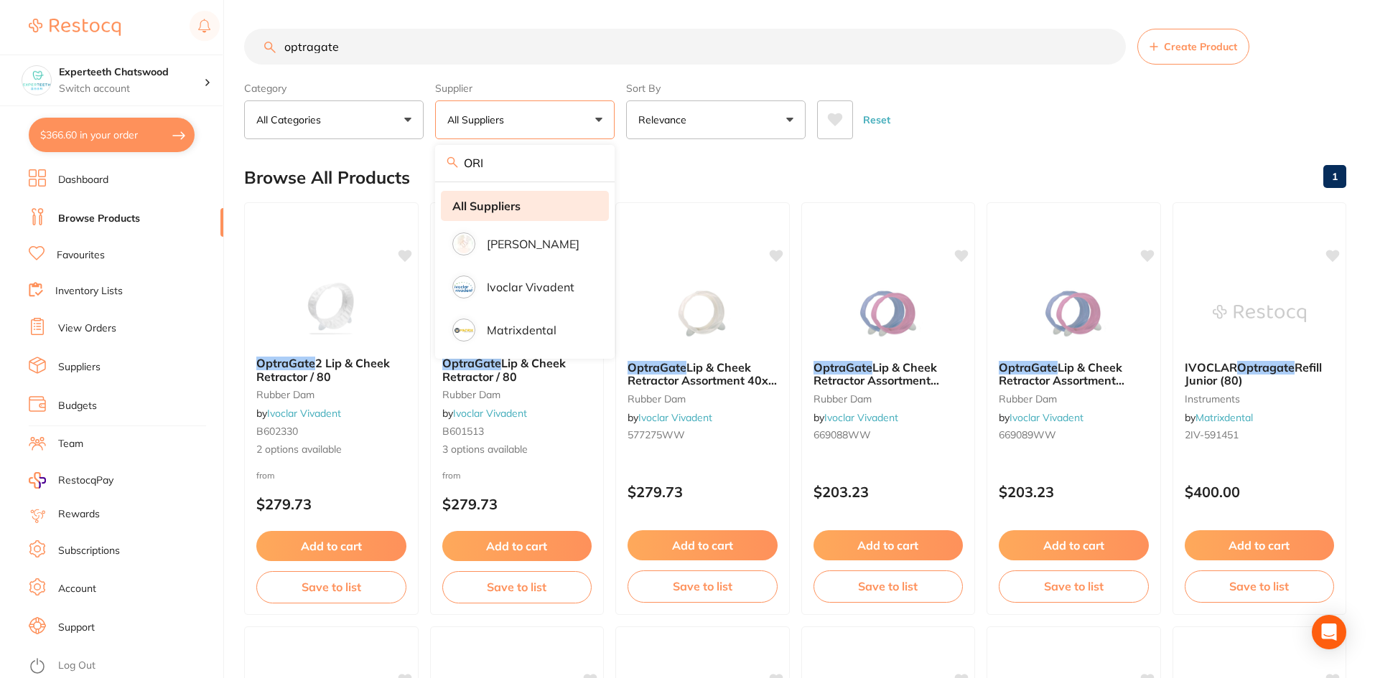
click at [503, 204] on strong "All Suppliers" at bounding box center [486, 206] width 68 height 13
click at [993, 120] on div "Reset" at bounding box center [1076, 114] width 518 height 50
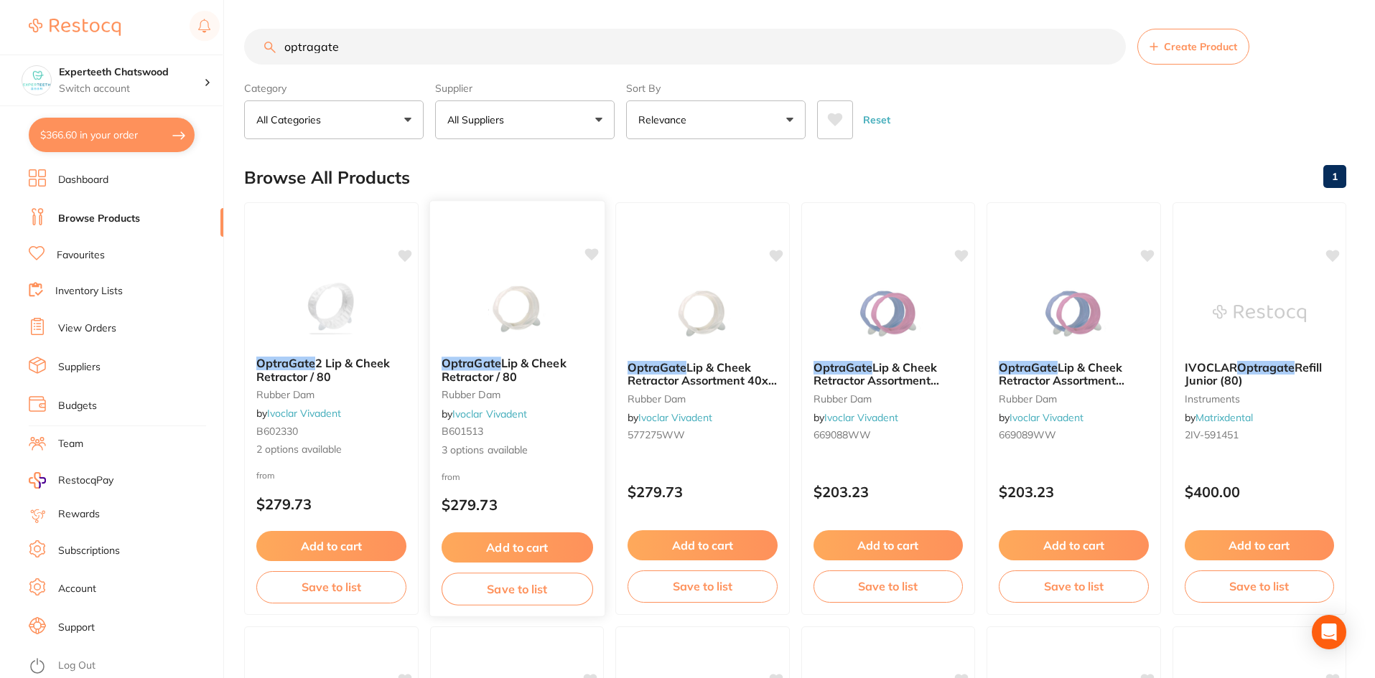
click at [520, 334] on img at bounding box center [516, 309] width 94 height 73
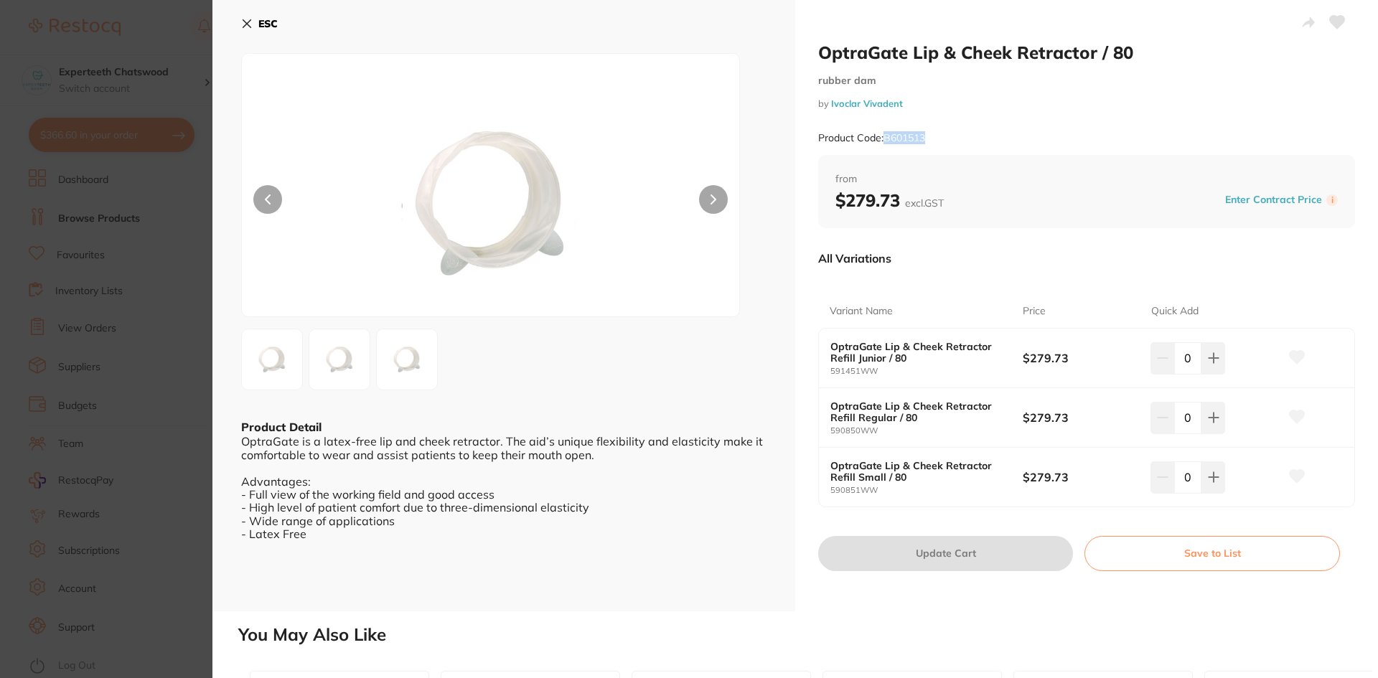
drag, startPoint x: 884, startPoint y: 137, endPoint x: 940, endPoint y: 139, distance: 56.0
click at [940, 139] on div "Product Code: B601513" at bounding box center [1086, 138] width 537 height 35
copy small "B601513"
